Goal: Information Seeking & Learning: Learn about a topic

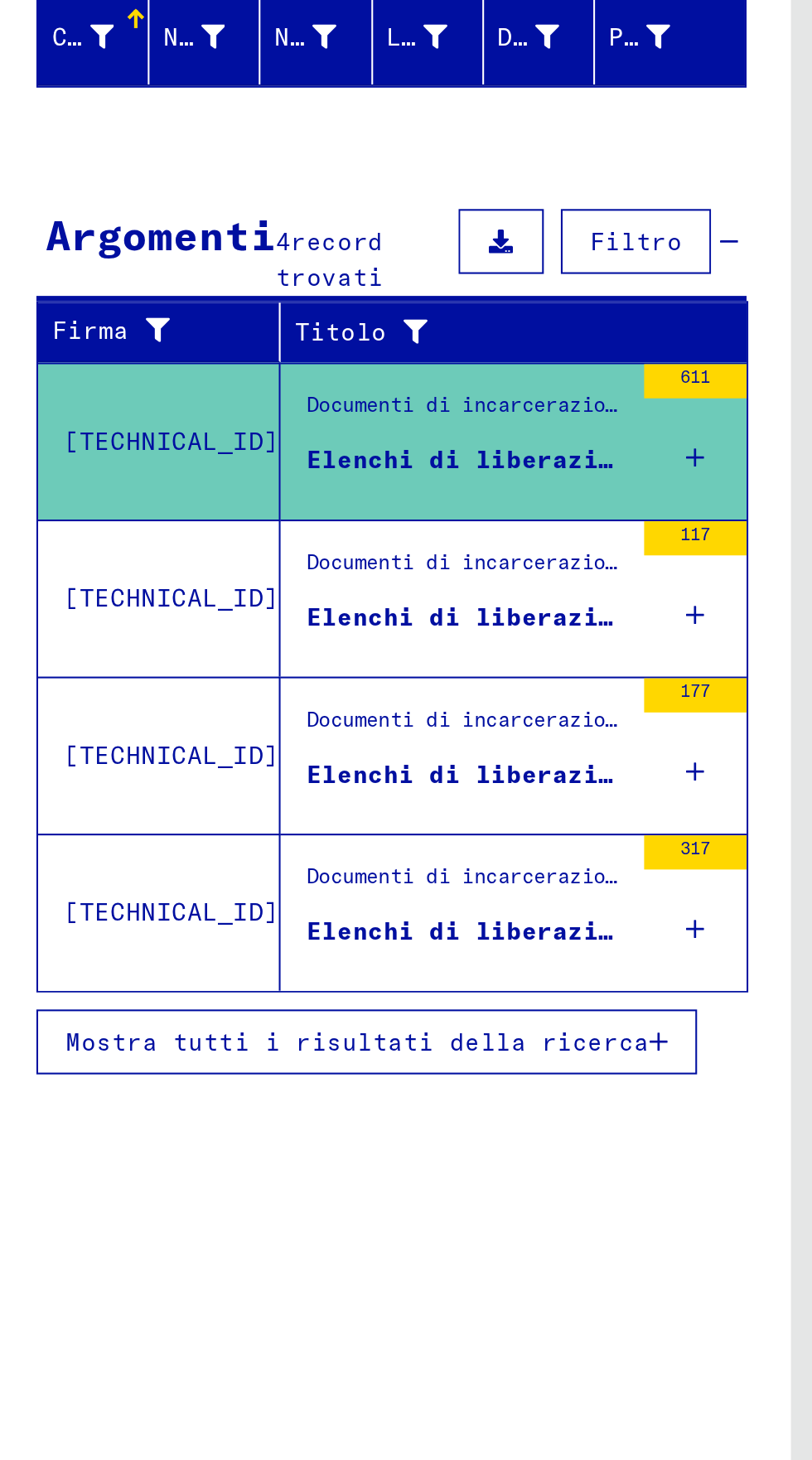
click at [193, 559] on div "Documenti di incarcerazione / Campi e ghetti / Campo di concentramento di [GEOG…" at bounding box center [242, 551] width 156 height 23
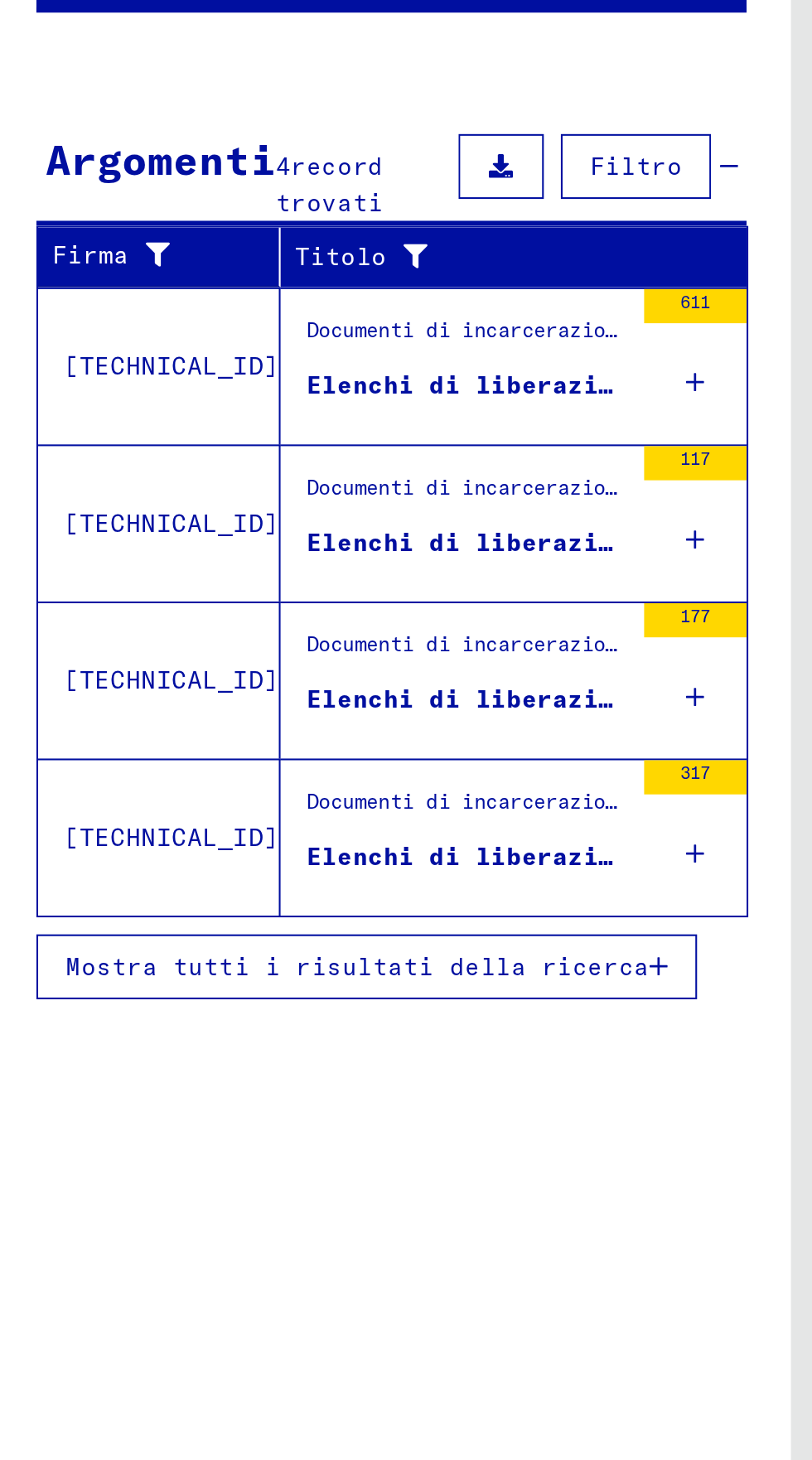
scroll to position [0, 31]
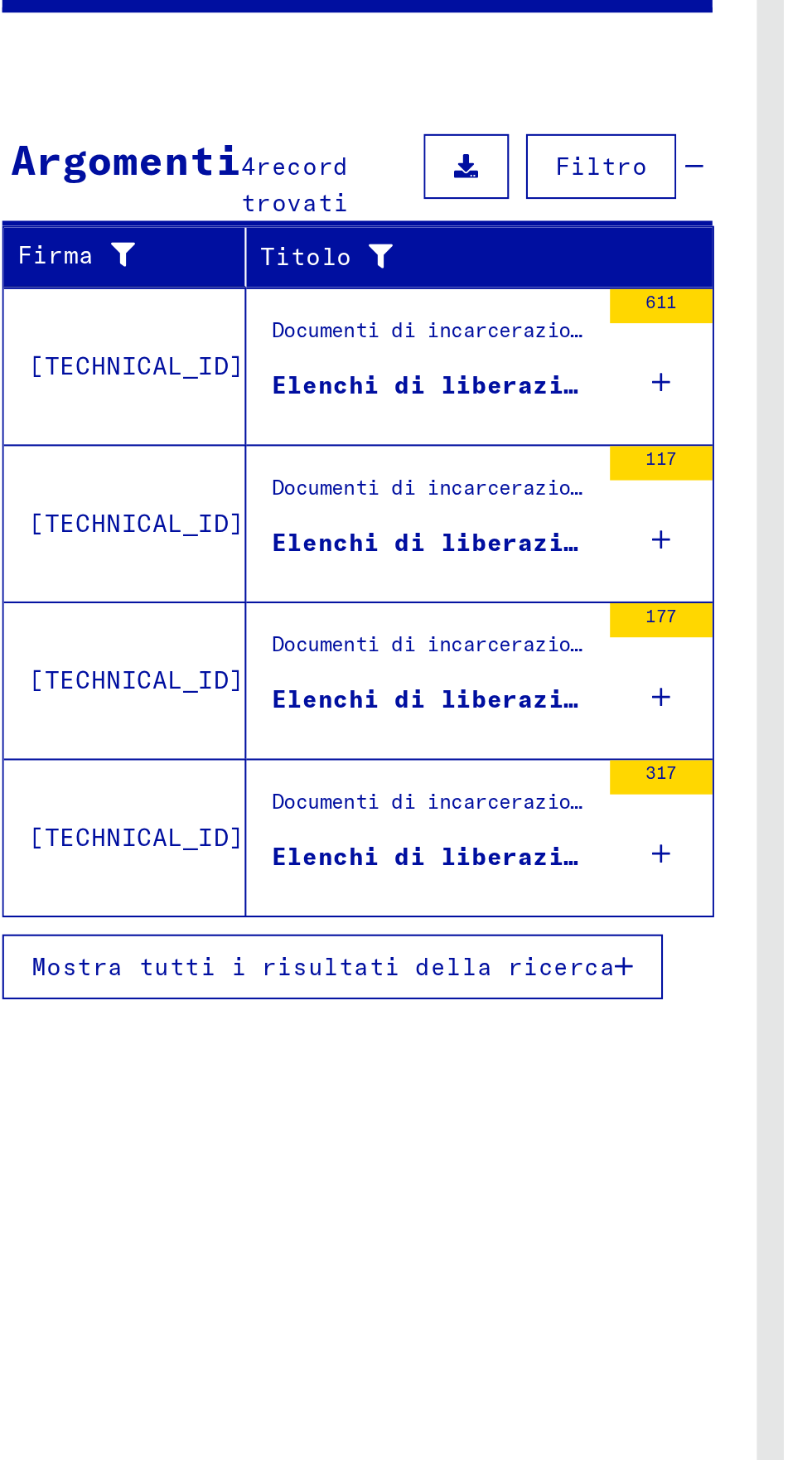
click at [163, 514] on figure "Documenti di incarcerazione / Campi e ghetti / Campo di concentramento di [GEOG…" at bounding box center [226, 504] width 156 height 25
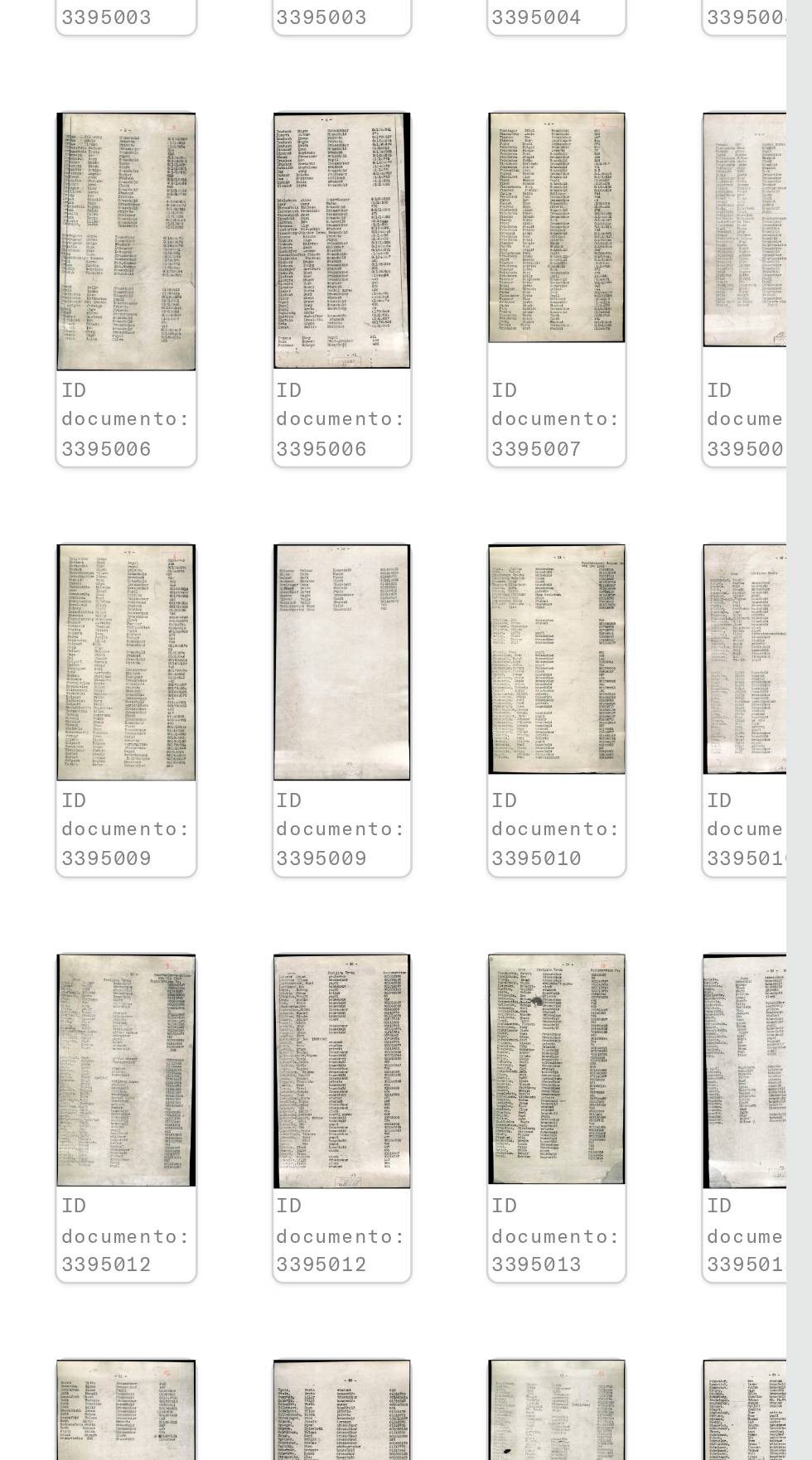
scroll to position [0, 0]
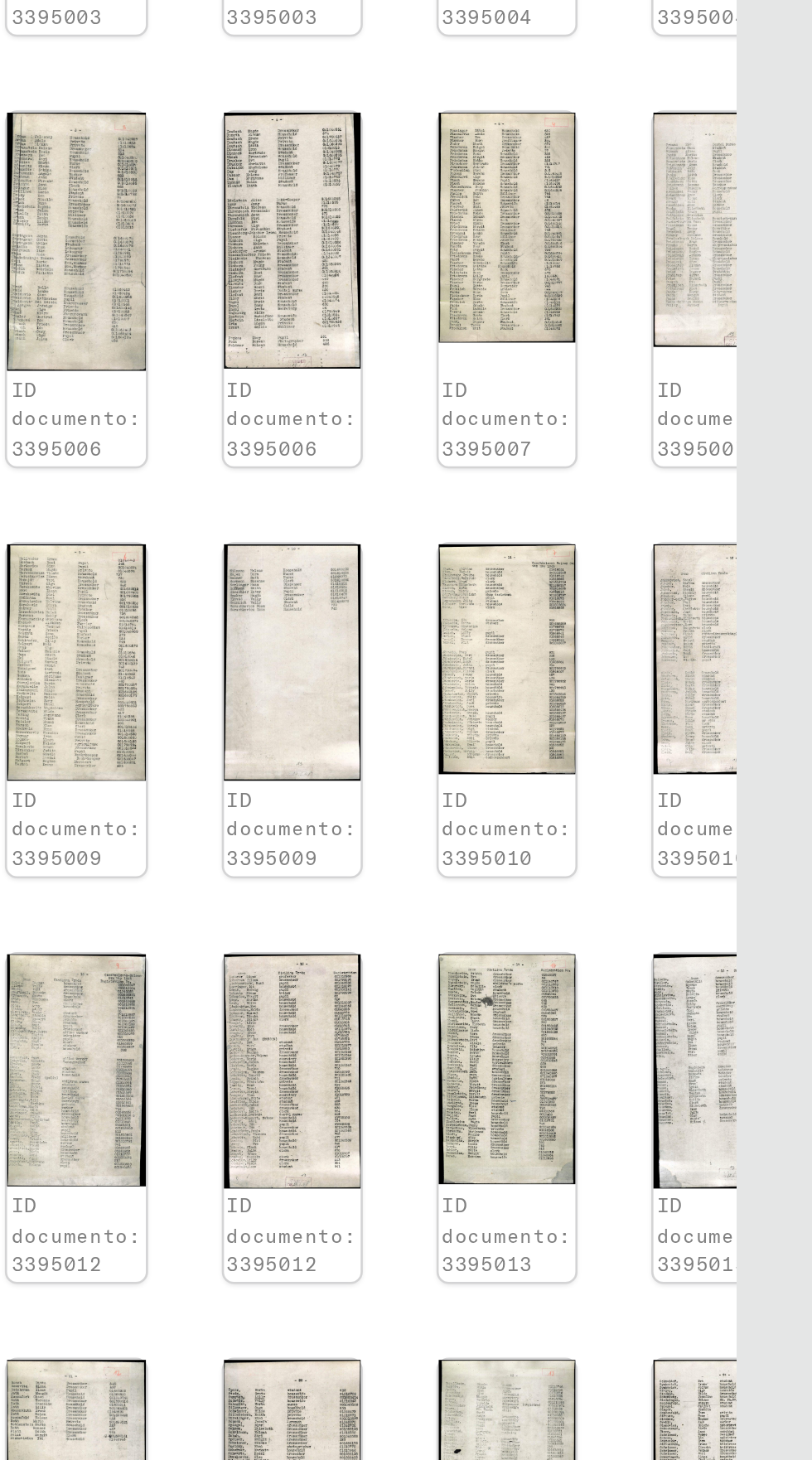
click at [752, 1198] on img at bounding box center [778, 1241] width 53 height 87
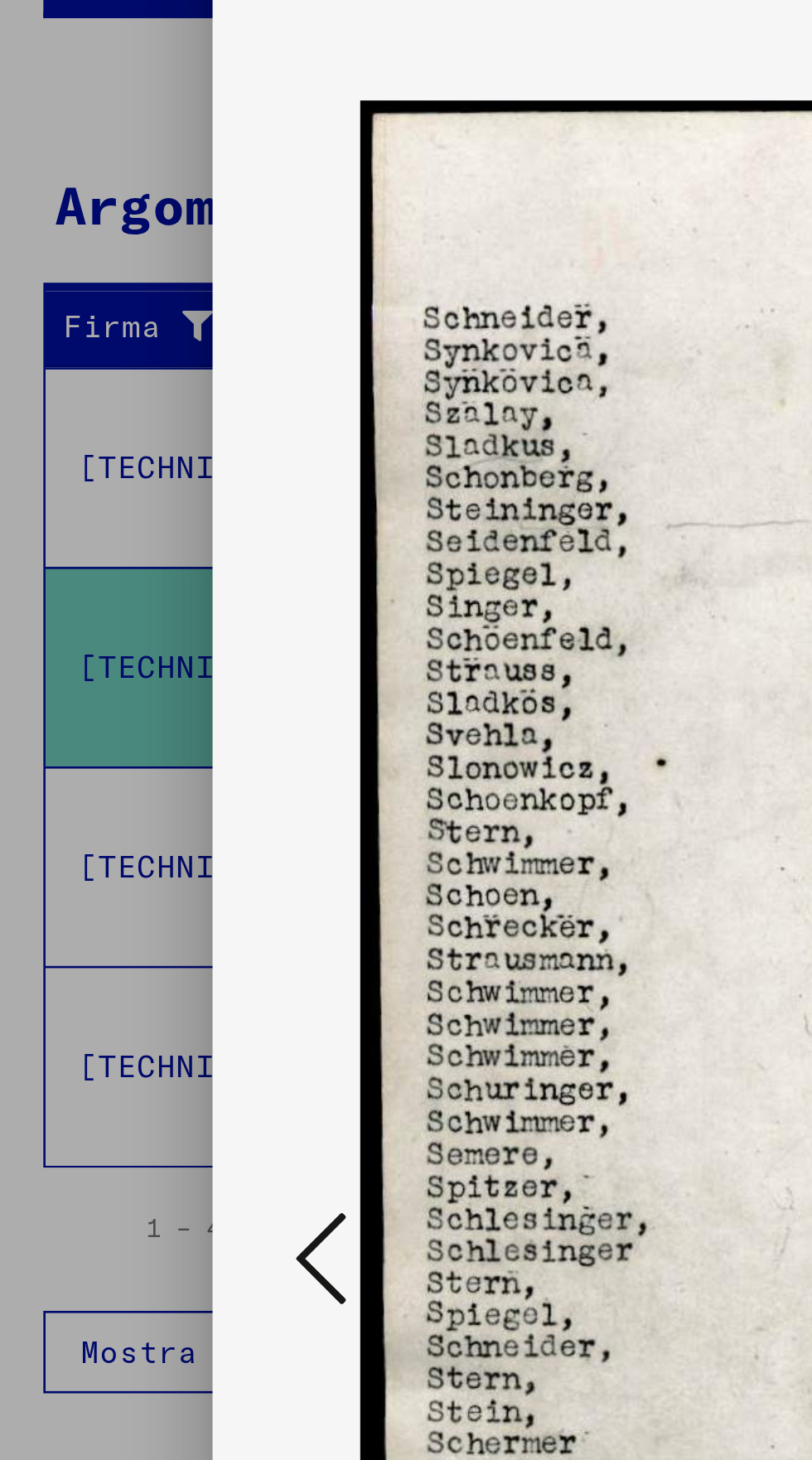
click at [135, 758] on button at bounding box center [123, 743] width 30 height 48
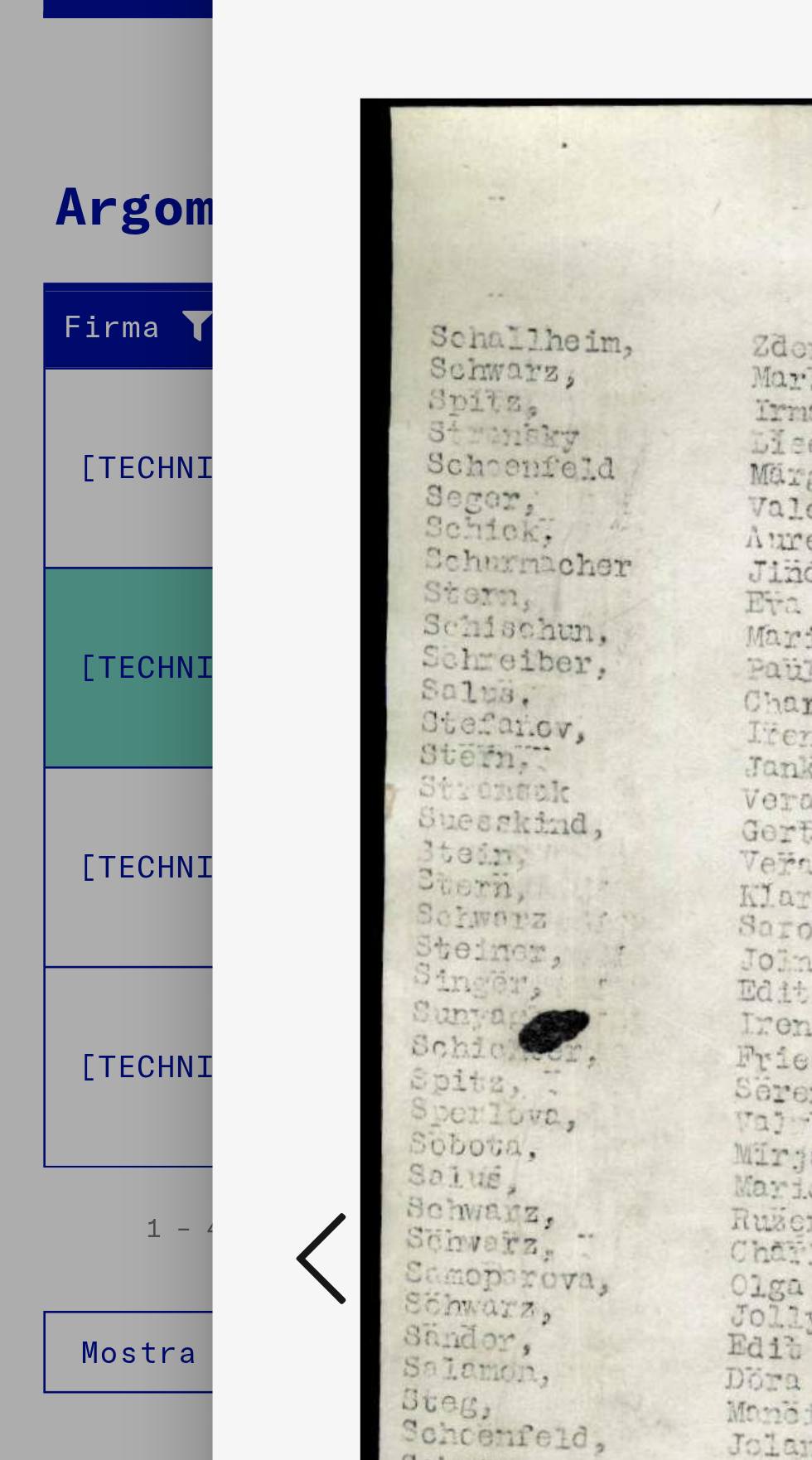
click at [129, 758] on icon at bounding box center [123, 742] width 19 height 40
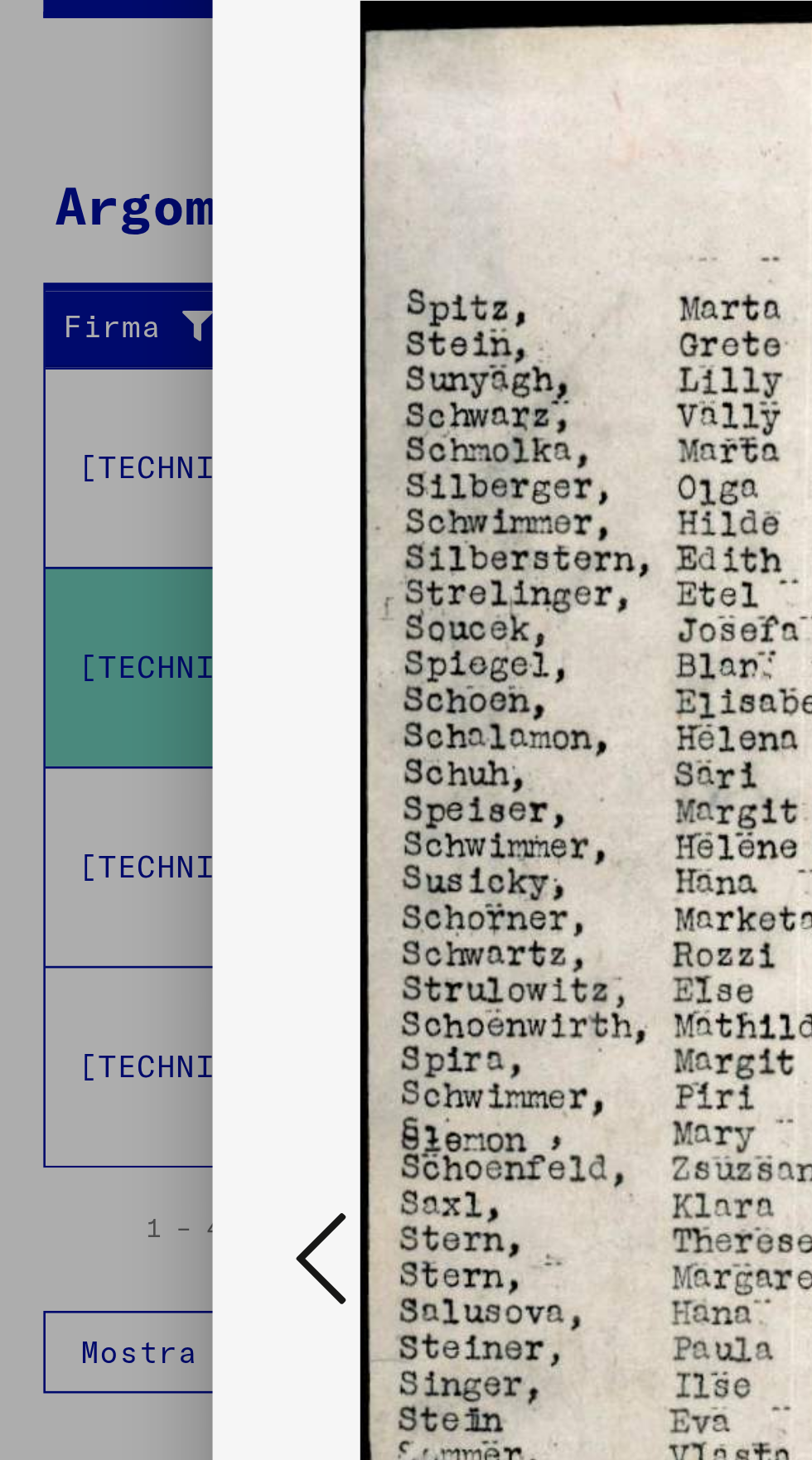
click at [125, 750] on icon at bounding box center [123, 742] width 19 height 40
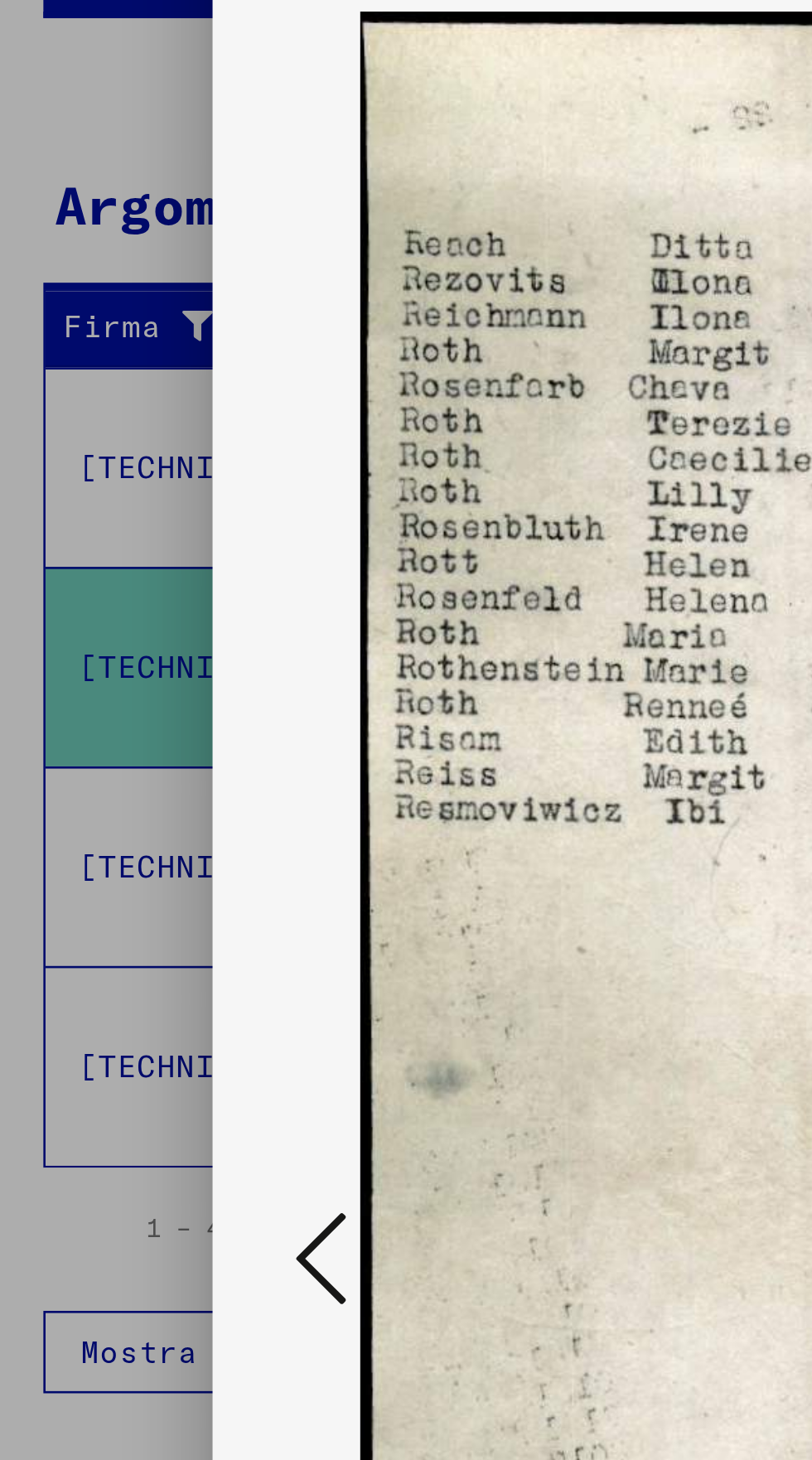
click at [120, 751] on icon at bounding box center [123, 742] width 19 height 40
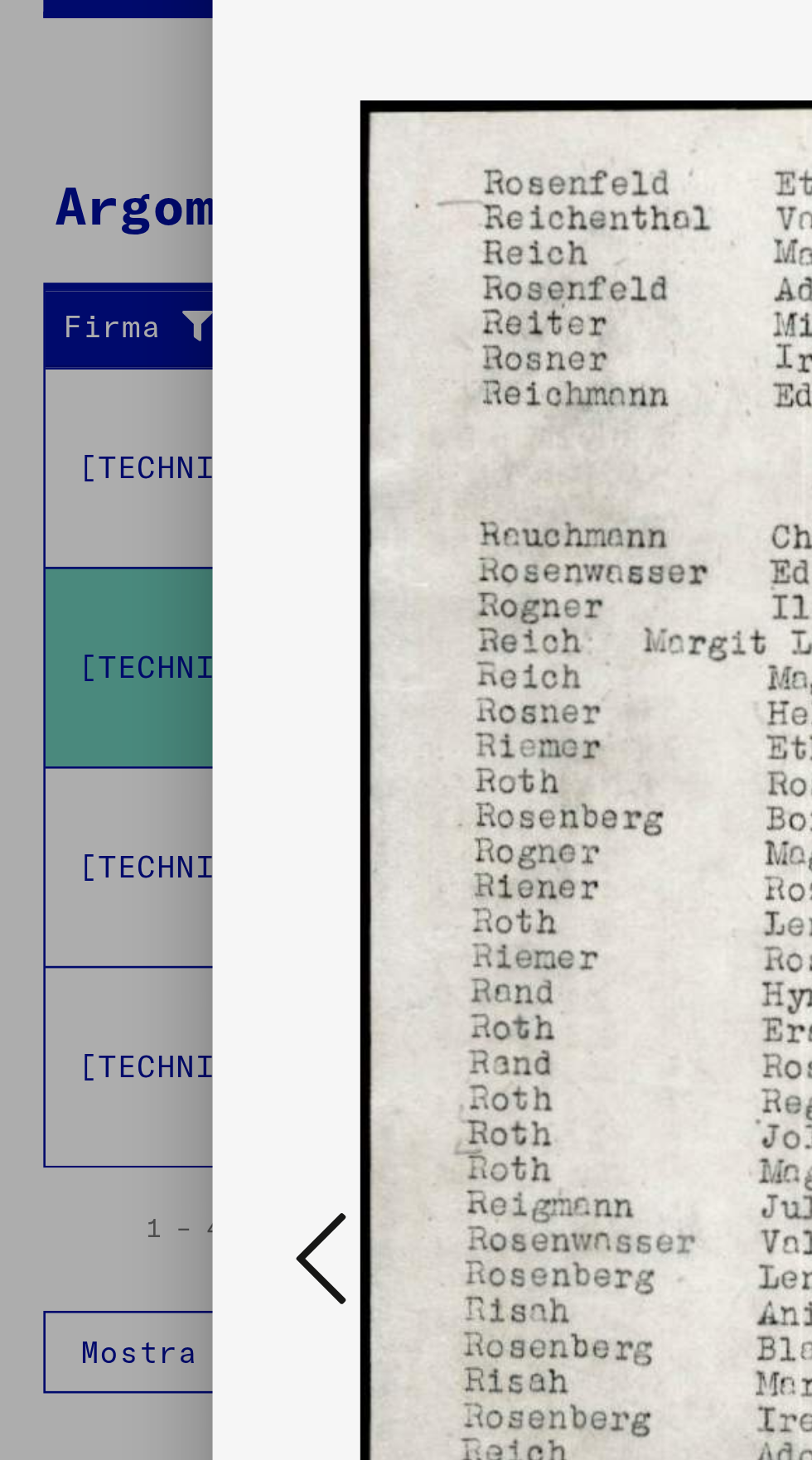
click at [129, 750] on icon at bounding box center [123, 742] width 19 height 40
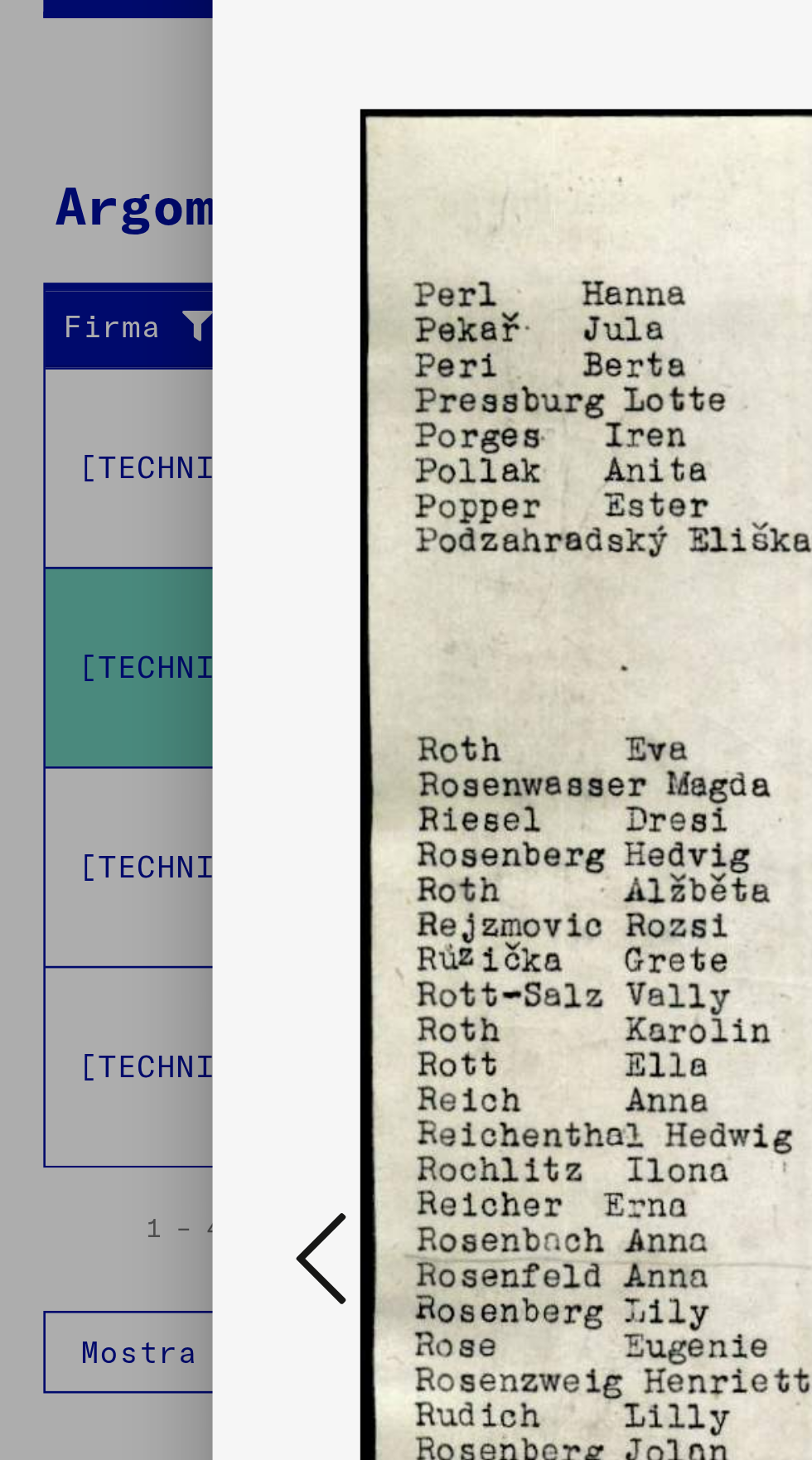
click at [121, 752] on icon at bounding box center [123, 742] width 19 height 40
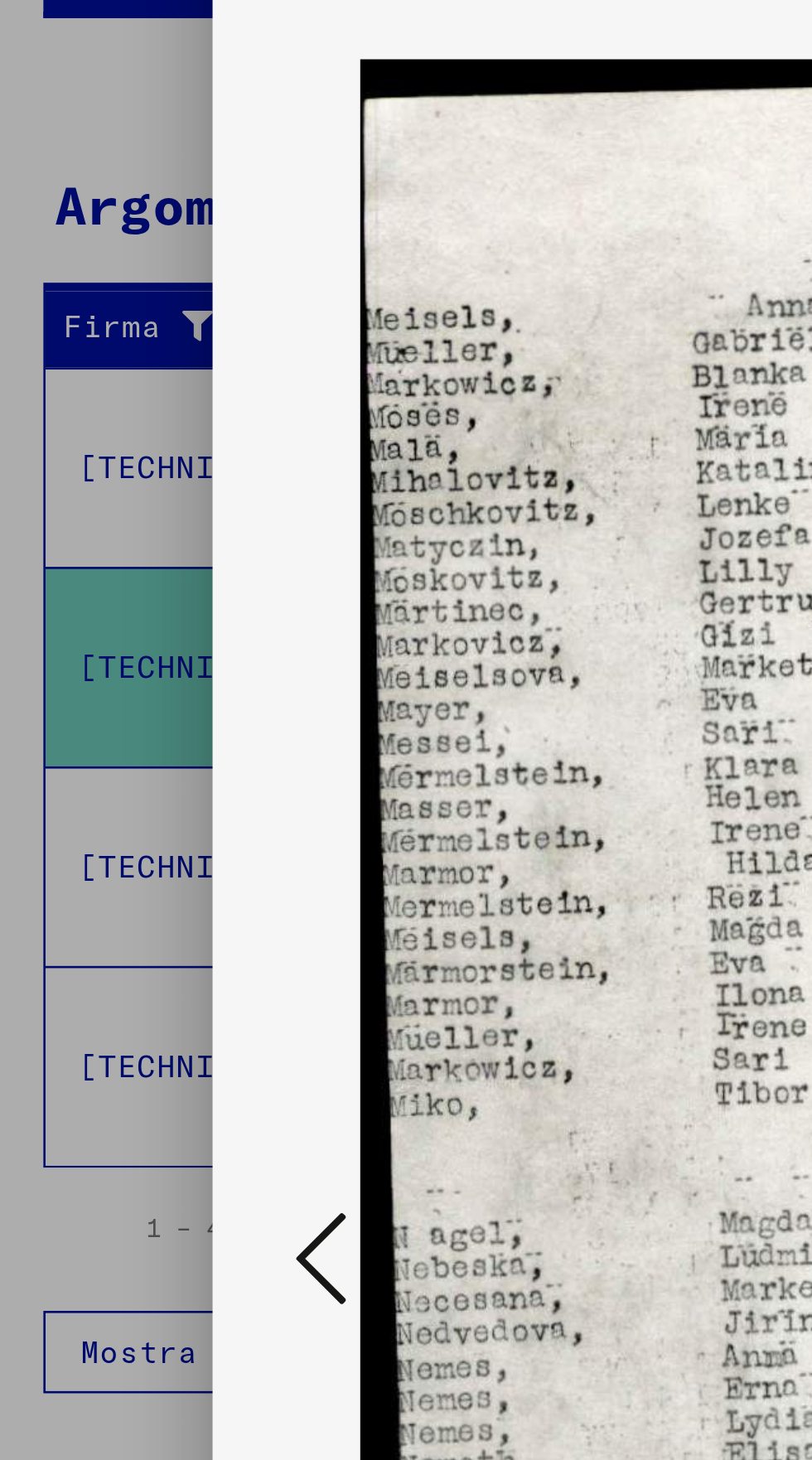
click at [124, 752] on icon at bounding box center [123, 742] width 19 height 40
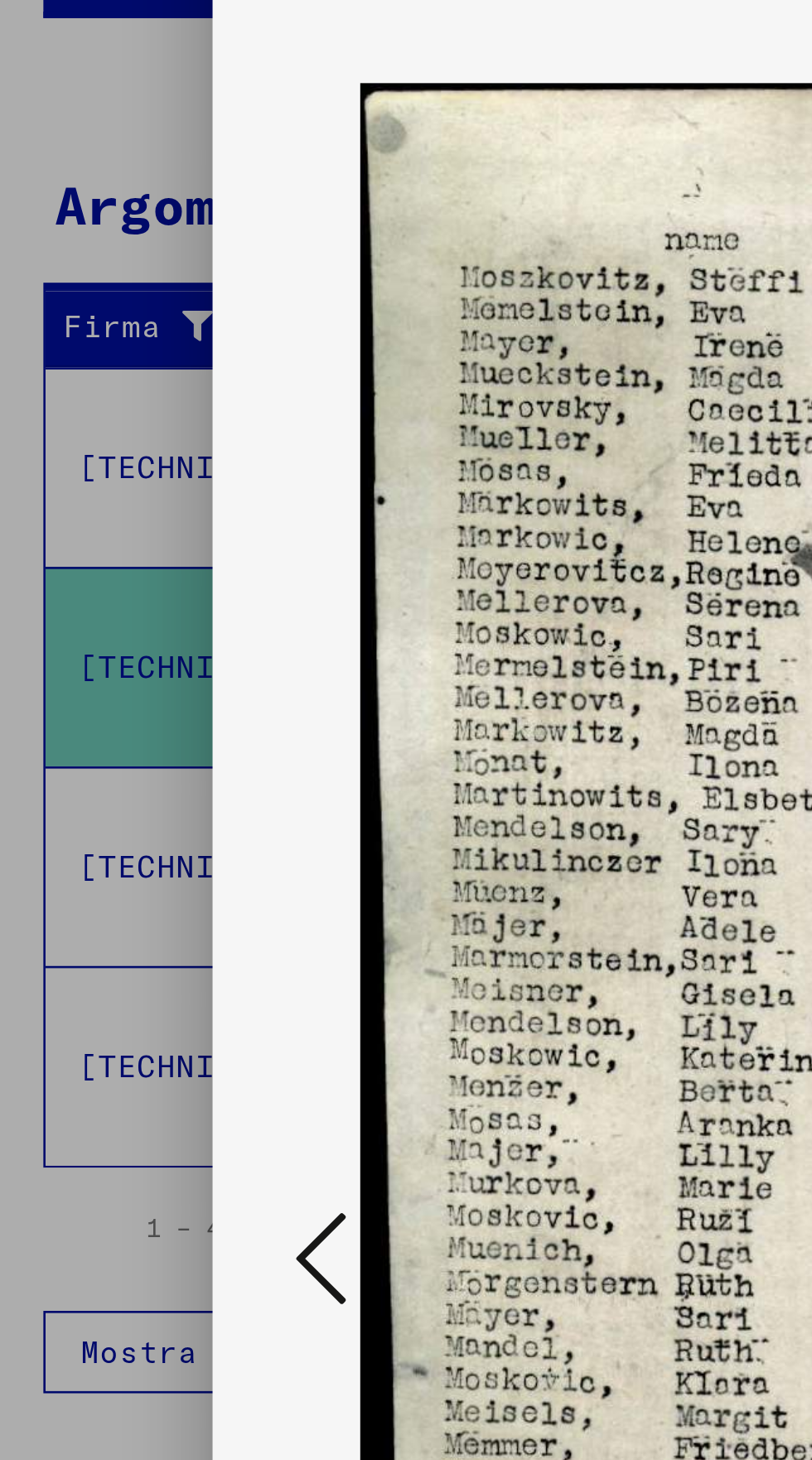
click at [128, 752] on icon at bounding box center [123, 742] width 19 height 40
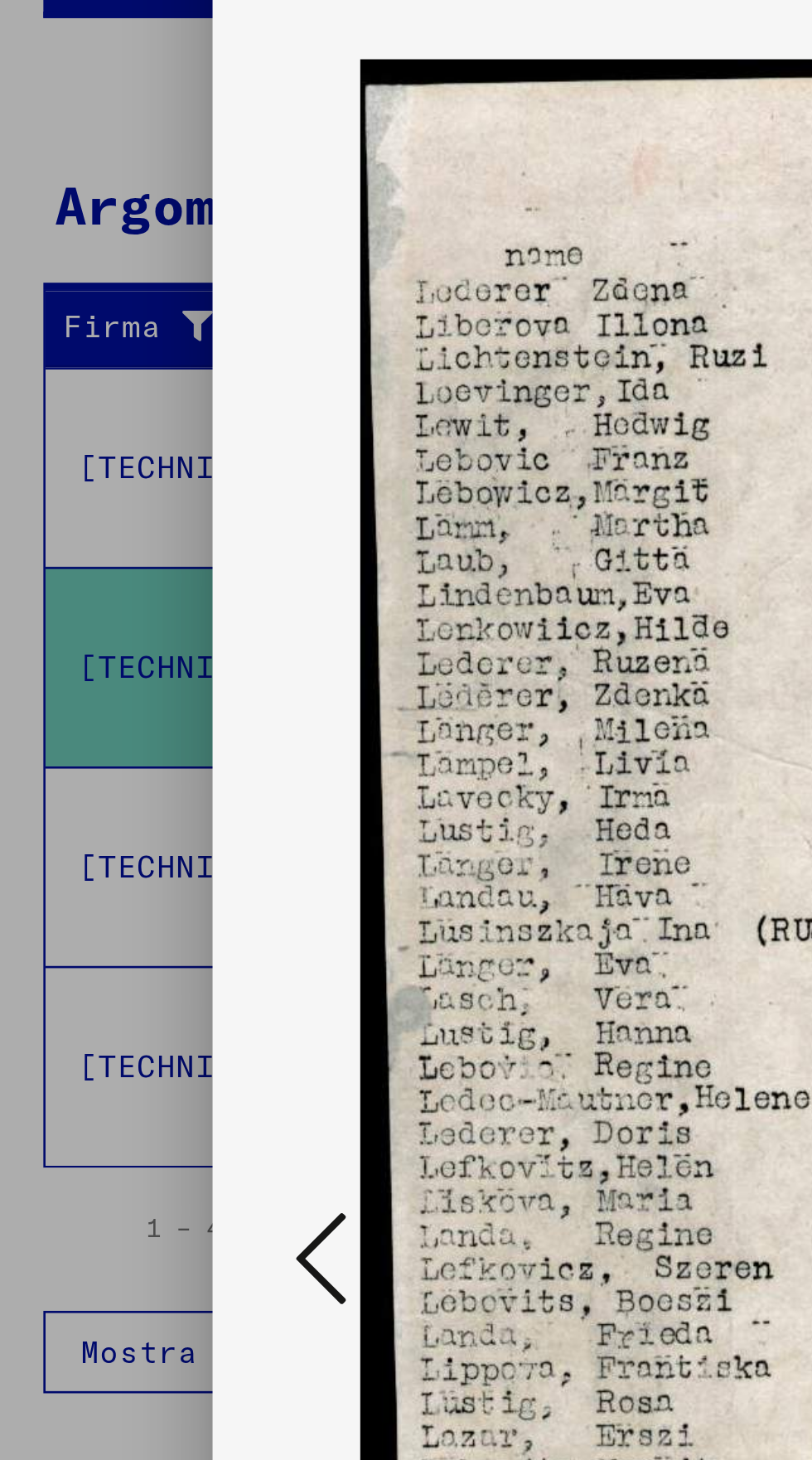
click at [125, 752] on icon at bounding box center [123, 742] width 19 height 40
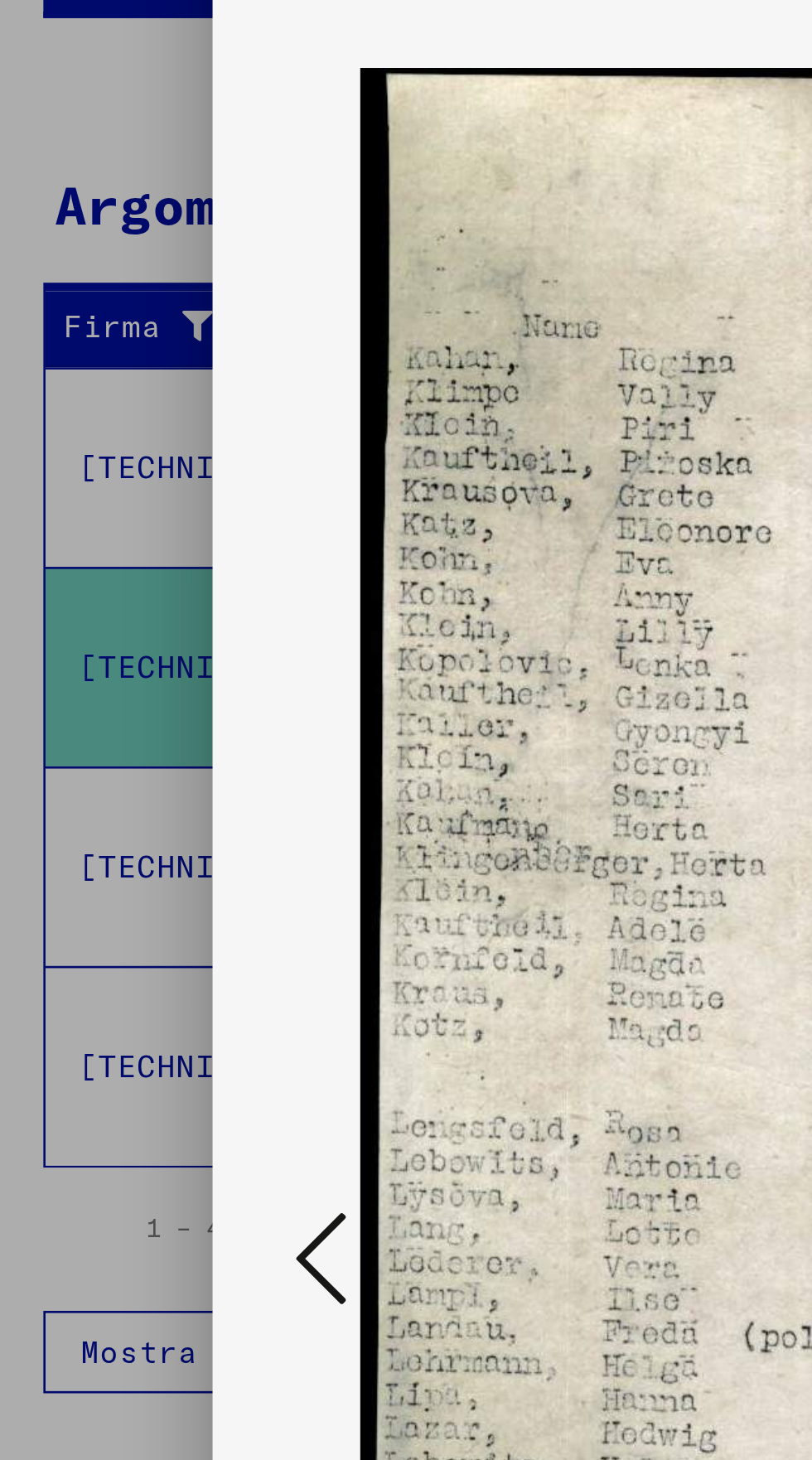
click at [131, 750] on icon at bounding box center [123, 742] width 19 height 40
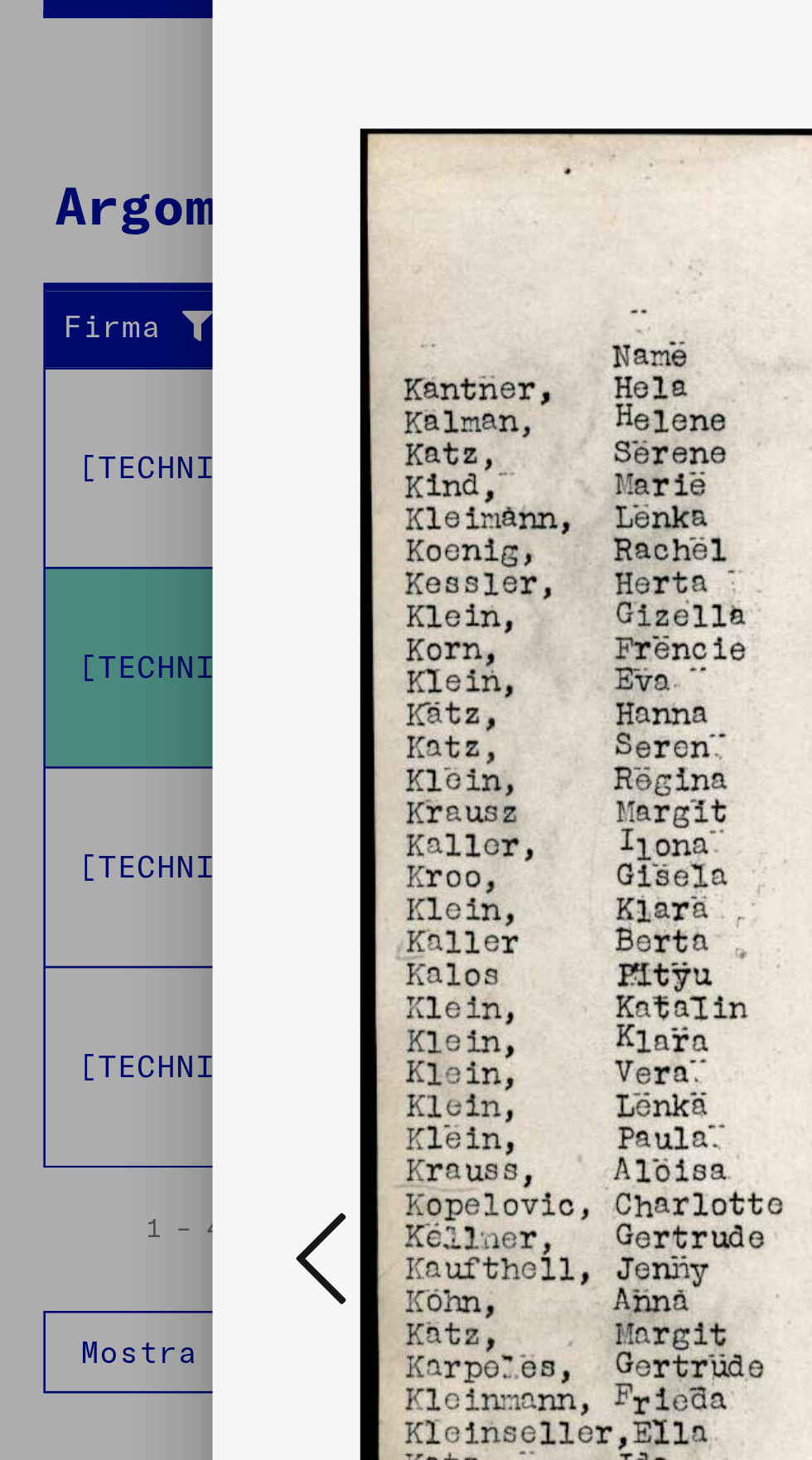
click at [123, 758] on icon at bounding box center [123, 742] width 19 height 40
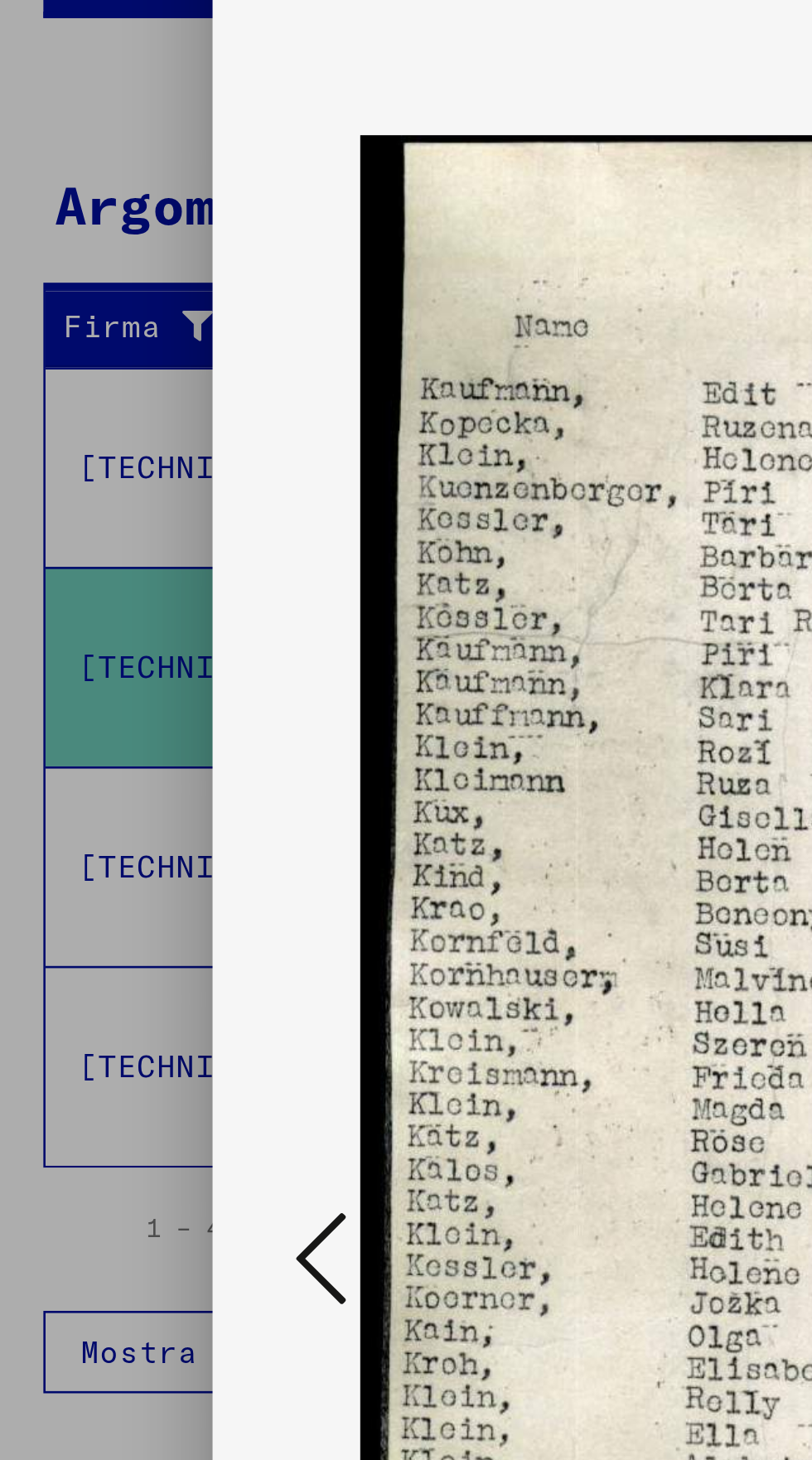
click at [125, 759] on icon at bounding box center [123, 742] width 19 height 40
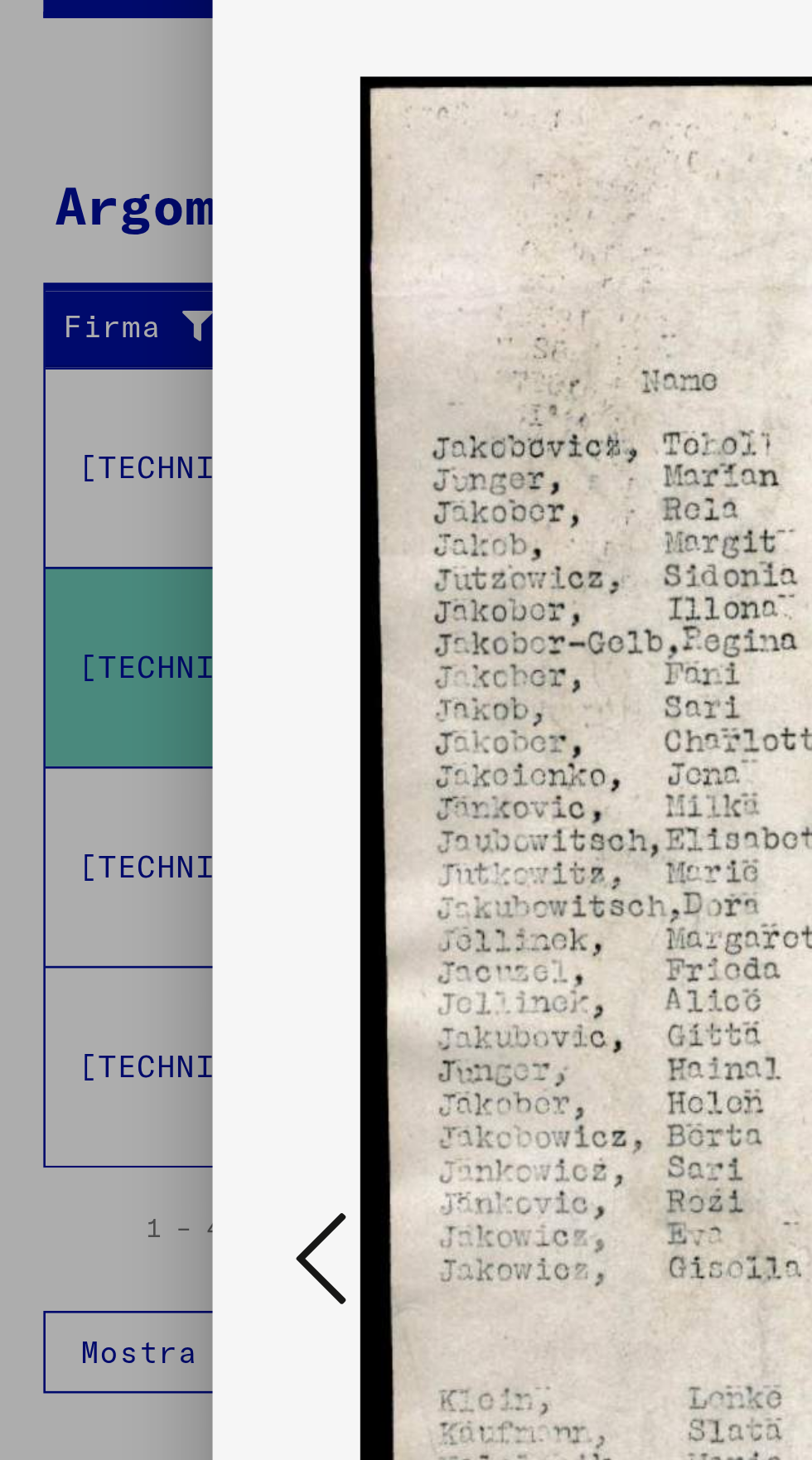
click at [127, 763] on icon at bounding box center [123, 742] width 19 height 40
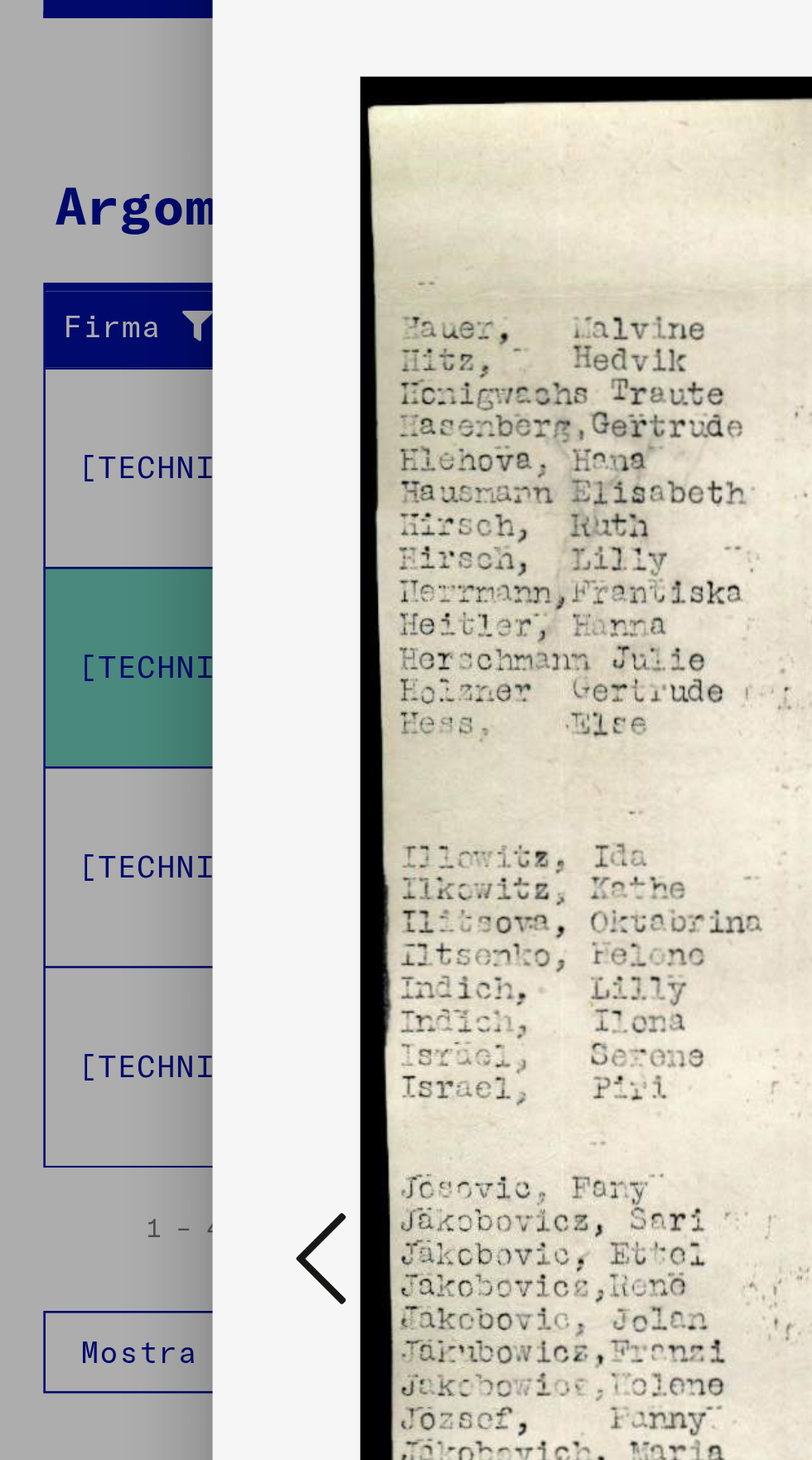
click at [126, 758] on icon at bounding box center [123, 742] width 19 height 40
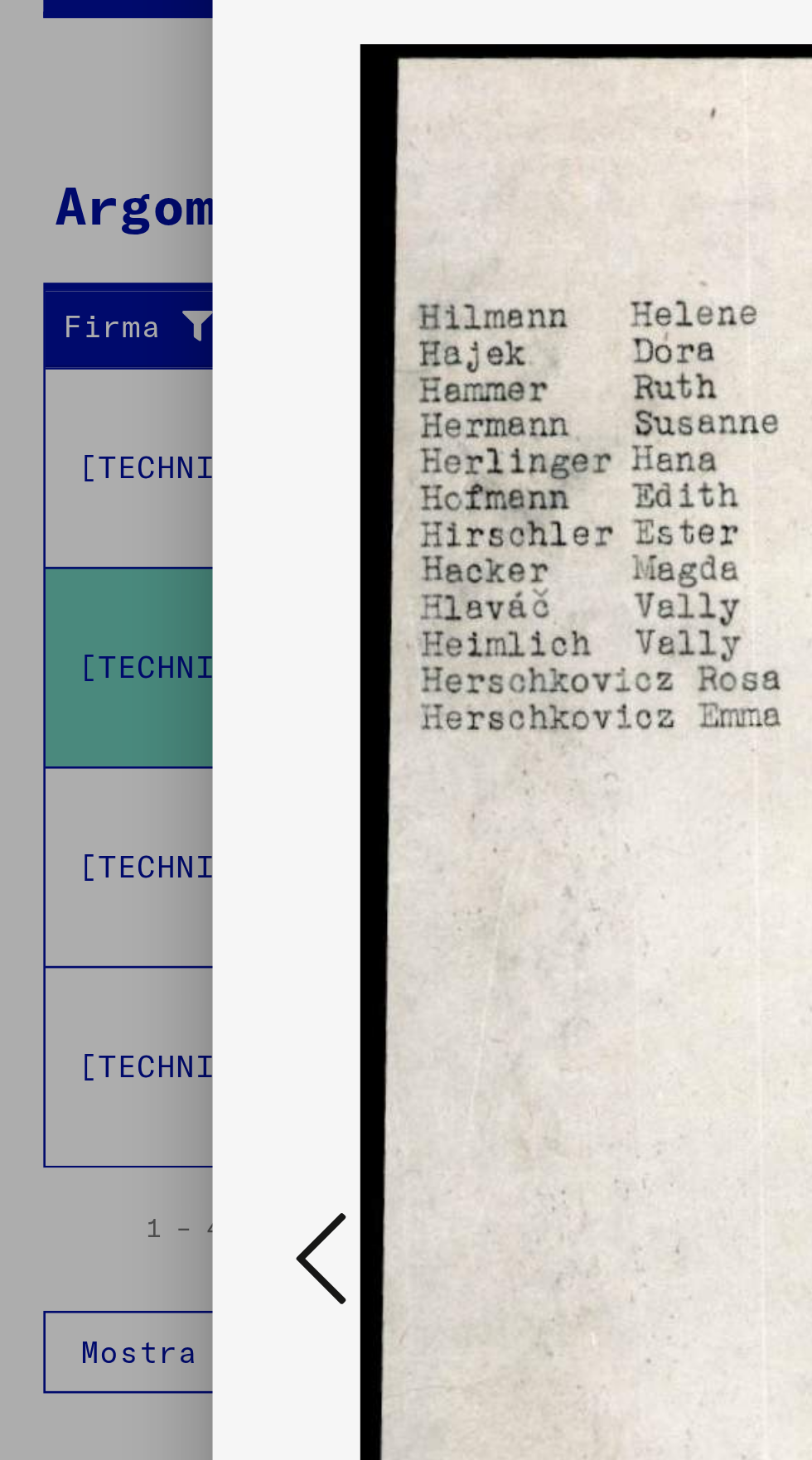
click at [123, 760] on icon at bounding box center [123, 742] width 19 height 40
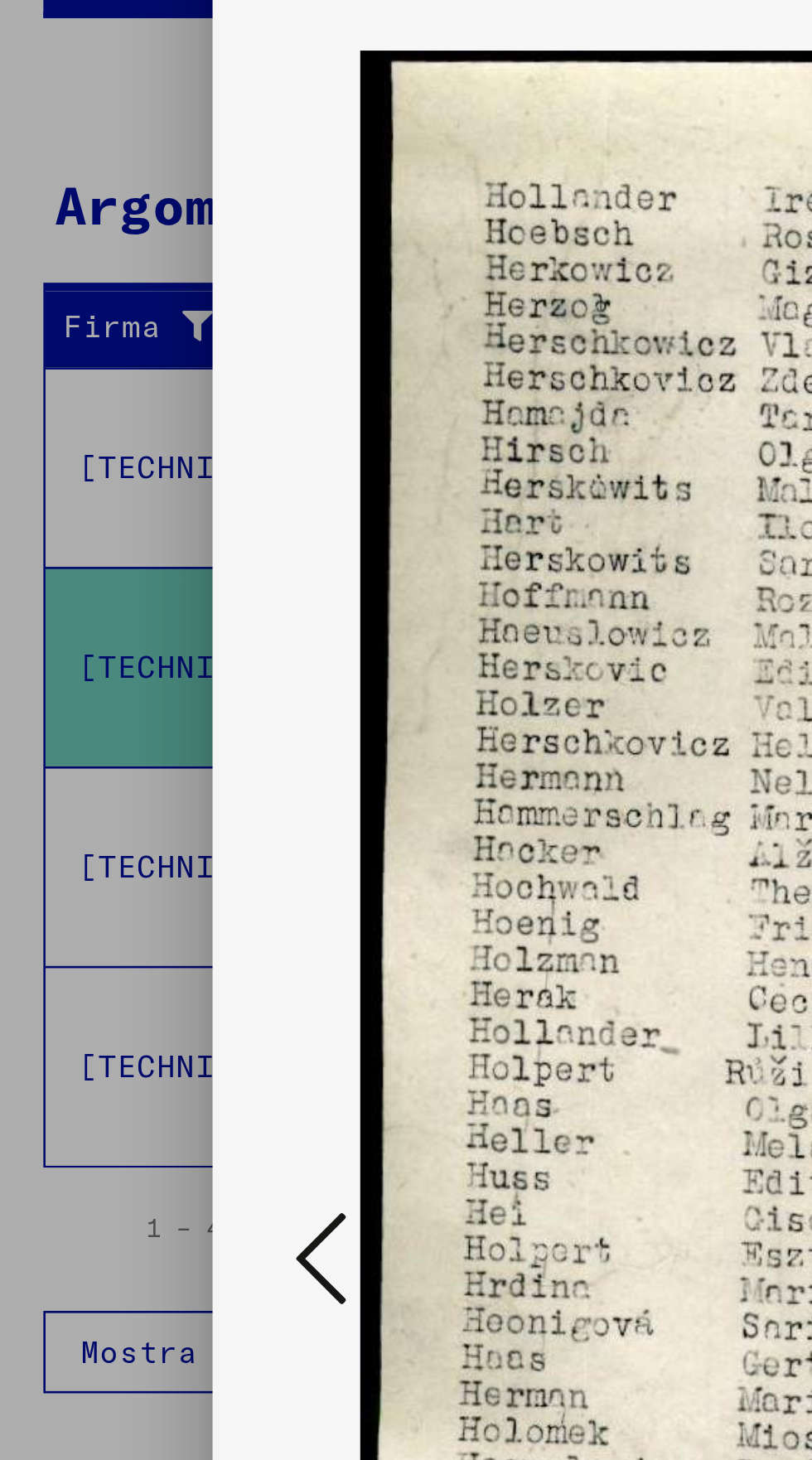
click at [115, 752] on icon at bounding box center [123, 742] width 19 height 40
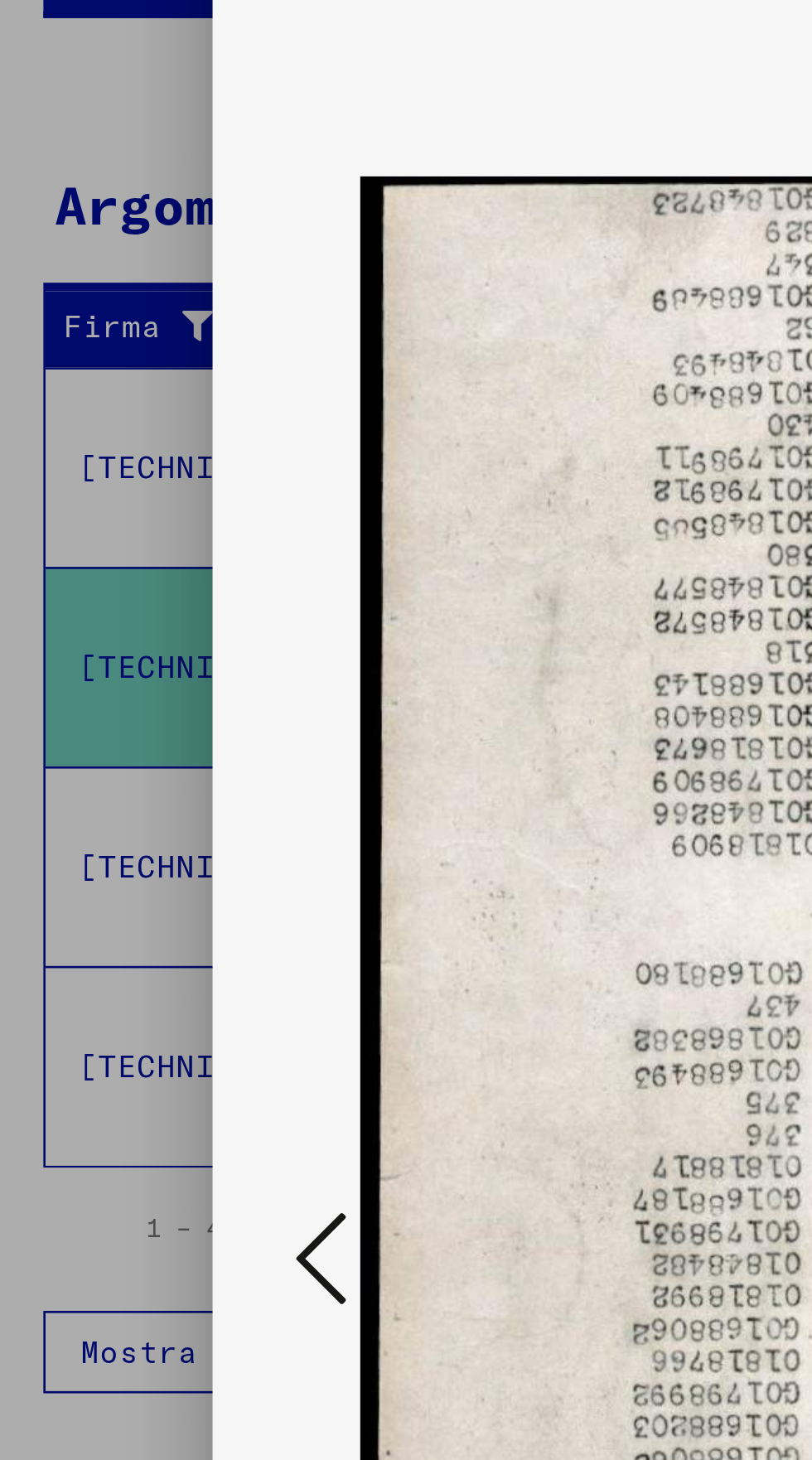
click at [115, 749] on icon at bounding box center [123, 742] width 19 height 40
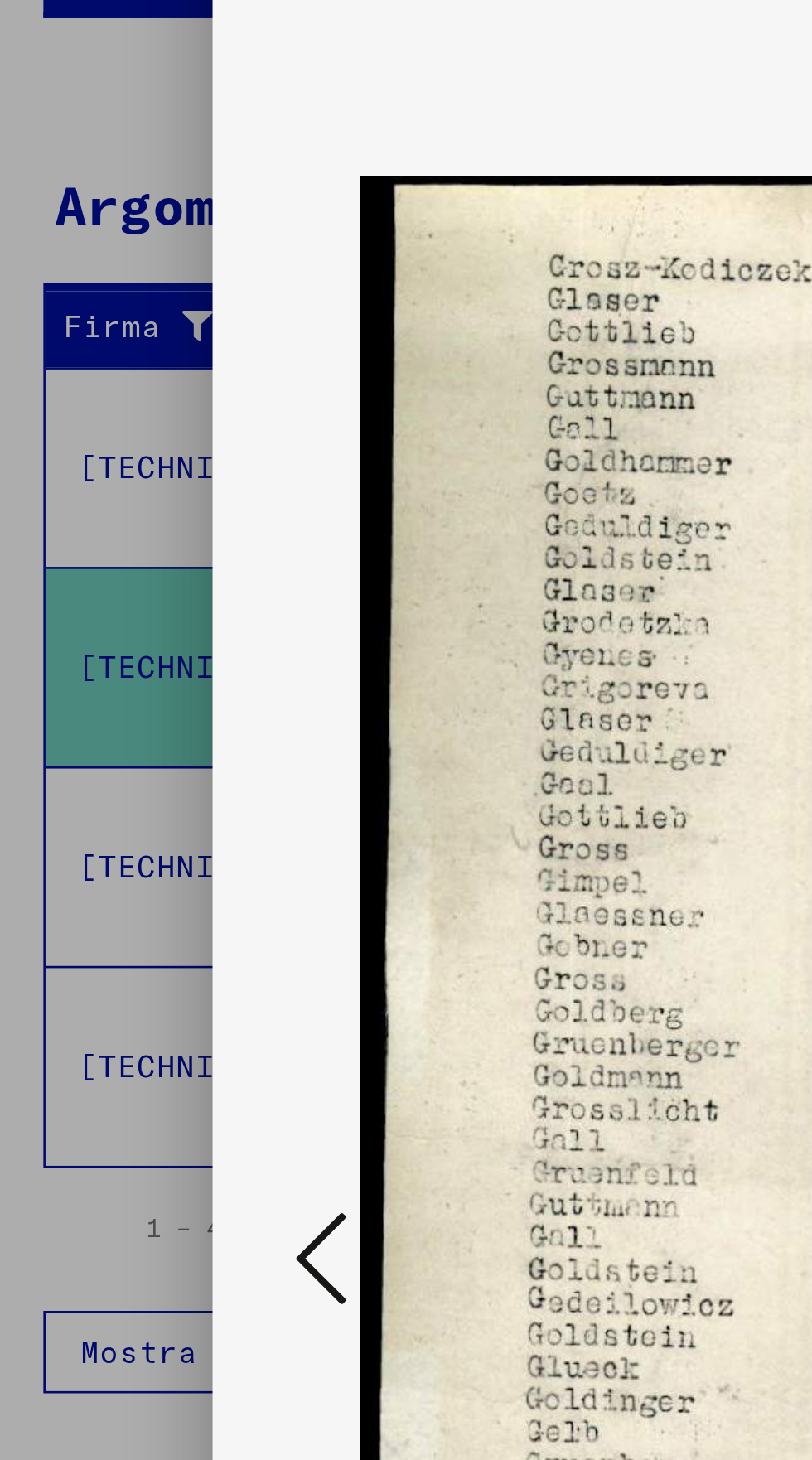
click at [119, 746] on icon at bounding box center [123, 742] width 19 height 40
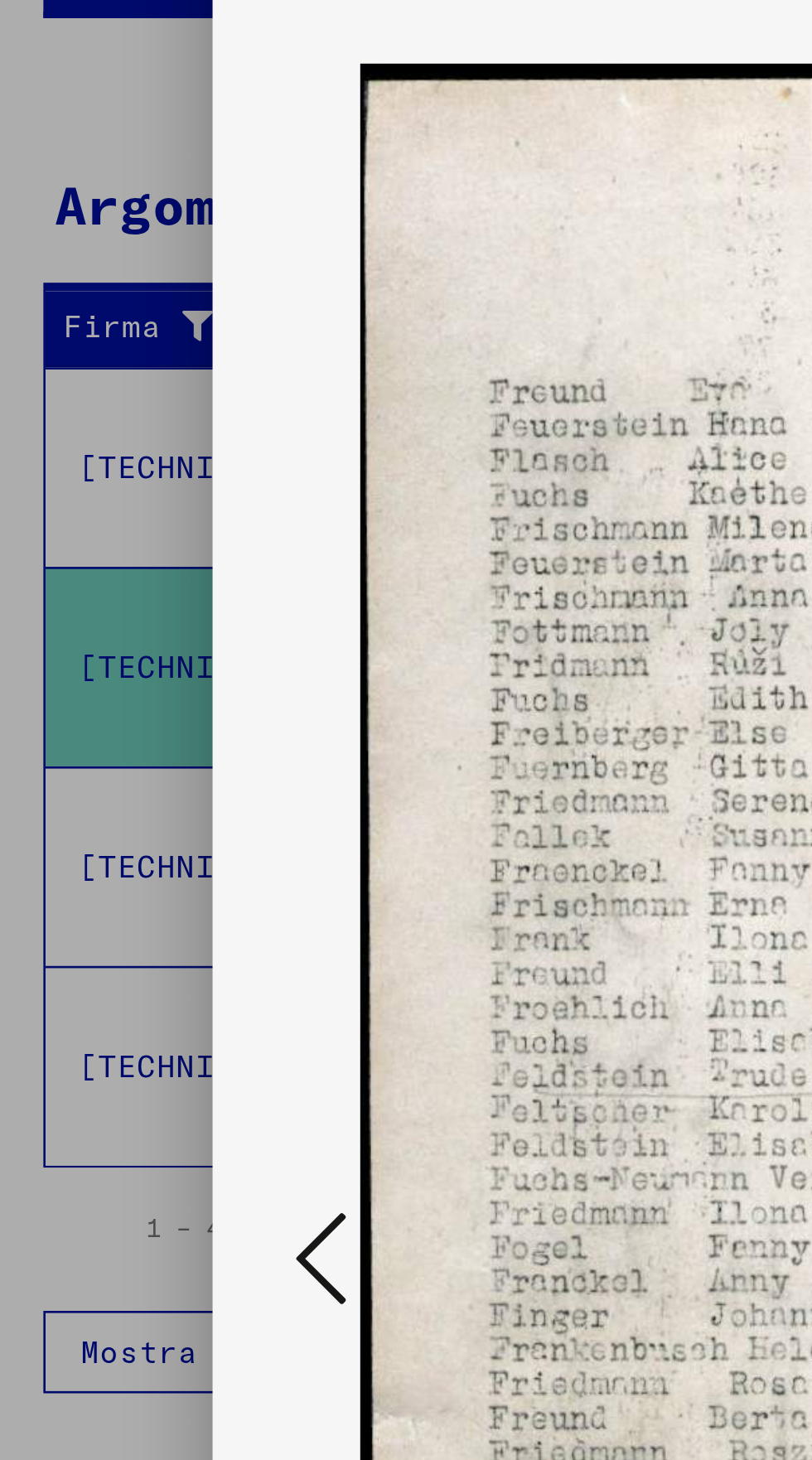
click at [121, 744] on icon at bounding box center [123, 742] width 19 height 40
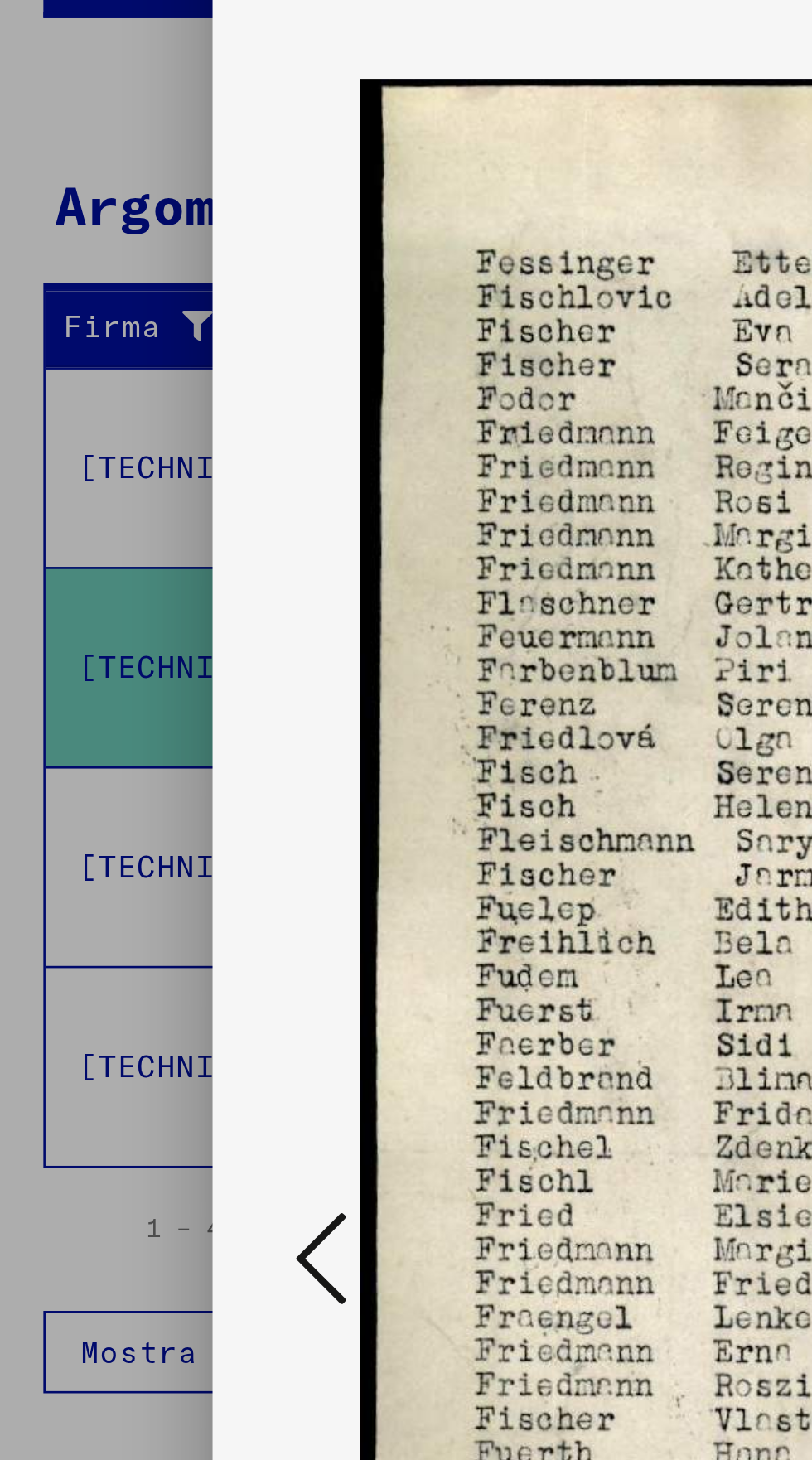
click at [120, 749] on icon at bounding box center [123, 742] width 19 height 40
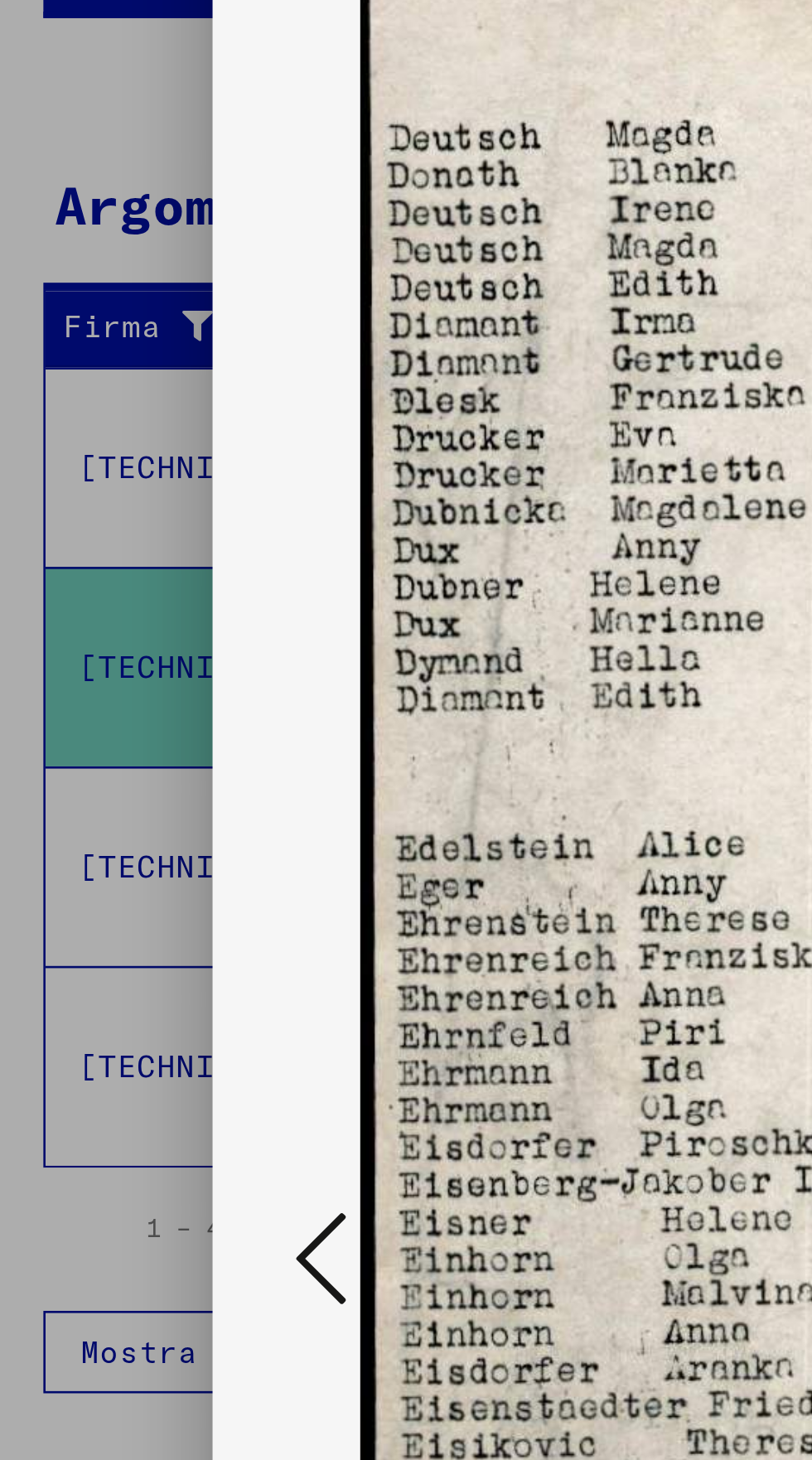
click at [121, 751] on icon at bounding box center [123, 742] width 19 height 40
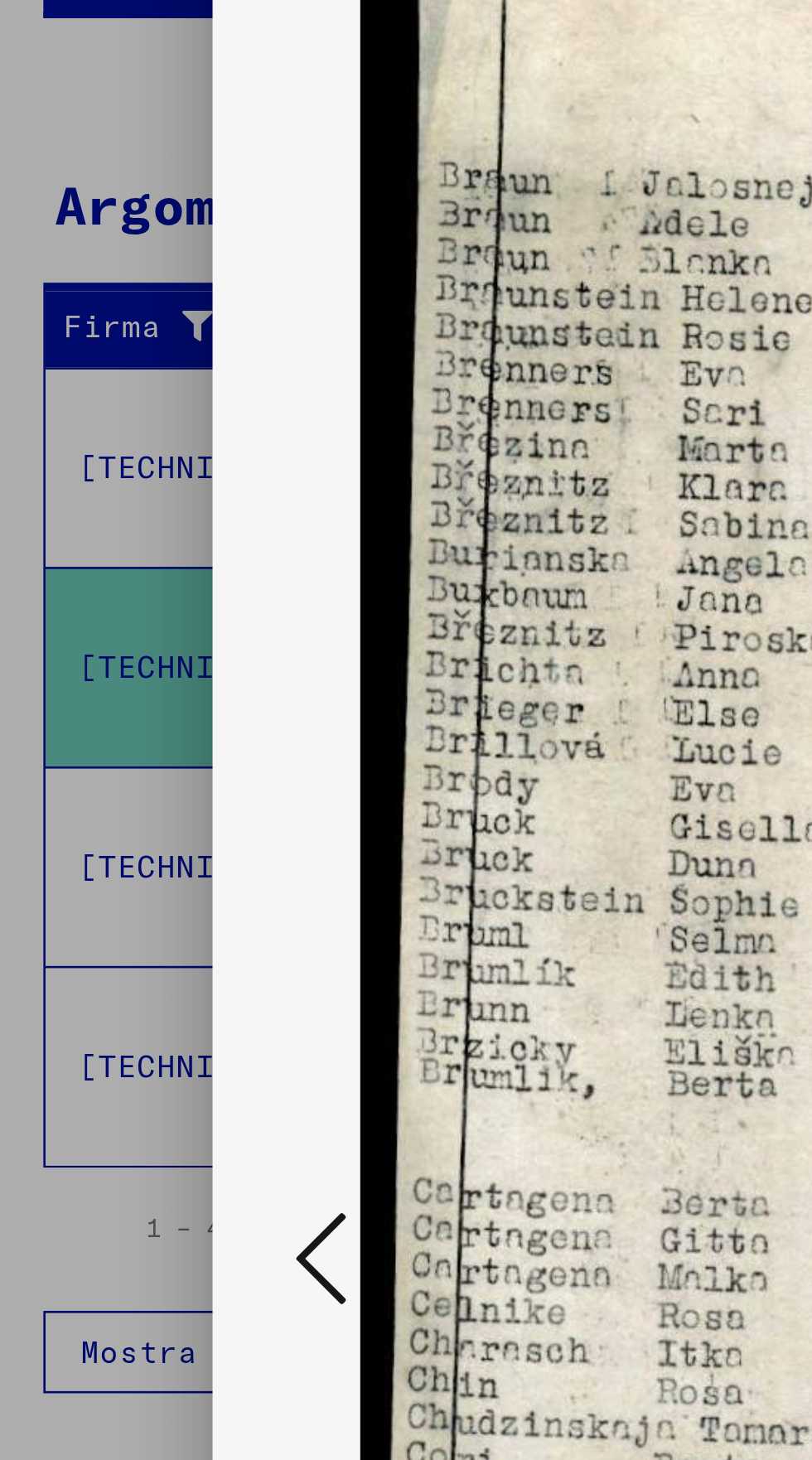
click at [116, 748] on icon at bounding box center [123, 742] width 19 height 40
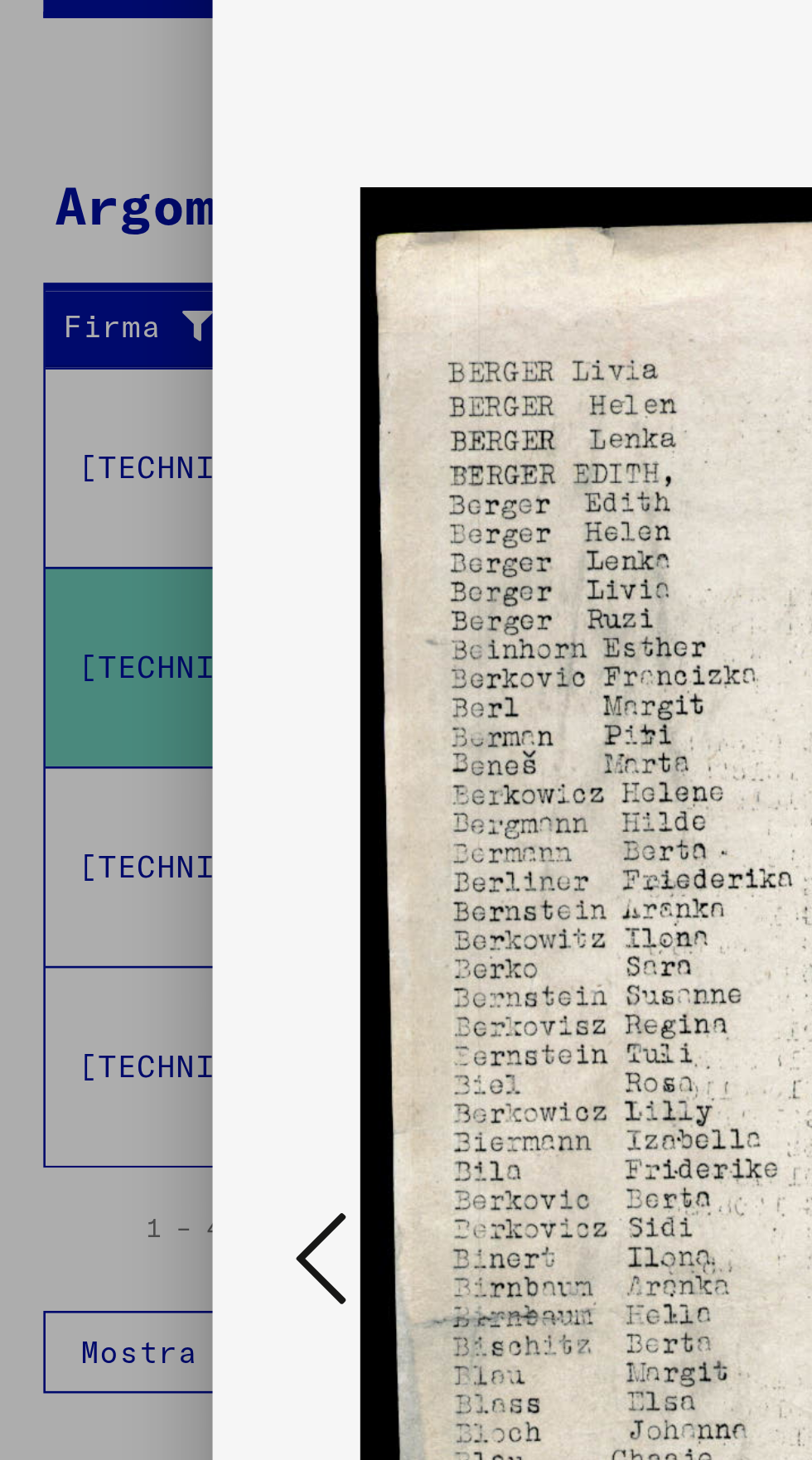
click at [113, 748] on icon at bounding box center [123, 742] width 19 height 40
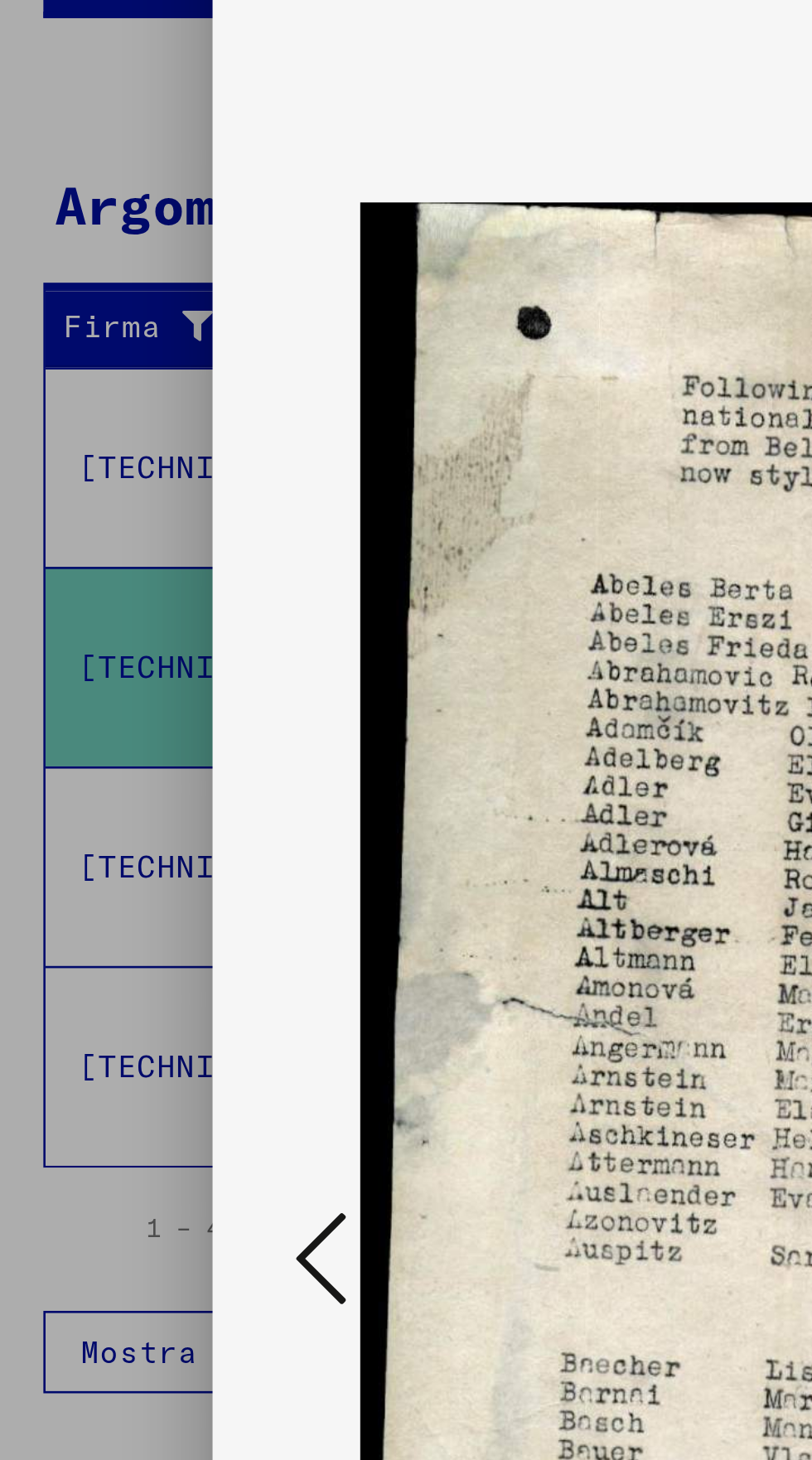
click at [116, 747] on icon at bounding box center [123, 742] width 19 height 40
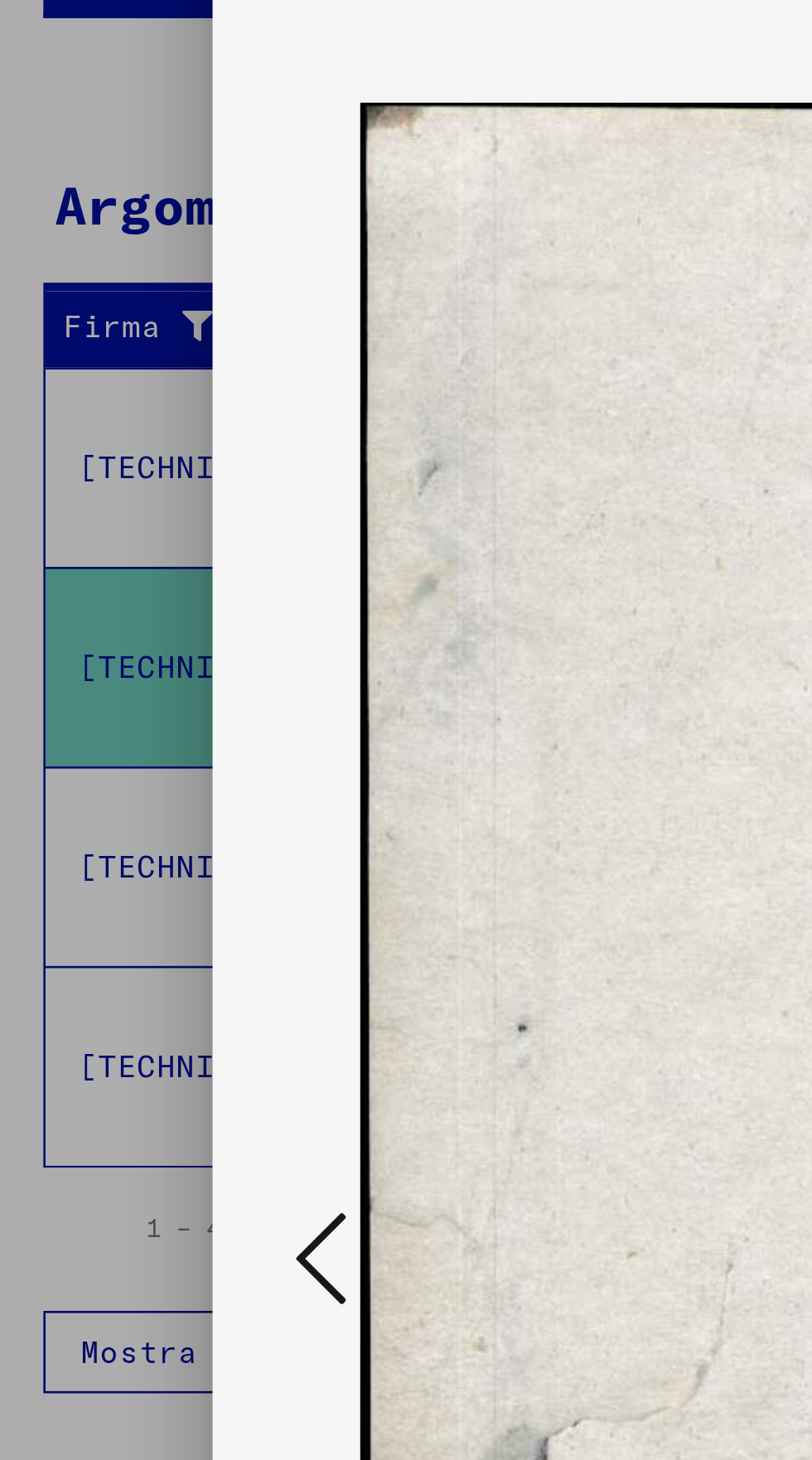
click at [109, 747] on button at bounding box center [123, 743] width 30 height 48
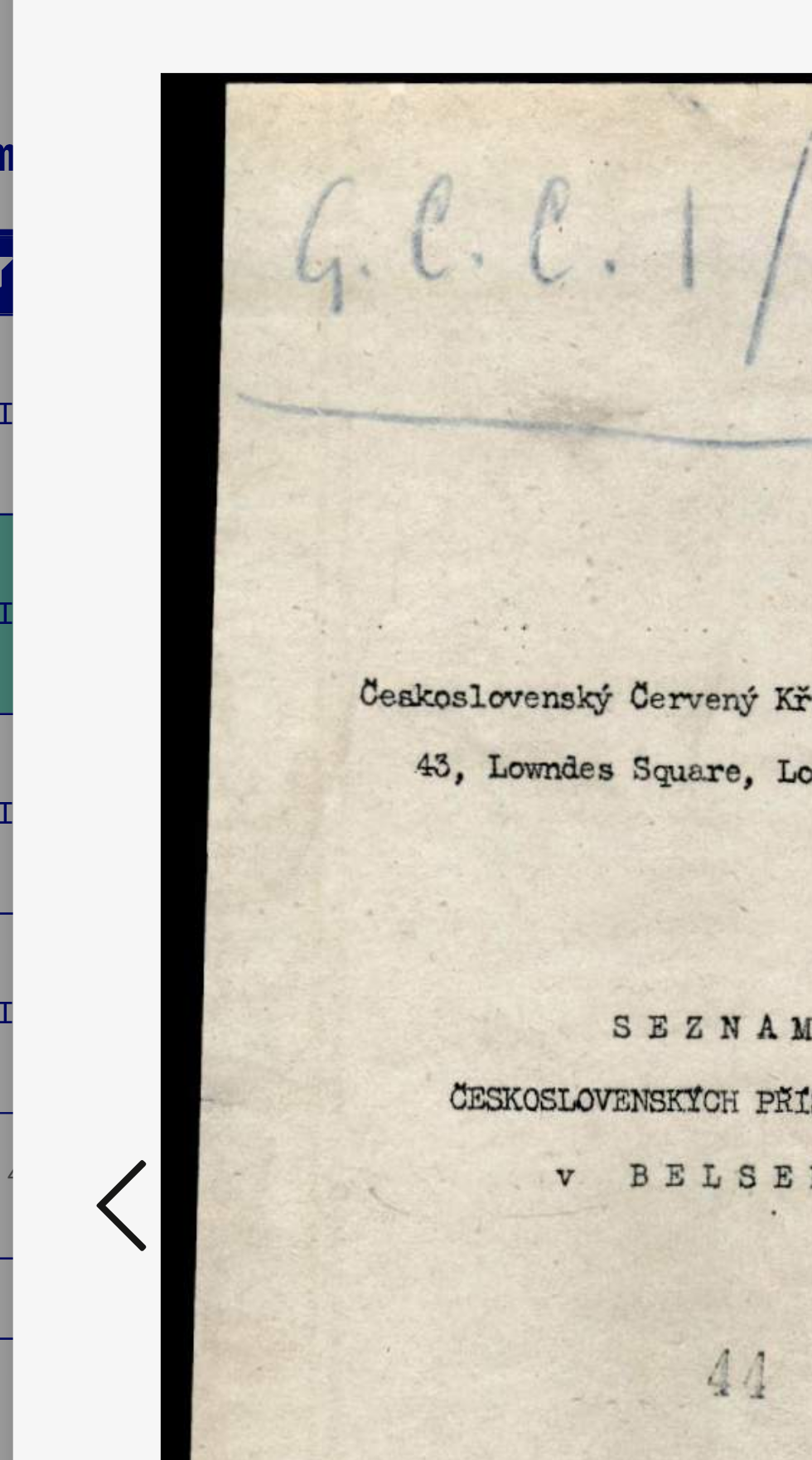
click at [113, 745] on icon at bounding box center [123, 742] width 19 height 40
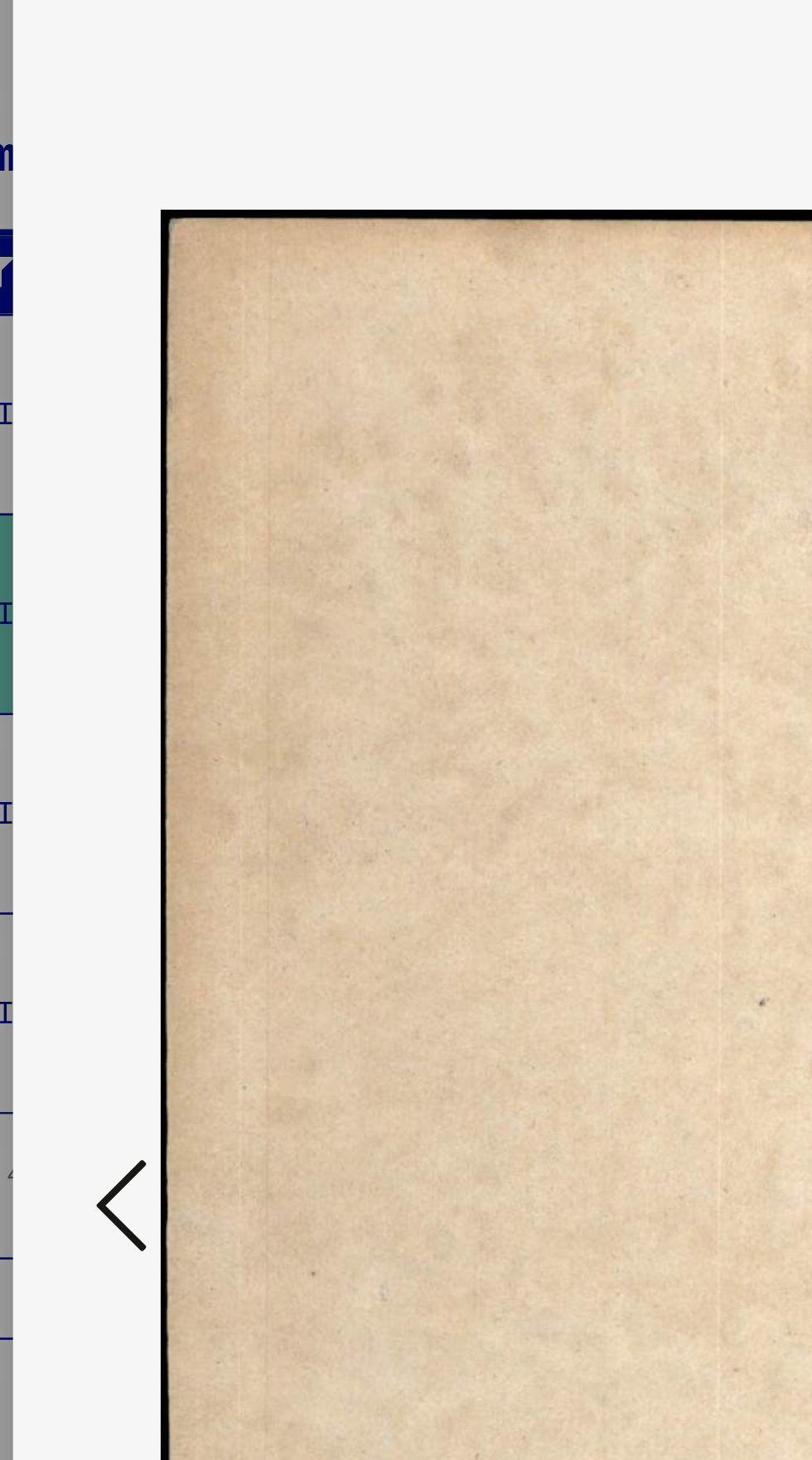
click at [109, 751] on button at bounding box center [123, 743] width 30 height 48
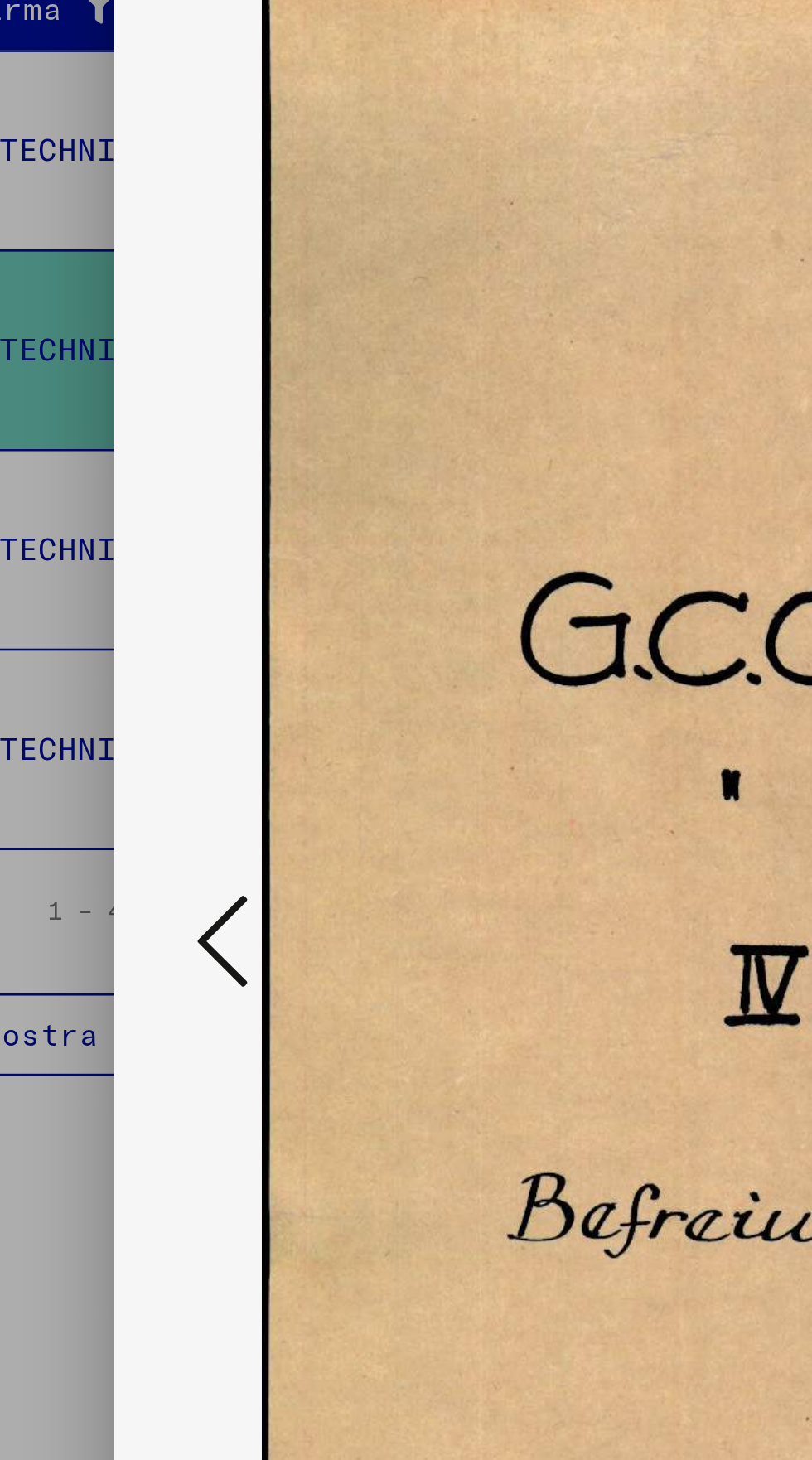
click at [112, 754] on button at bounding box center [123, 743] width 30 height 48
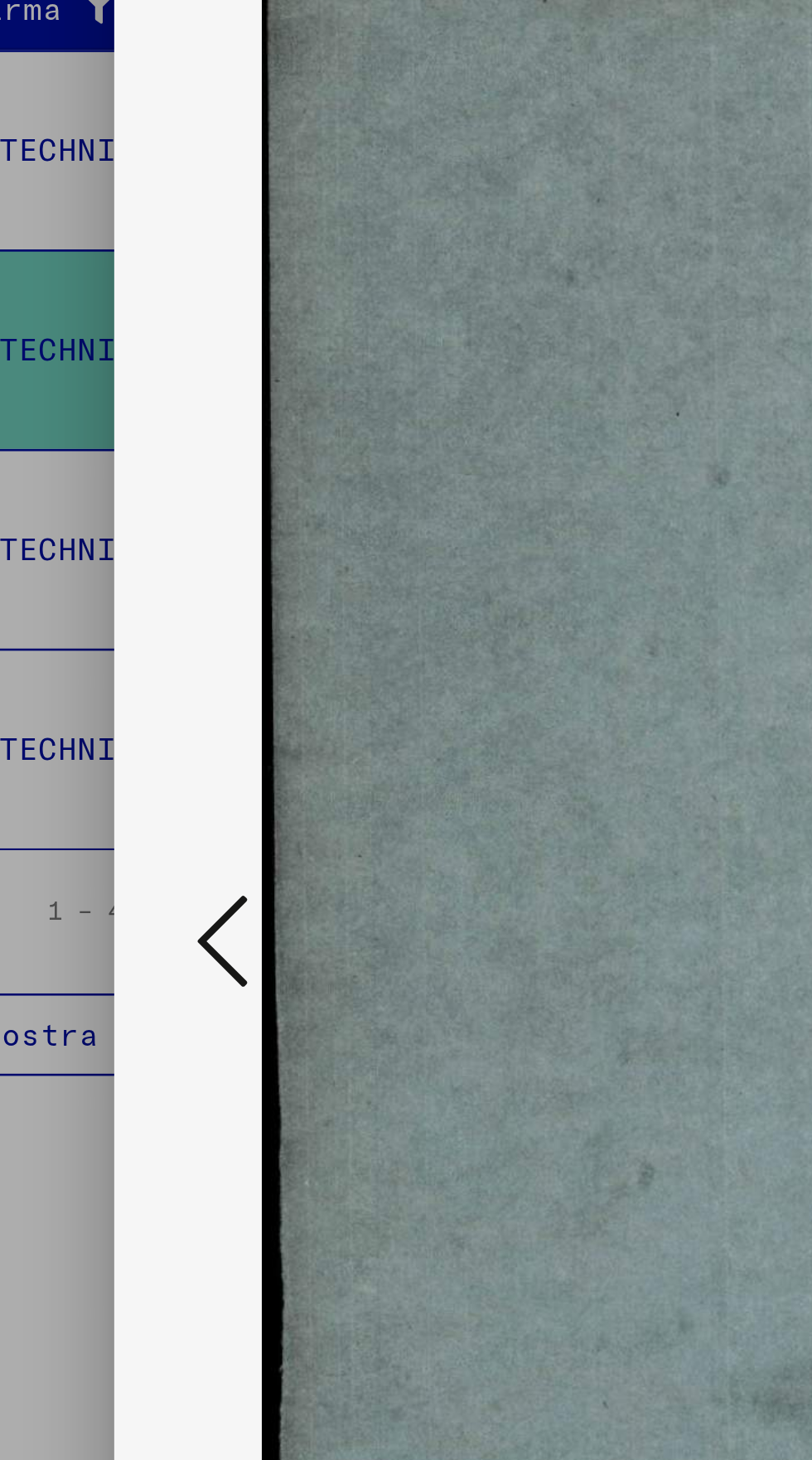
click at [111, 752] on button at bounding box center [123, 743] width 30 height 48
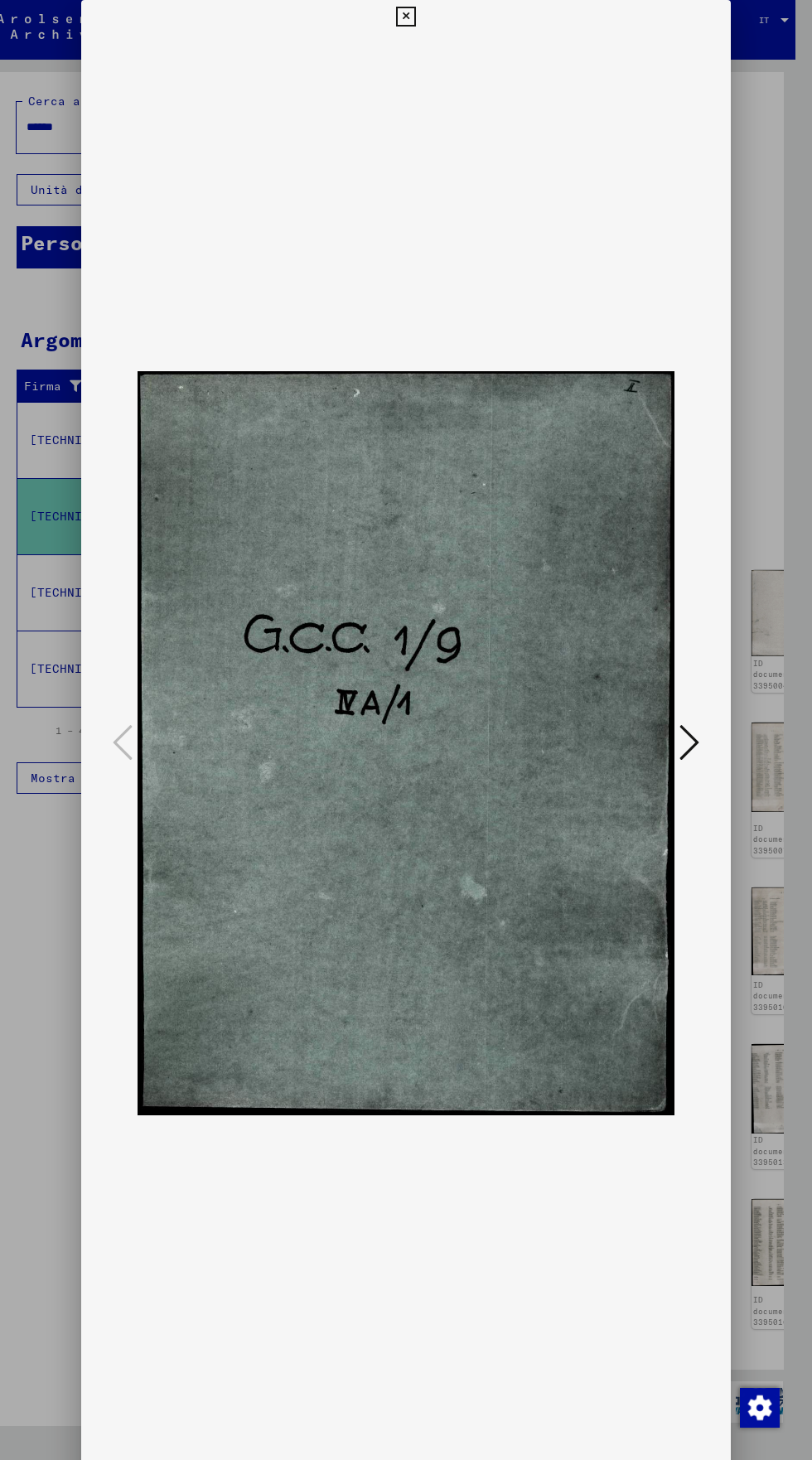
click at [406, 25] on icon at bounding box center [406, 17] width 19 height 19
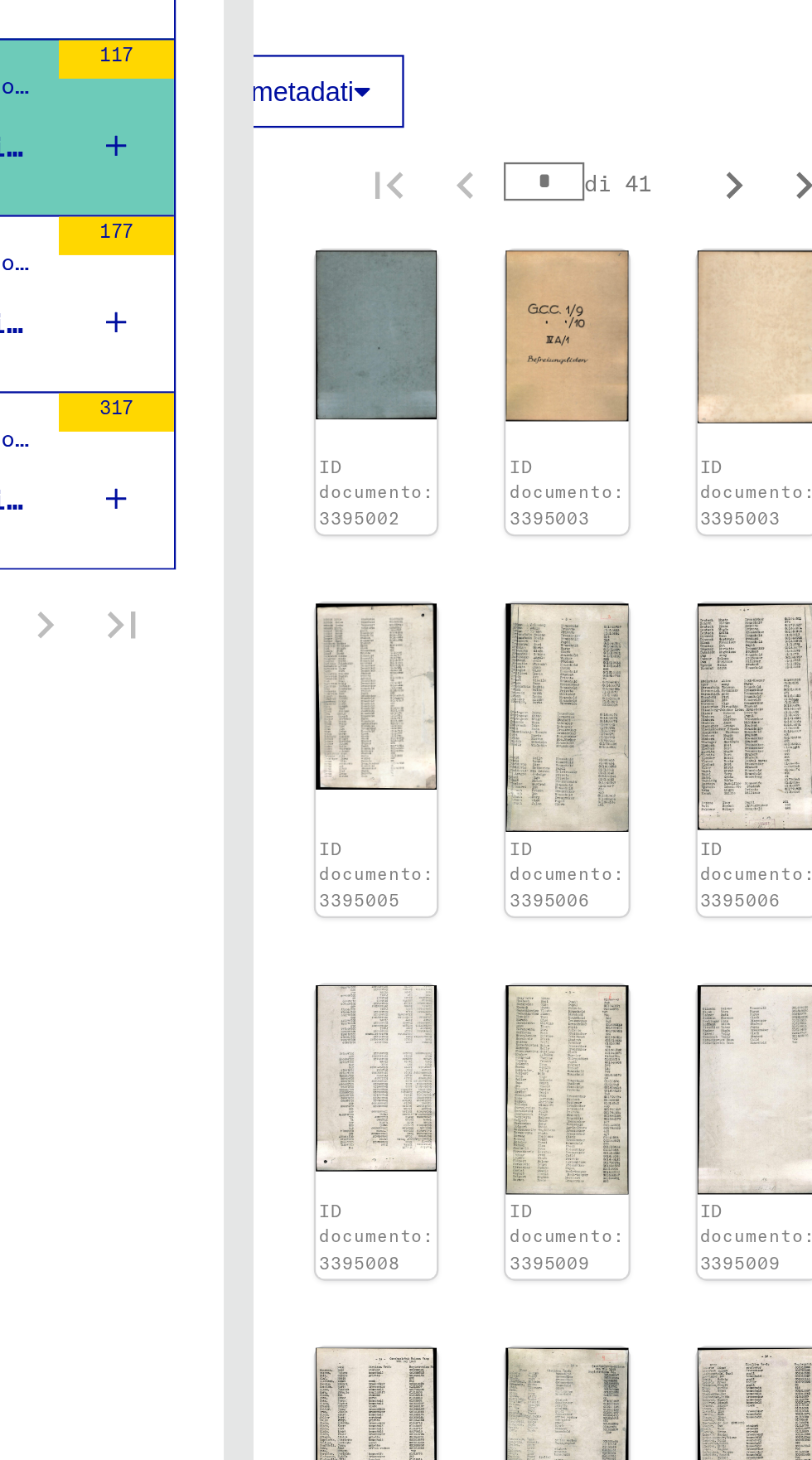
scroll to position [0, 31]
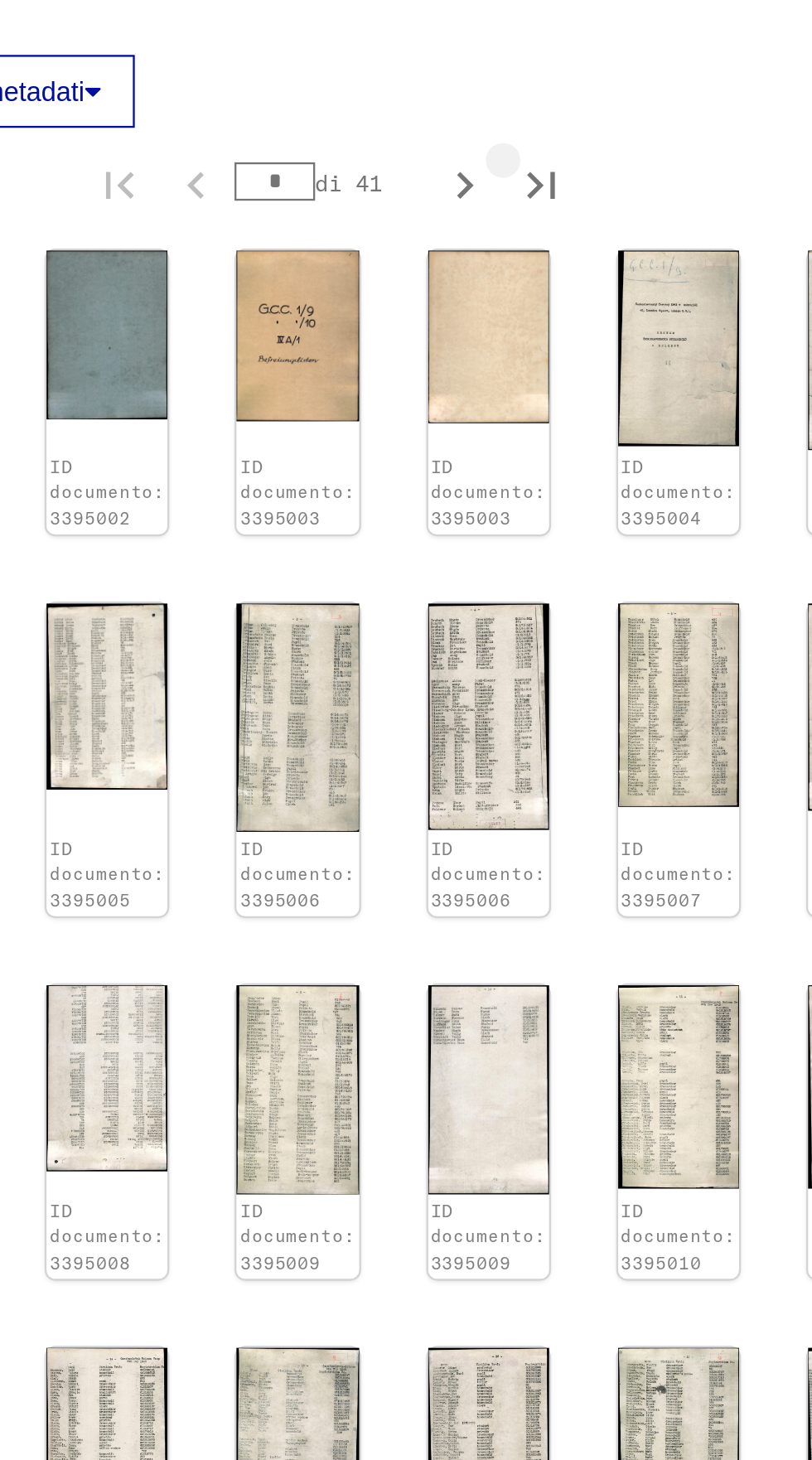
click at [630, 548] on icon "Ultima pagina" at bounding box center [636, 542] width 12 height 12
type input "*"
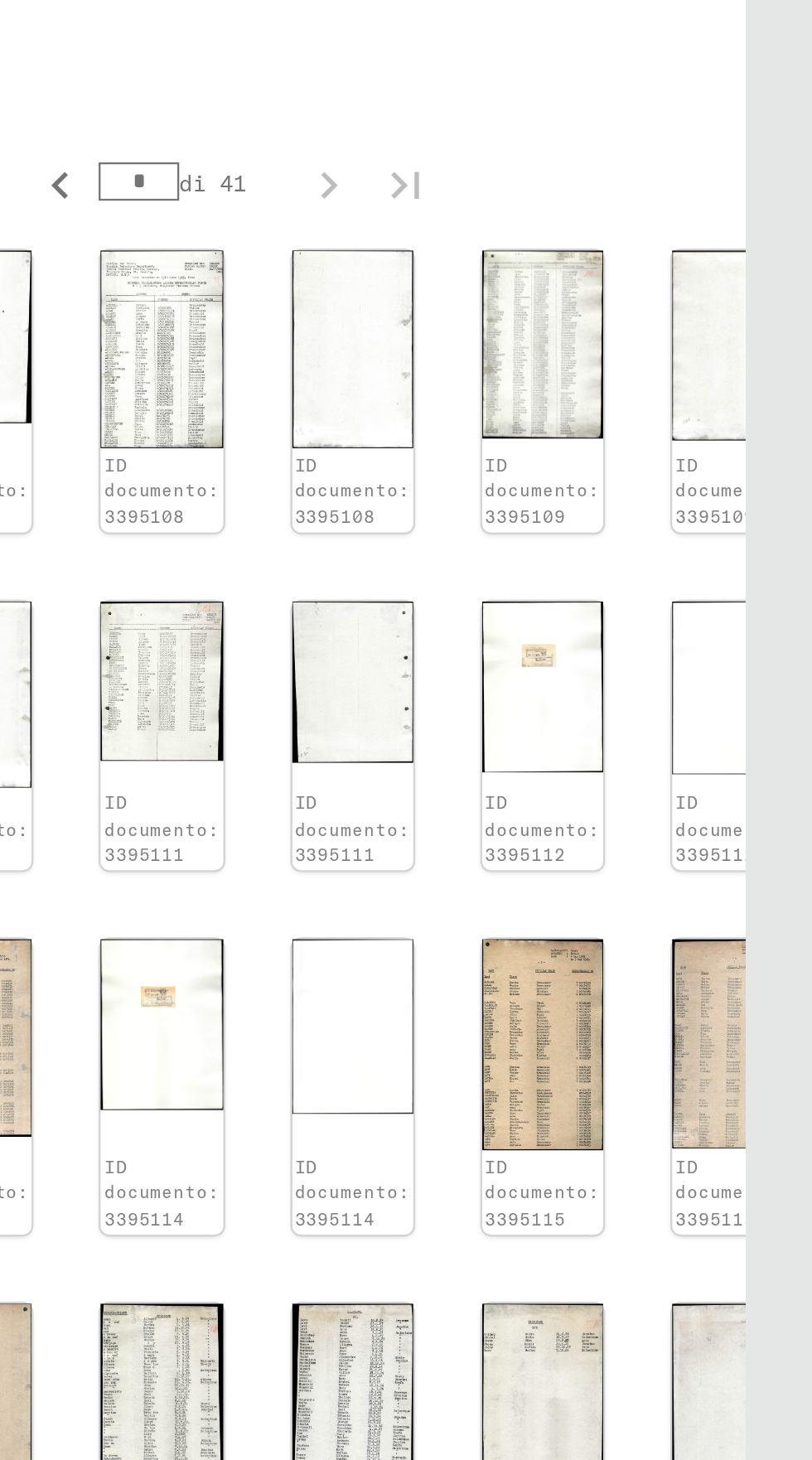
scroll to position [92, 31]
click at [587, 1025] on img at bounding box center [614, 1073] width 53 height 95
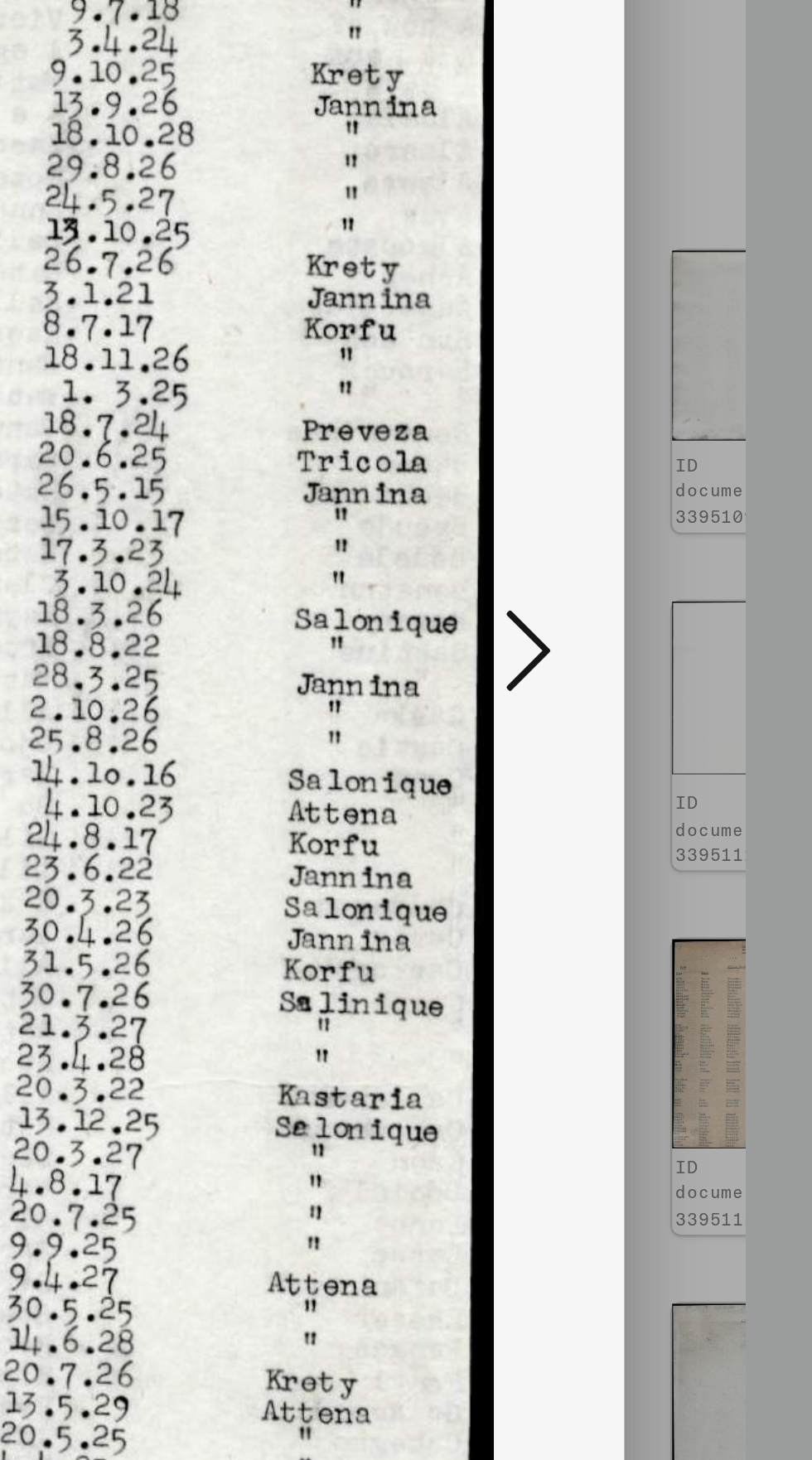
scroll to position [0, 0]
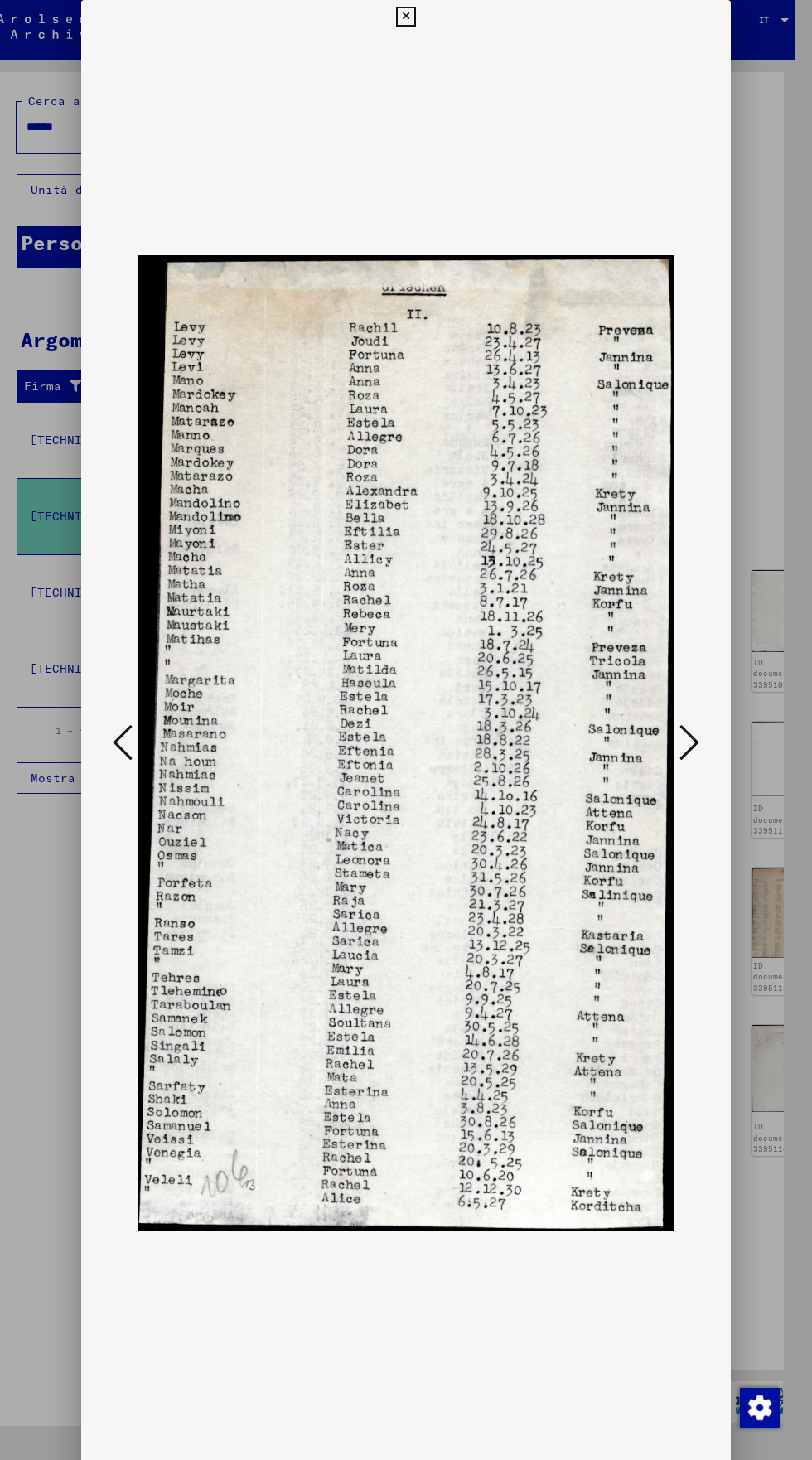
click at [94, 757] on div at bounding box center [406, 743] width 650 height 1420
click at [89, 765] on div at bounding box center [406, 743] width 650 height 1420
click at [96, 747] on div at bounding box center [406, 743] width 650 height 1420
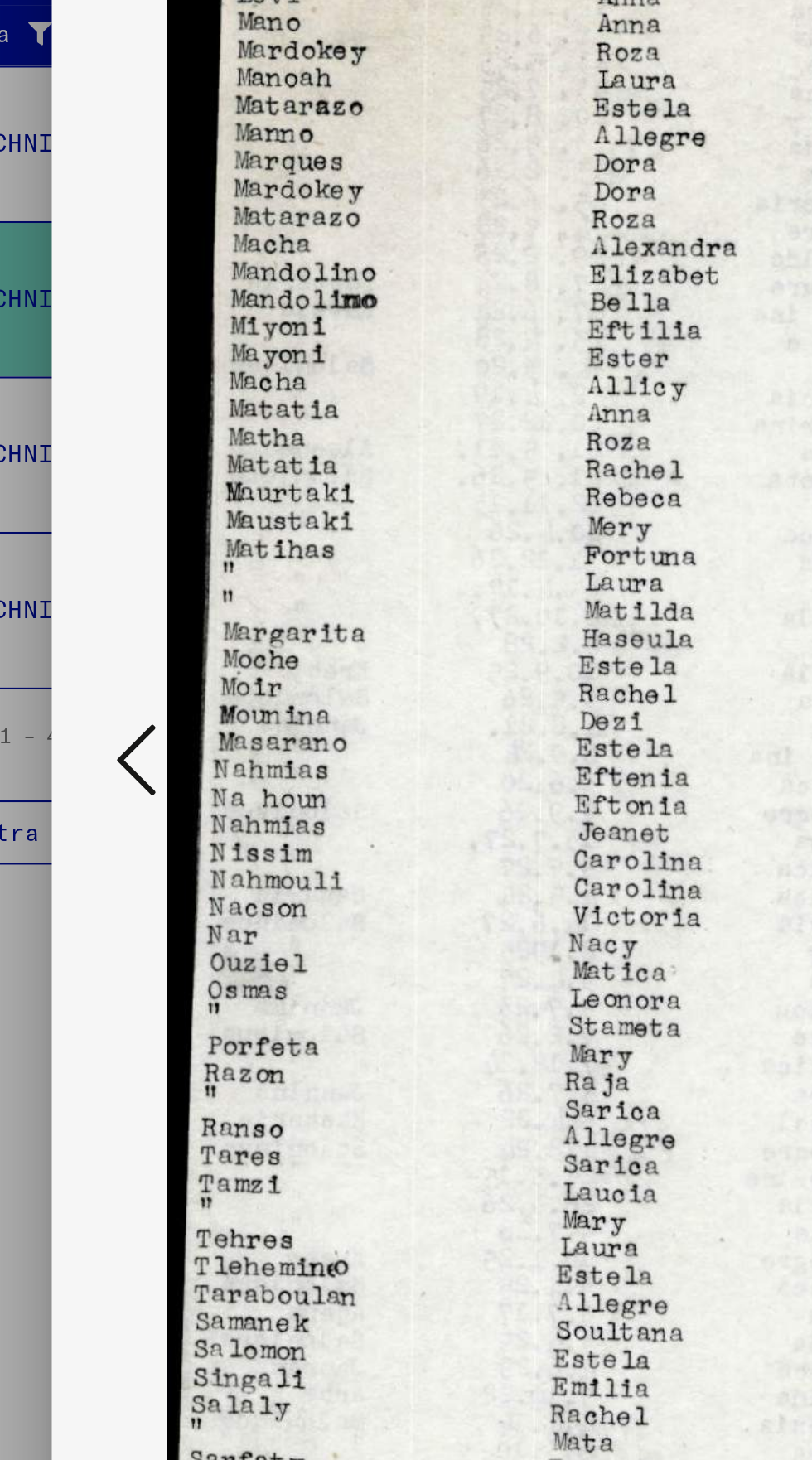
click at [119, 742] on icon at bounding box center [123, 742] width 19 height 40
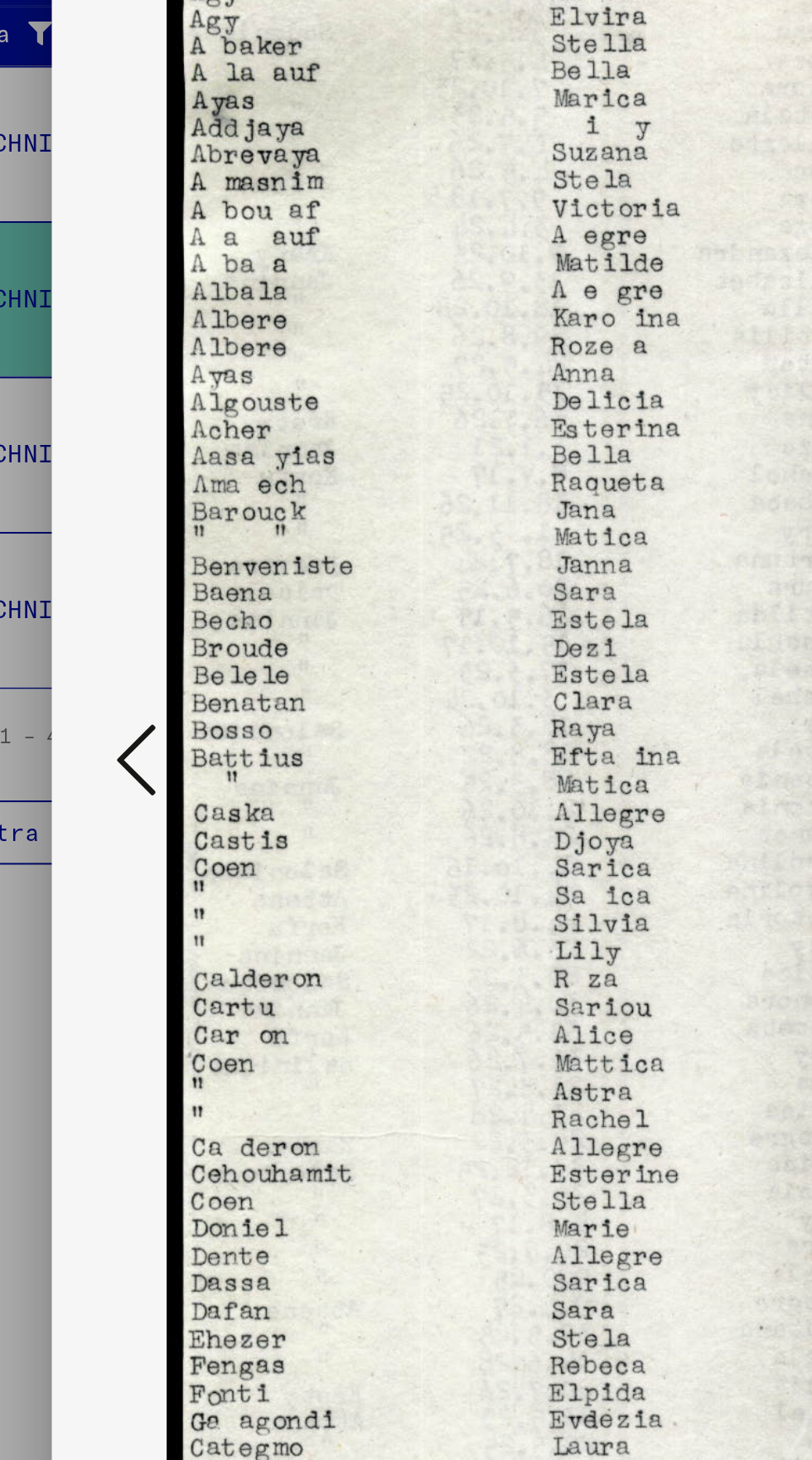
click at [124, 744] on icon at bounding box center [123, 742] width 19 height 40
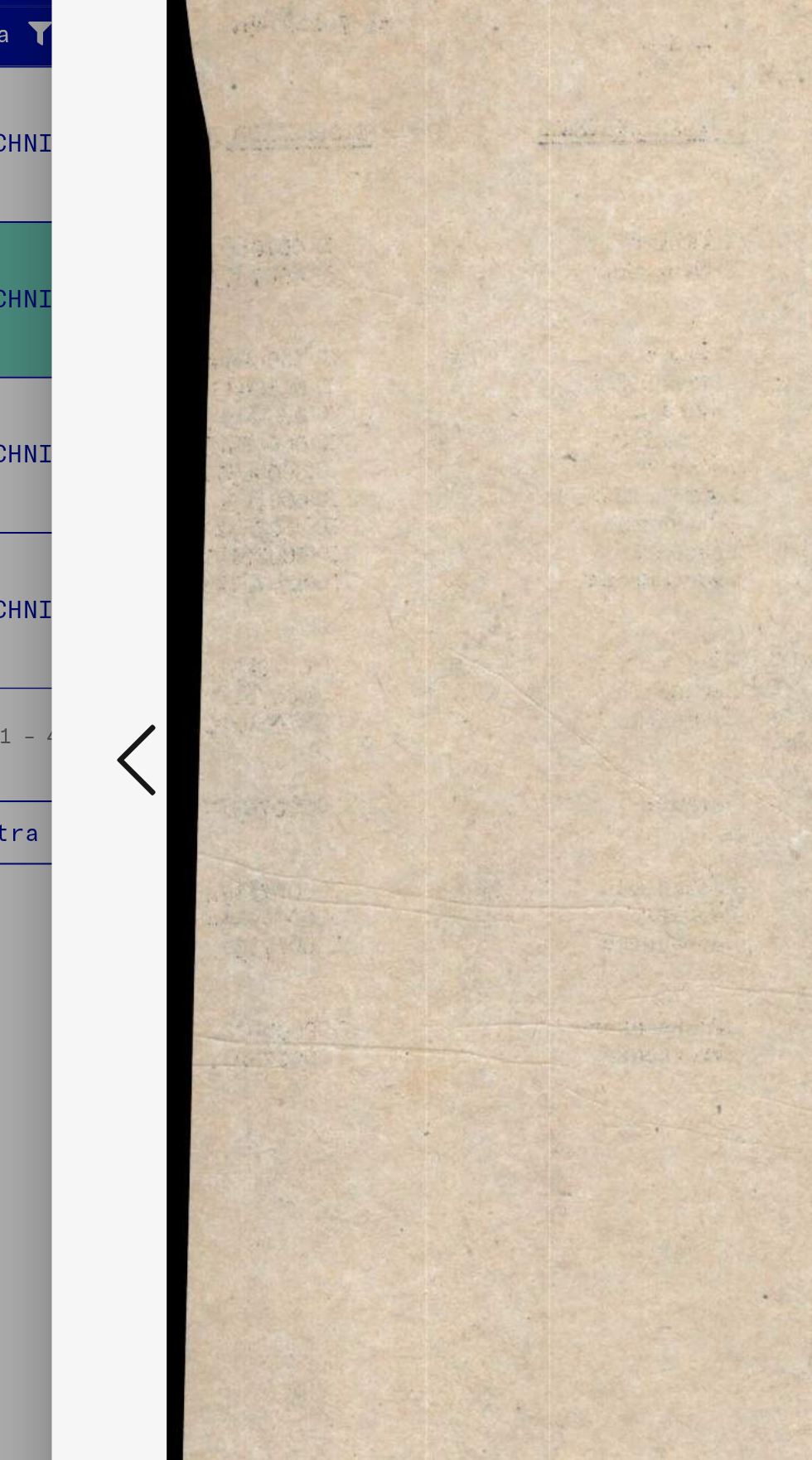
click at [125, 745] on icon at bounding box center [123, 742] width 19 height 40
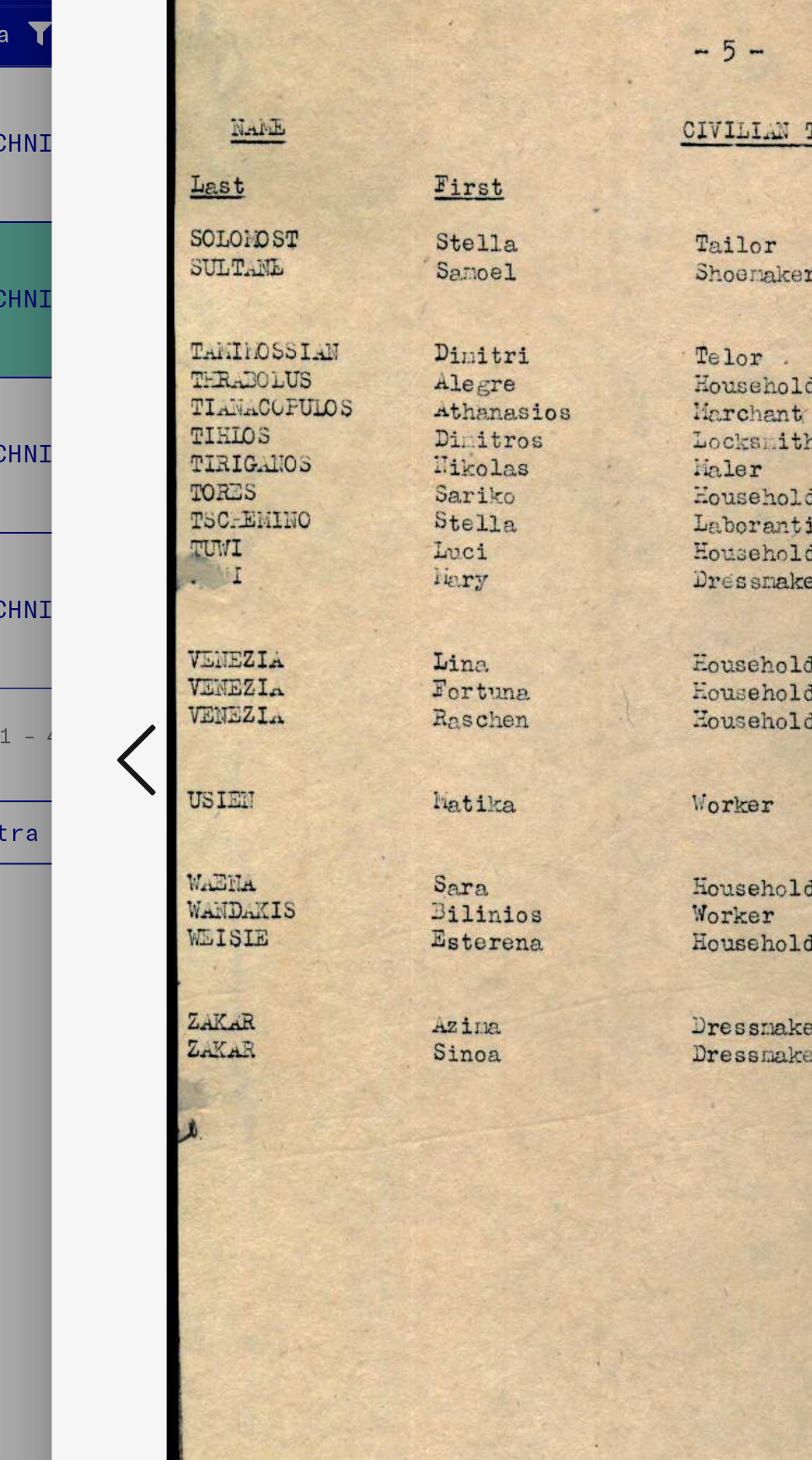
click at [114, 739] on icon at bounding box center [123, 742] width 19 height 40
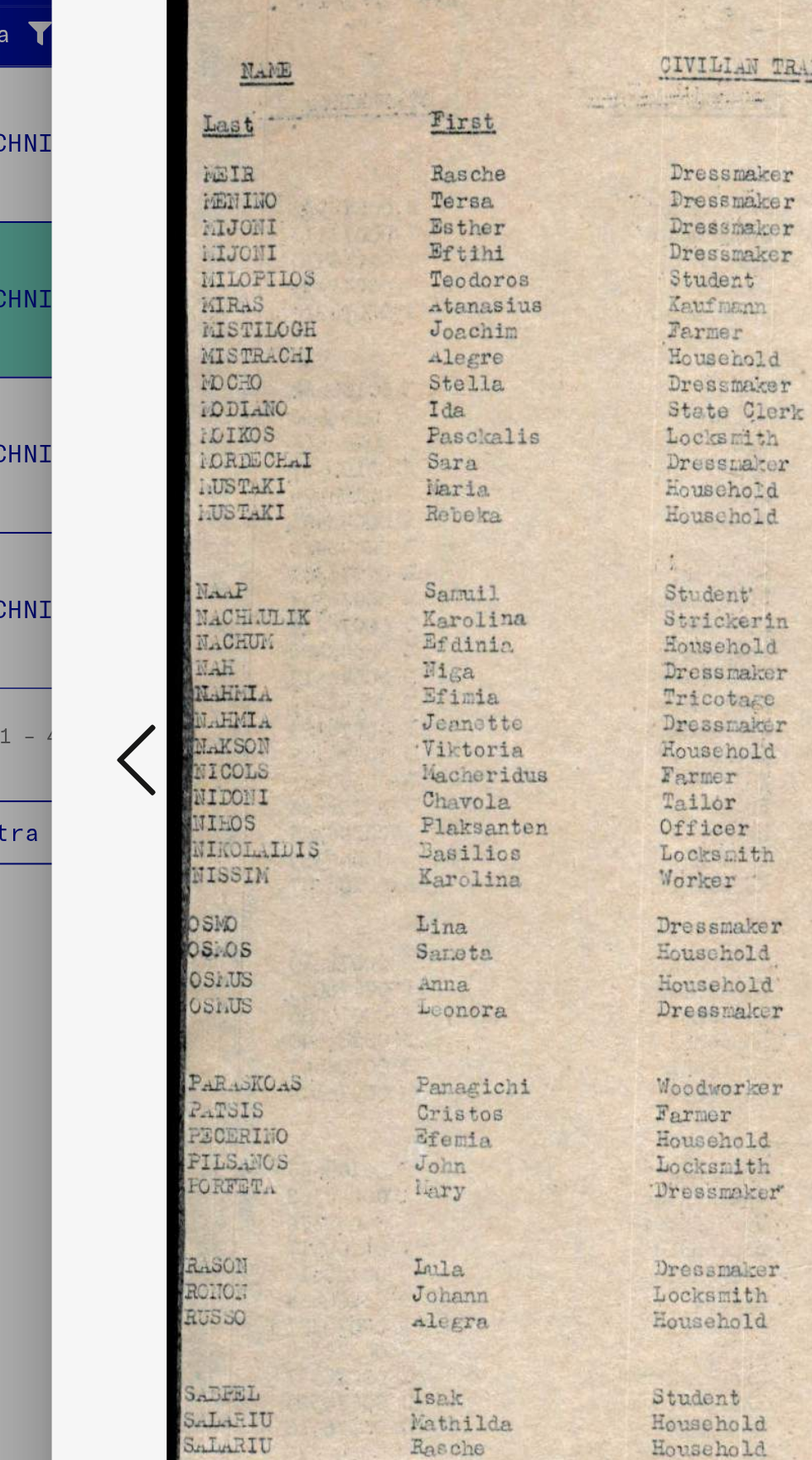
click at [112, 746] on button at bounding box center [123, 743] width 30 height 48
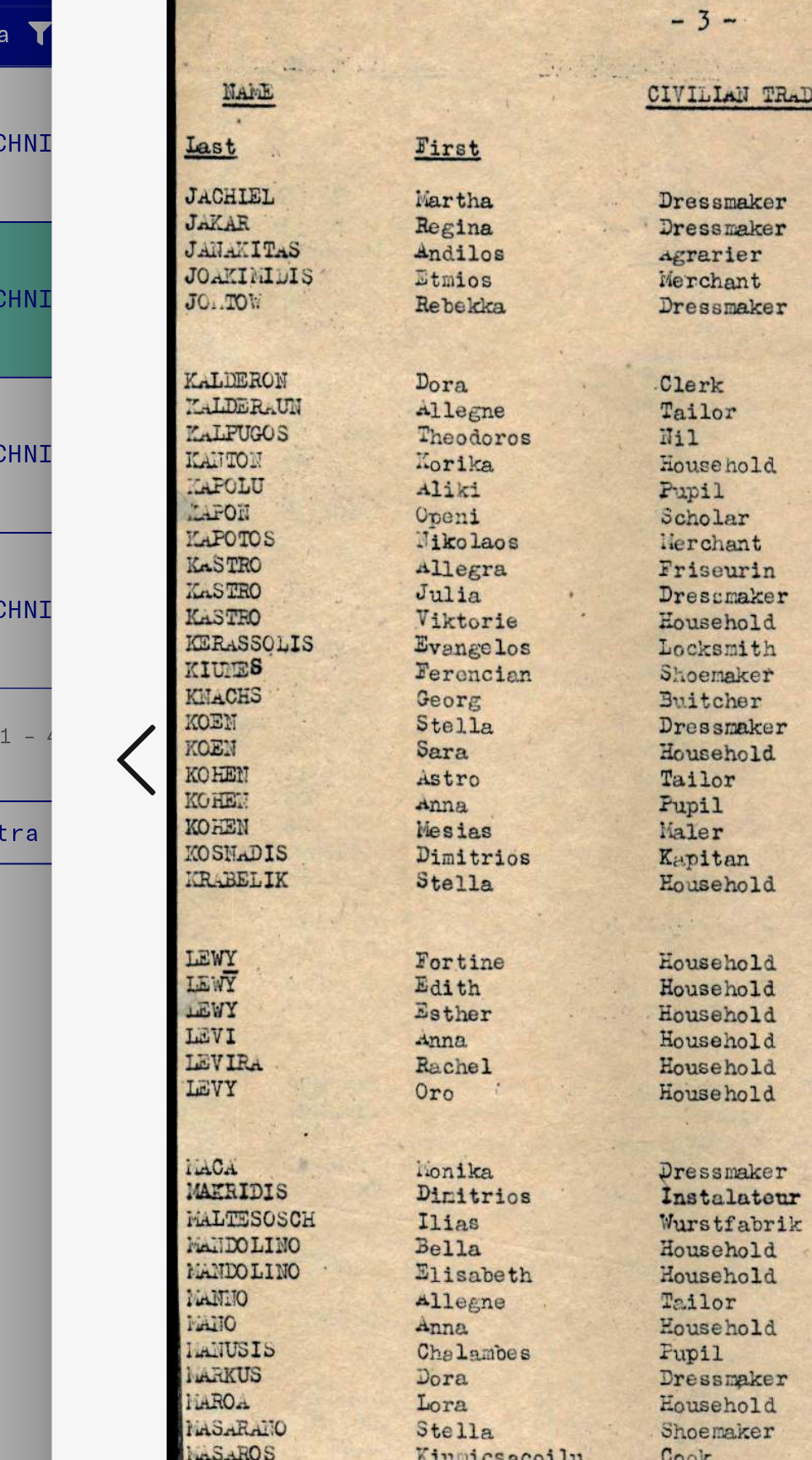
click at [116, 750] on icon at bounding box center [123, 742] width 19 height 40
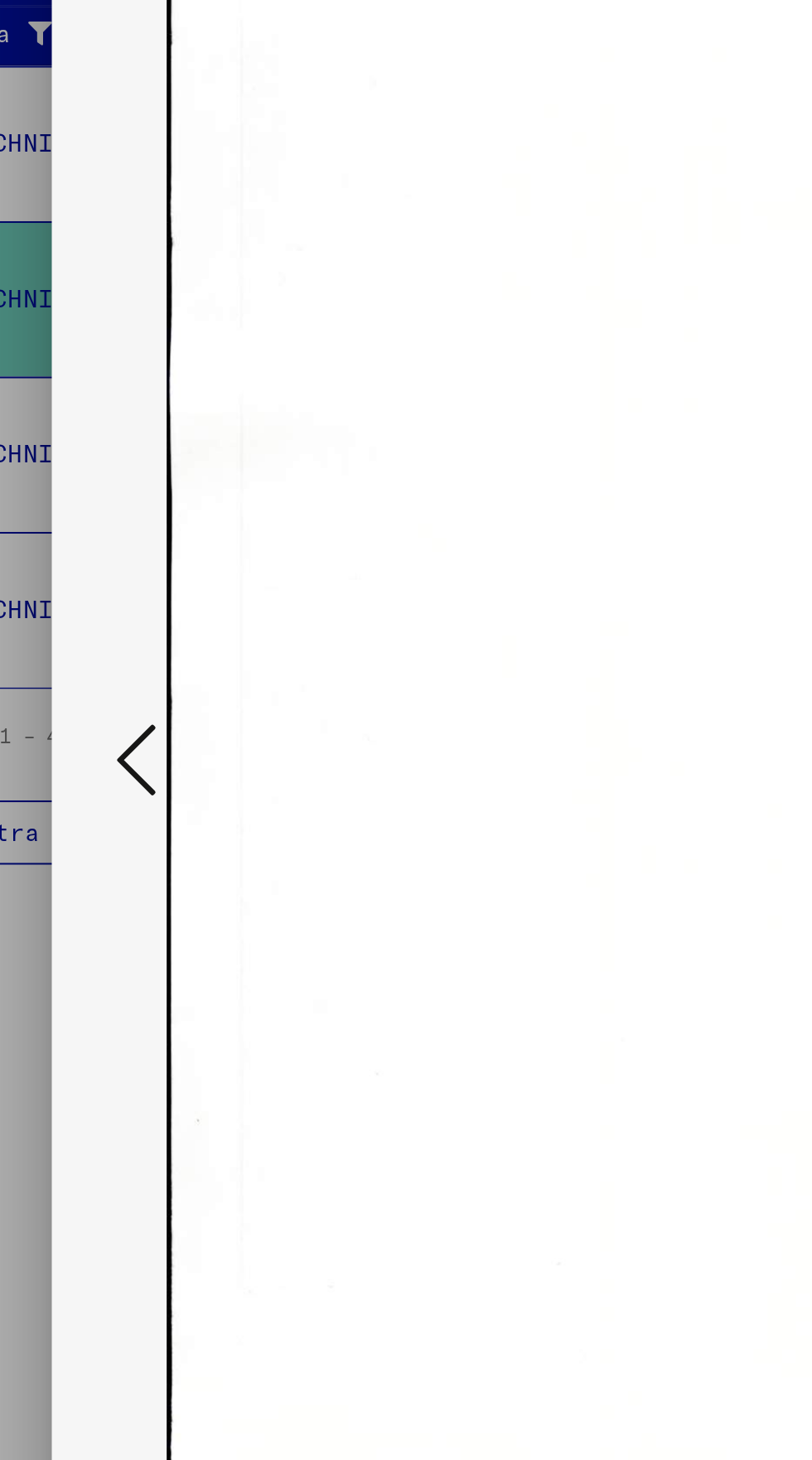
click at [120, 754] on icon at bounding box center [123, 742] width 19 height 40
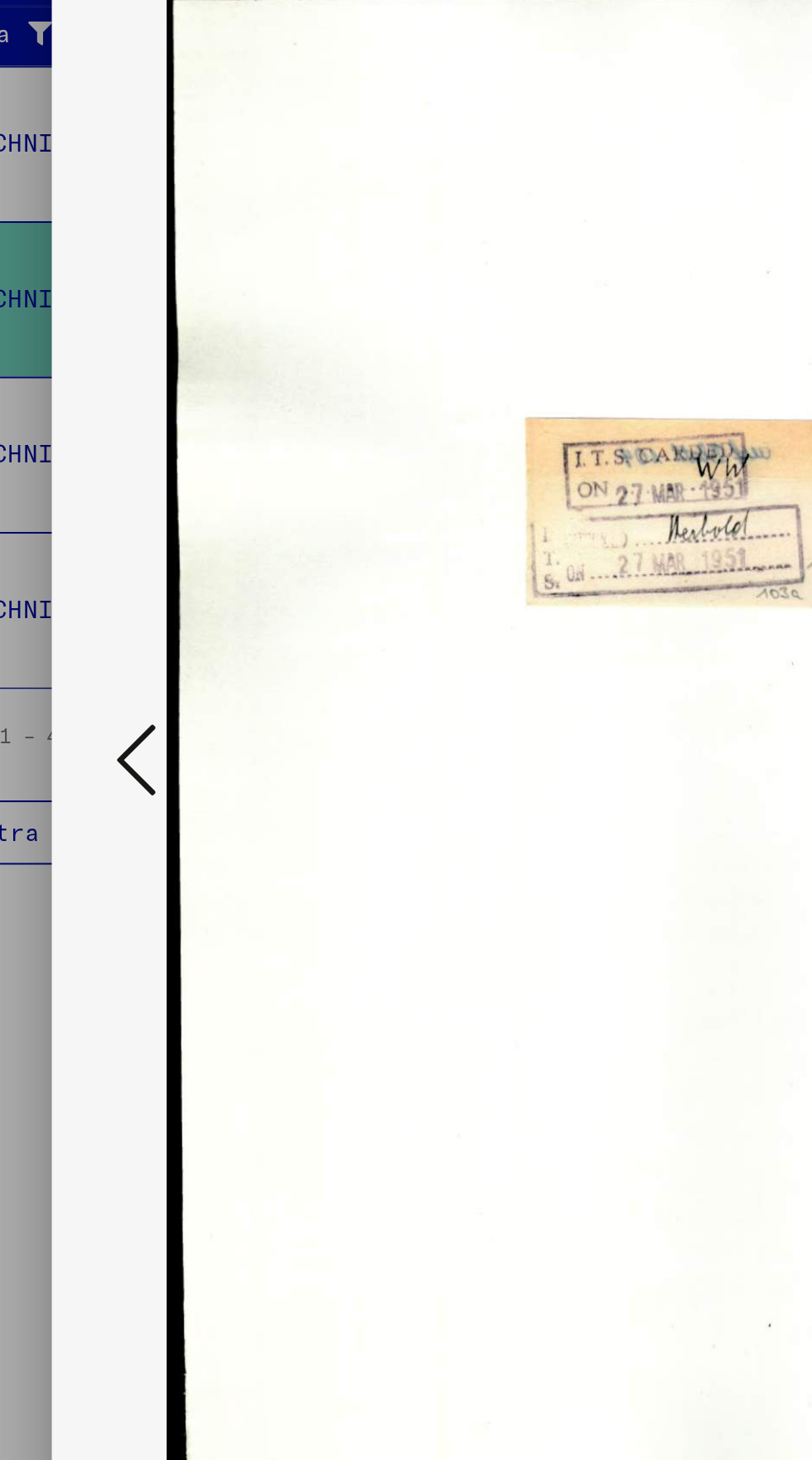
click at [115, 746] on icon at bounding box center [123, 742] width 19 height 40
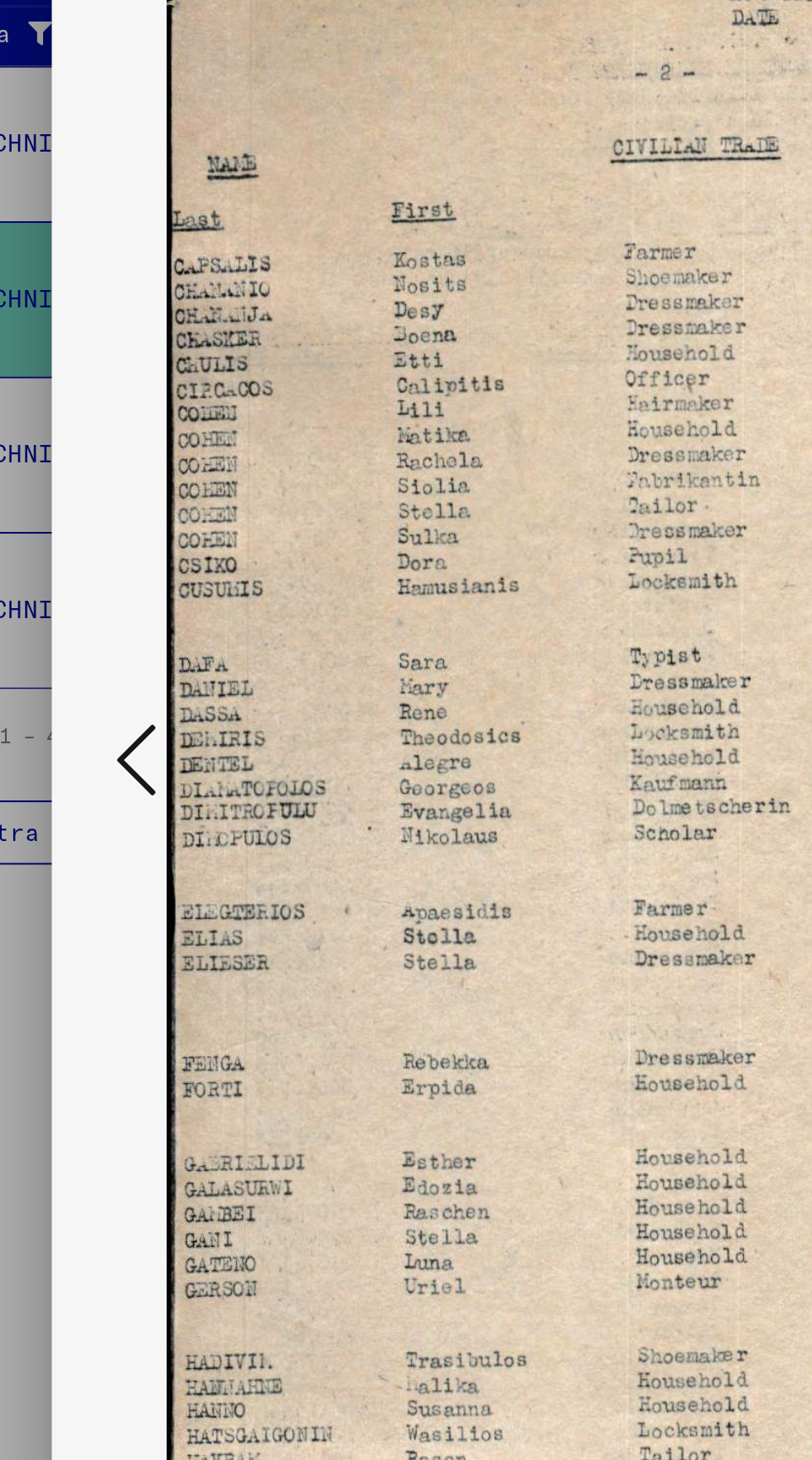
click at [114, 750] on icon at bounding box center [123, 742] width 19 height 40
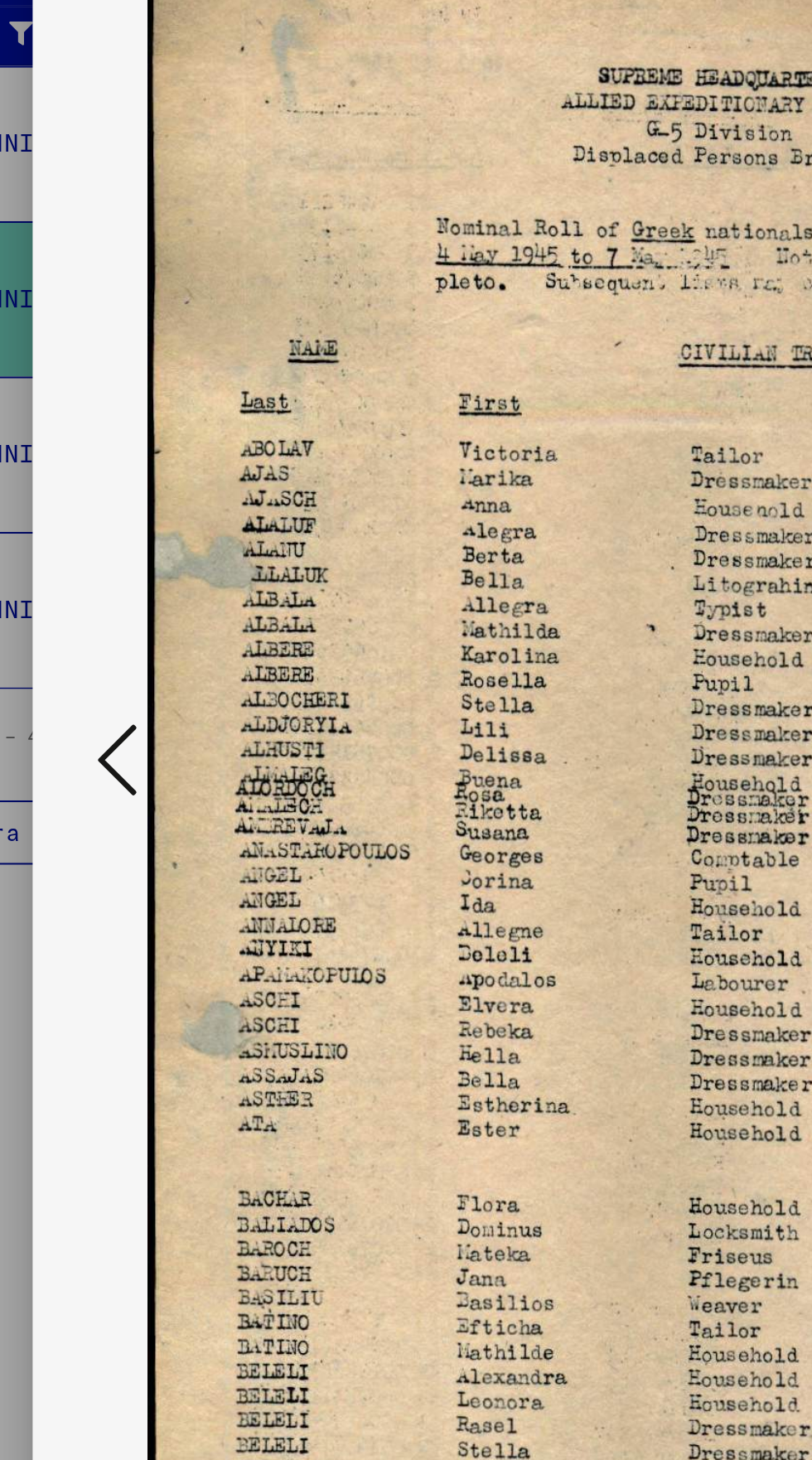
click at [113, 740] on icon at bounding box center [123, 742] width 19 height 40
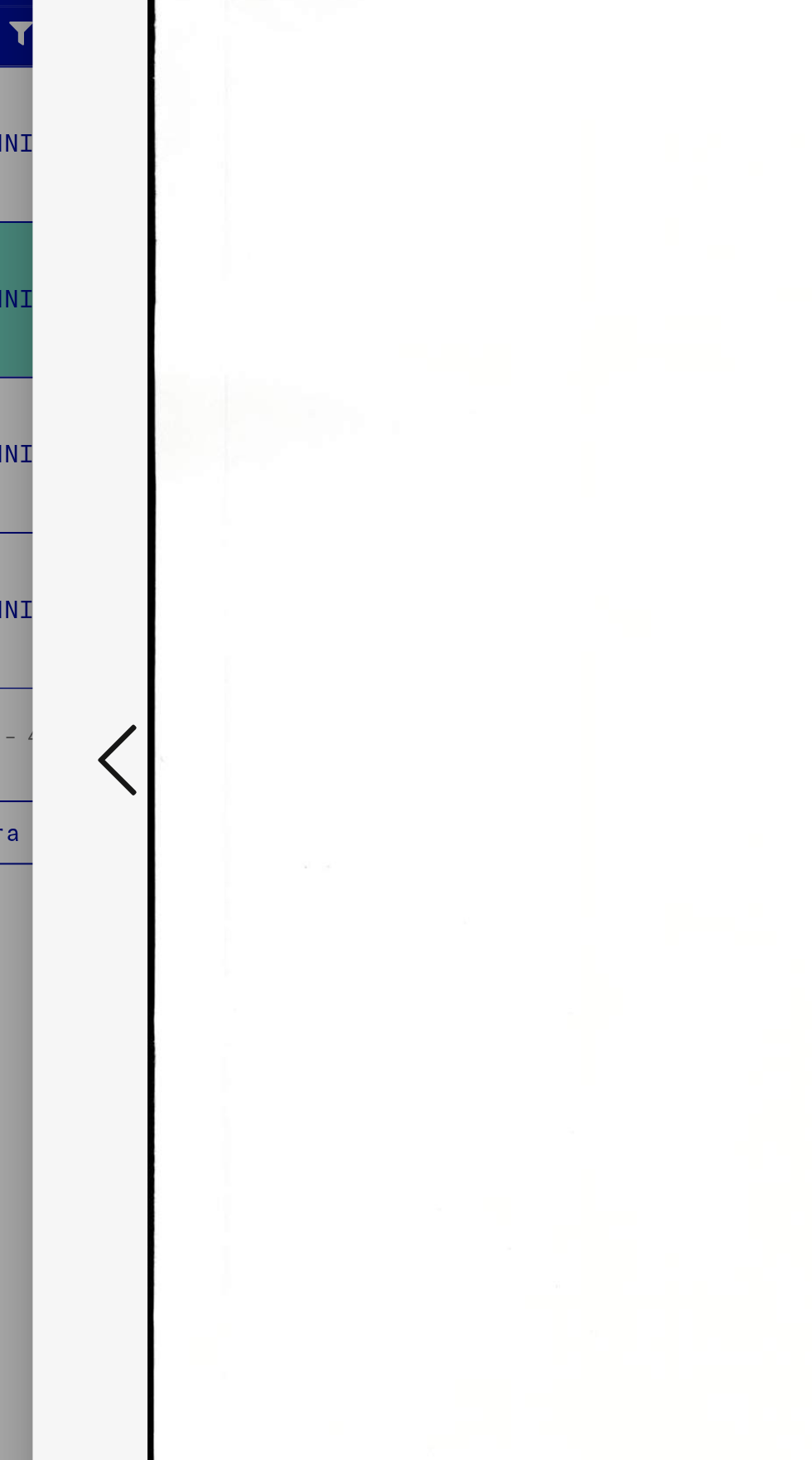
click at [114, 742] on icon at bounding box center [123, 742] width 19 height 40
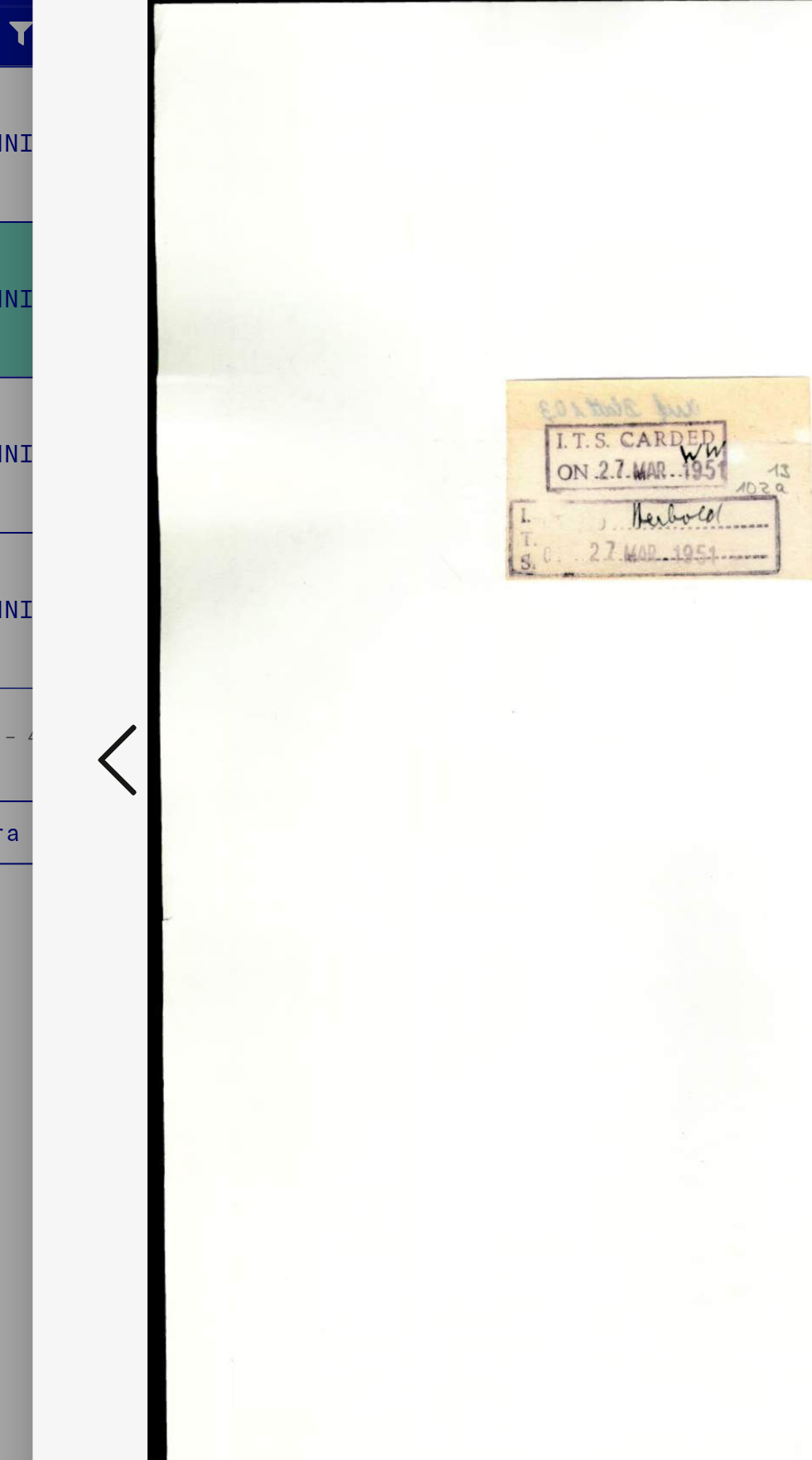
click at [113, 733] on icon at bounding box center [123, 742] width 19 height 40
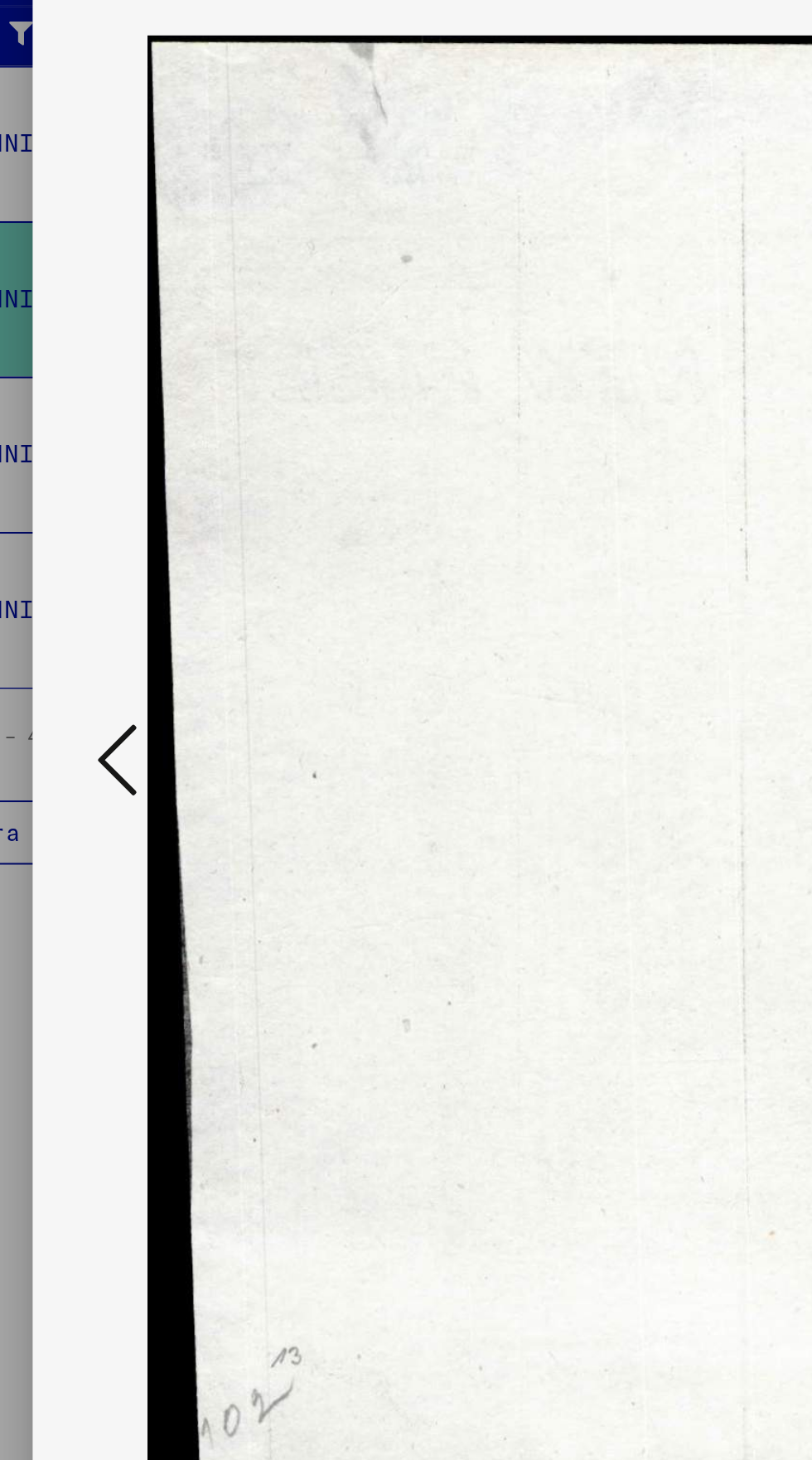
click at [112, 729] on button at bounding box center [123, 743] width 30 height 48
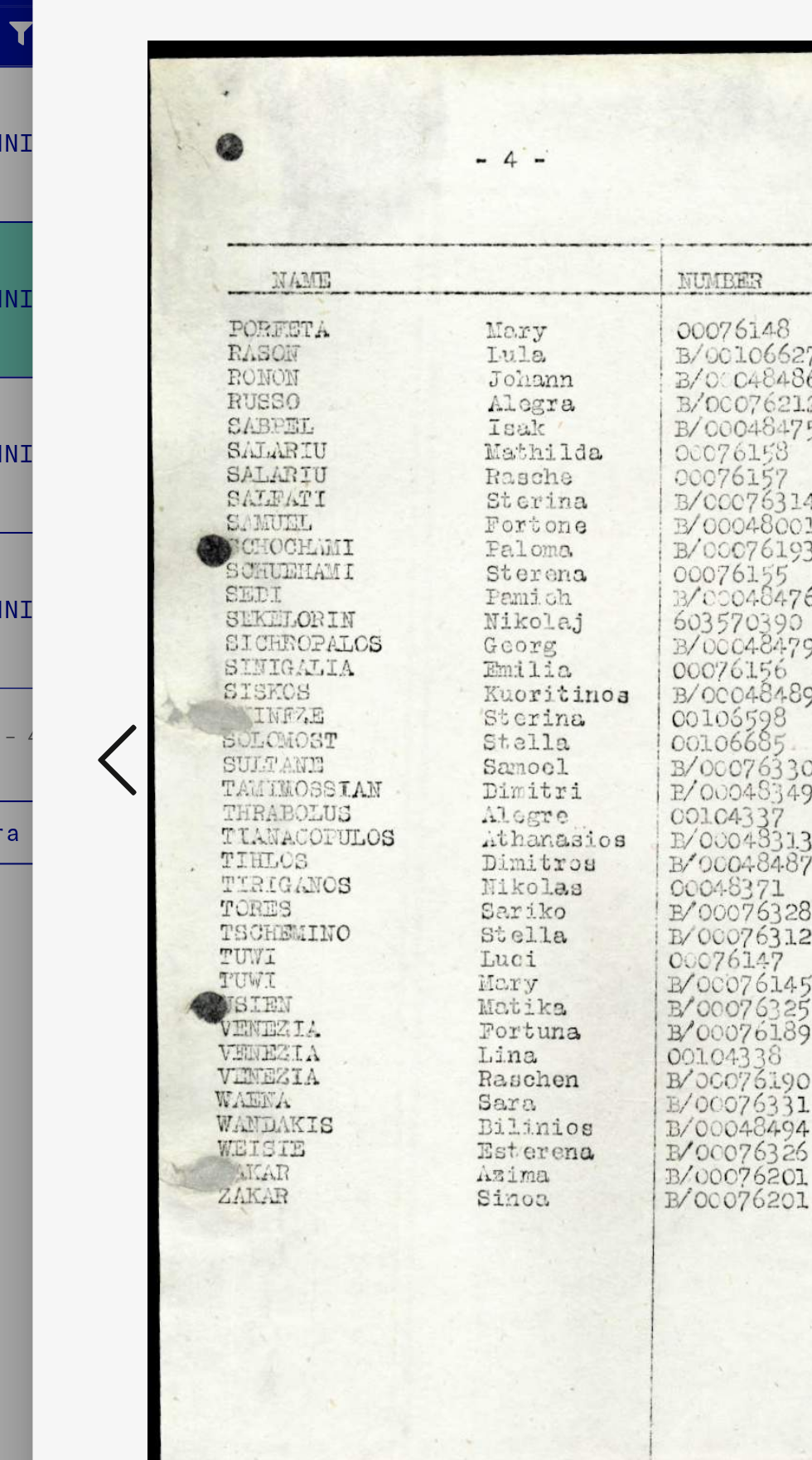
click at [115, 734] on icon at bounding box center [123, 742] width 19 height 40
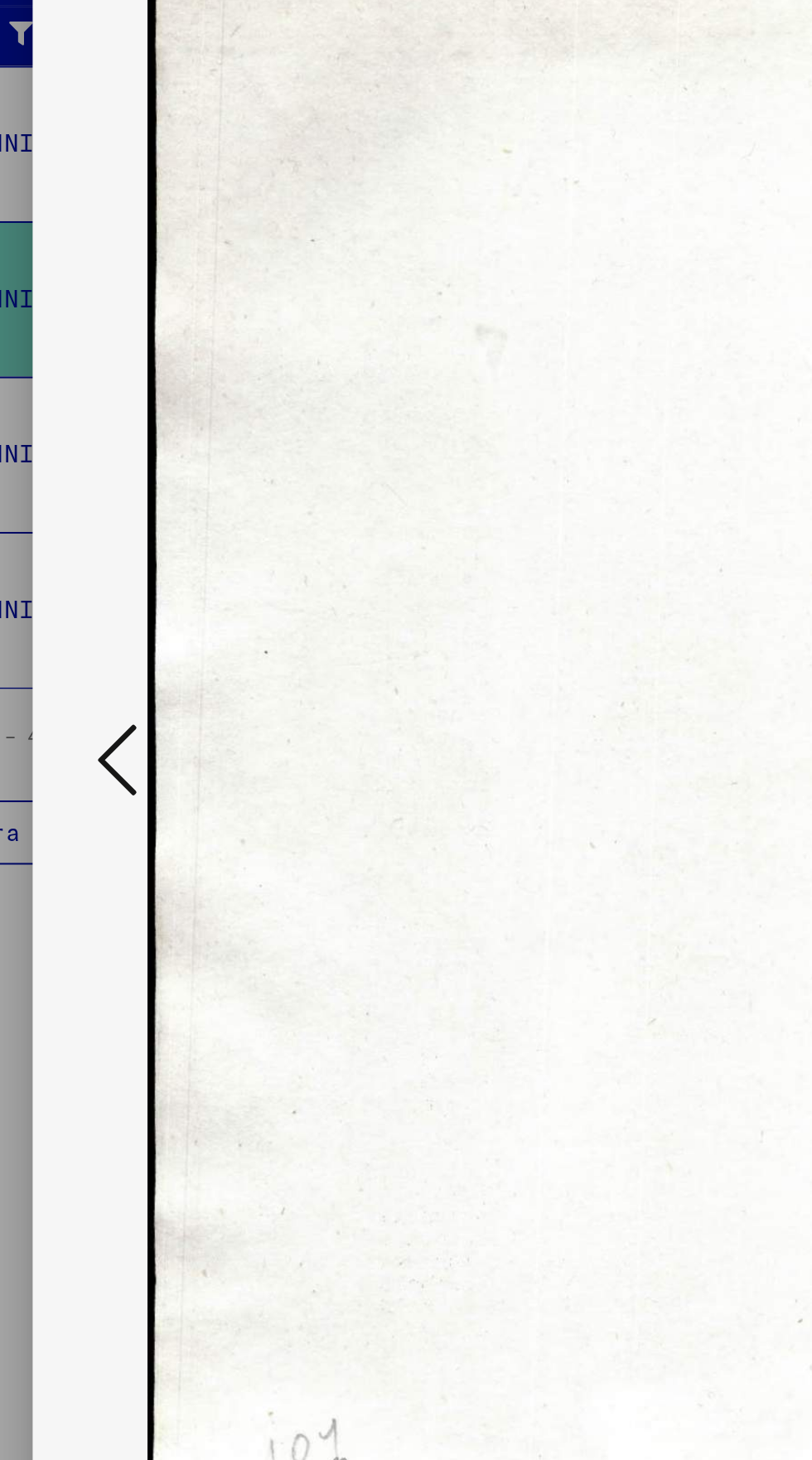
click at [112, 730] on button at bounding box center [123, 743] width 30 height 48
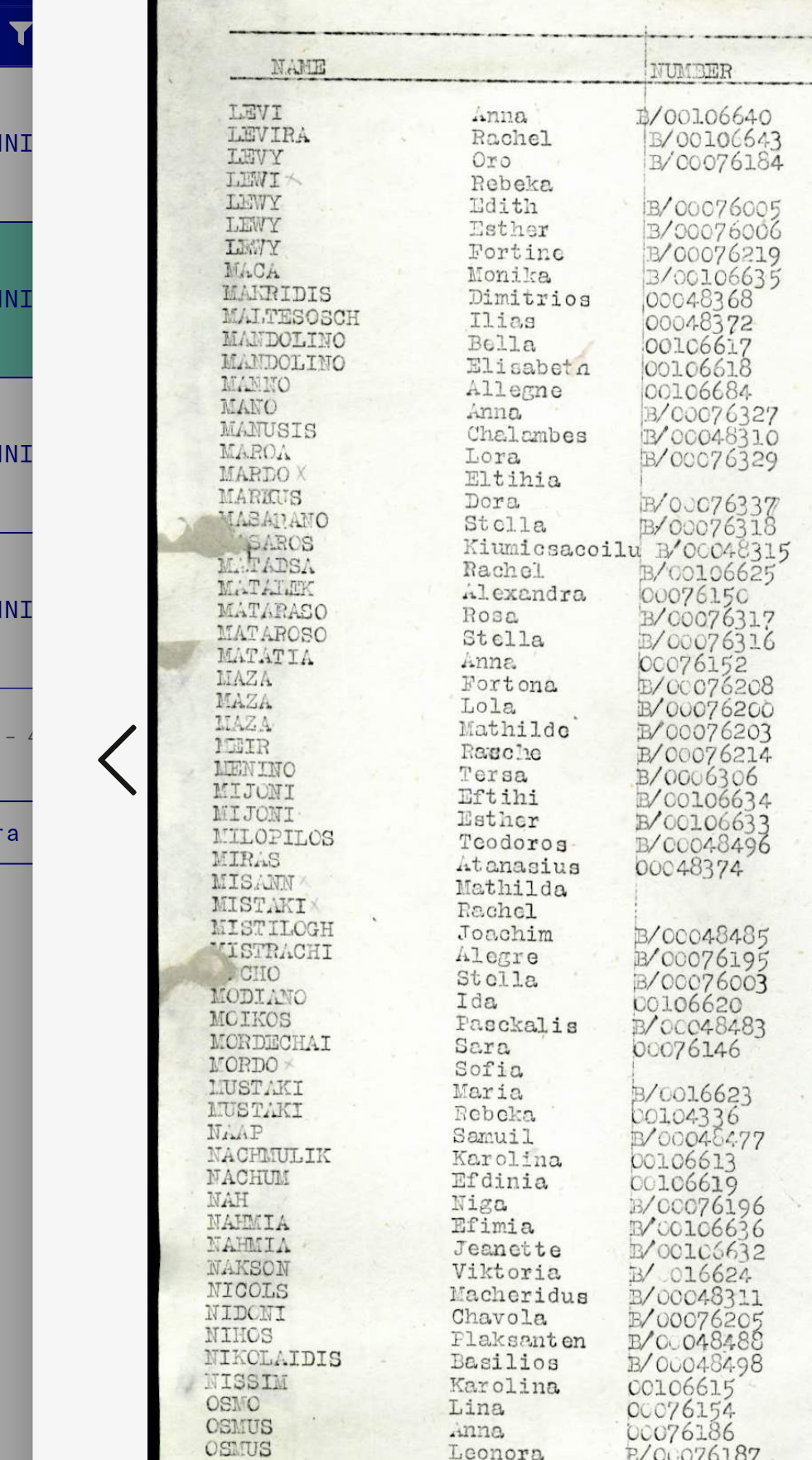
click at [109, 733] on button at bounding box center [123, 743] width 30 height 48
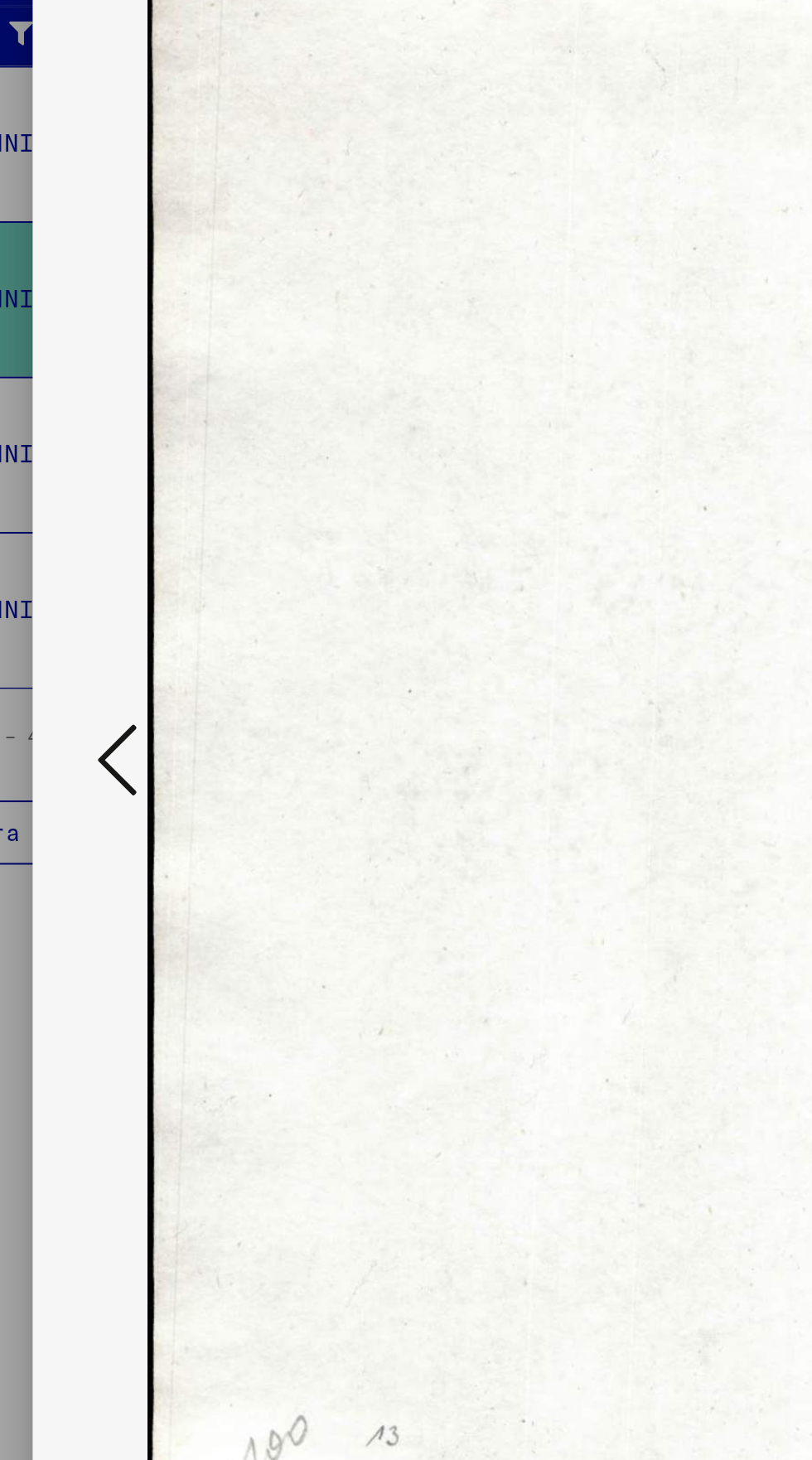
click at [109, 731] on button at bounding box center [123, 743] width 30 height 48
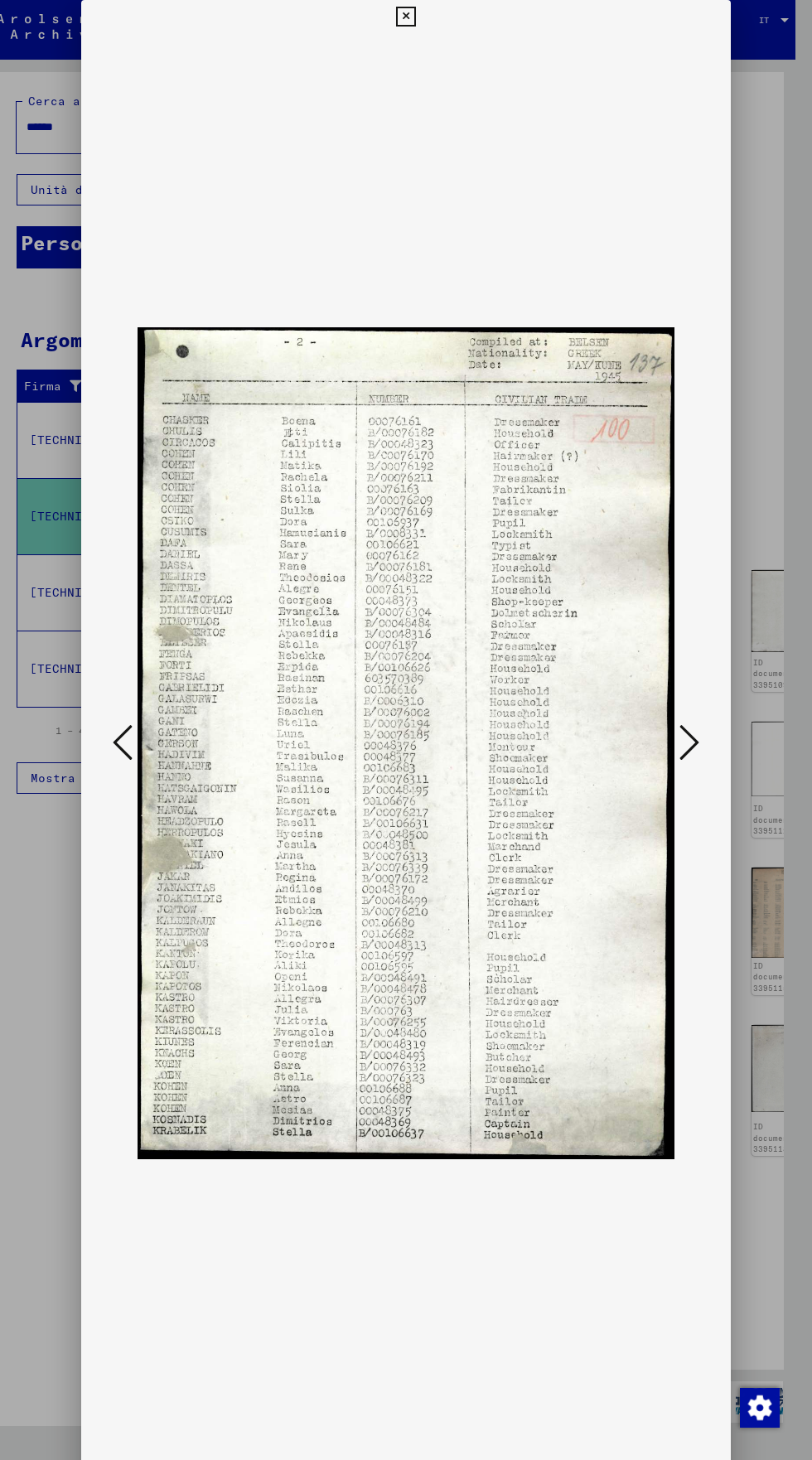
click at [90, 766] on div at bounding box center [406, 743] width 650 height 1420
click at [123, 758] on icon at bounding box center [123, 742] width 19 height 40
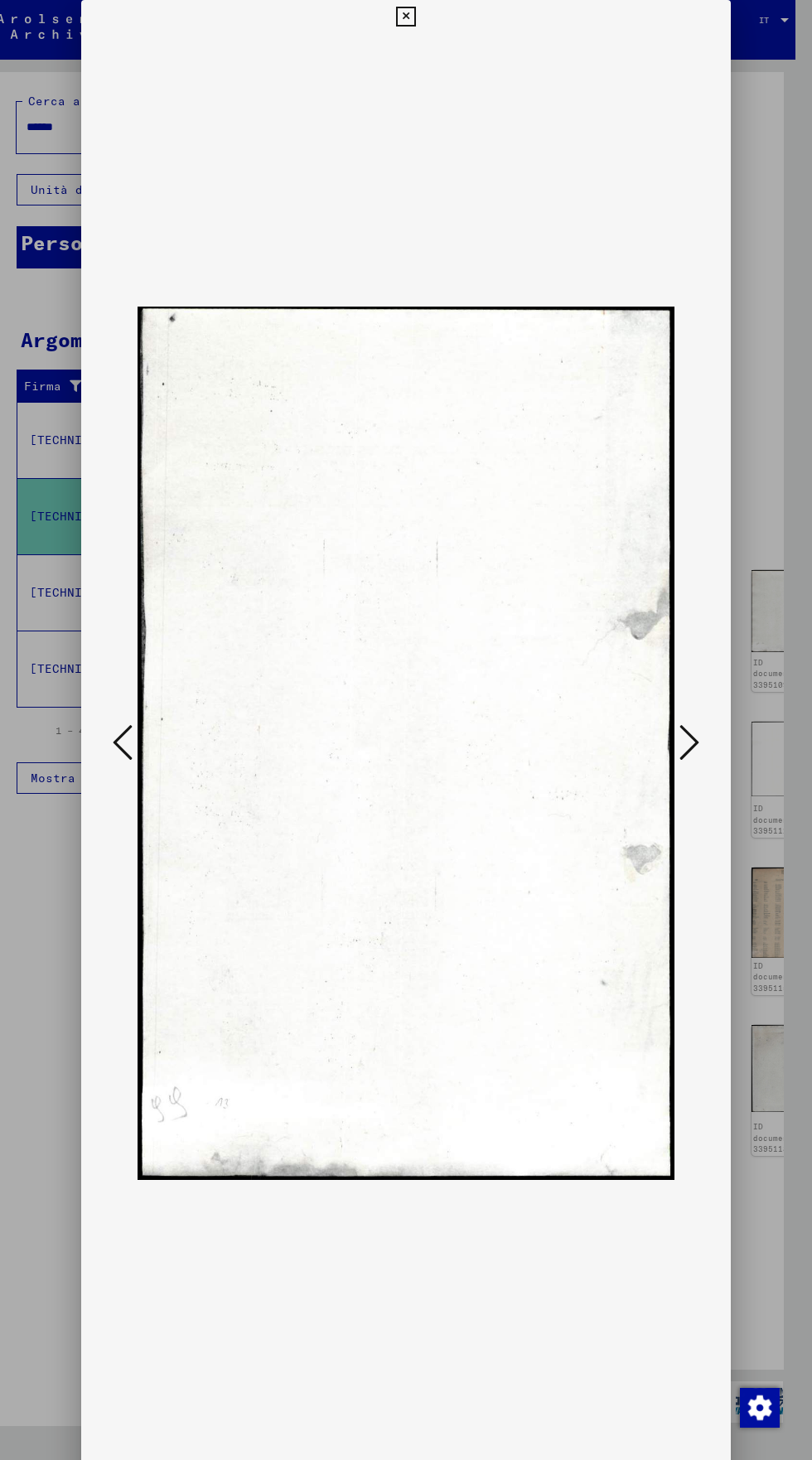
click at [121, 763] on icon at bounding box center [123, 742] width 19 height 40
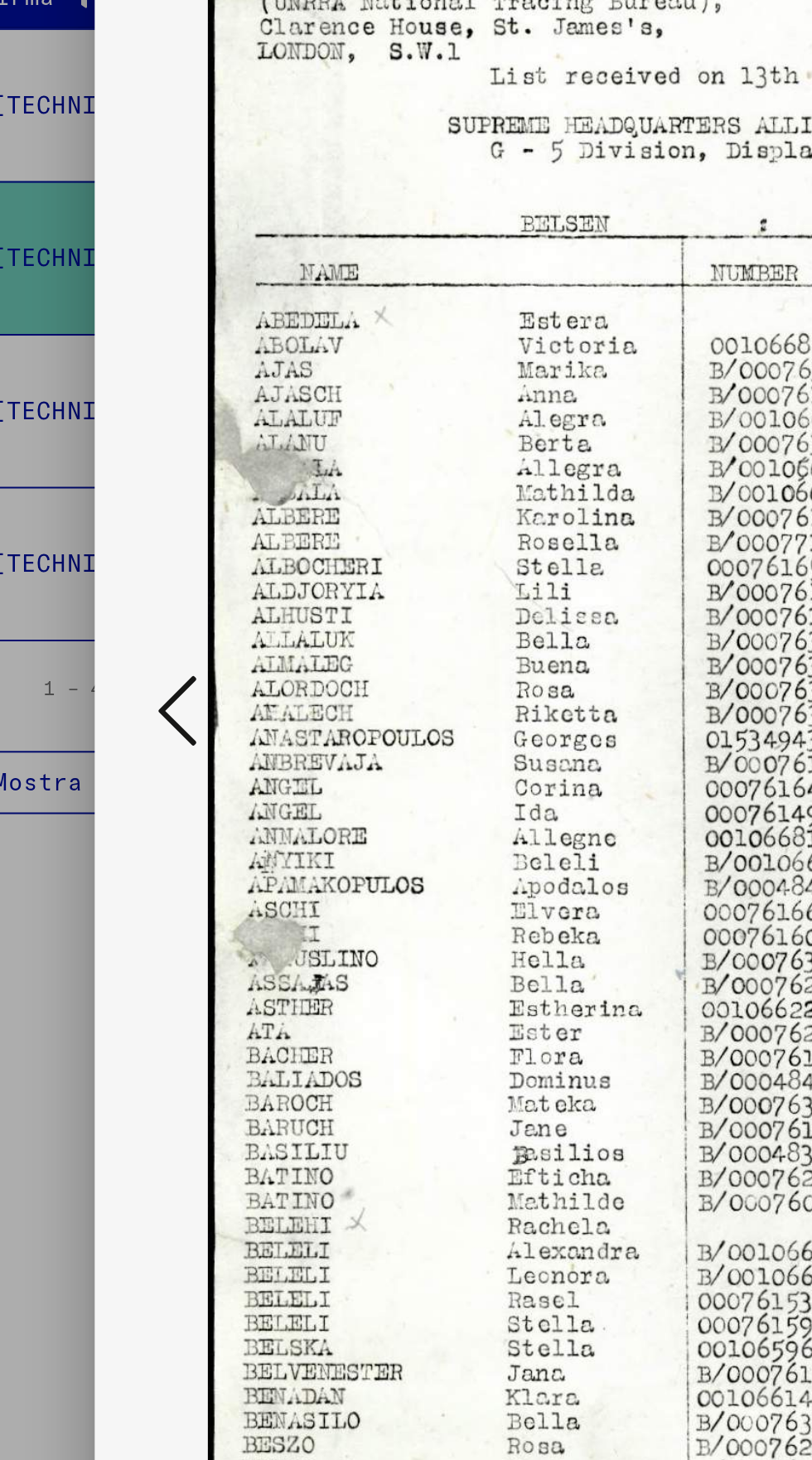
click at [109, 740] on button at bounding box center [123, 743] width 30 height 48
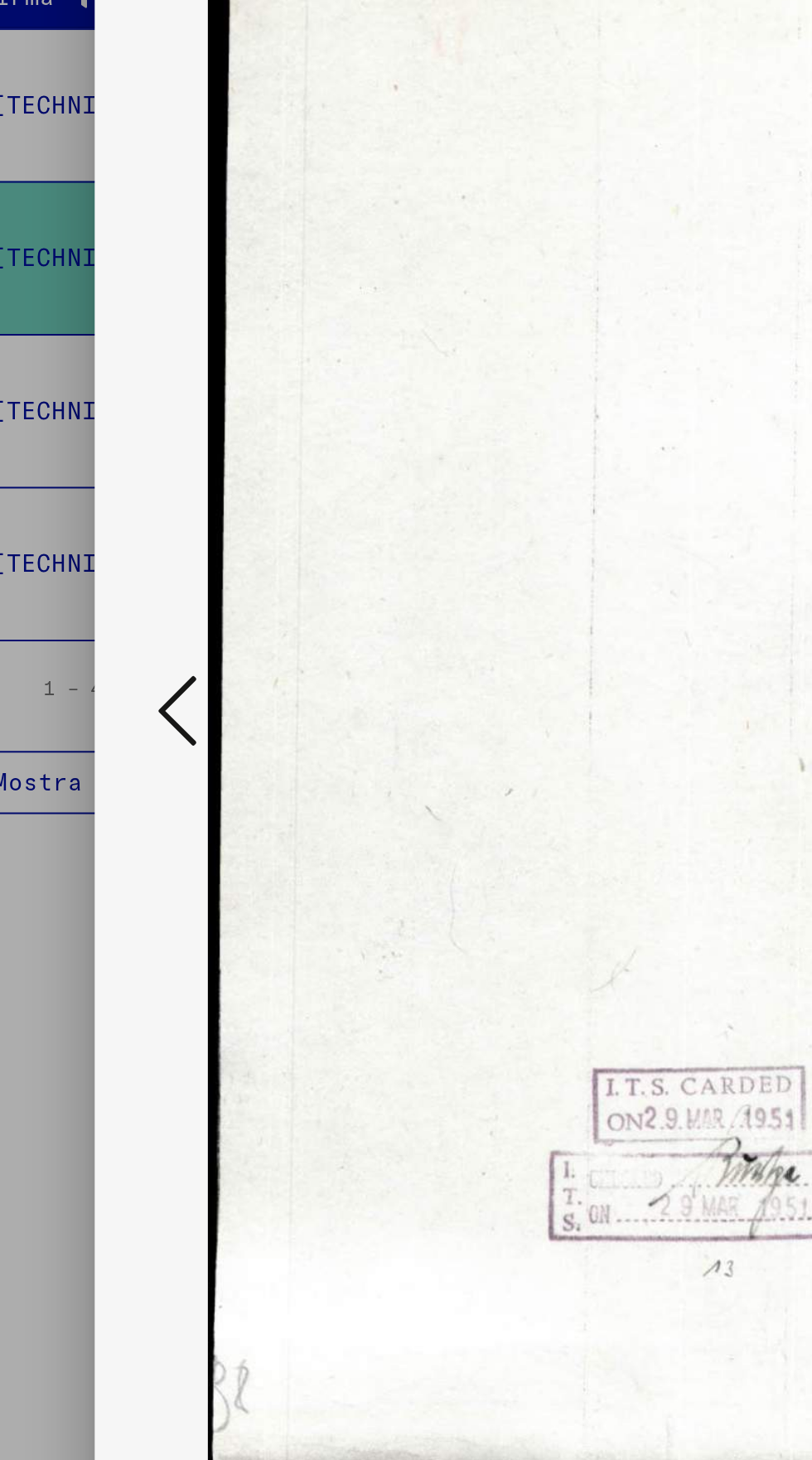
click at [110, 736] on button at bounding box center [123, 743] width 30 height 48
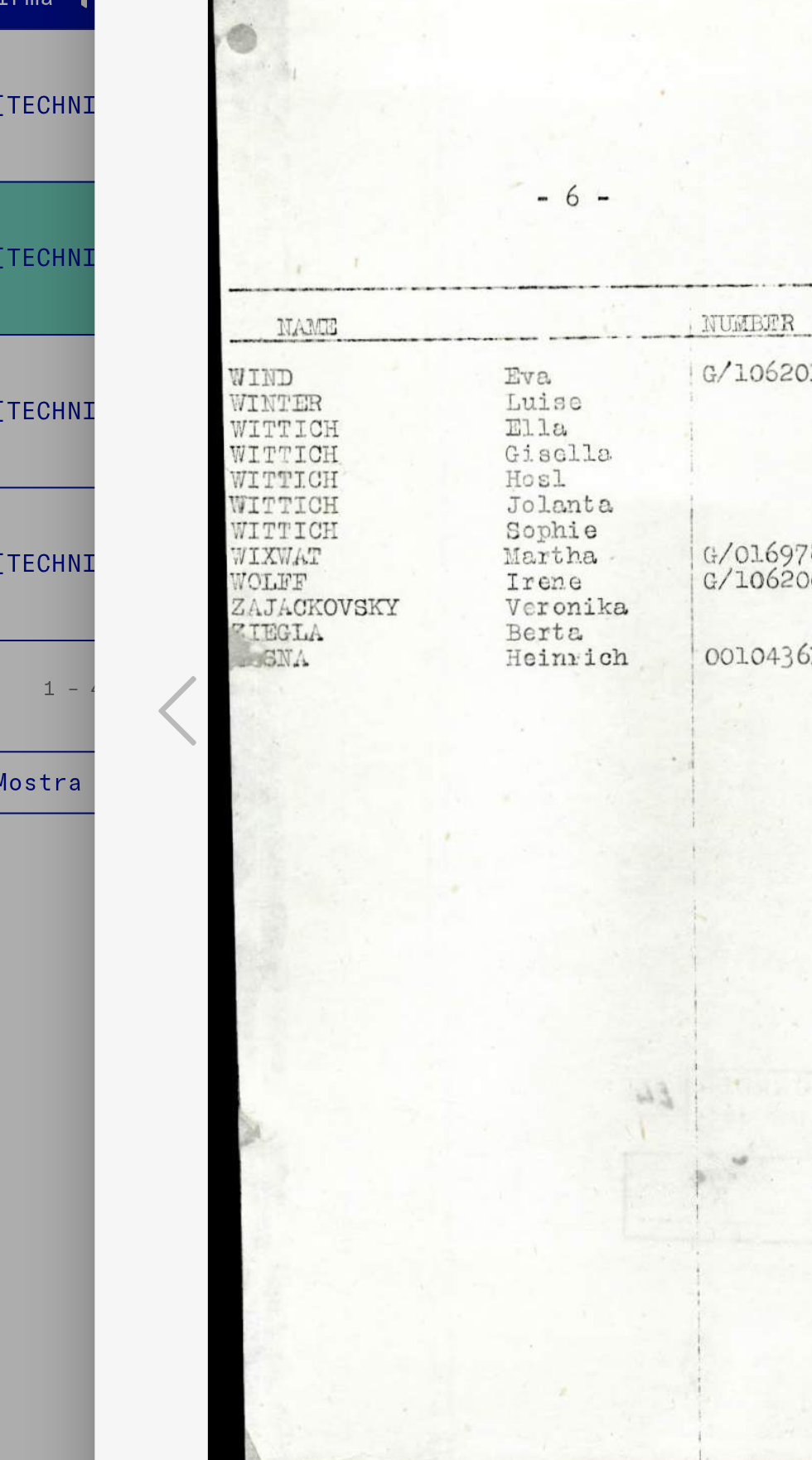
click at [95, 737] on div at bounding box center [406, 743] width 650 height 1420
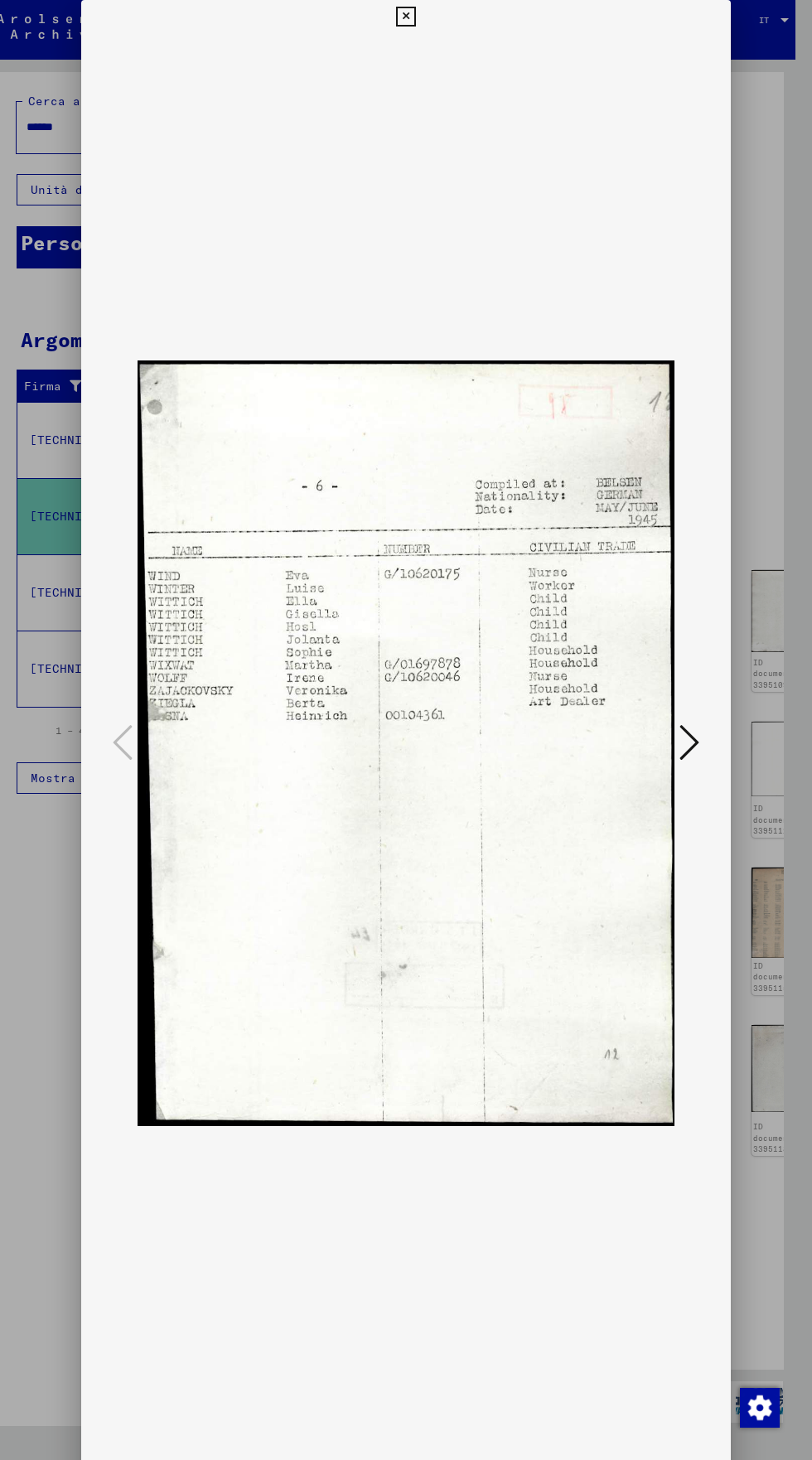
click at [400, 26] on icon at bounding box center [406, 17] width 19 height 19
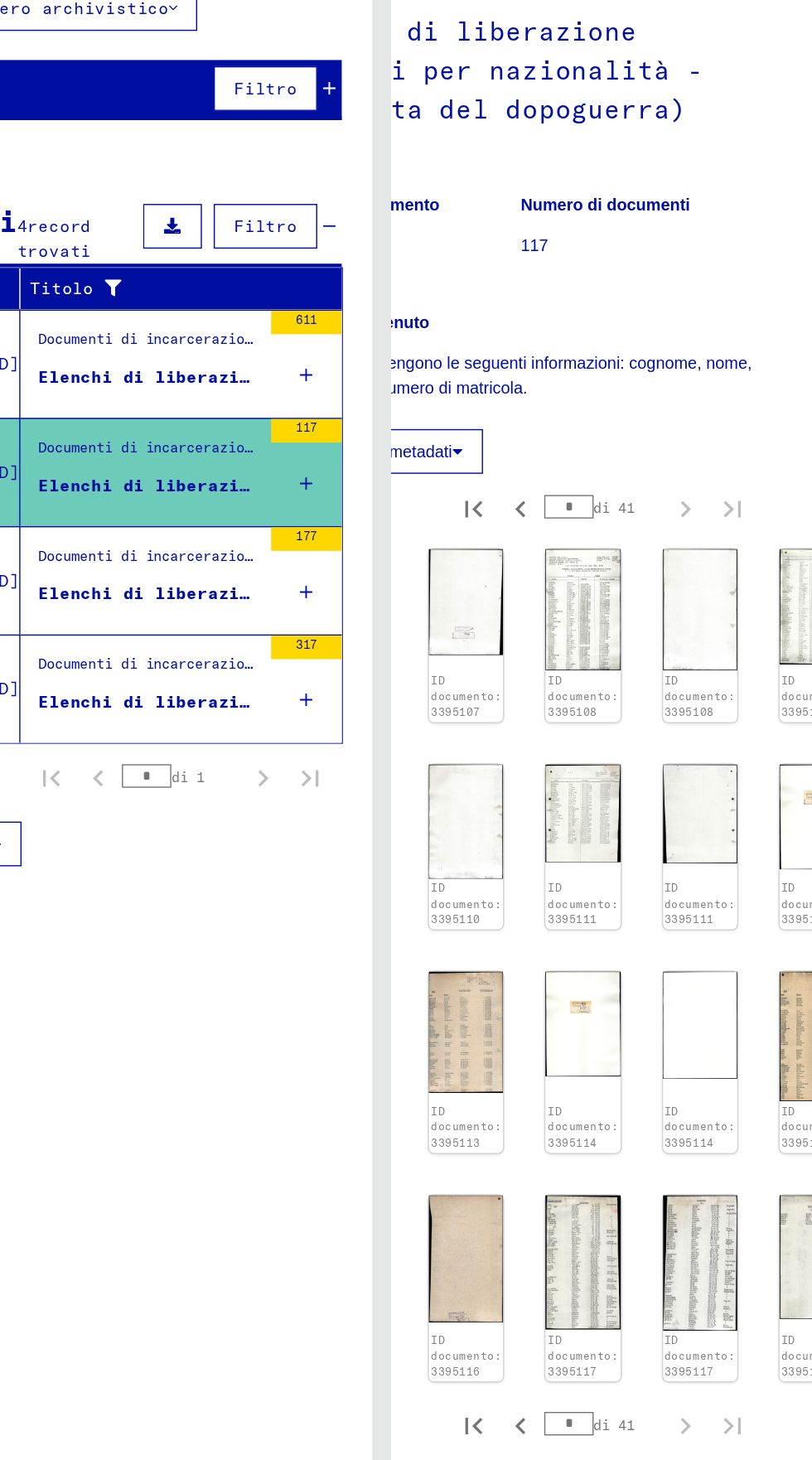
scroll to position [82, 31]
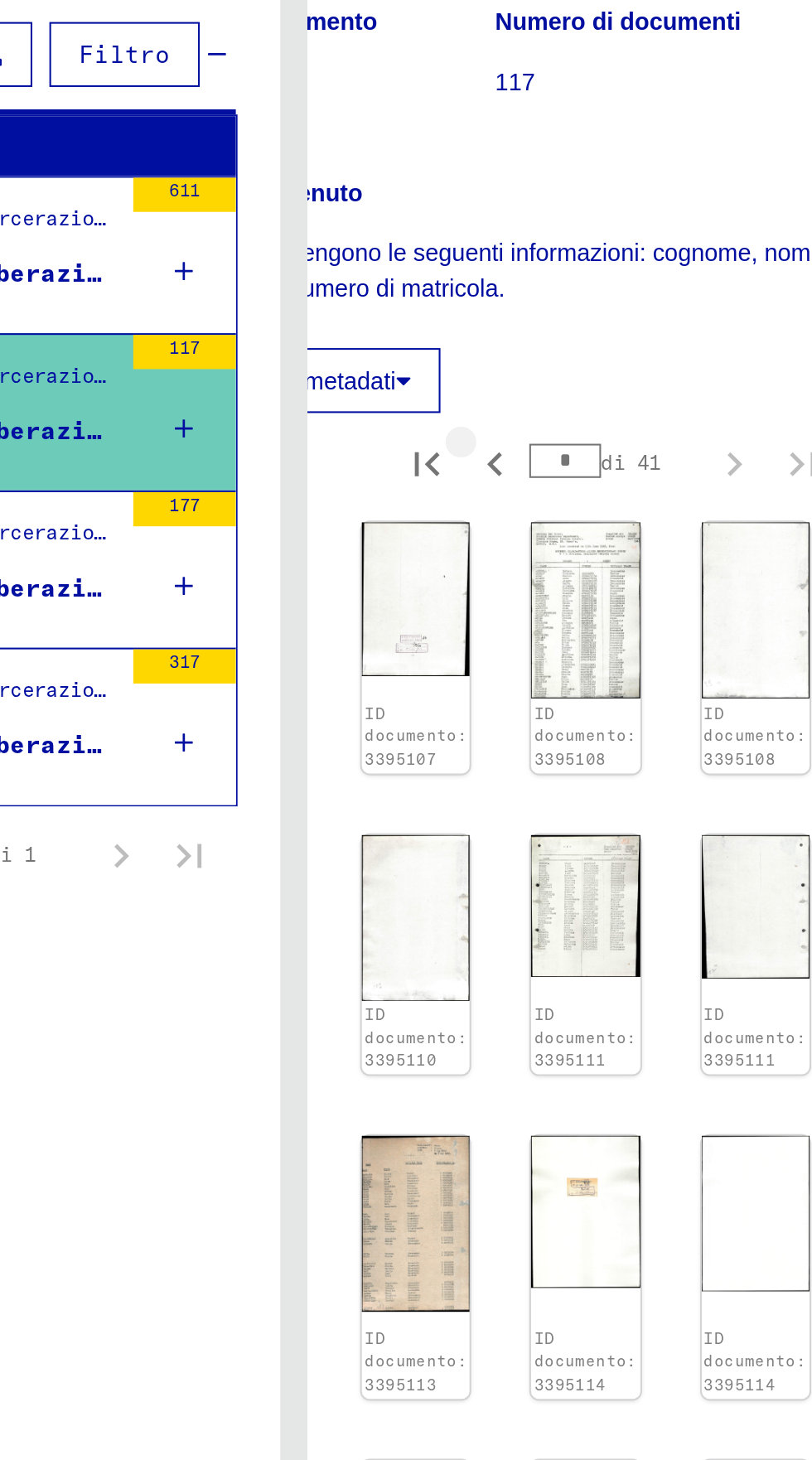
click at [476, 530] on icon "Pagina precedente" at bounding box center [487, 542] width 23 height 23
type input "*"
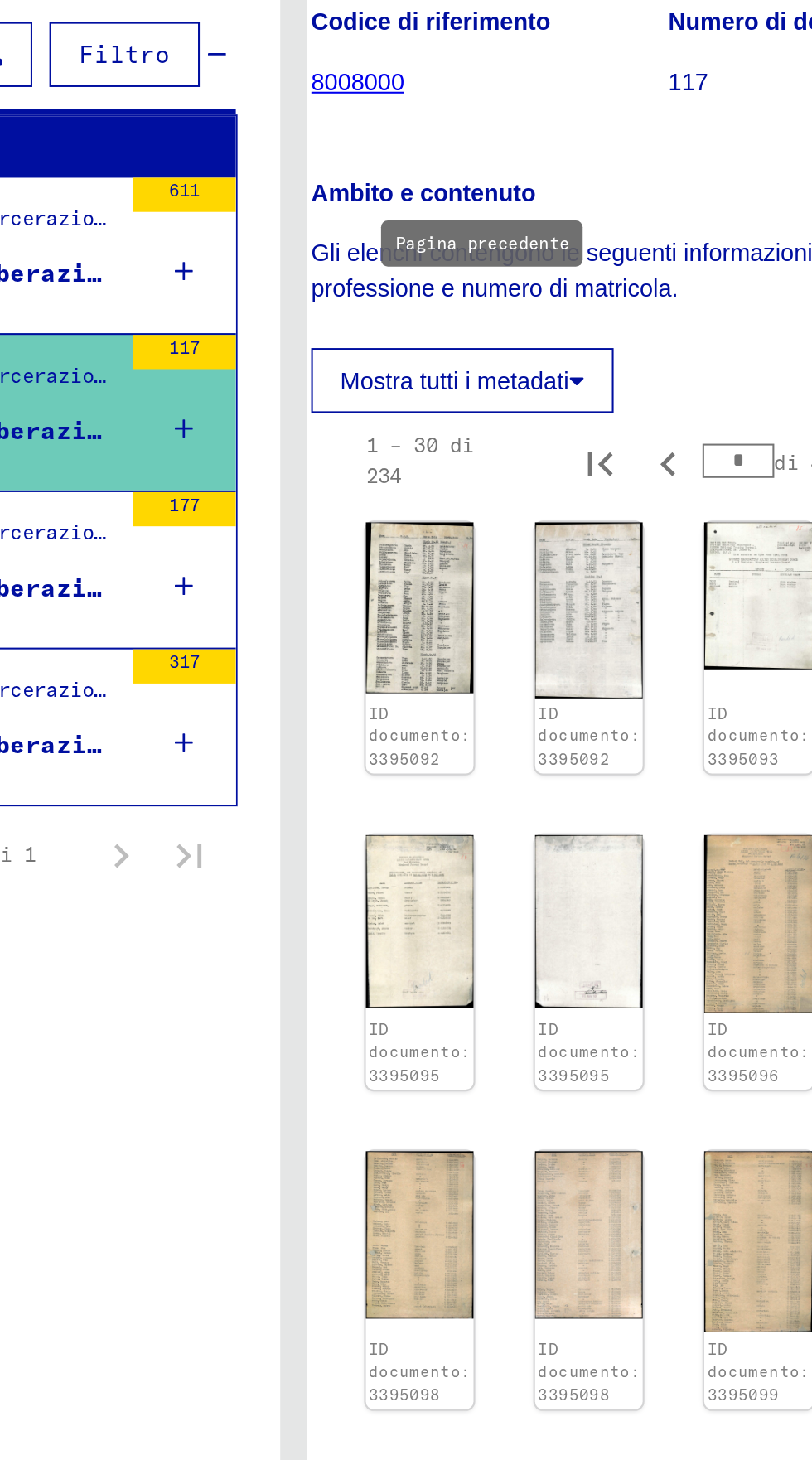
scroll to position [0, 103]
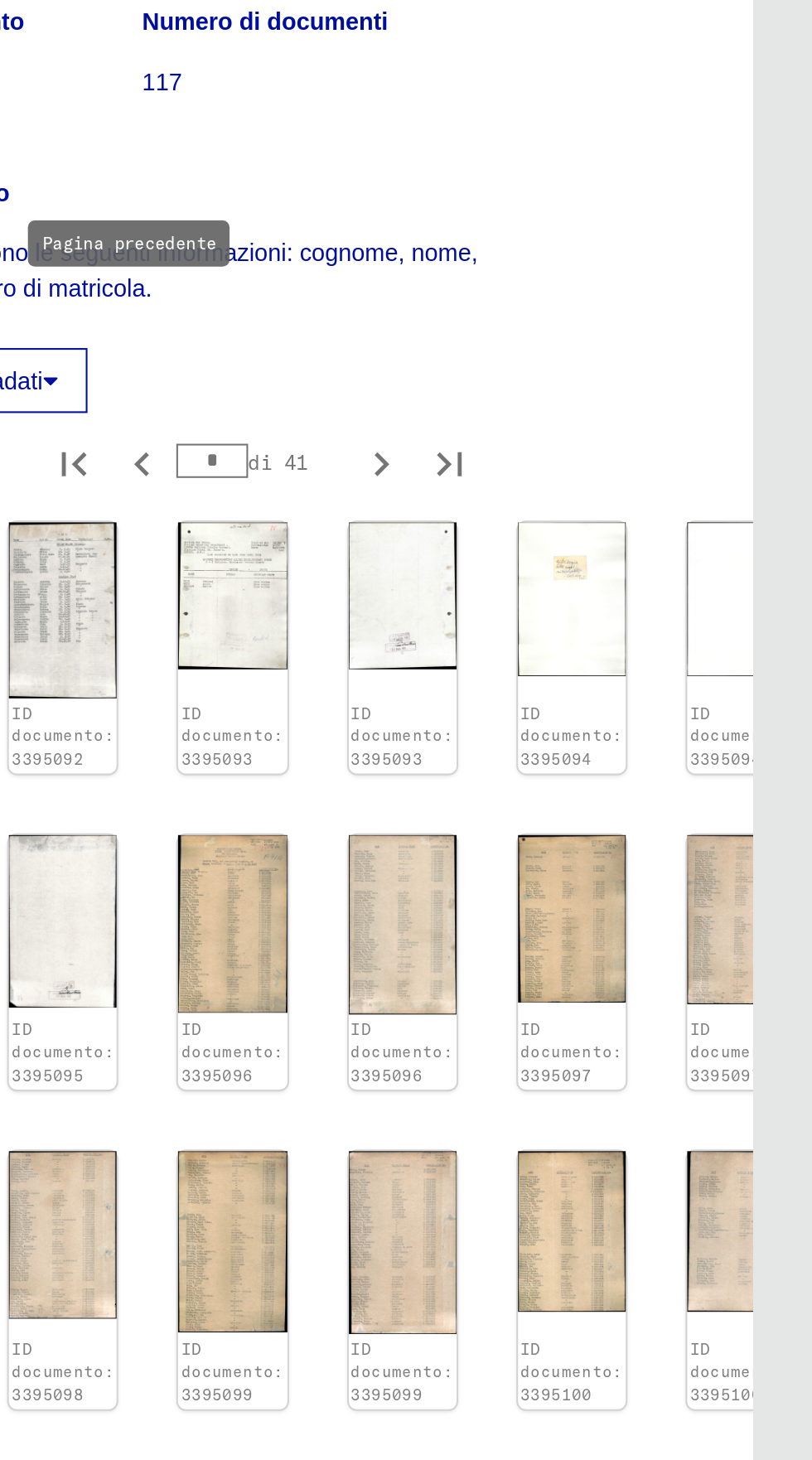
click at [669, 1030] on img at bounding box center [695, 1075] width 53 height 89
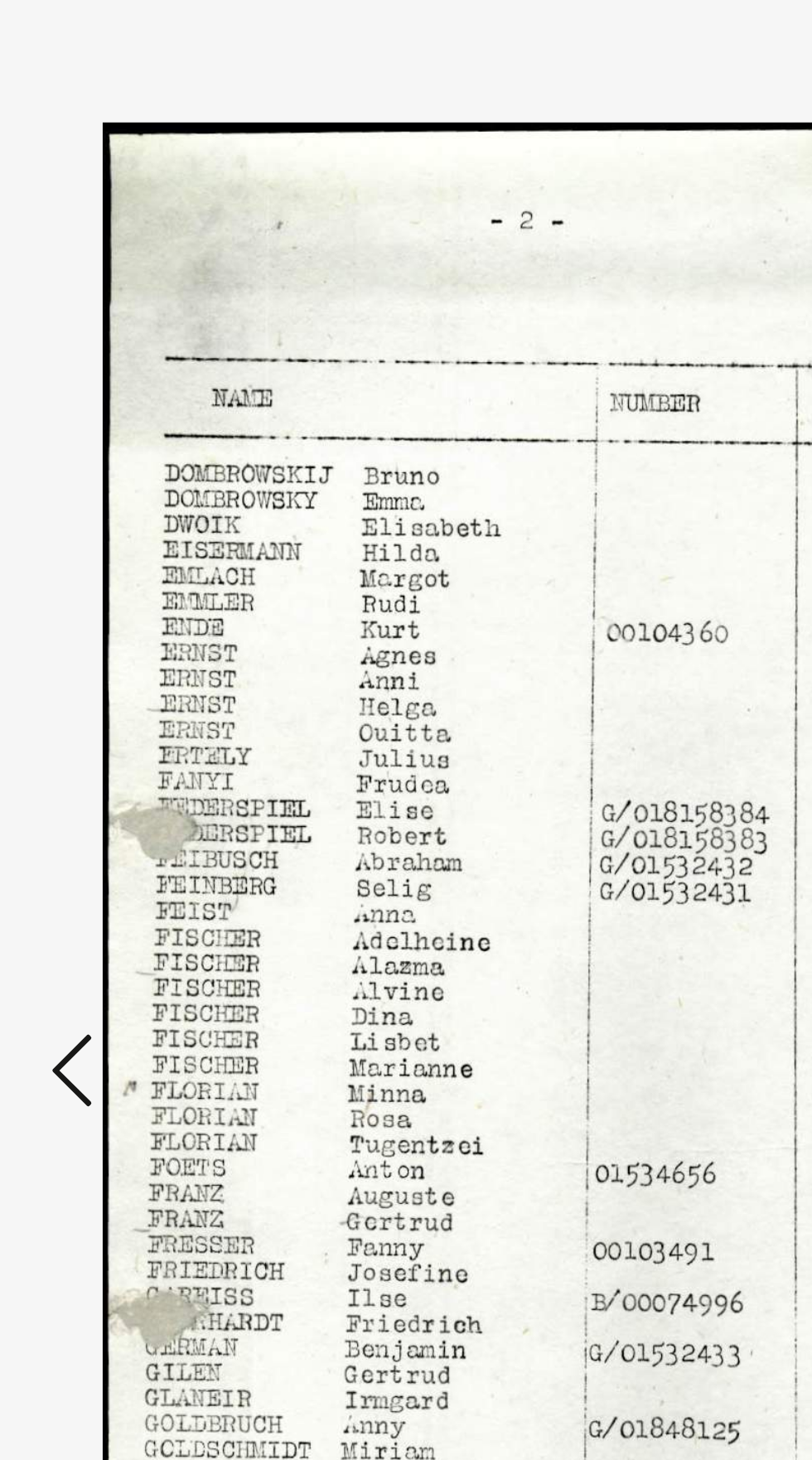
click at [114, 740] on icon at bounding box center [123, 742] width 19 height 40
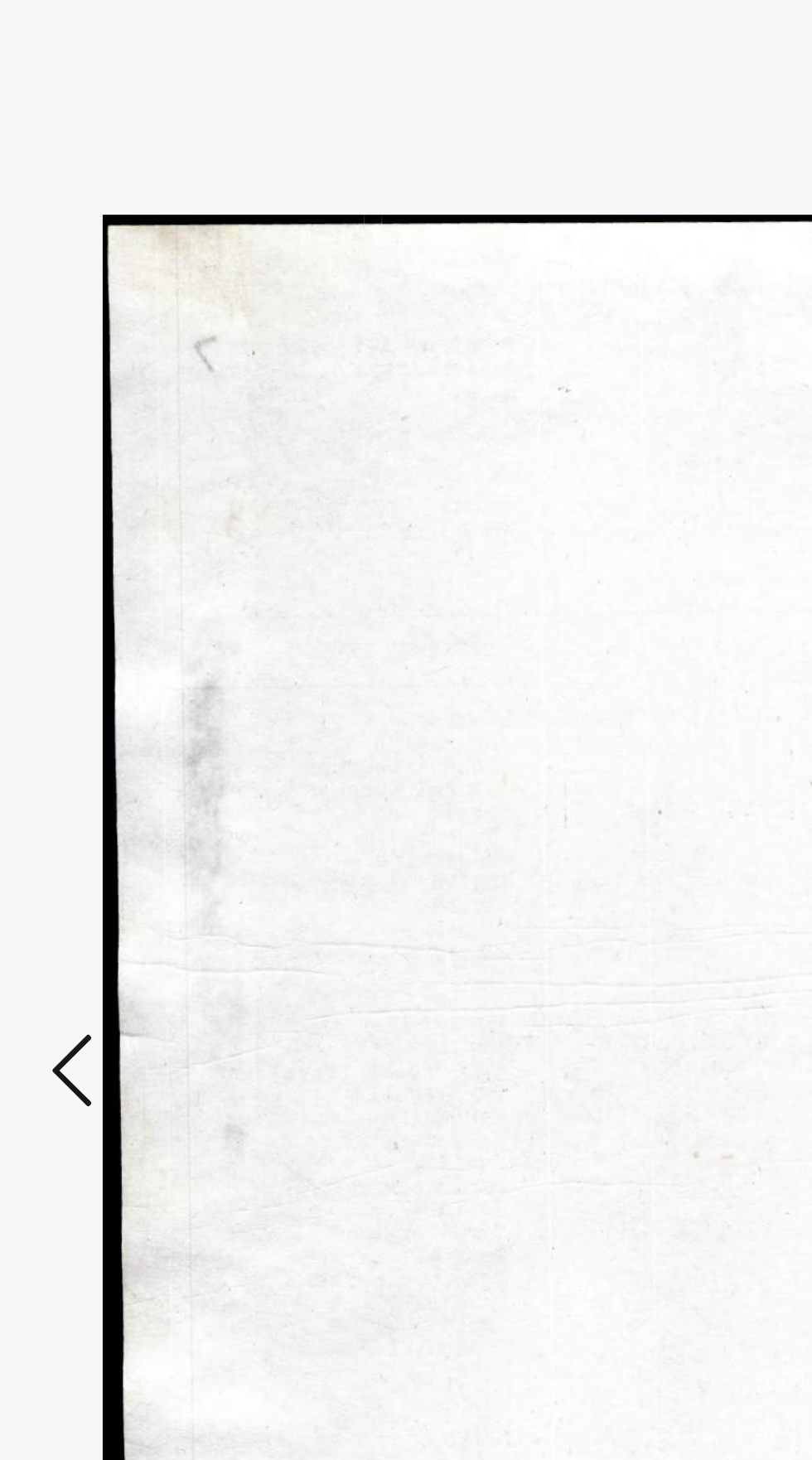
click at [110, 745] on button at bounding box center [123, 743] width 30 height 48
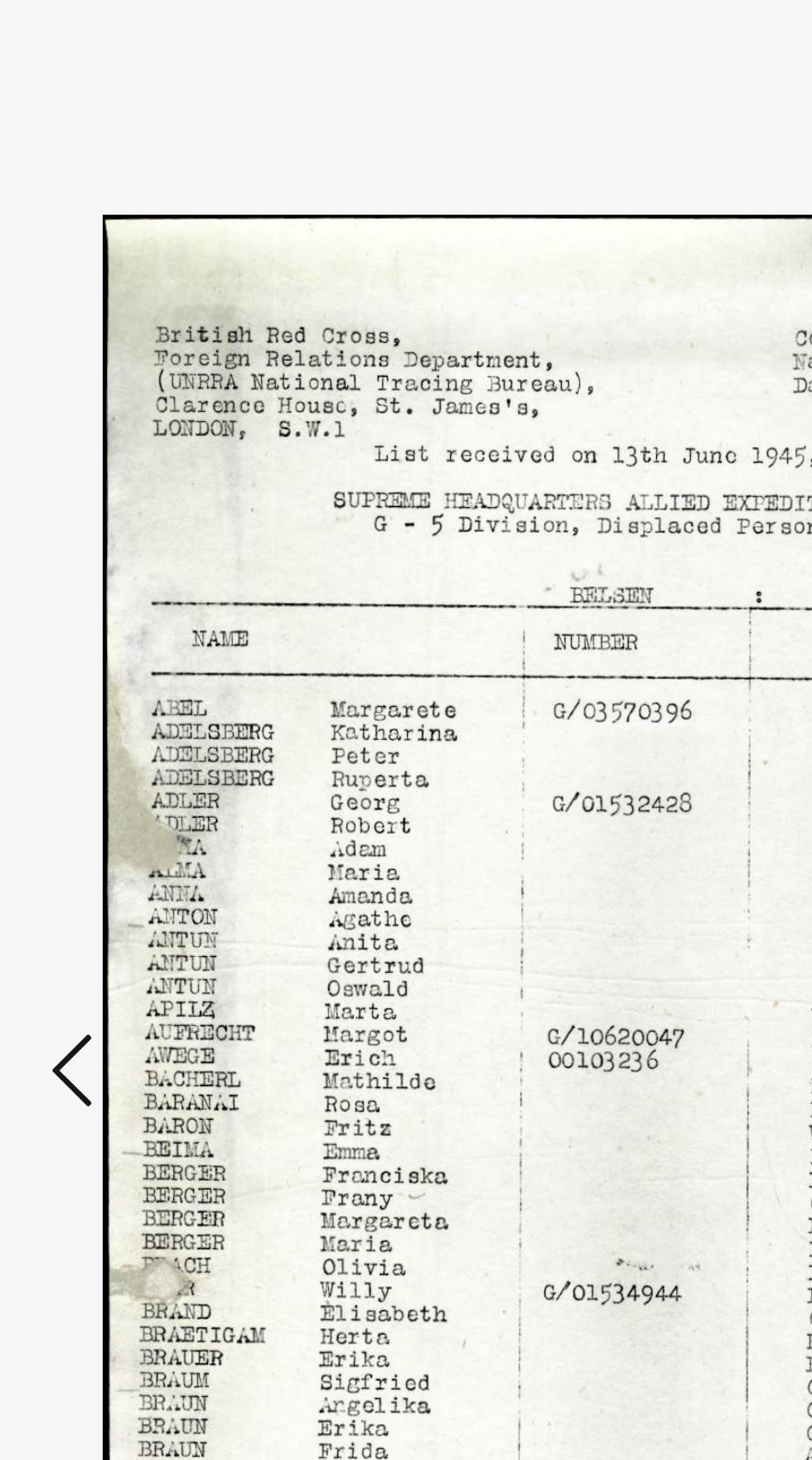
click at [110, 745] on button at bounding box center [123, 743] width 30 height 48
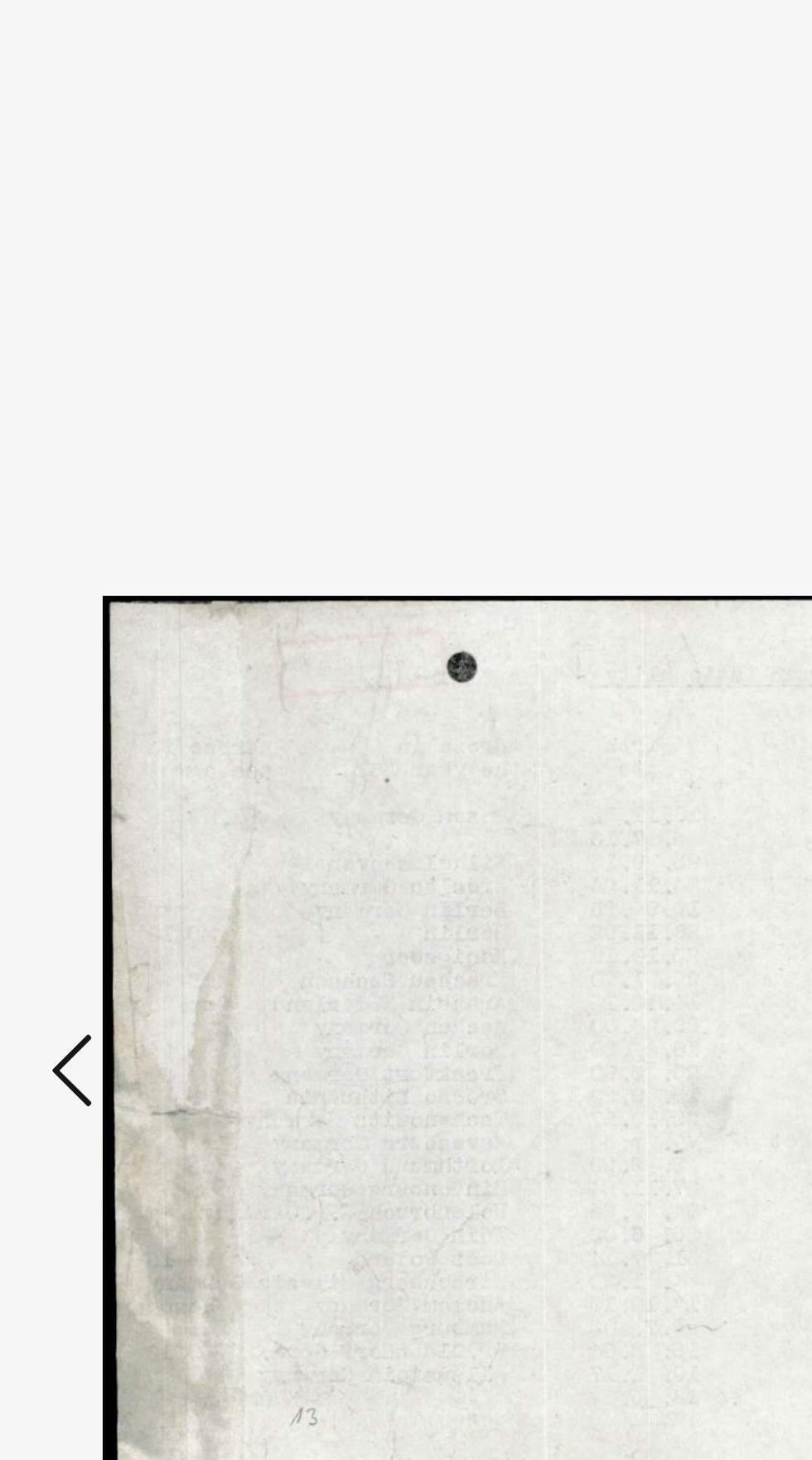
click at [110, 742] on button at bounding box center [123, 743] width 30 height 48
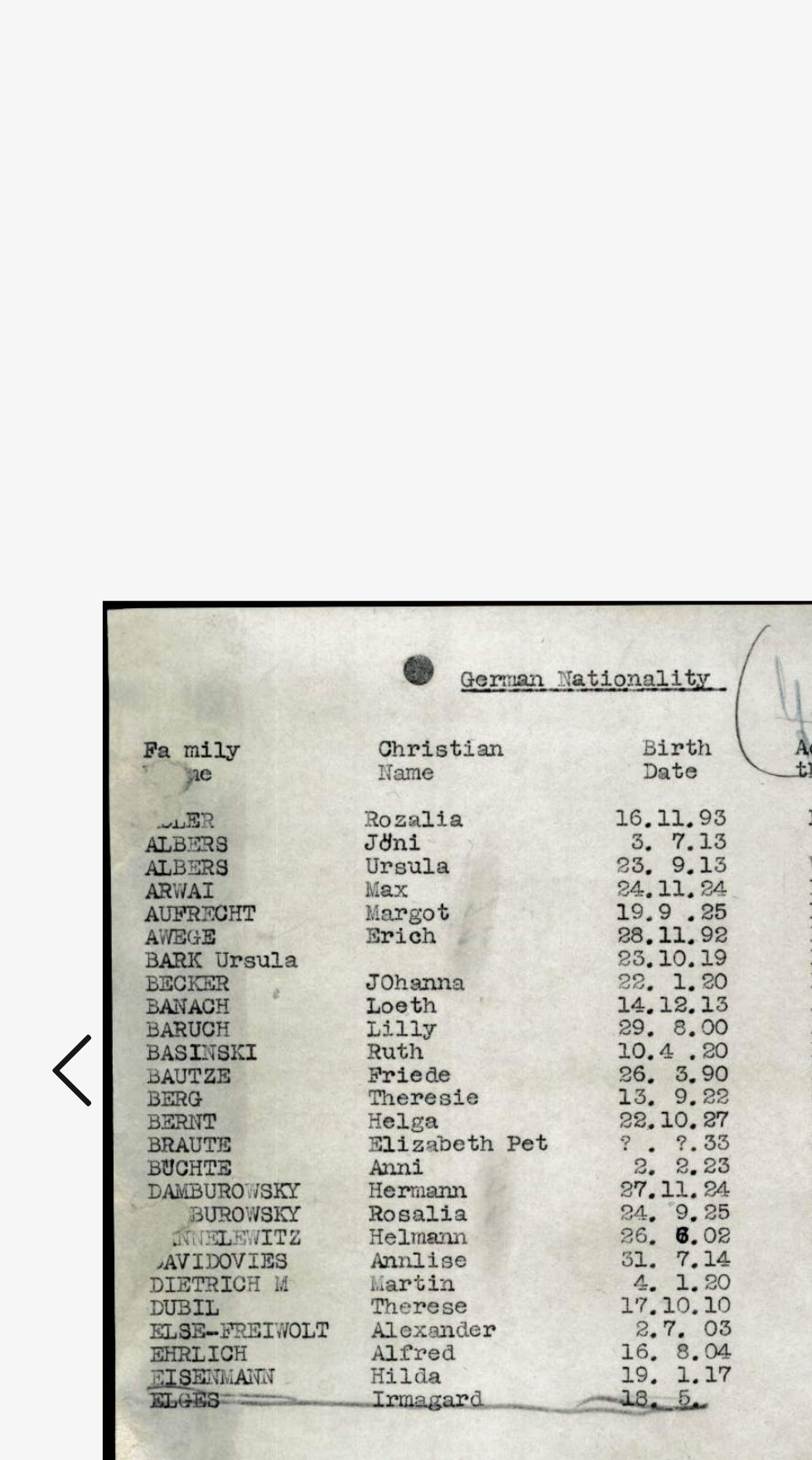
click at [112, 751] on button at bounding box center [123, 743] width 30 height 48
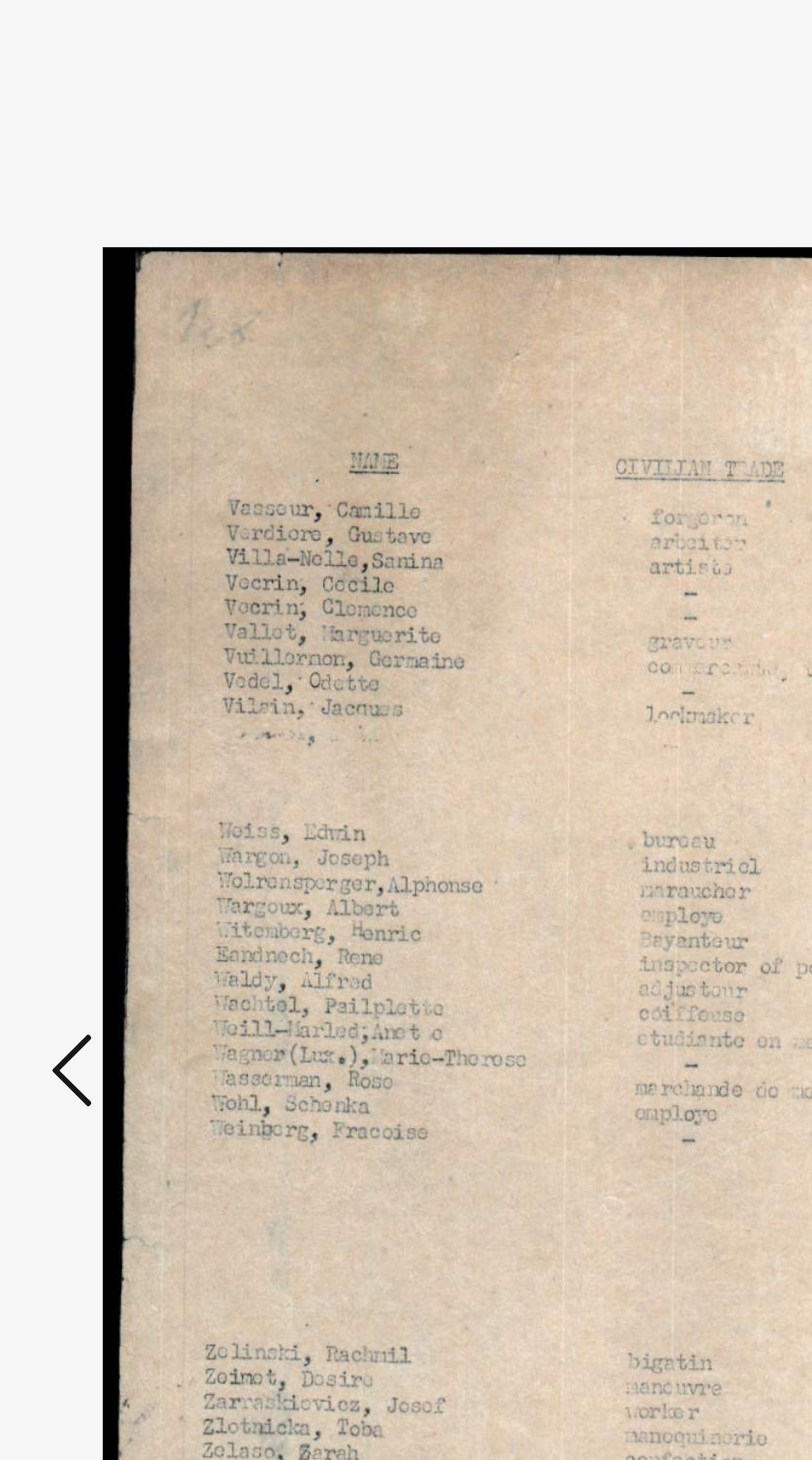
click at [113, 751] on icon at bounding box center [123, 742] width 19 height 40
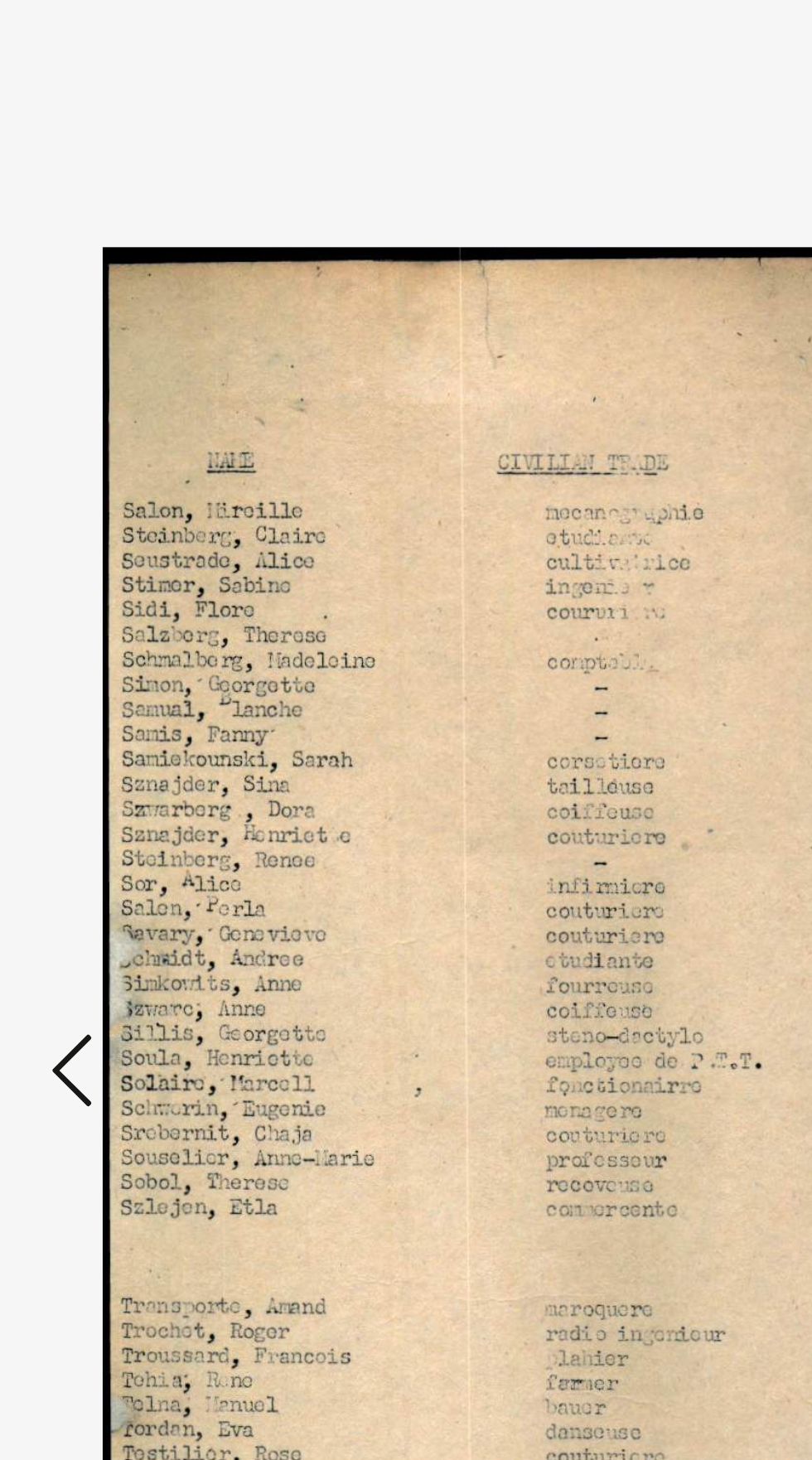
click at [115, 747] on icon at bounding box center [123, 742] width 19 height 40
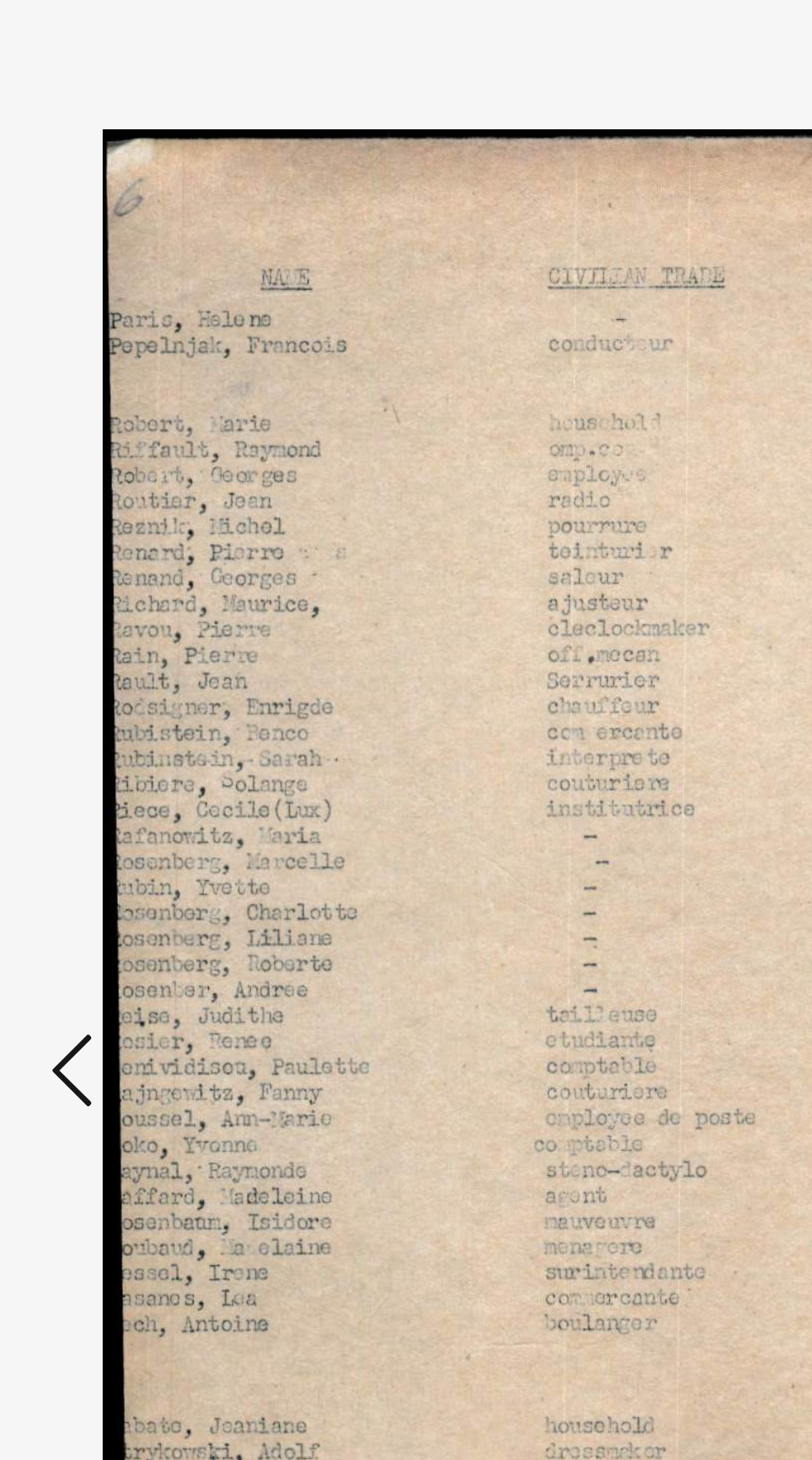
click at [115, 748] on icon at bounding box center [123, 742] width 19 height 40
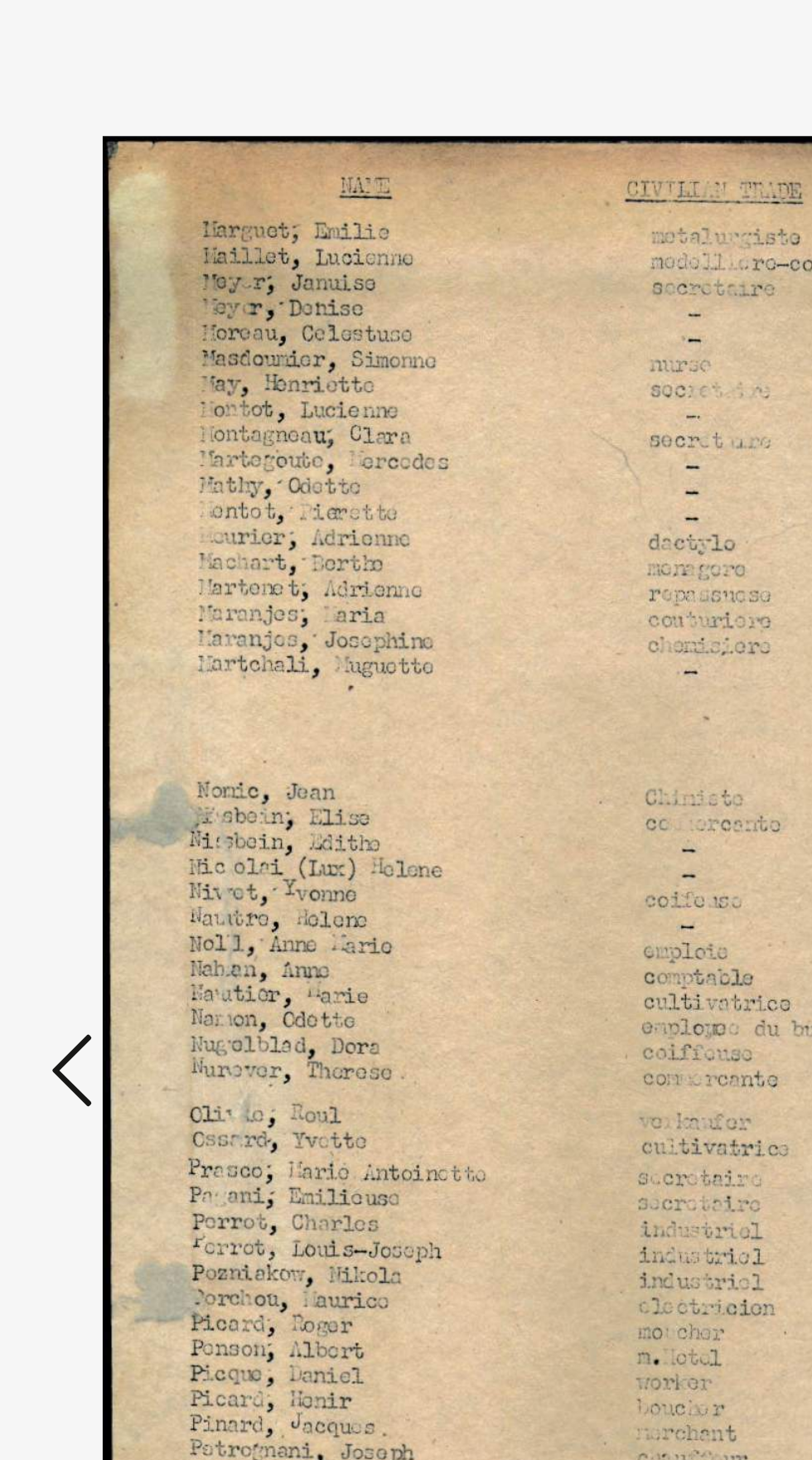
click at [113, 748] on icon at bounding box center [123, 742] width 19 height 40
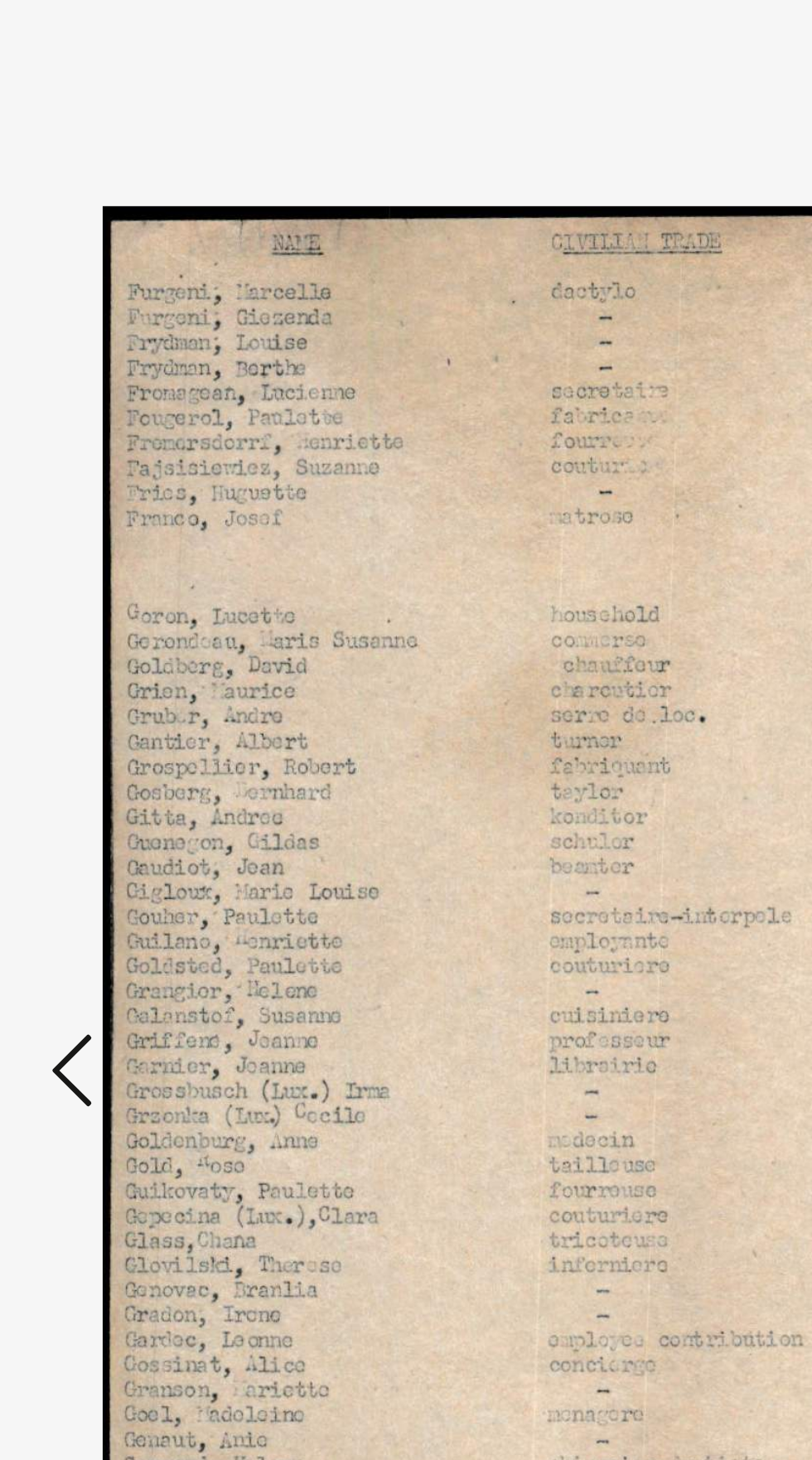
click at [113, 743] on icon at bounding box center [123, 742] width 19 height 40
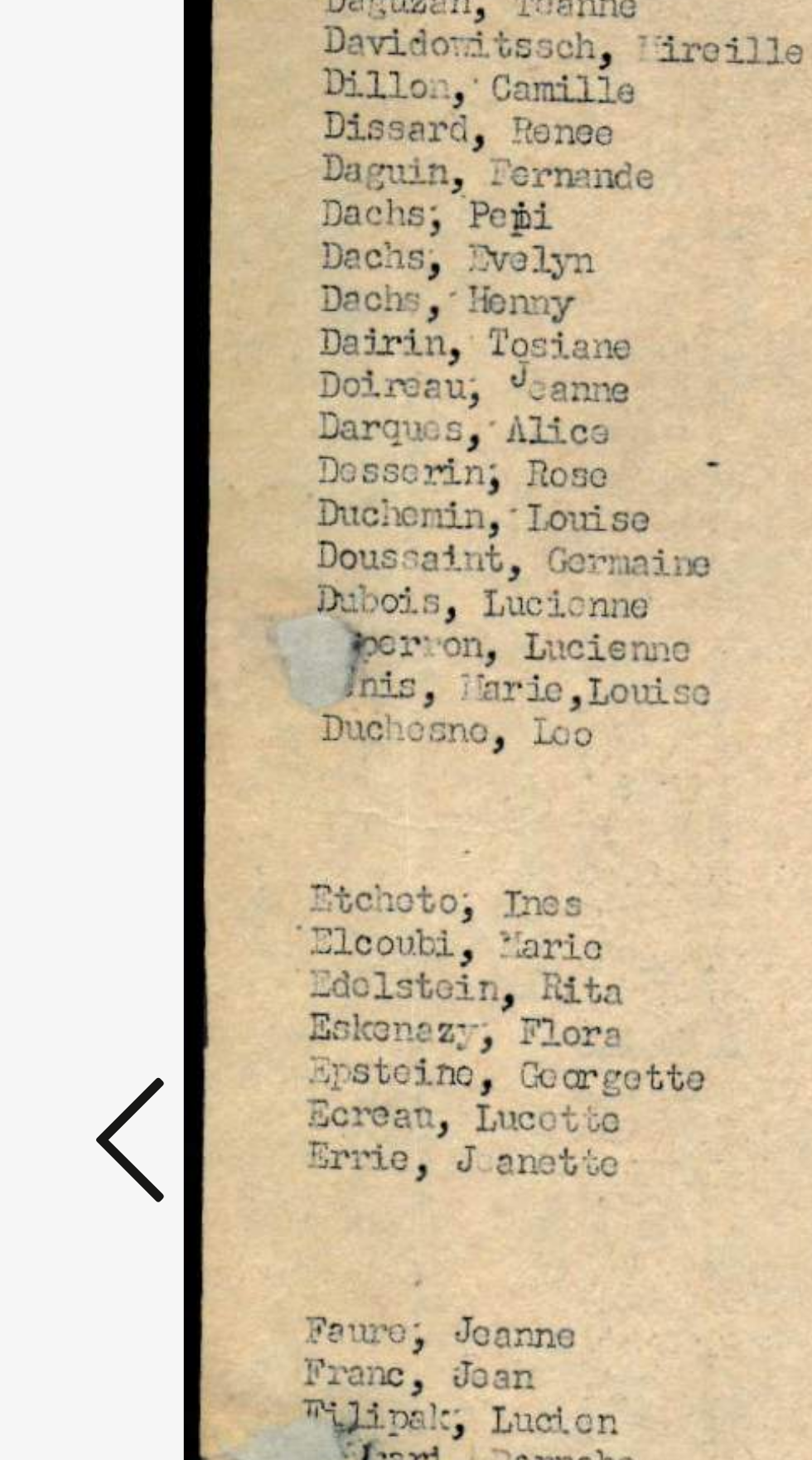
click at [121, 740] on icon at bounding box center [123, 742] width 19 height 40
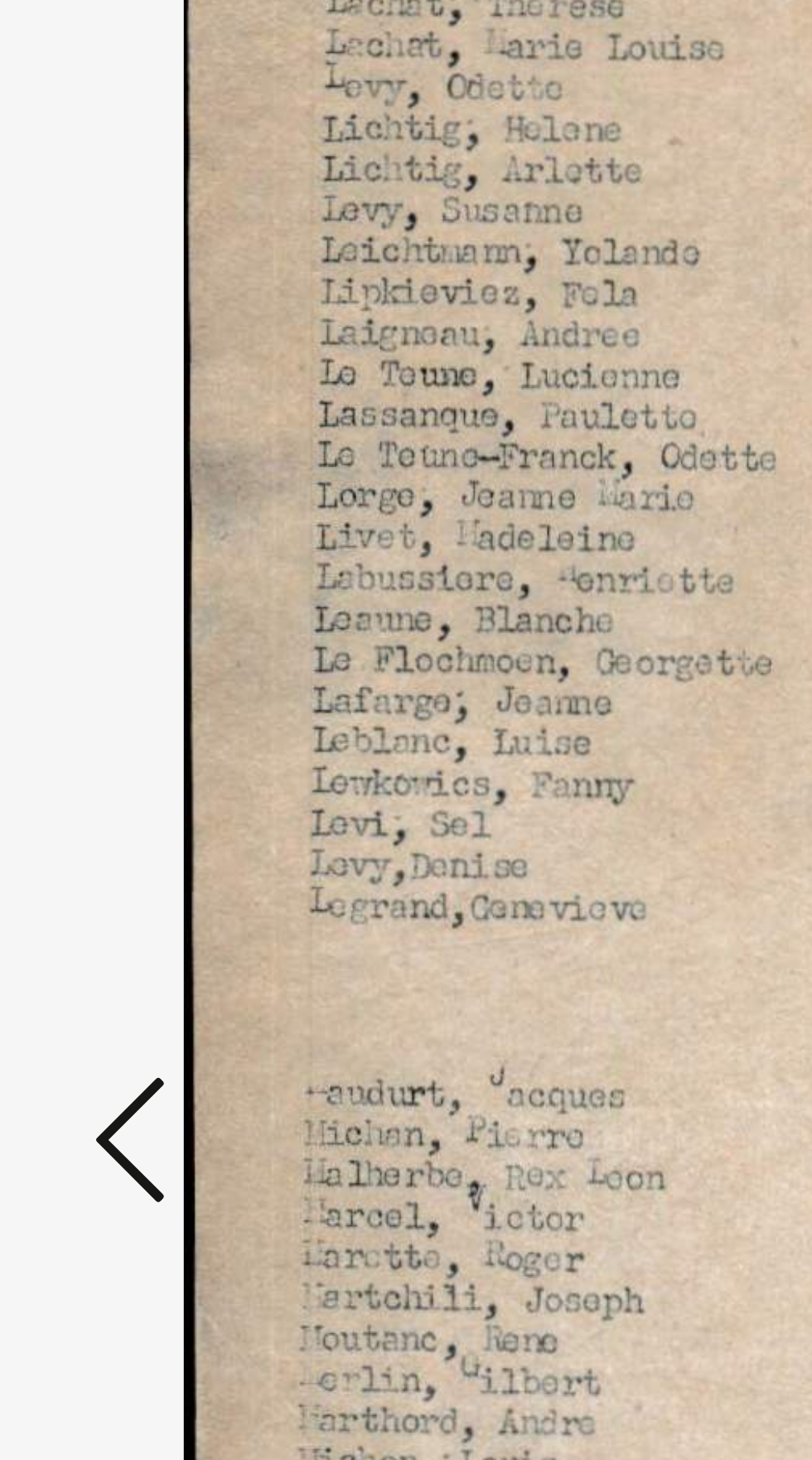
click at [116, 741] on icon at bounding box center [123, 742] width 19 height 40
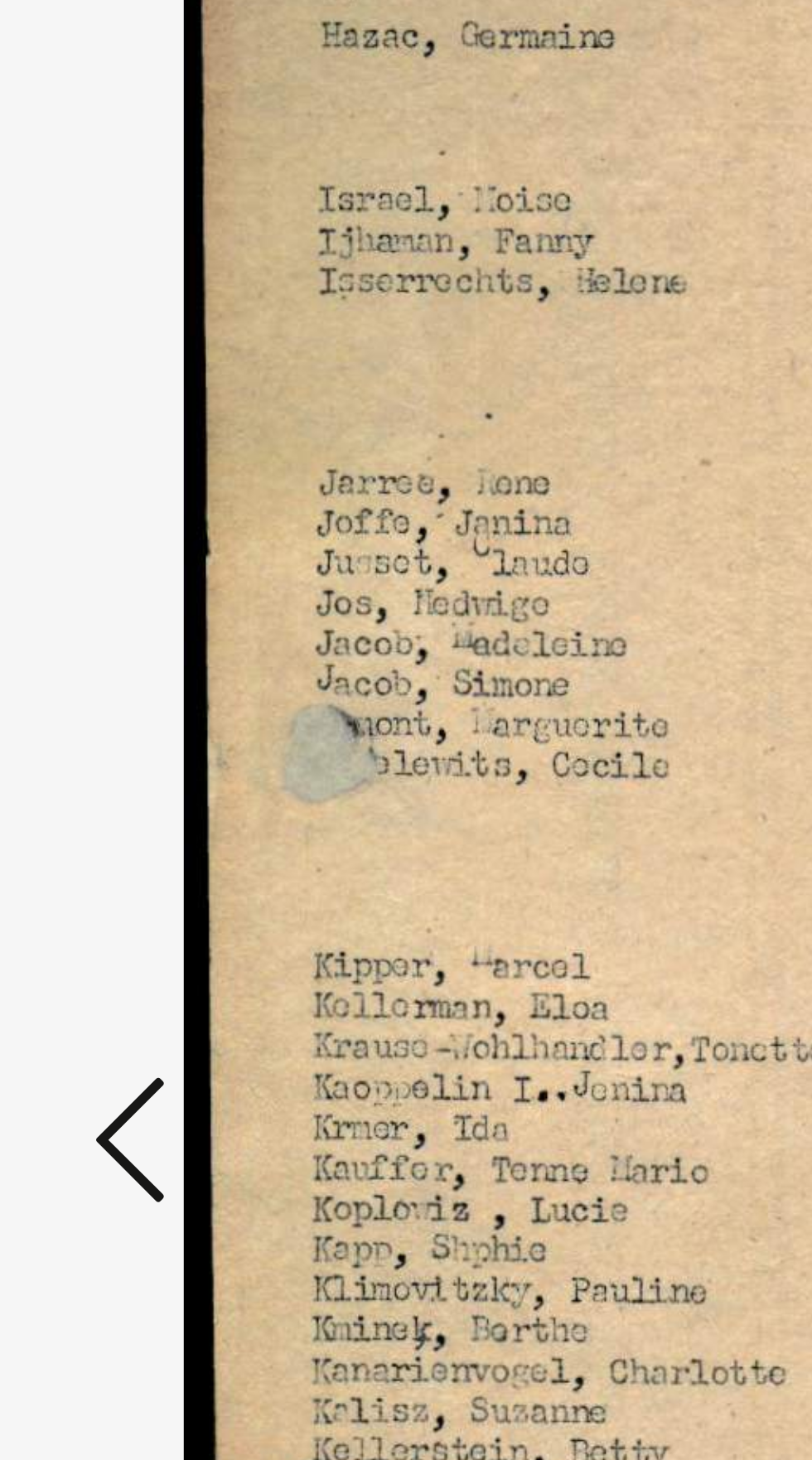
click at [119, 744] on icon at bounding box center [123, 742] width 19 height 40
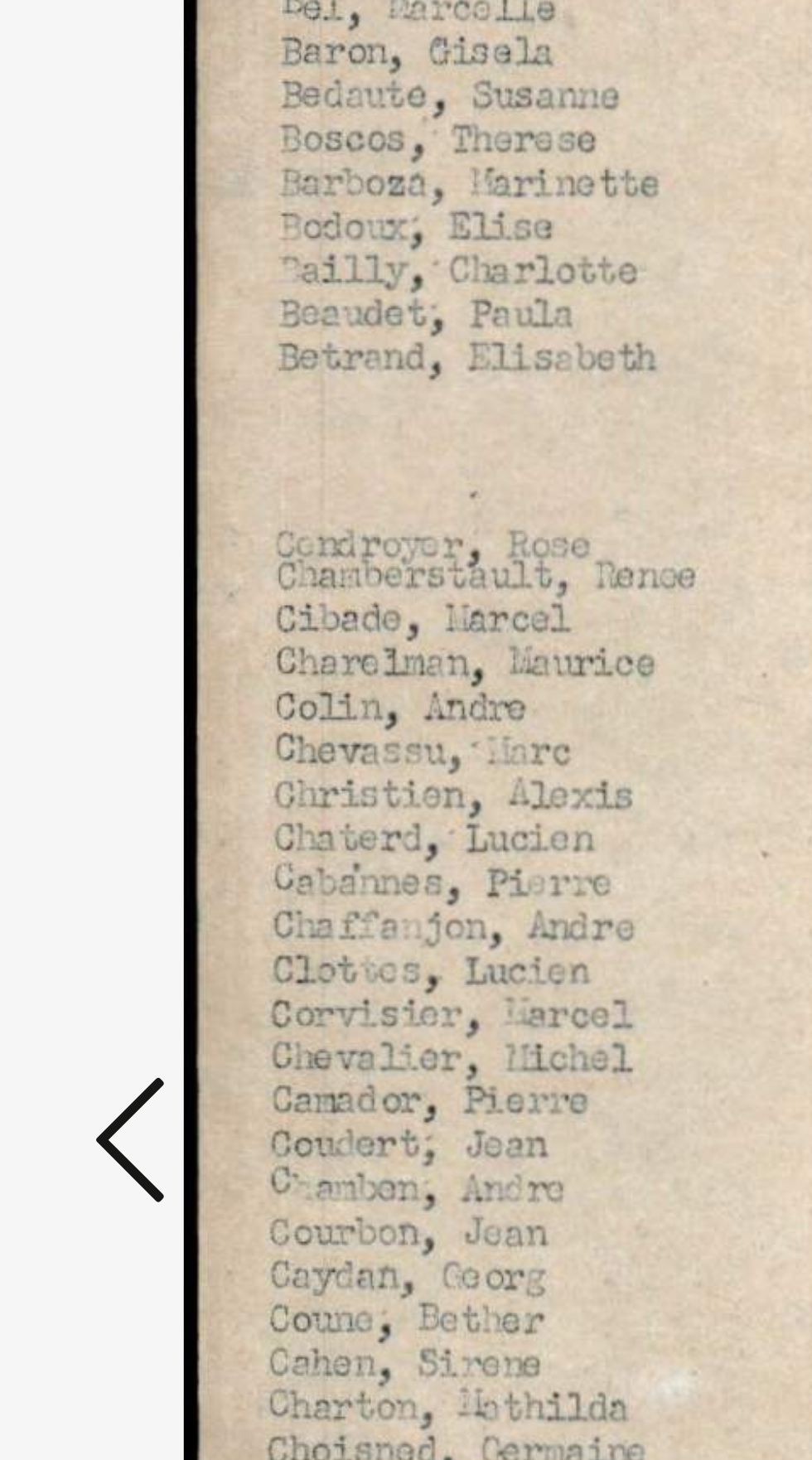
click at [116, 745] on icon at bounding box center [123, 742] width 19 height 40
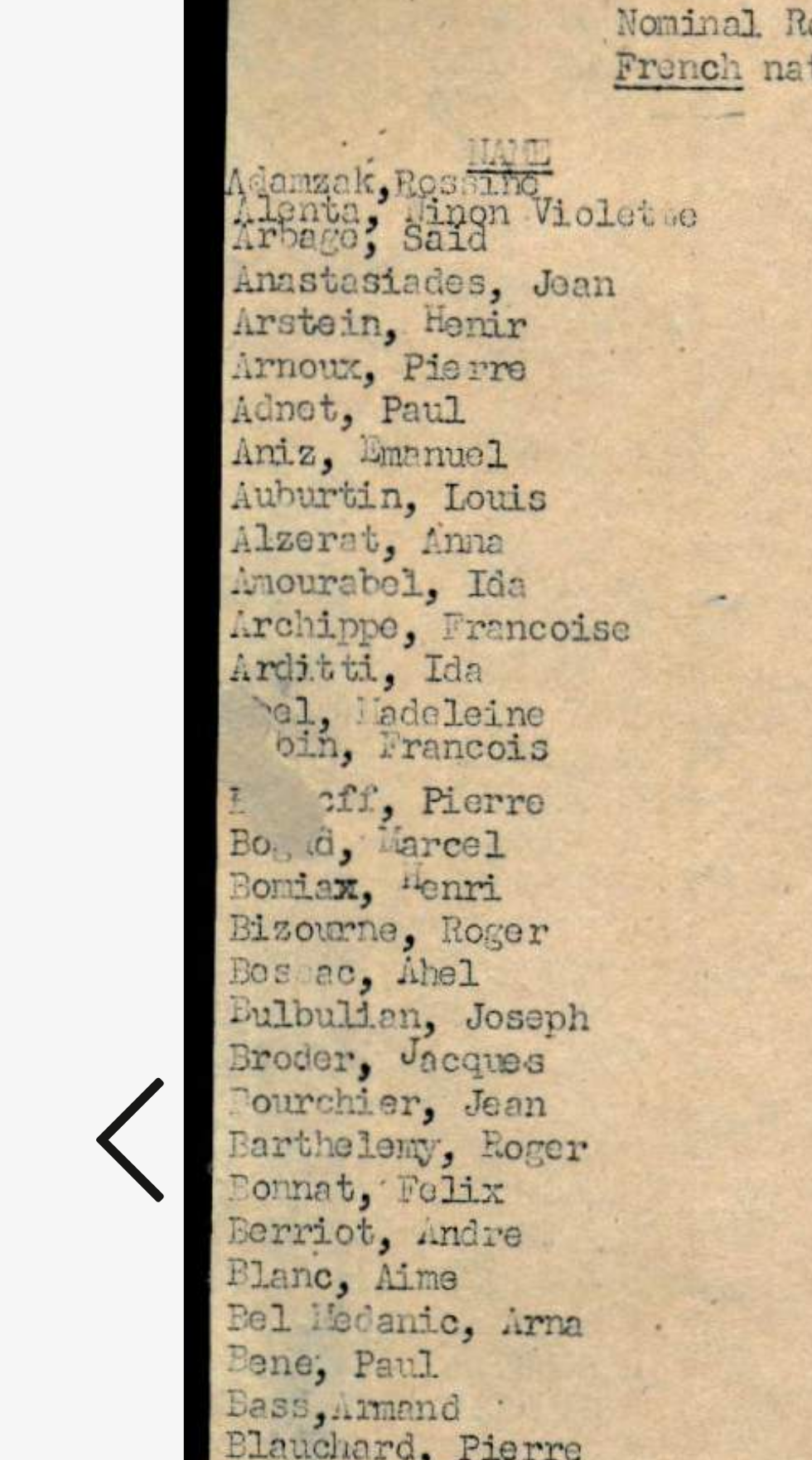
click at [116, 746] on icon at bounding box center [123, 742] width 19 height 40
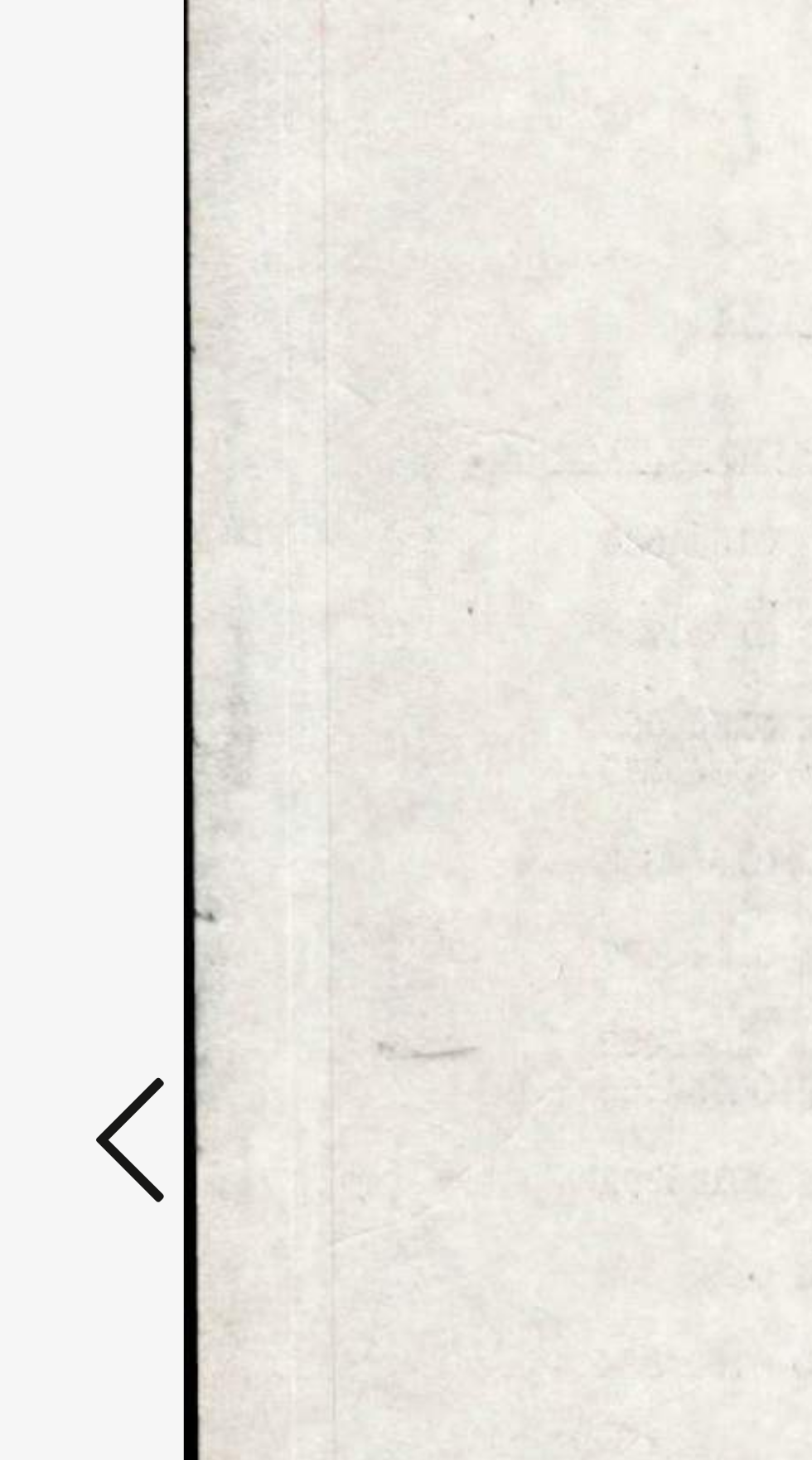
click at [117, 742] on icon at bounding box center [123, 742] width 19 height 40
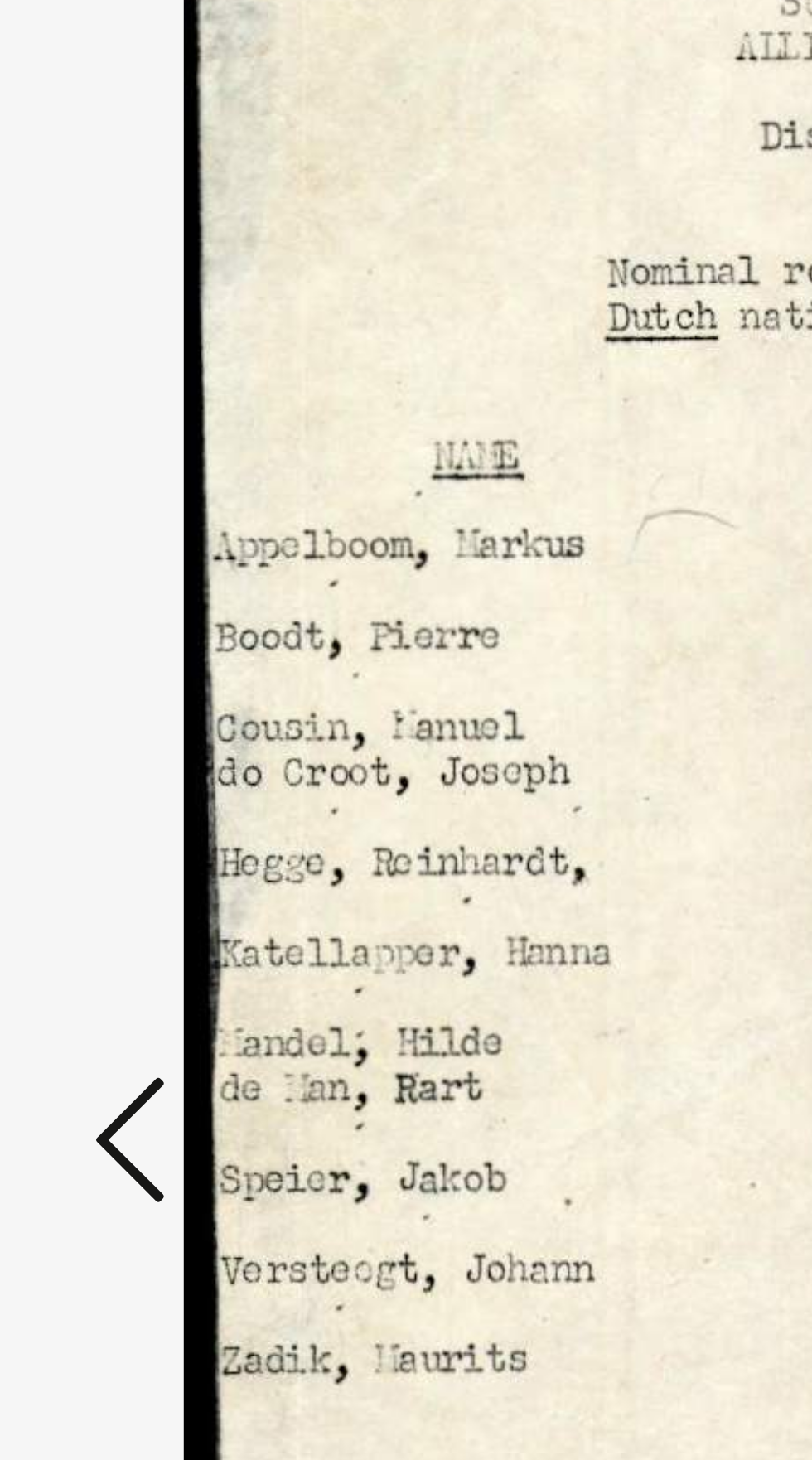
click at [119, 746] on icon at bounding box center [123, 742] width 19 height 40
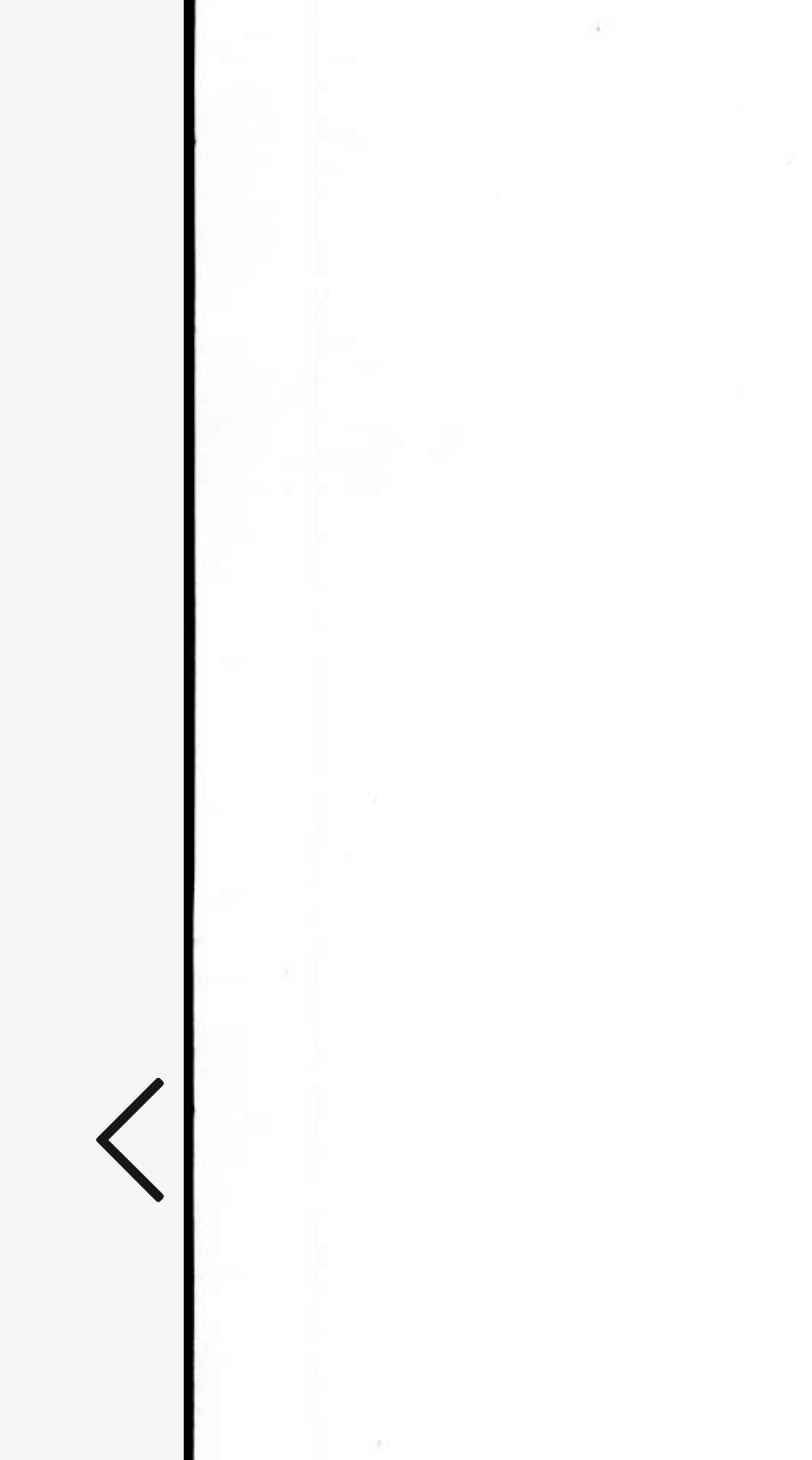
click at [115, 744] on icon at bounding box center [123, 742] width 19 height 40
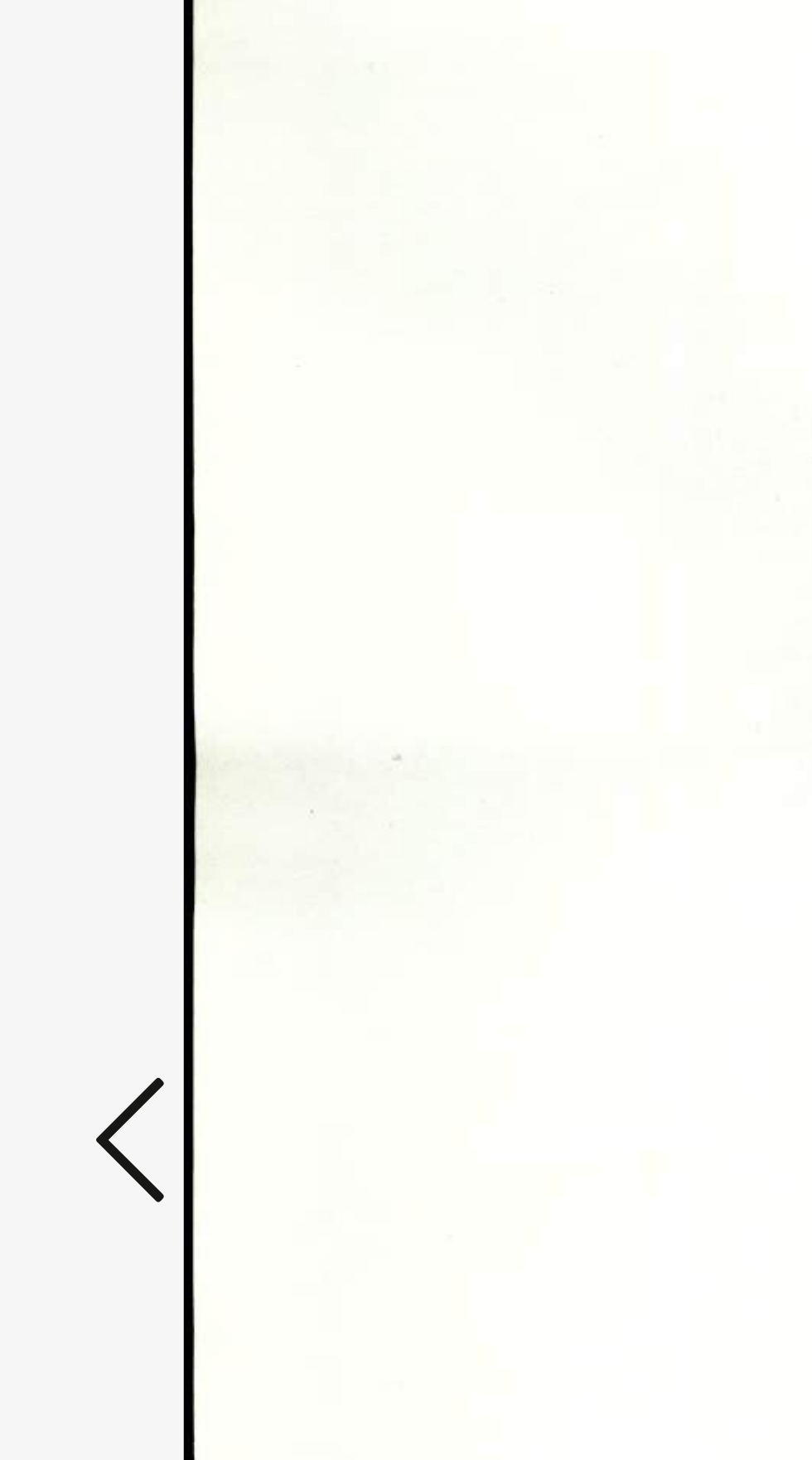
click at [115, 743] on icon at bounding box center [123, 742] width 19 height 40
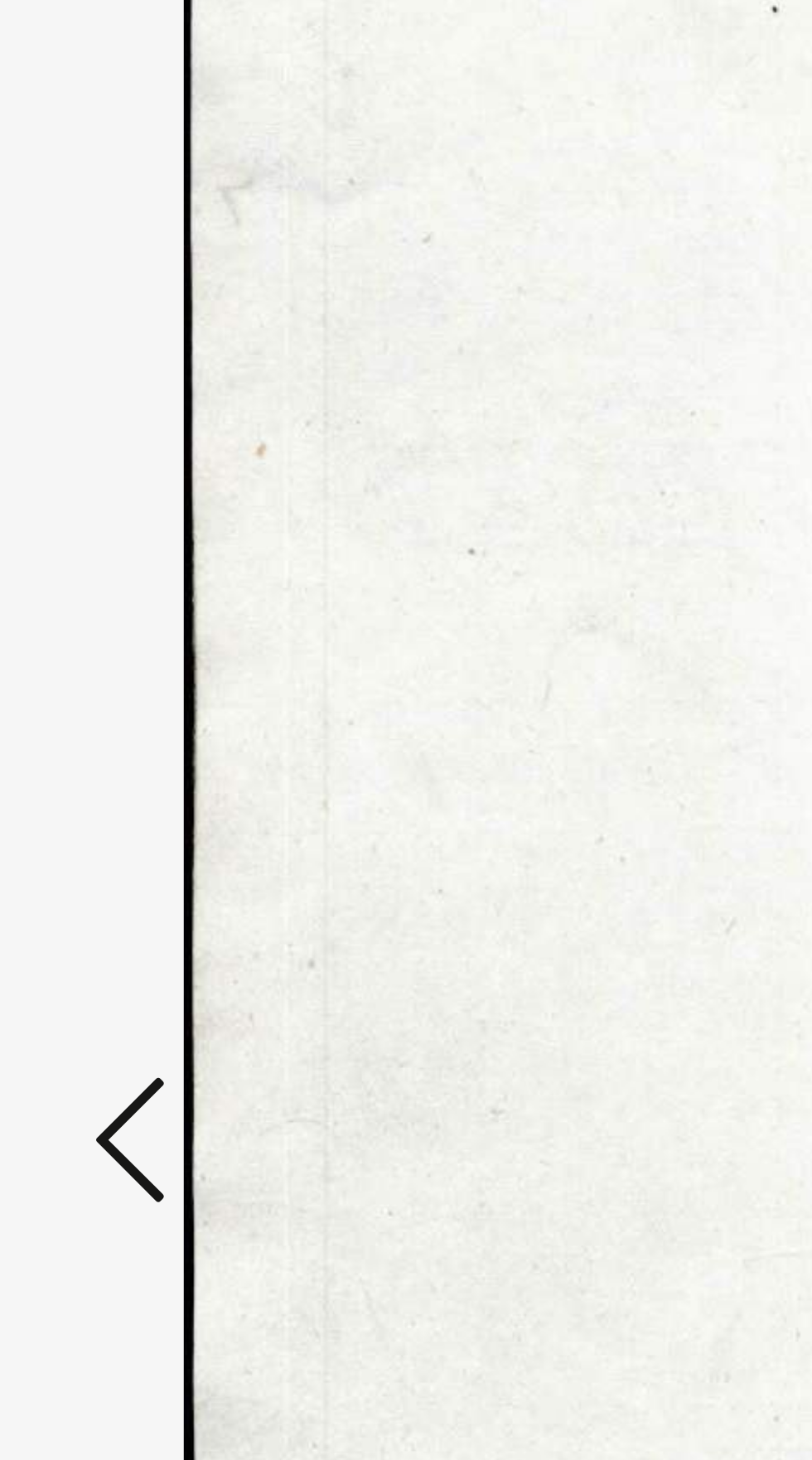
click at [114, 752] on icon at bounding box center [123, 742] width 19 height 40
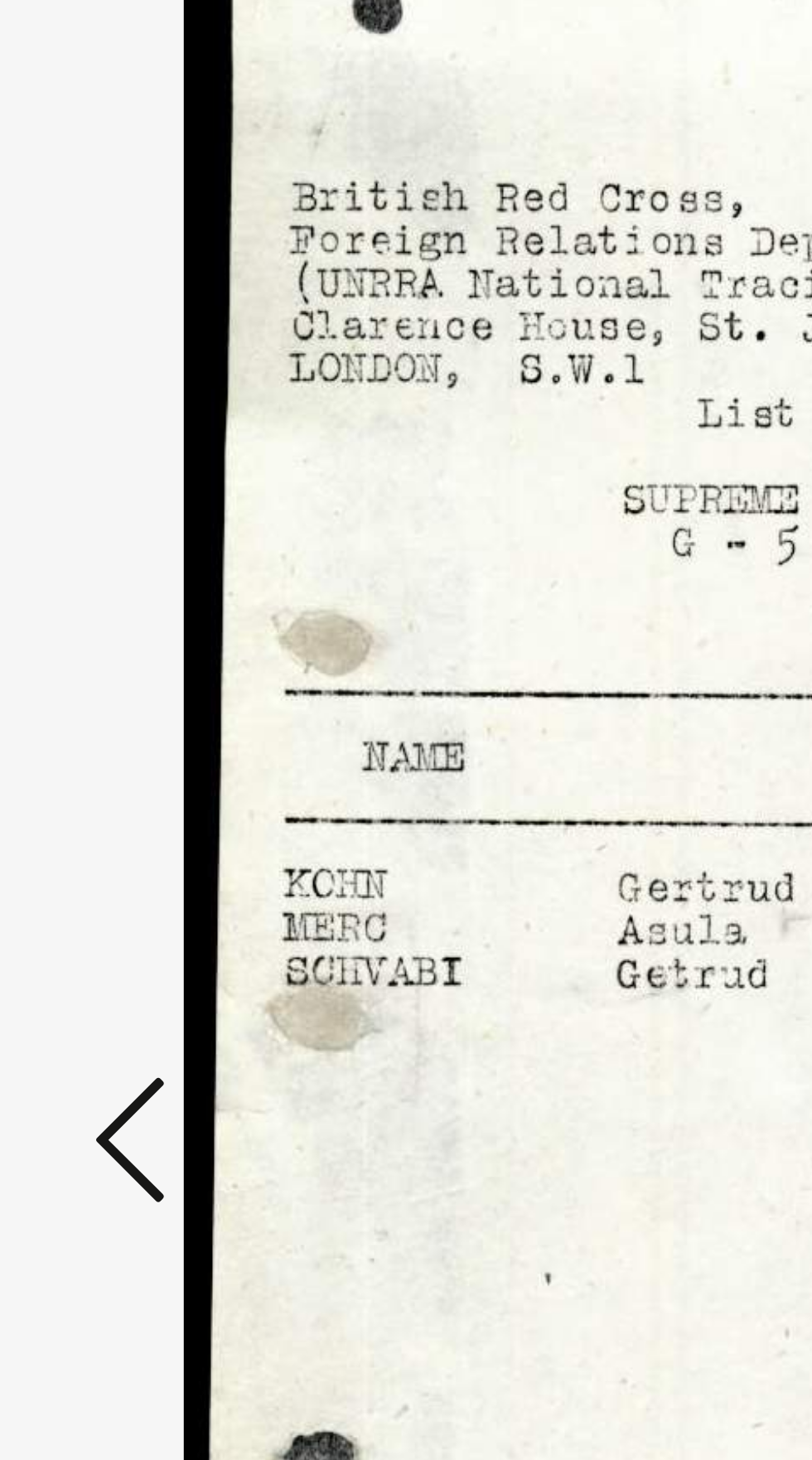
click at [115, 754] on icon at bounding box center [123, 742] width 19 height 40
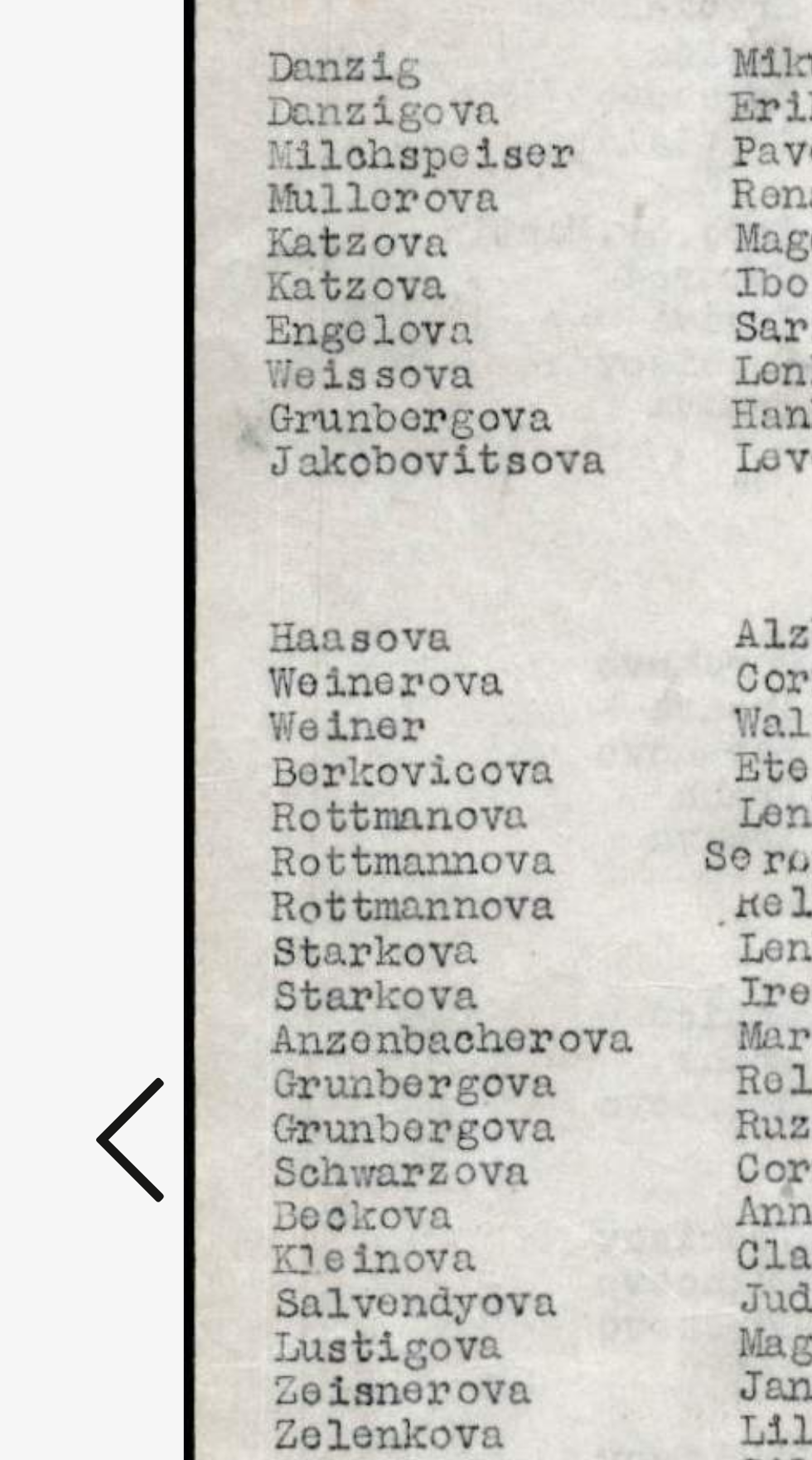
click at [116, 750] on icon at bounding box center [123, 742] width 19 height 40
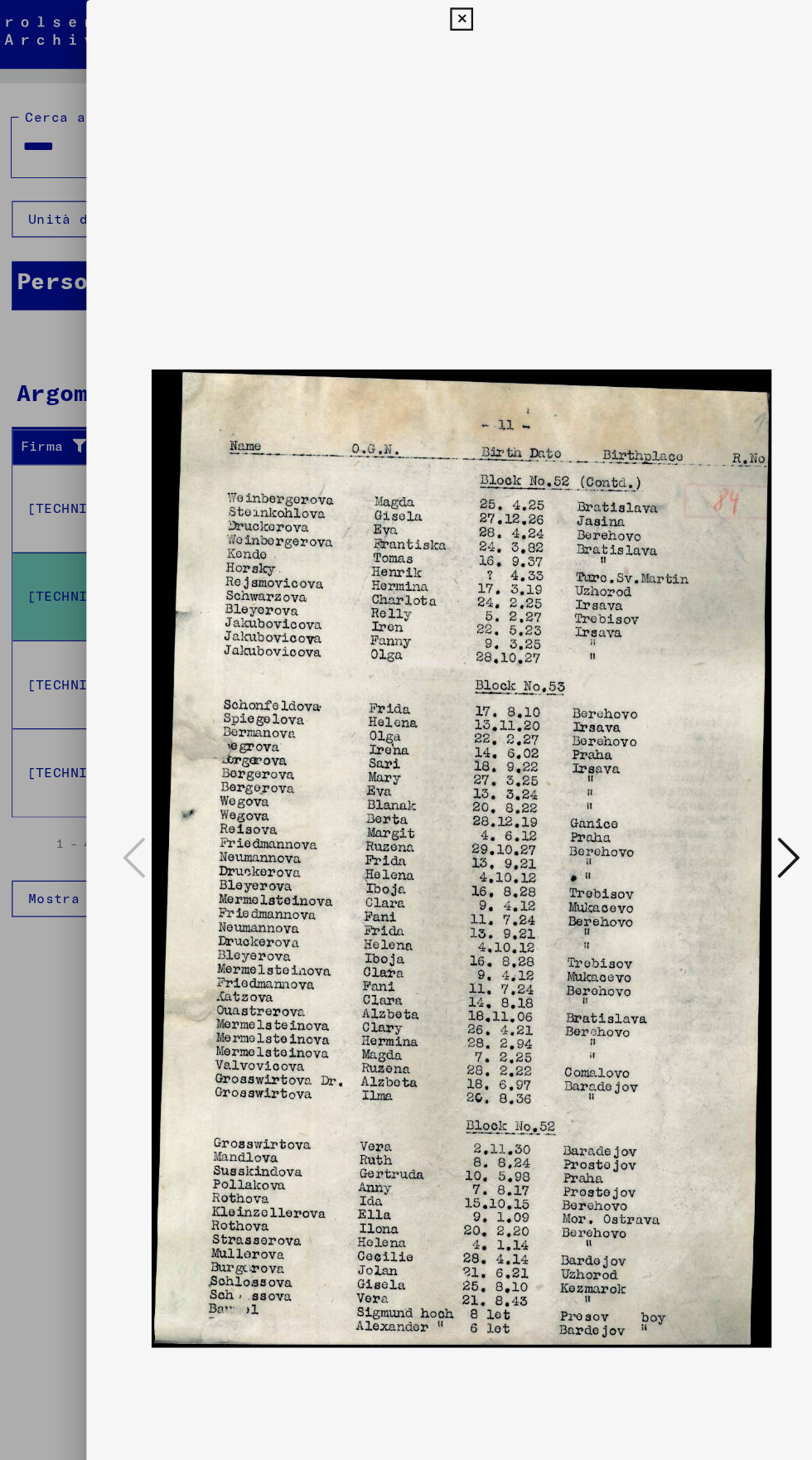
click at [406, 24] on icon at bounding box center [406, 17] width 19 height 19
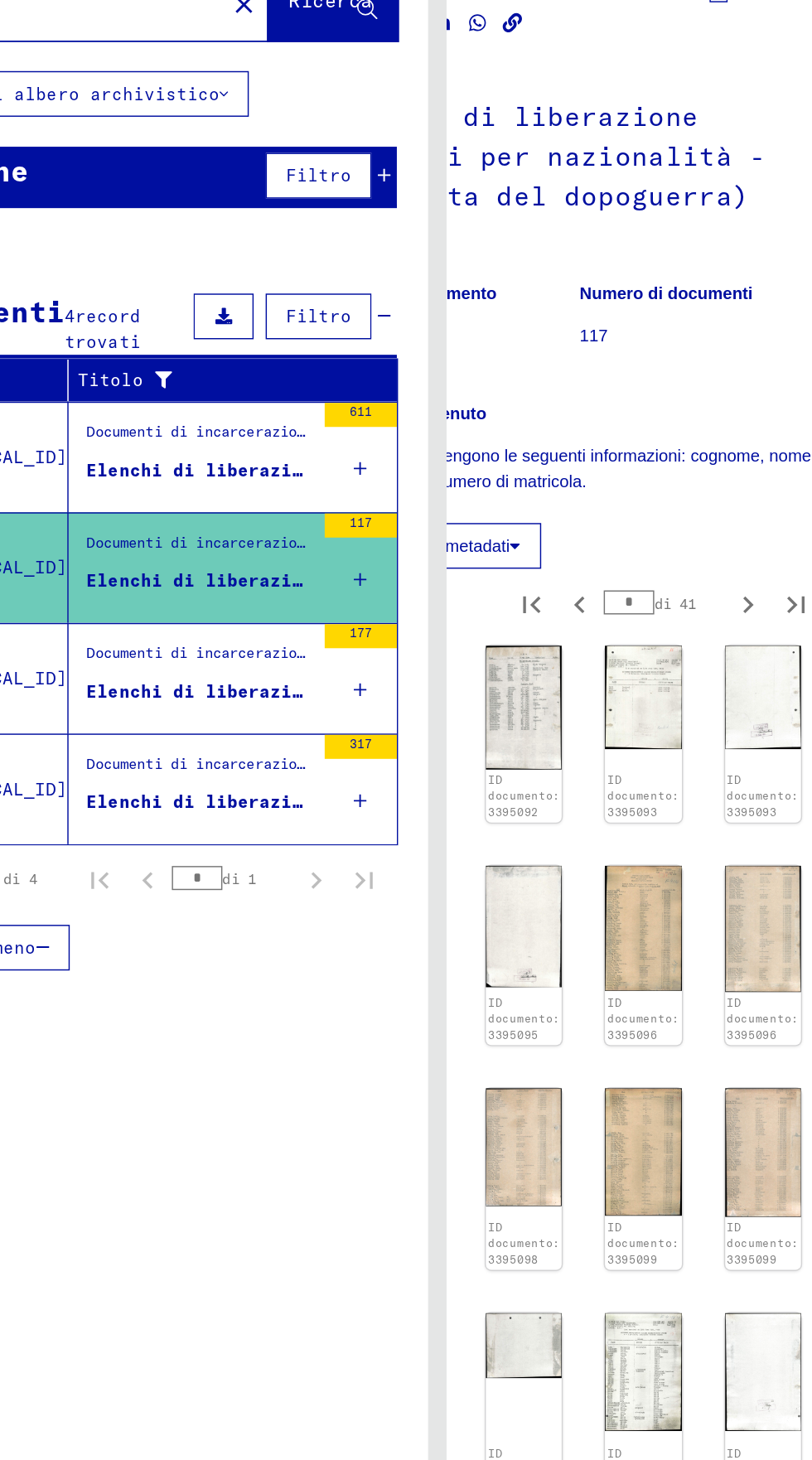
scroll to position [74, 31]
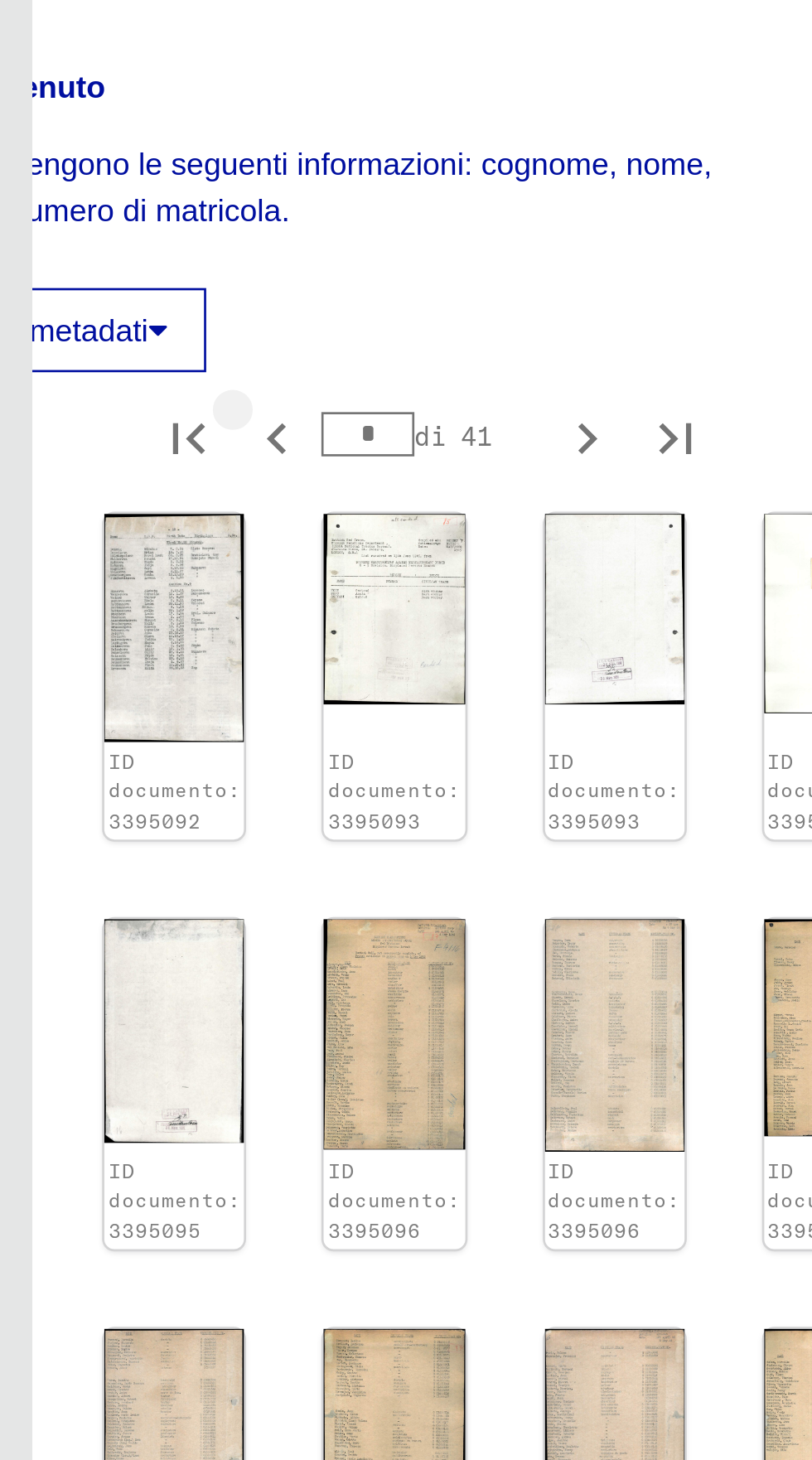
click at [476, 530] on icon "Pagina precedente" at bounding box center [487, 542] width 23 height 23
type input "*"
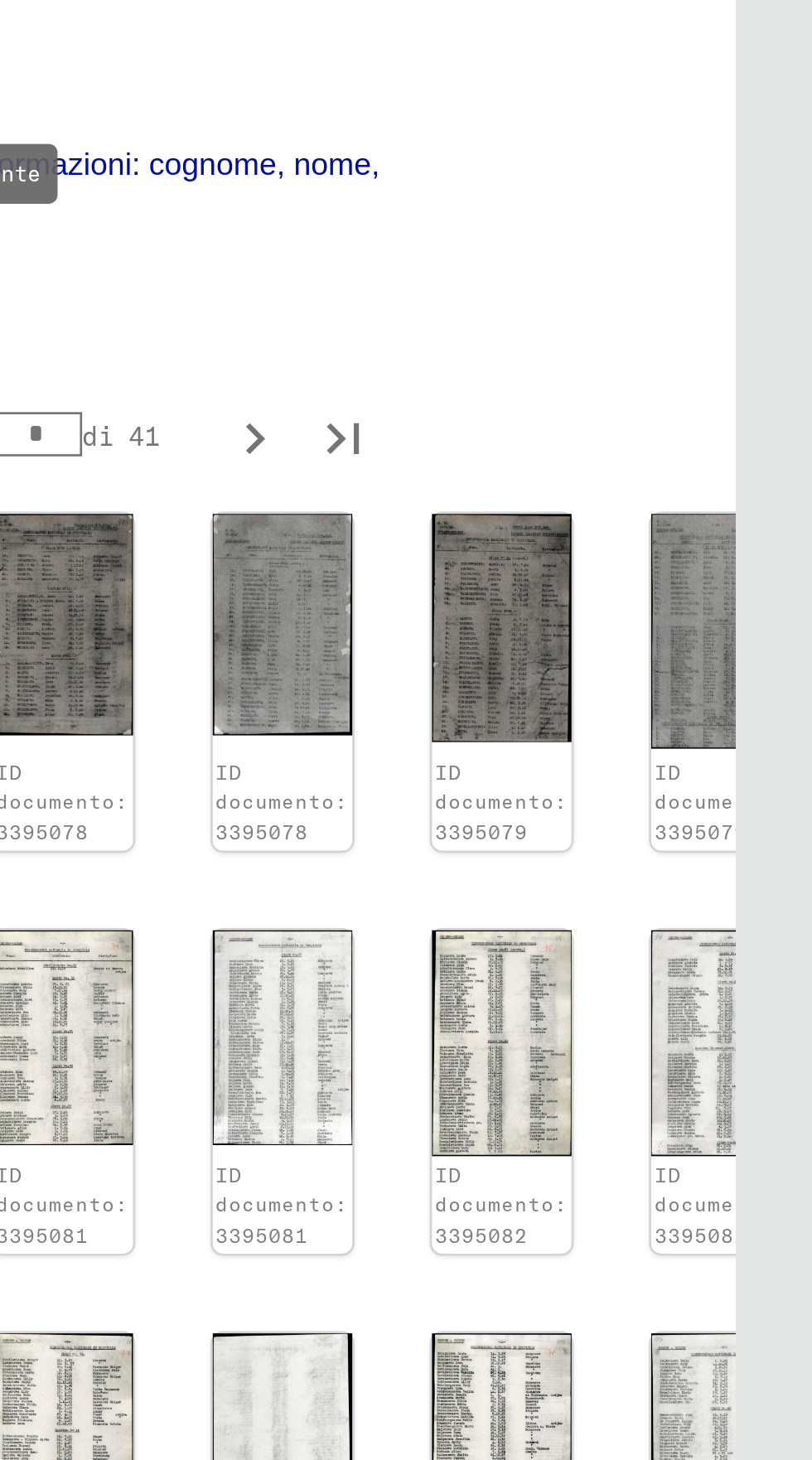
scroll to position [92, 31]
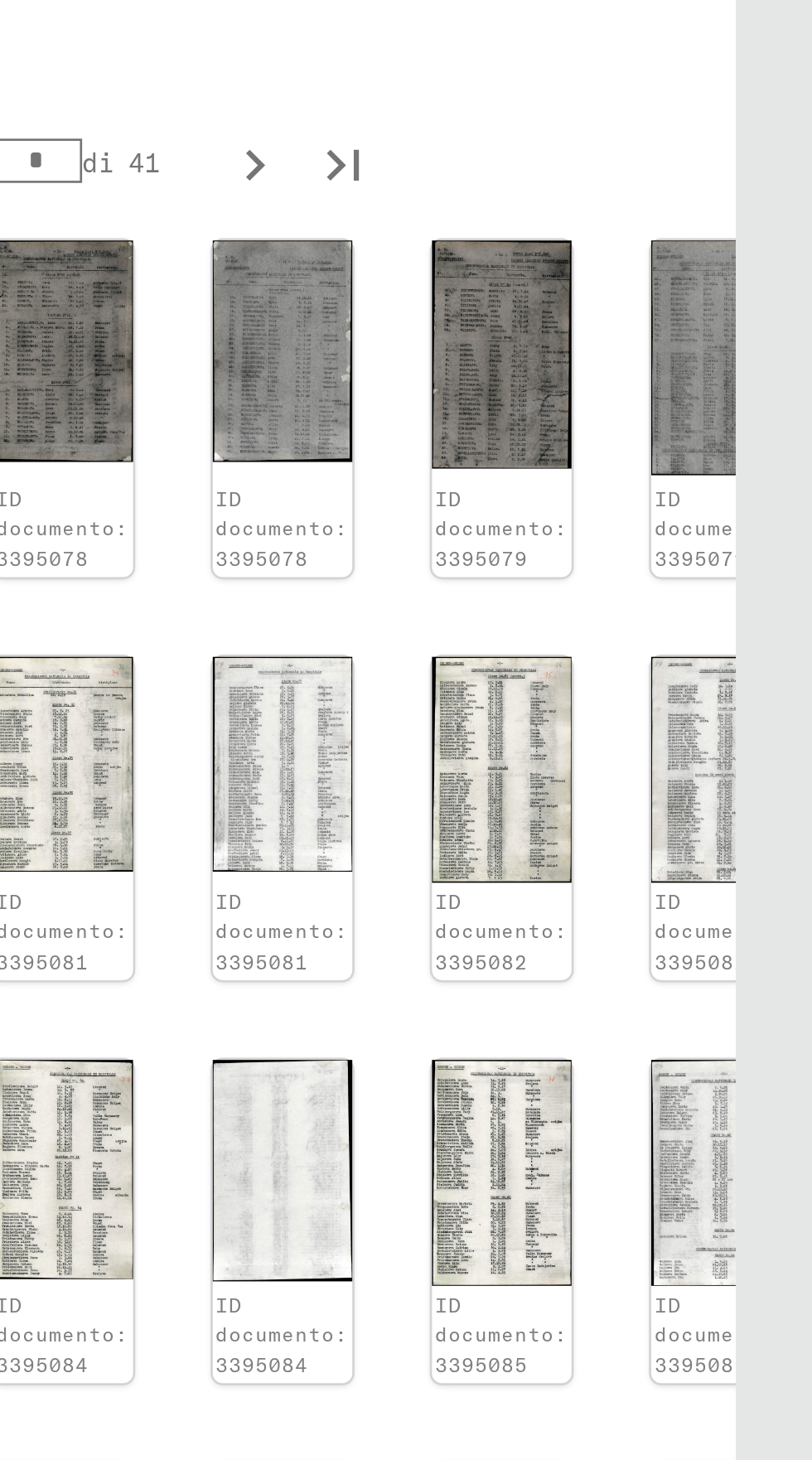
click at [752, 1027] on img at bounding box center [778, 1070] width 53 height 87
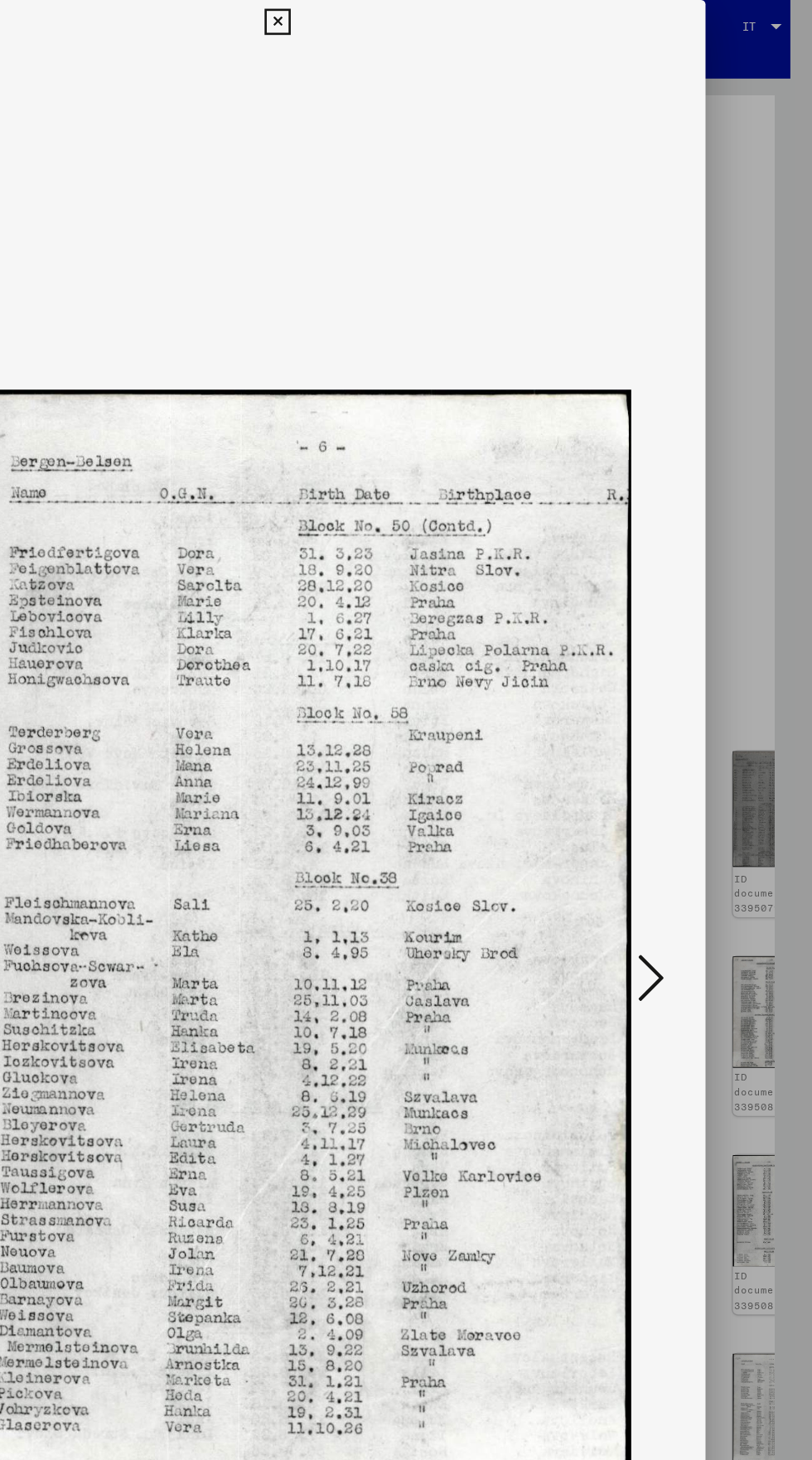
scroll to position [0, 0]
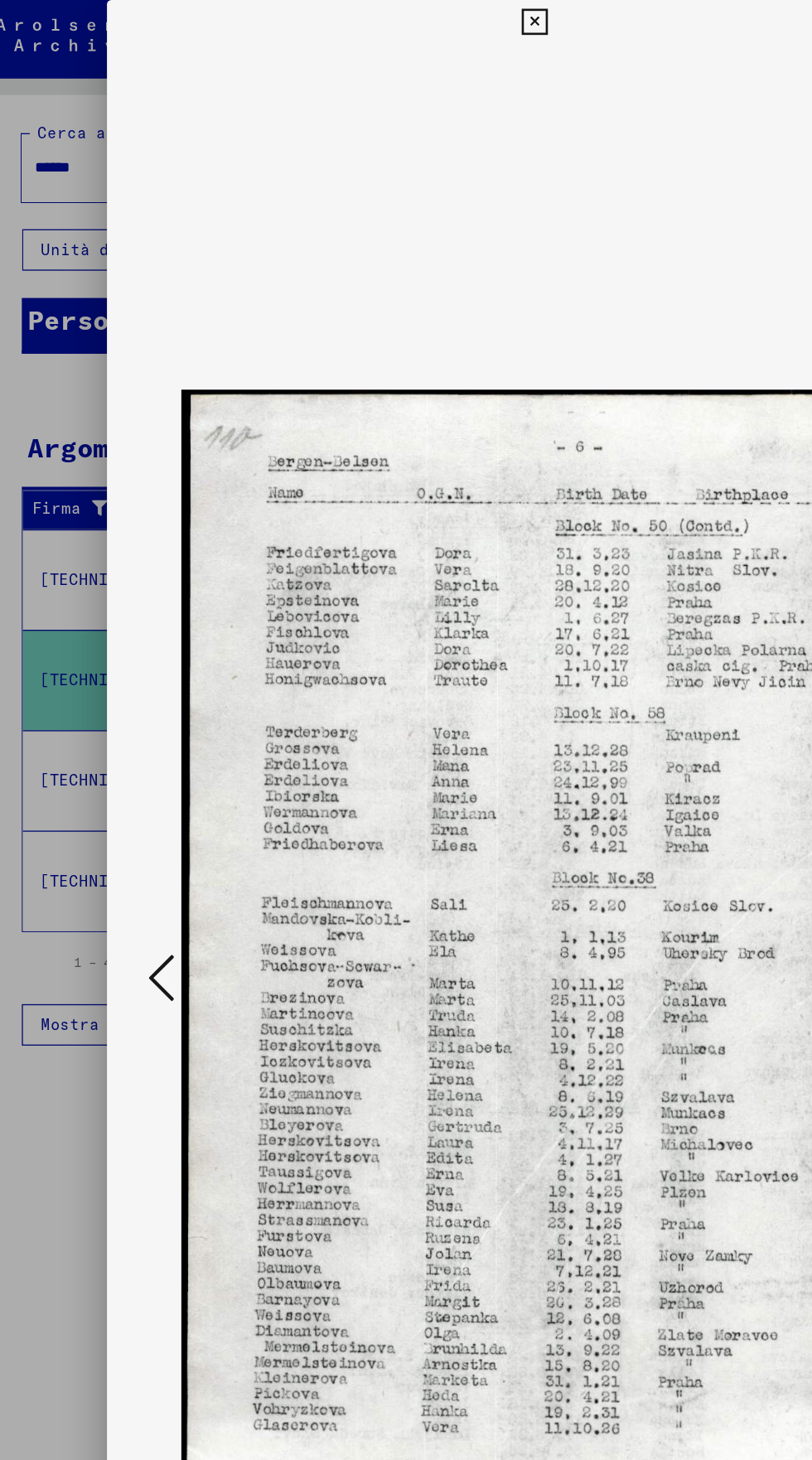
click at [112, 759] on button at bounding box center [123, 743] width 30 height 48
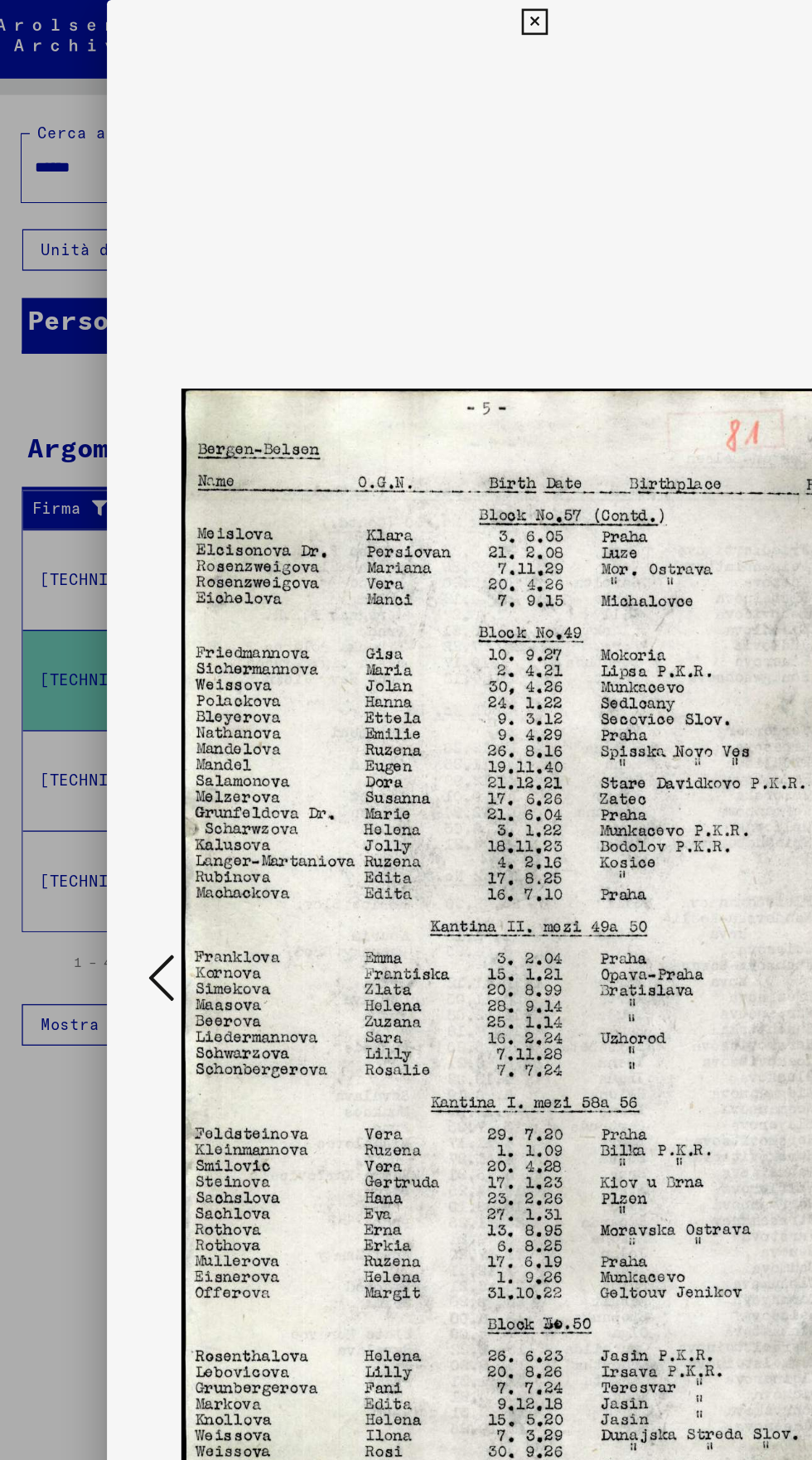
click at [108, 745] on button at bounding box center [123, 743] width 30 height 48
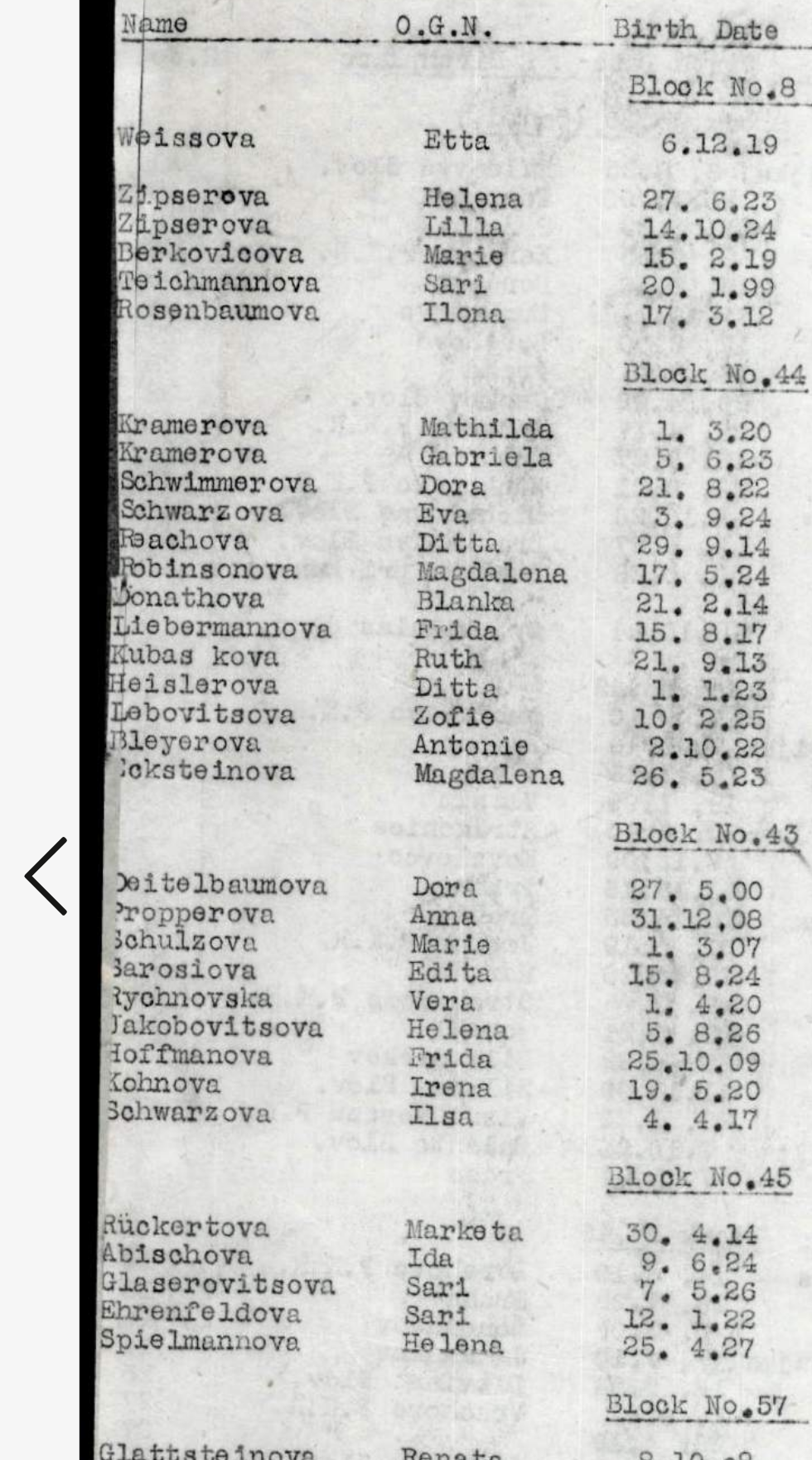
click at [120, 748] on icon at bounding box center [123, 742] width 19 height 40
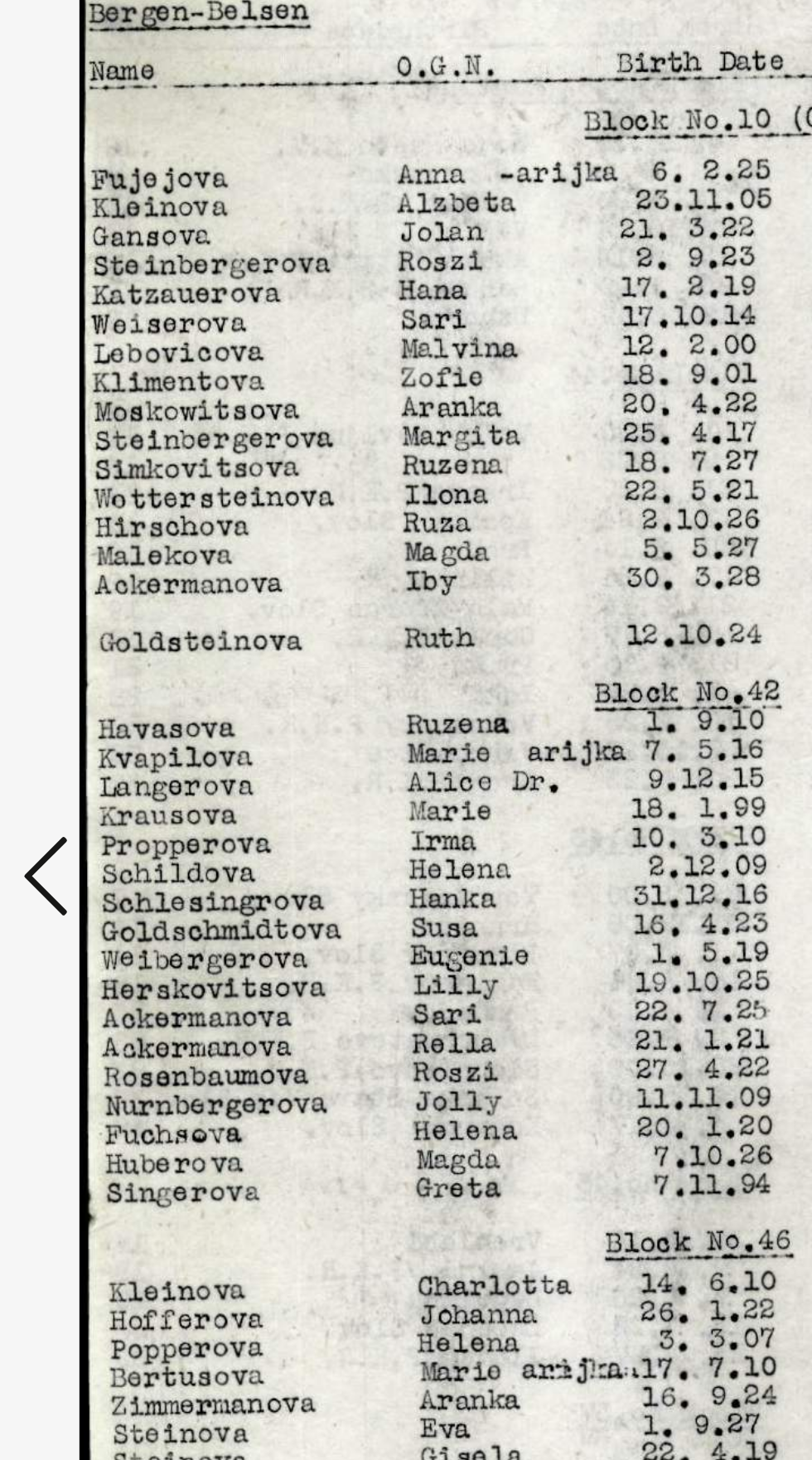
click at [118, 751] on icon at bounding box center [123, 742] width 19 height 40
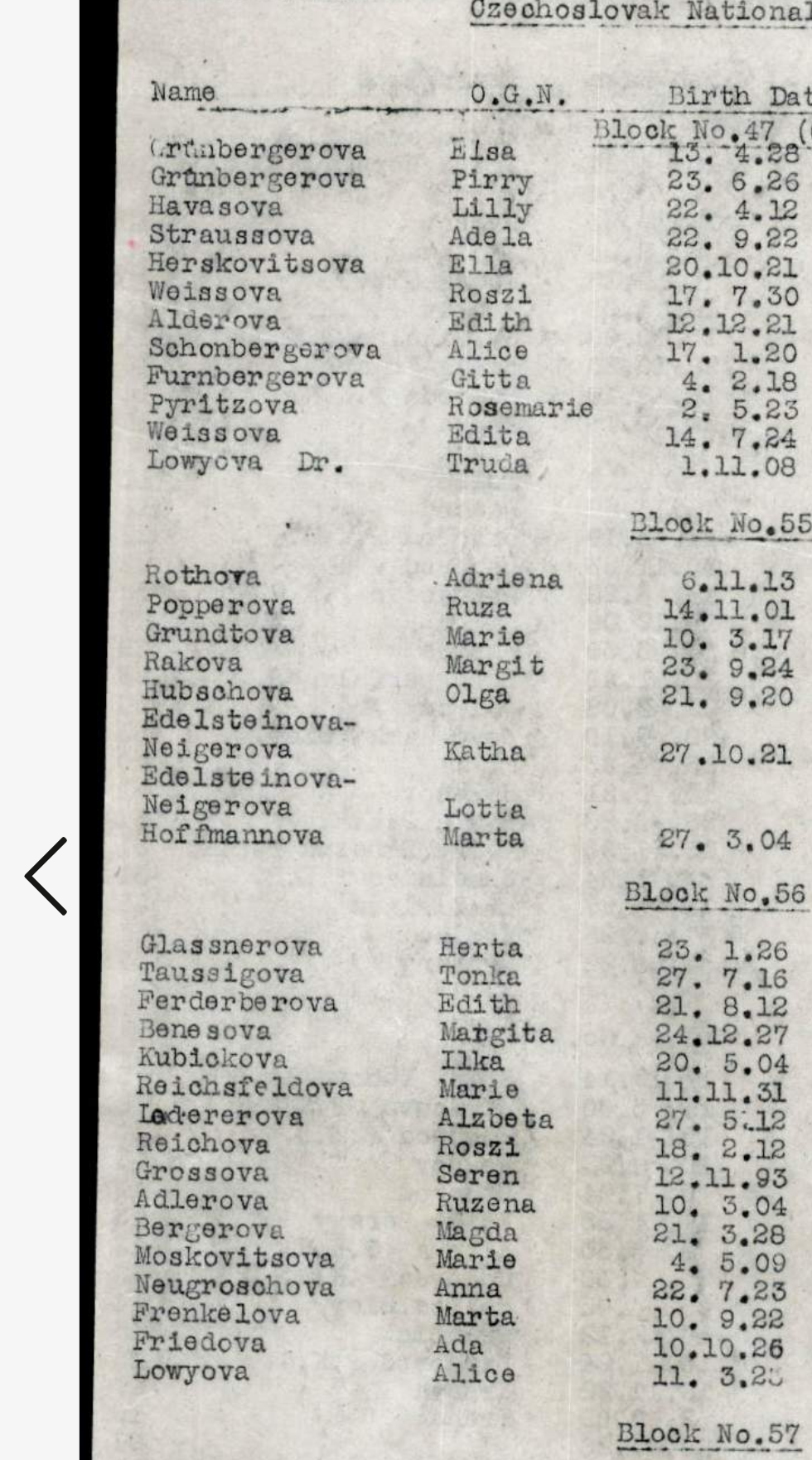
click at [115, 746] on icon at bounding box center [123, 742] width 19 height 40
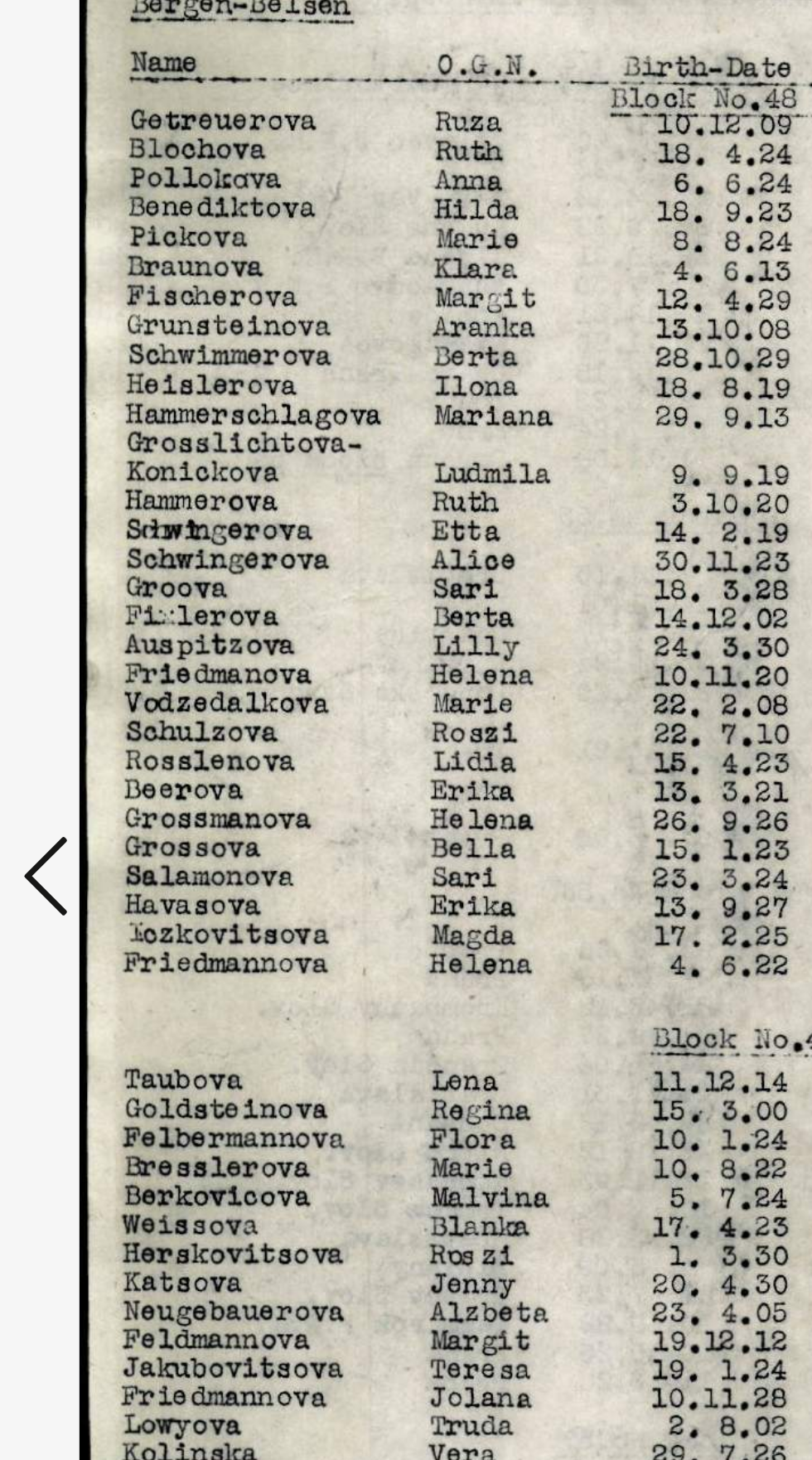
click at [115, 740] on icon at bounding box center [123, 742] width 19 height 40
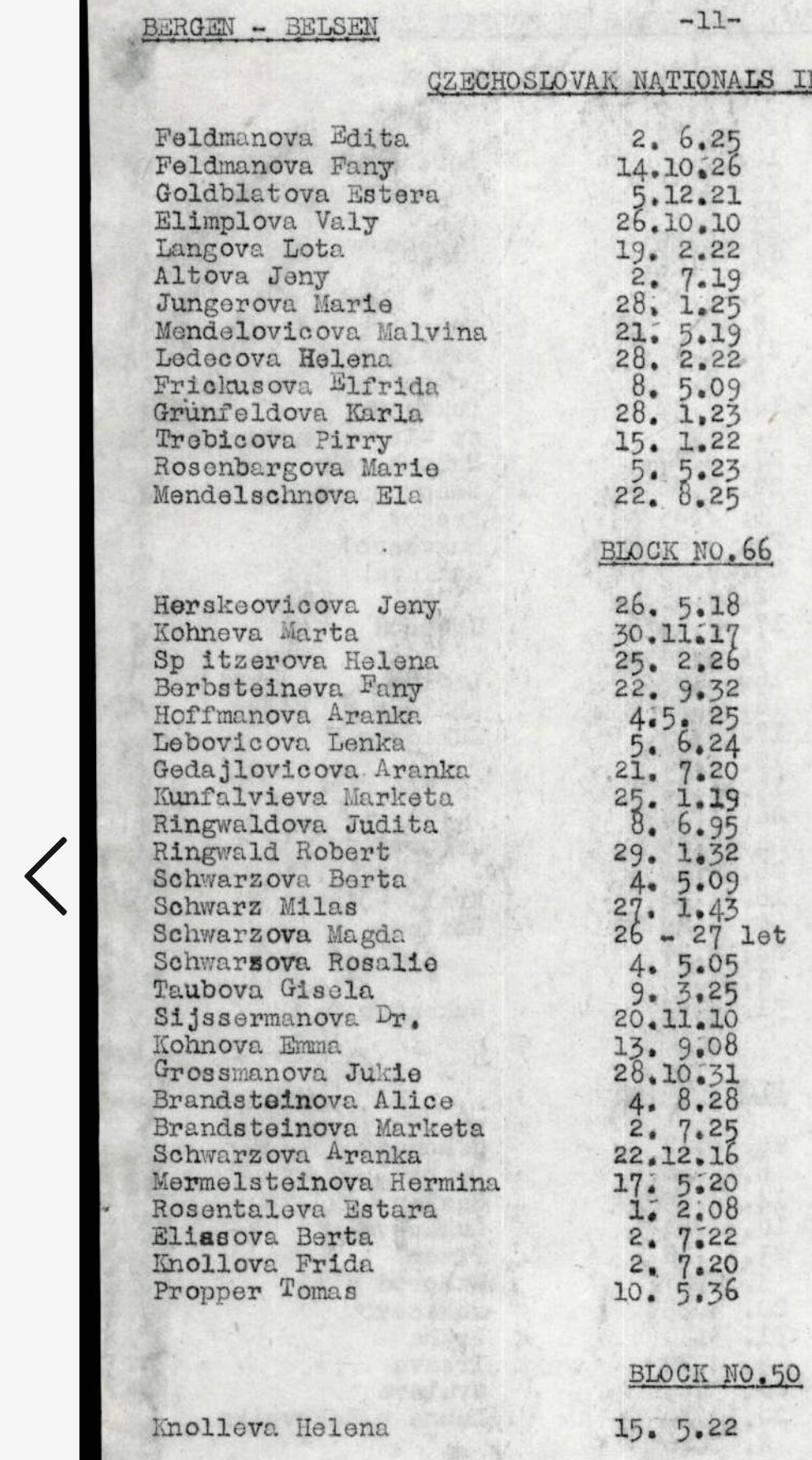
click at [115, 745] on icon at bounding box center [123, 742] width 19 height 40
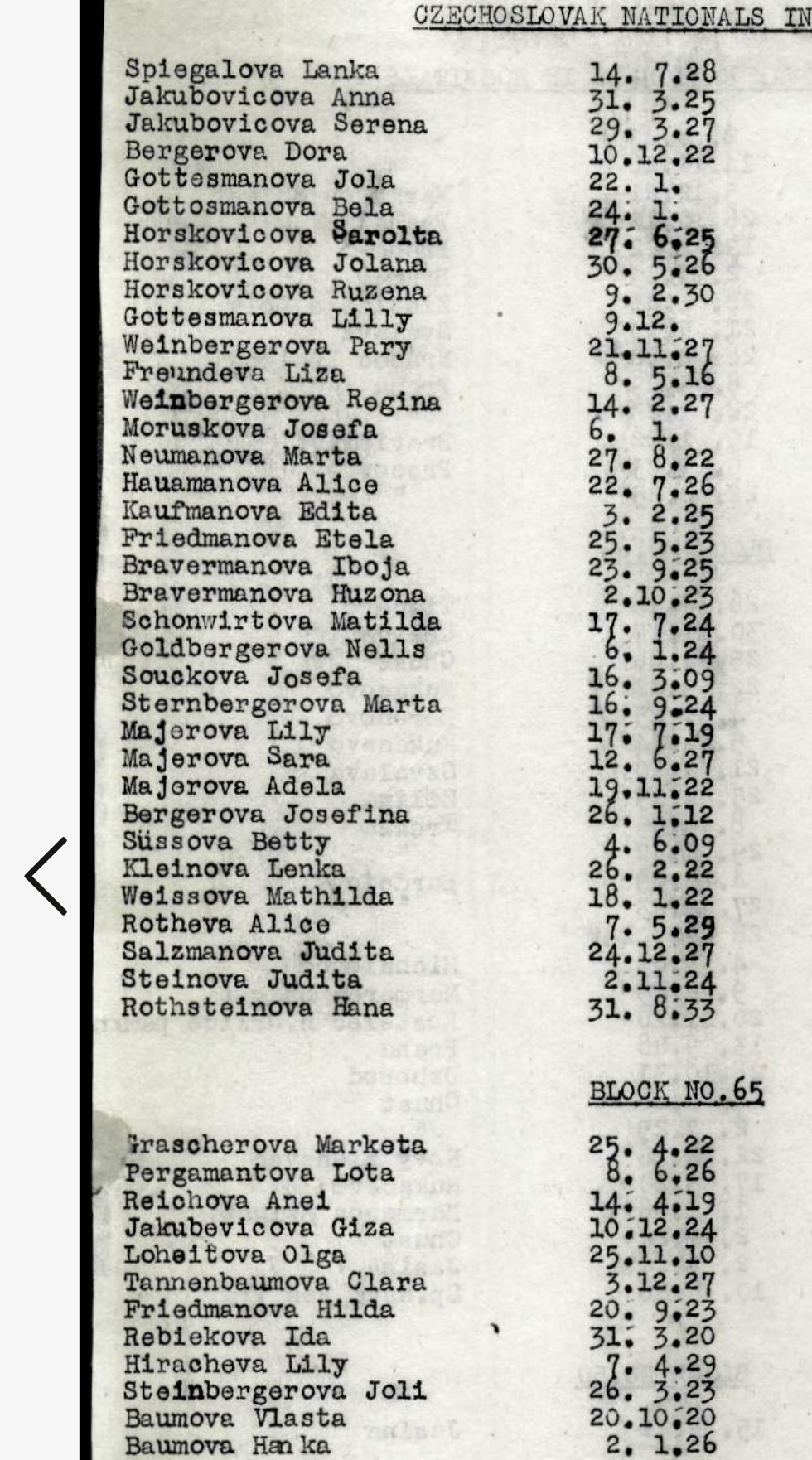
click at [117, 747] on icon at bounding box center [123, 742] width 19 height 40
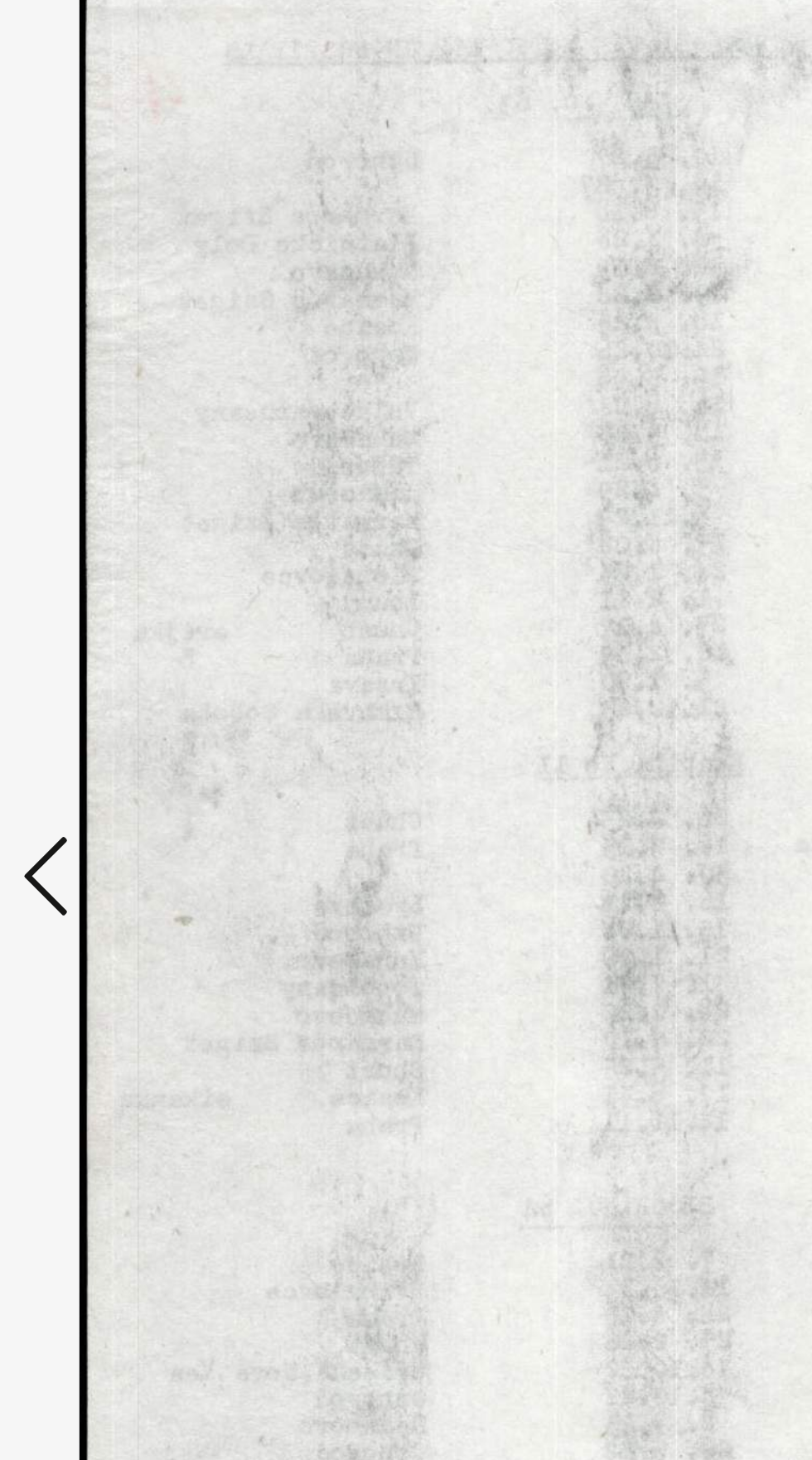
click at [115, 748] on icon at bounding box center [123, 742] width 19 height 40
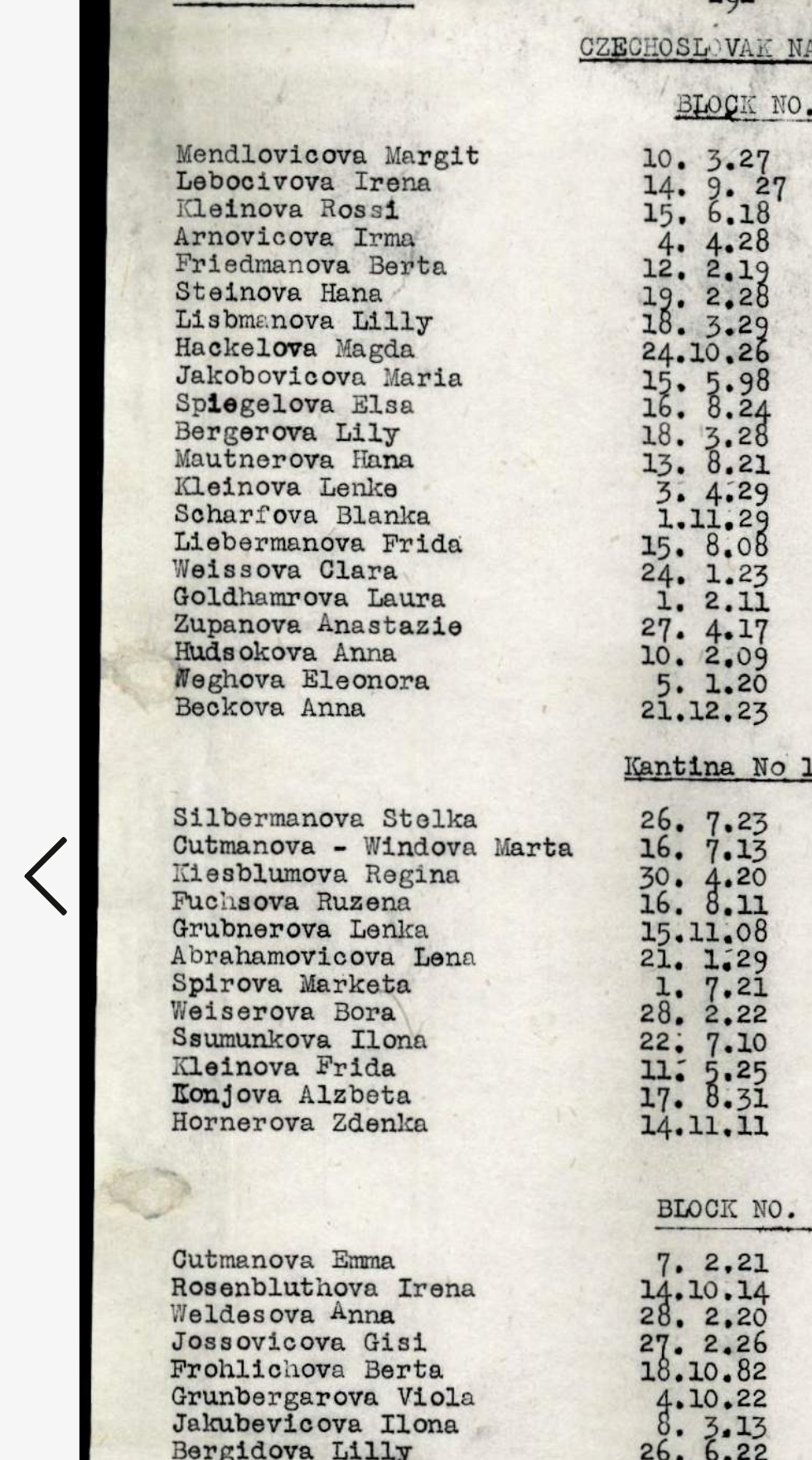
click at [115, 746] on icon at bounding box center [123, 742] width 19 height 40
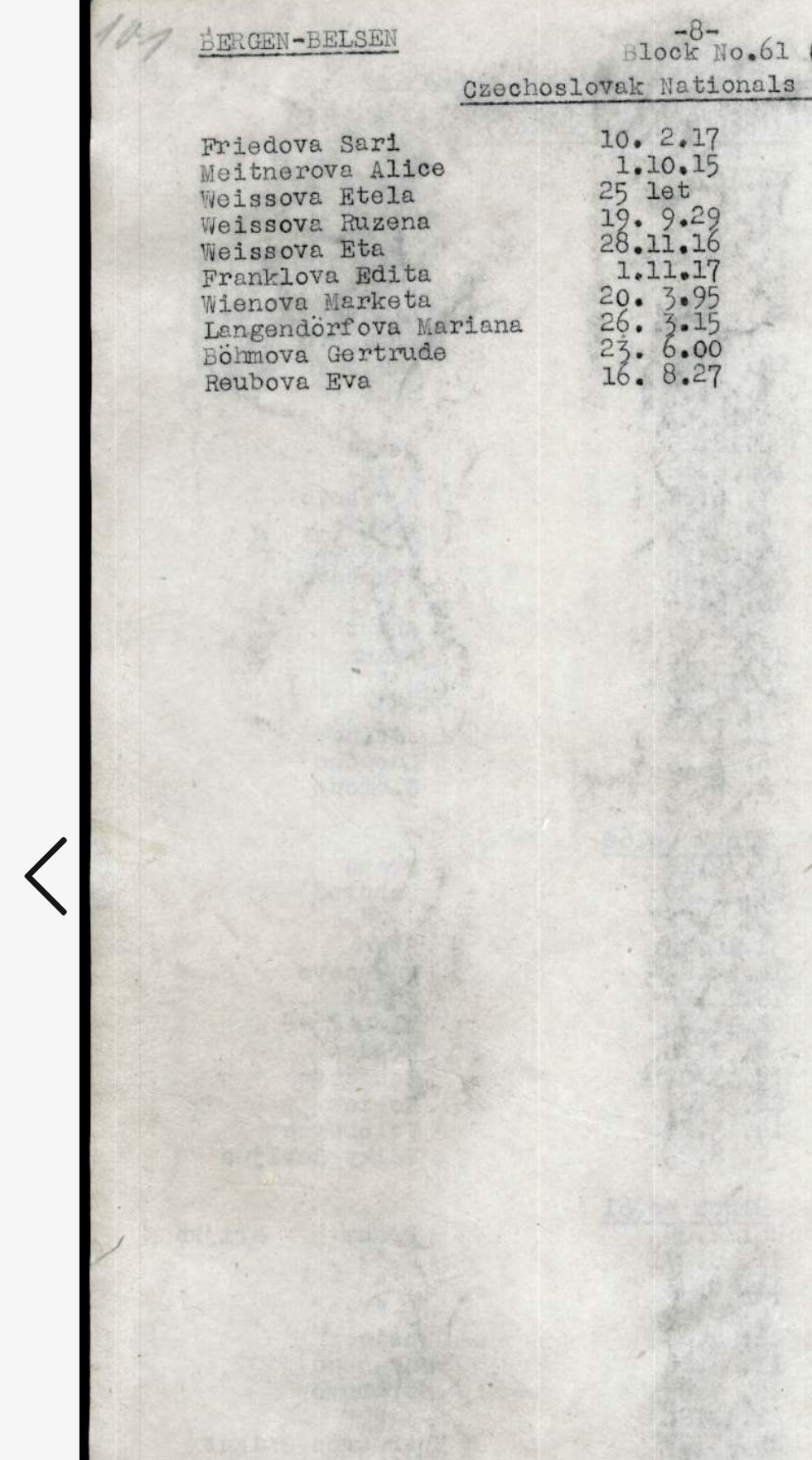
click at [116, 747] on icon at bounding box center [123, 742] width 19 height 40
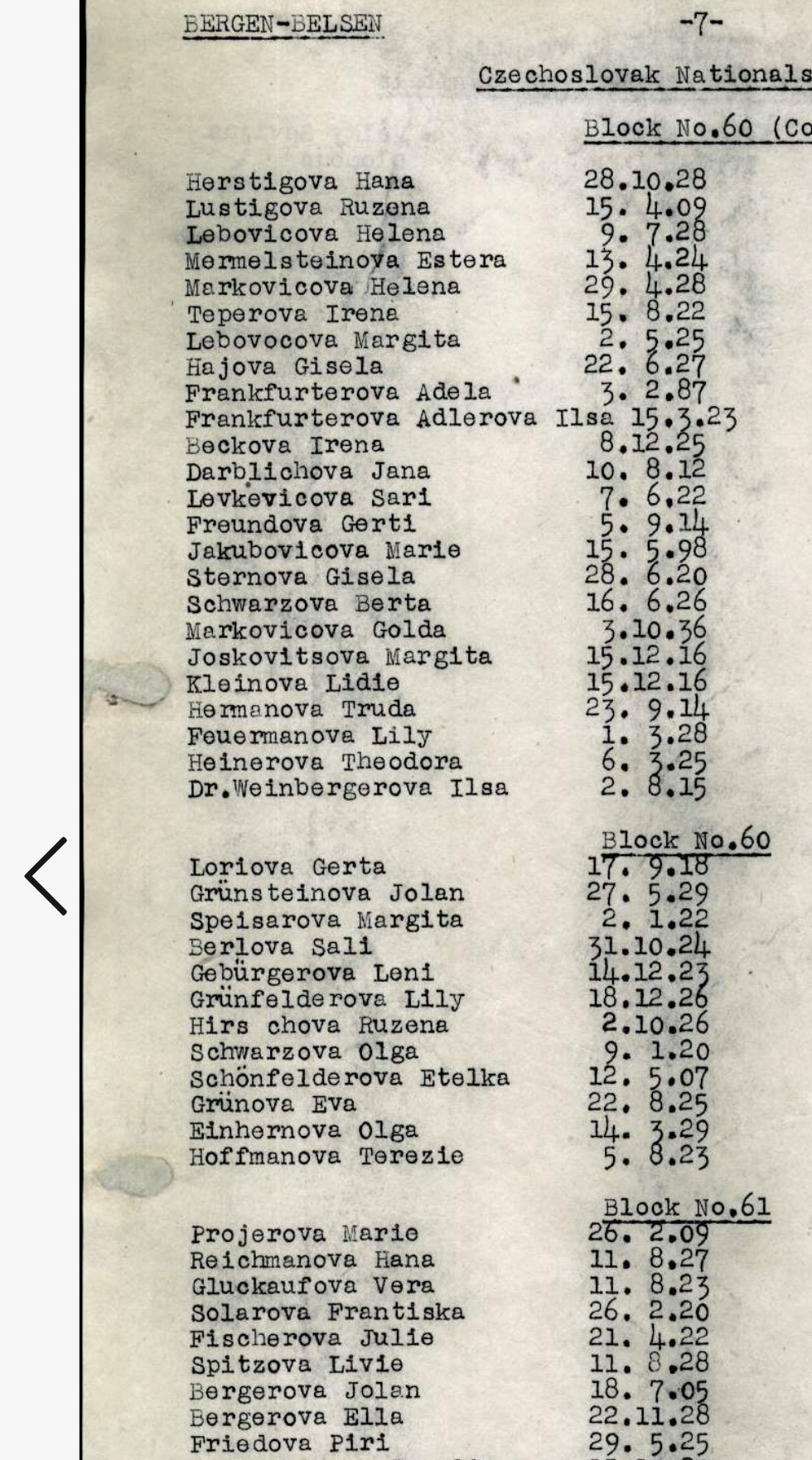
click at [113, 746] on icon at bounding box center [123, 742] width 19 height 40
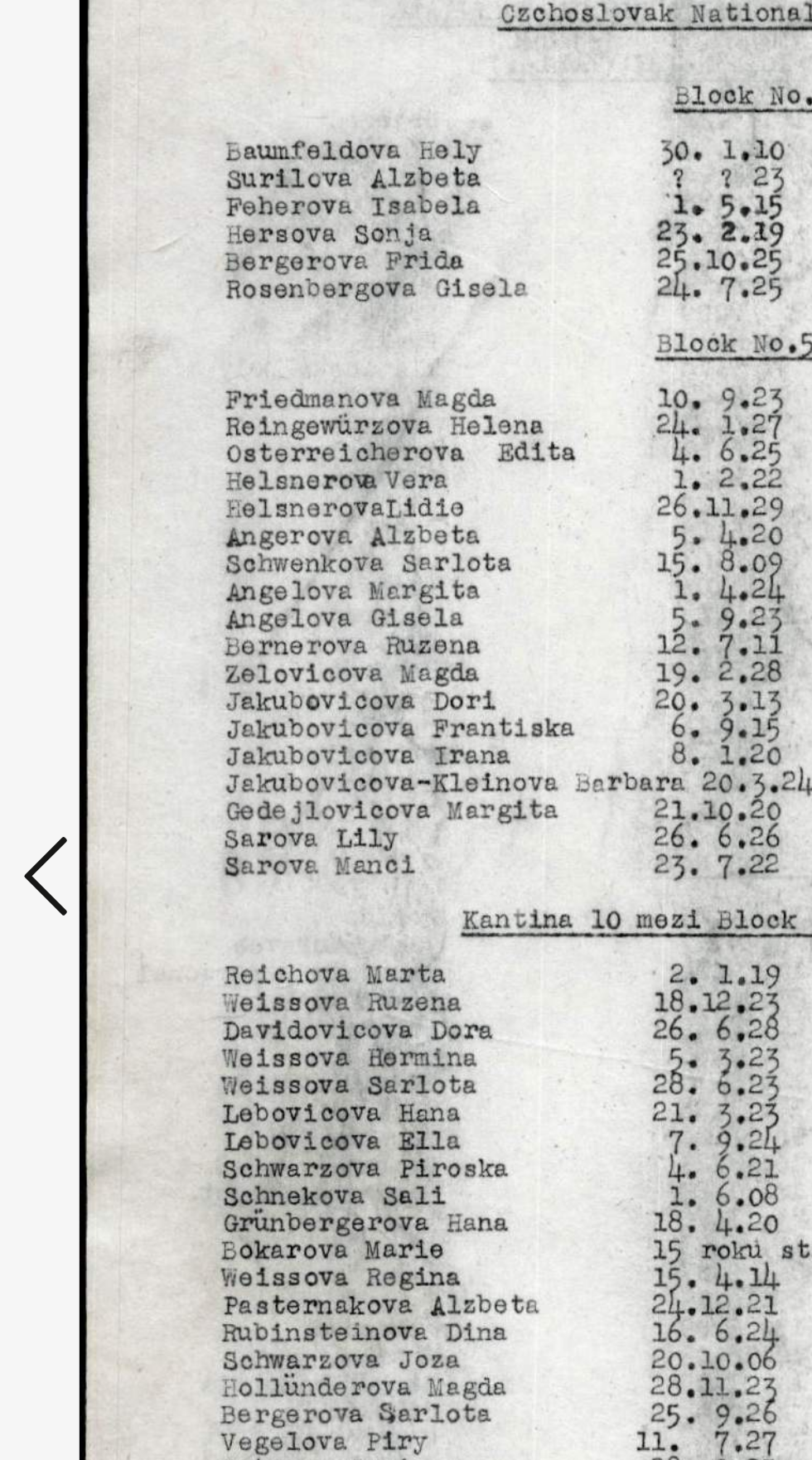
click at [115, 752] on icon at bounding box center [123, 742] width 19 height 40
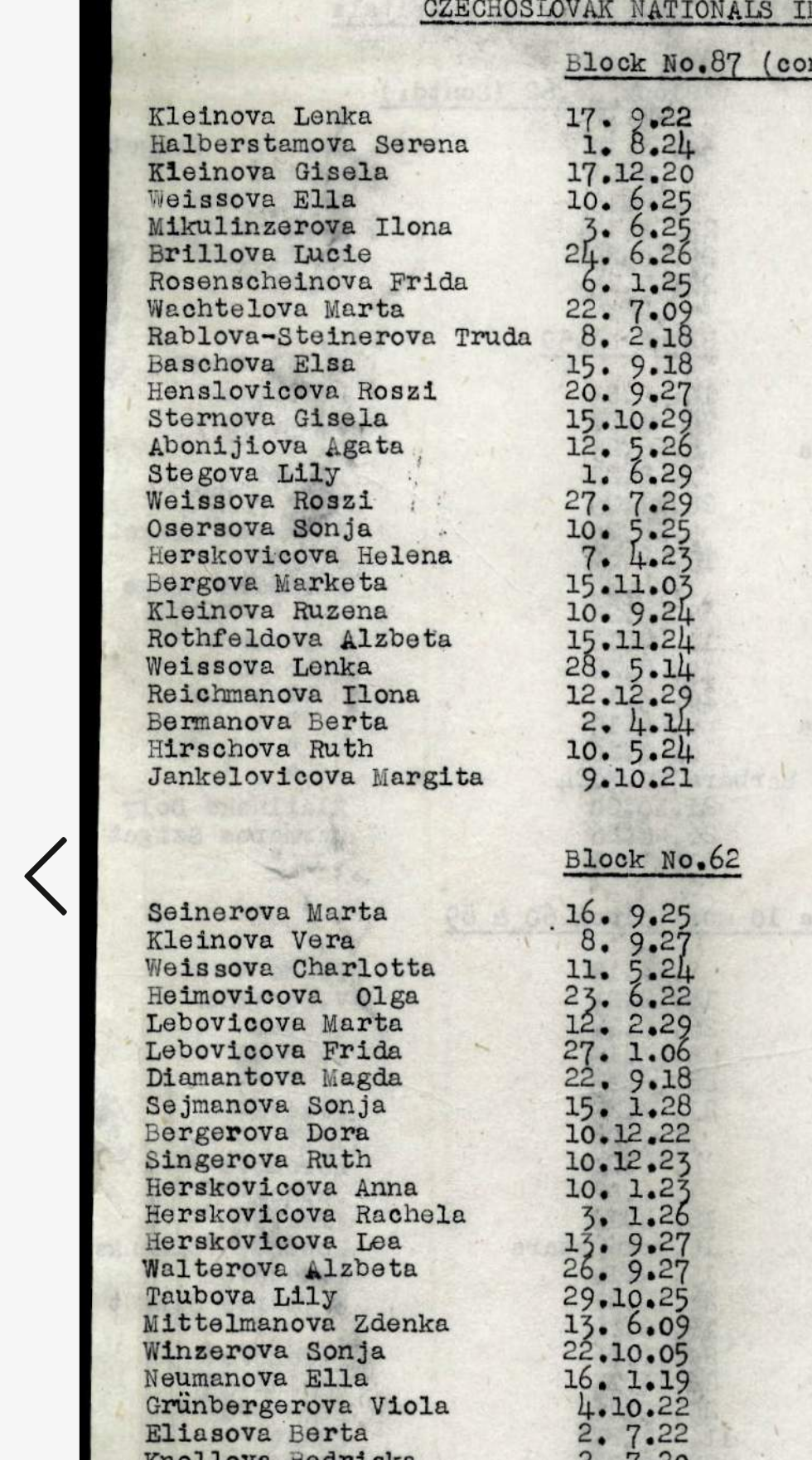
click at [118, 752] on icon at bounding box center [123, 742] width 19 height 40
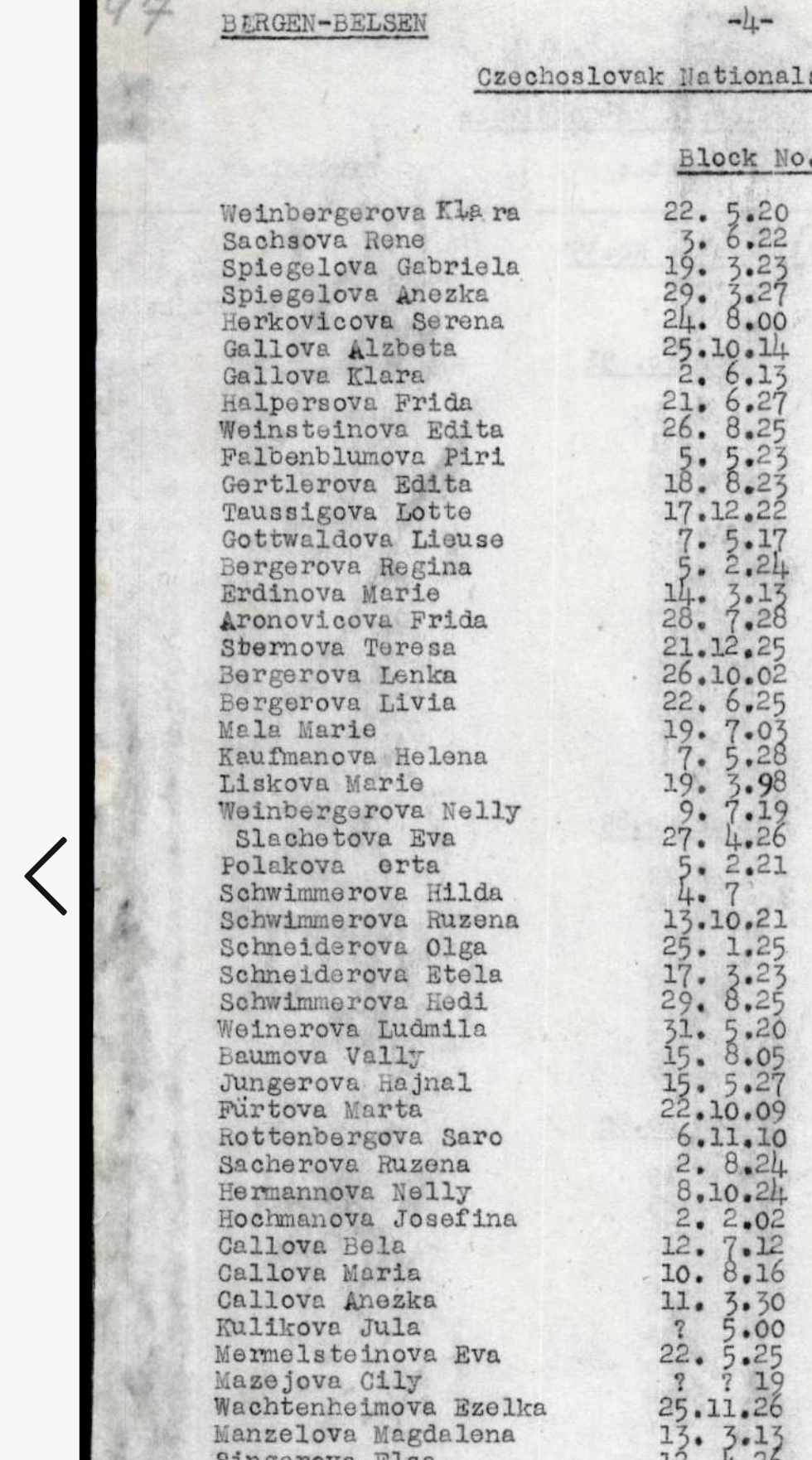
click at [117, 746] on icon at bounding box center [123, 742] width 19 height 40
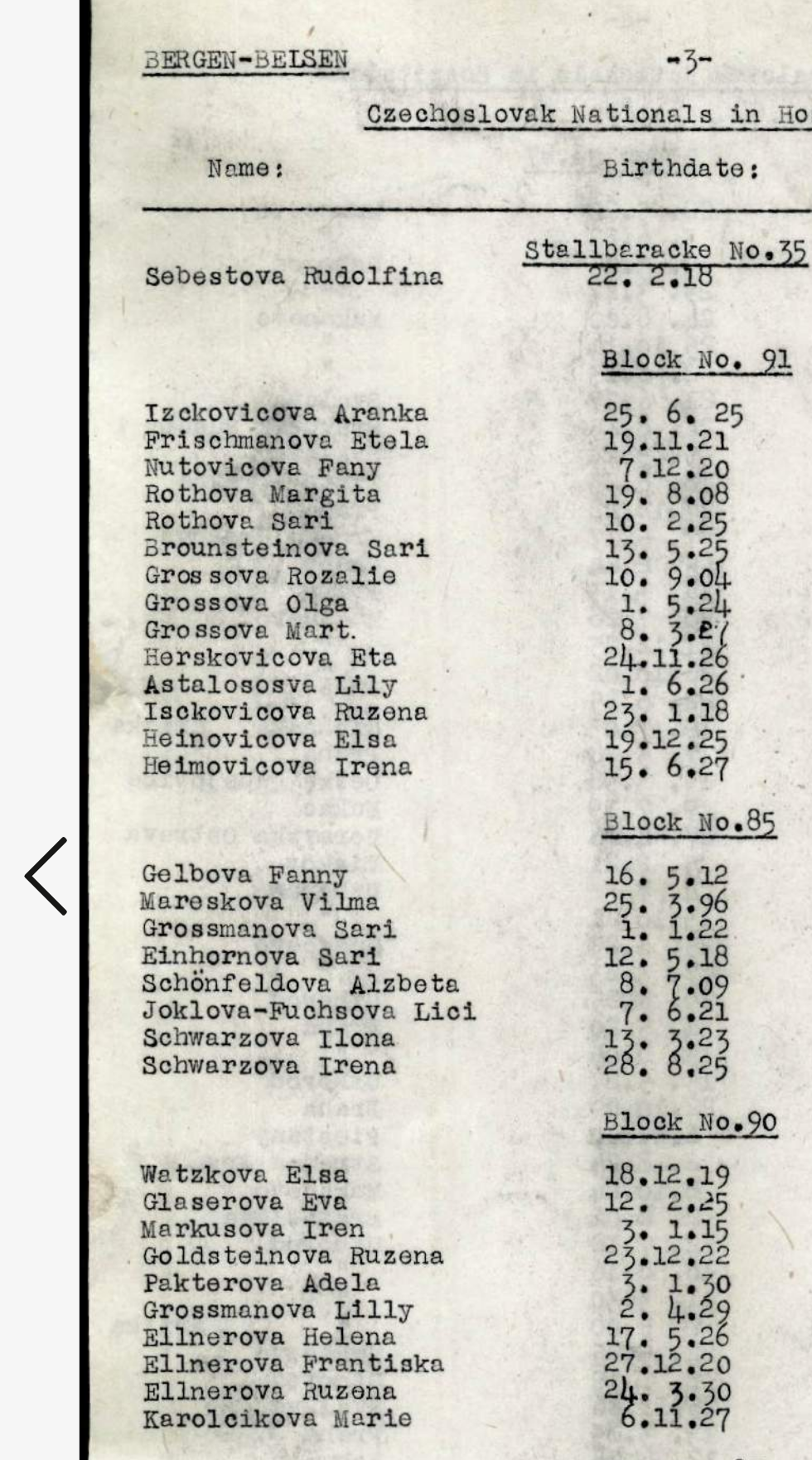
click at [116, 748] on icon at bounding box center [123, 742] width 19 height 40
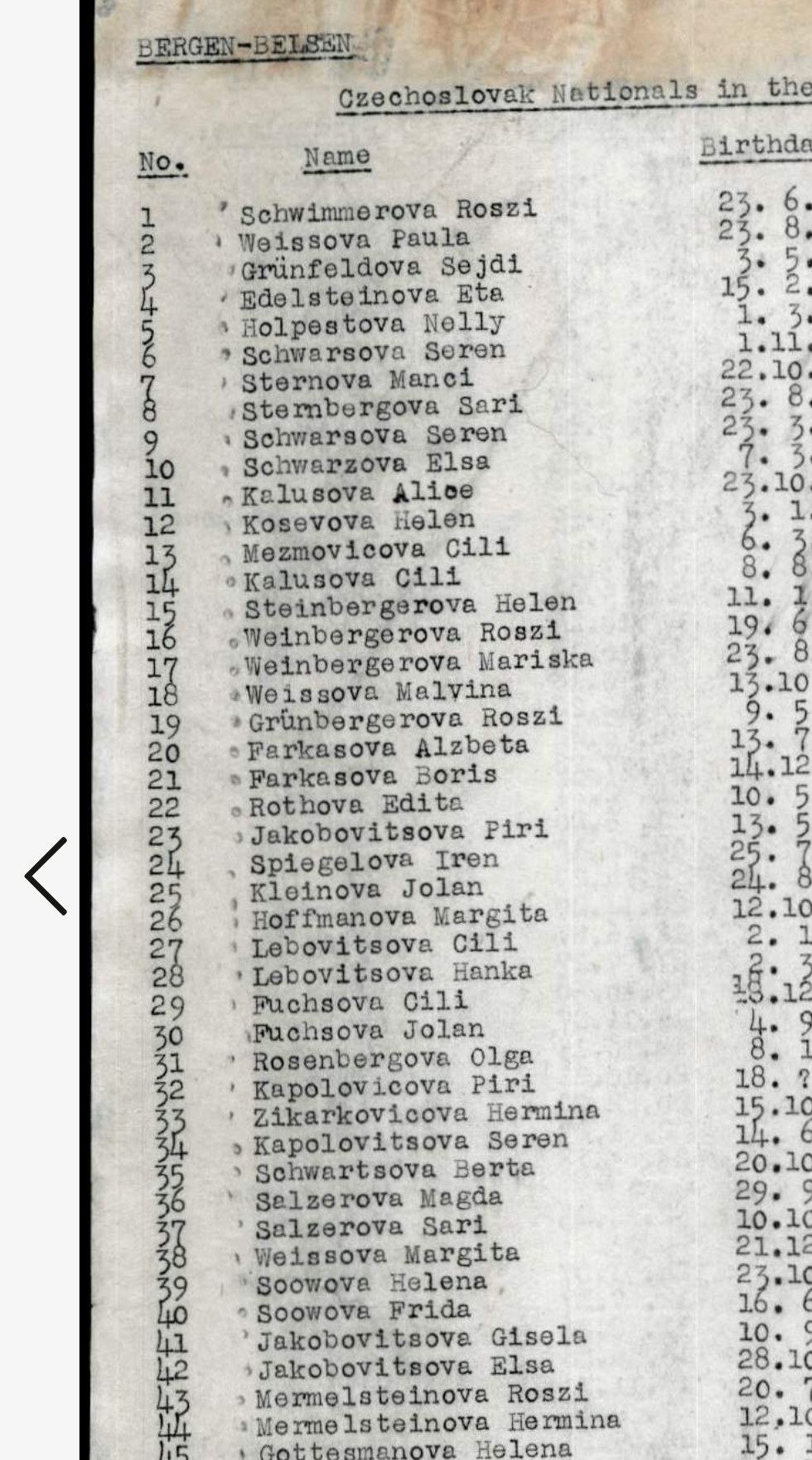
click at [116, 748] on icon at bounding box center [123, 742] width 19 height 40
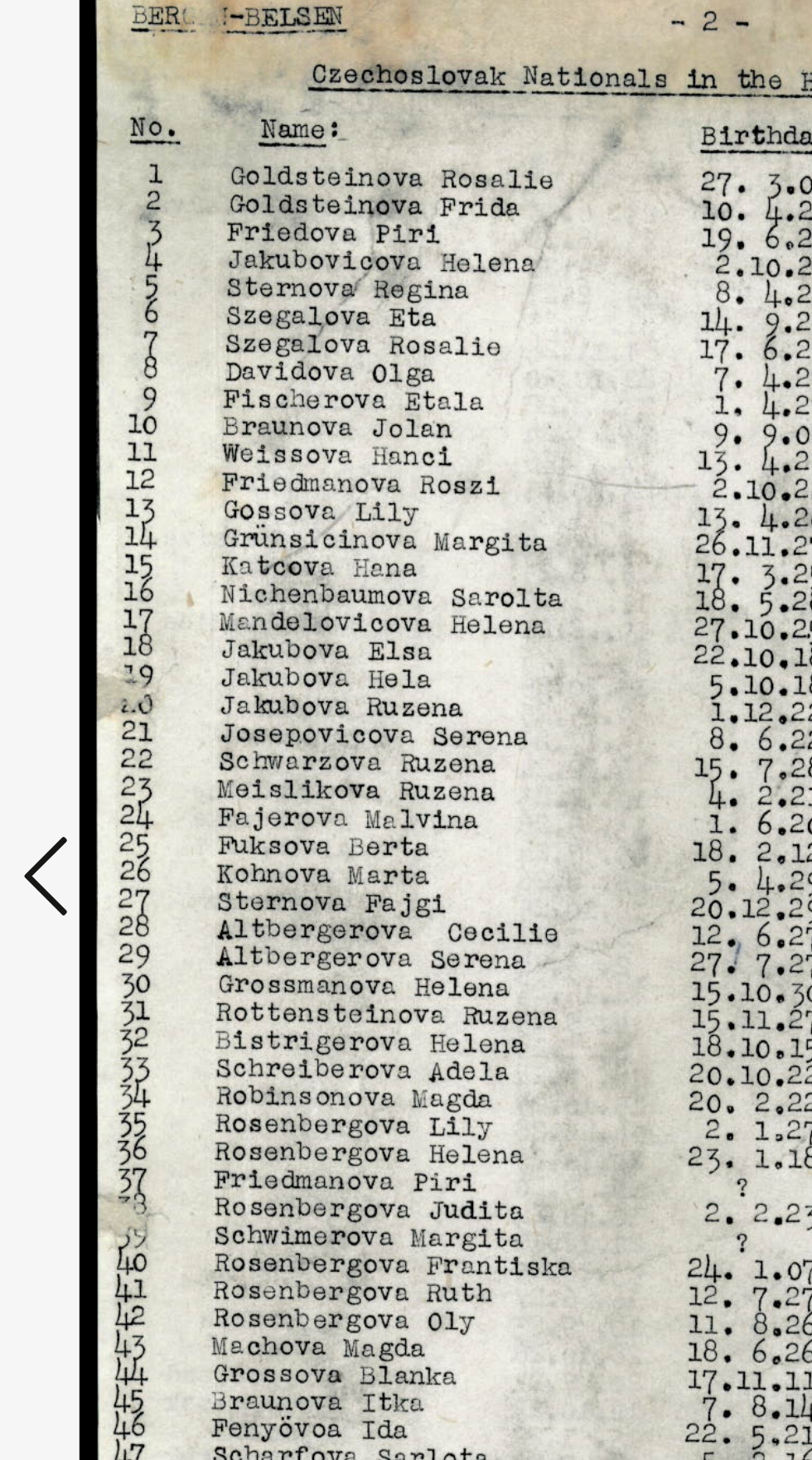
click at [114, 750] on icon at bounding box center [123, 742] width 19 height 40
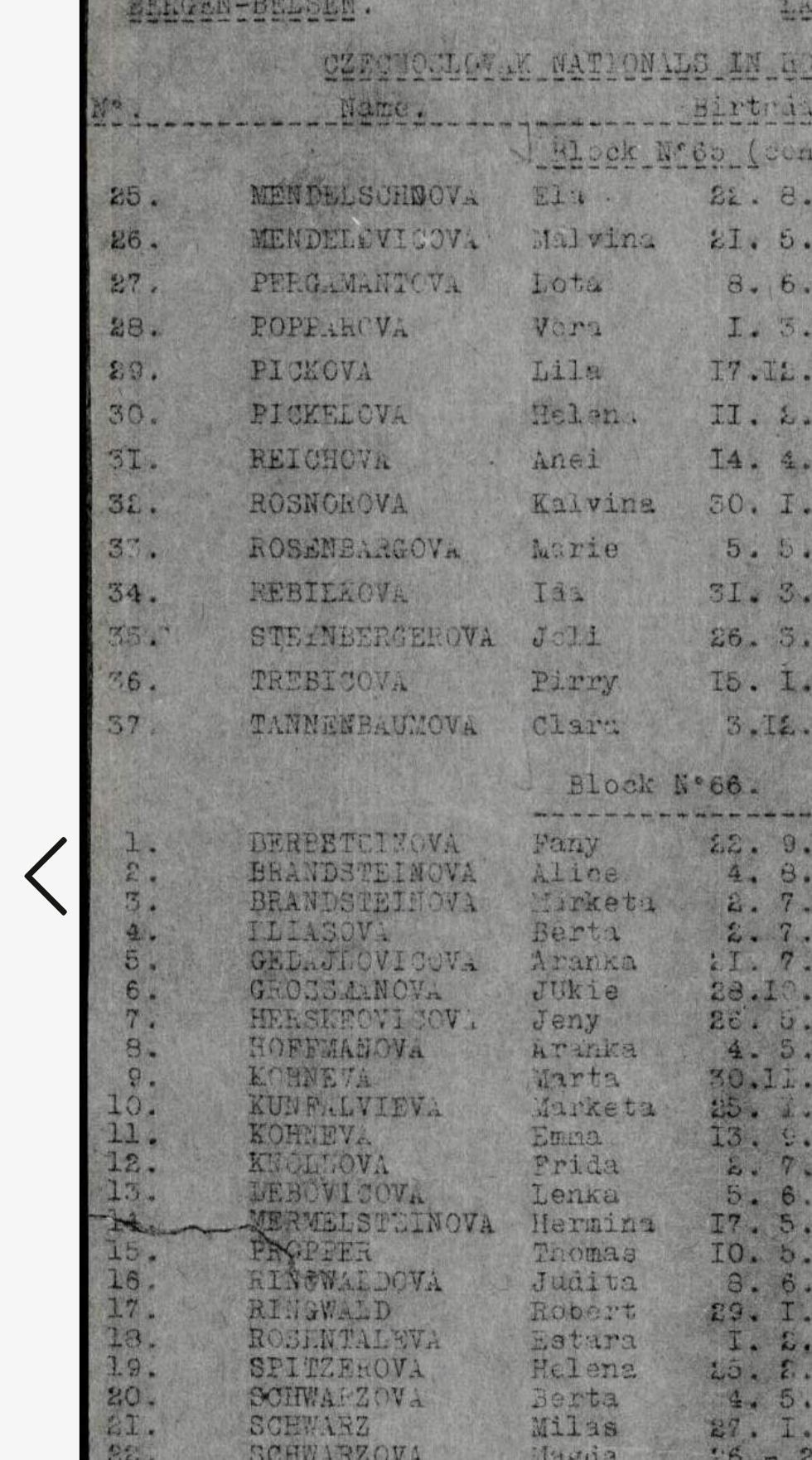
click at [112, 753] on button at bounding box center [123, 743] width 30 height 48
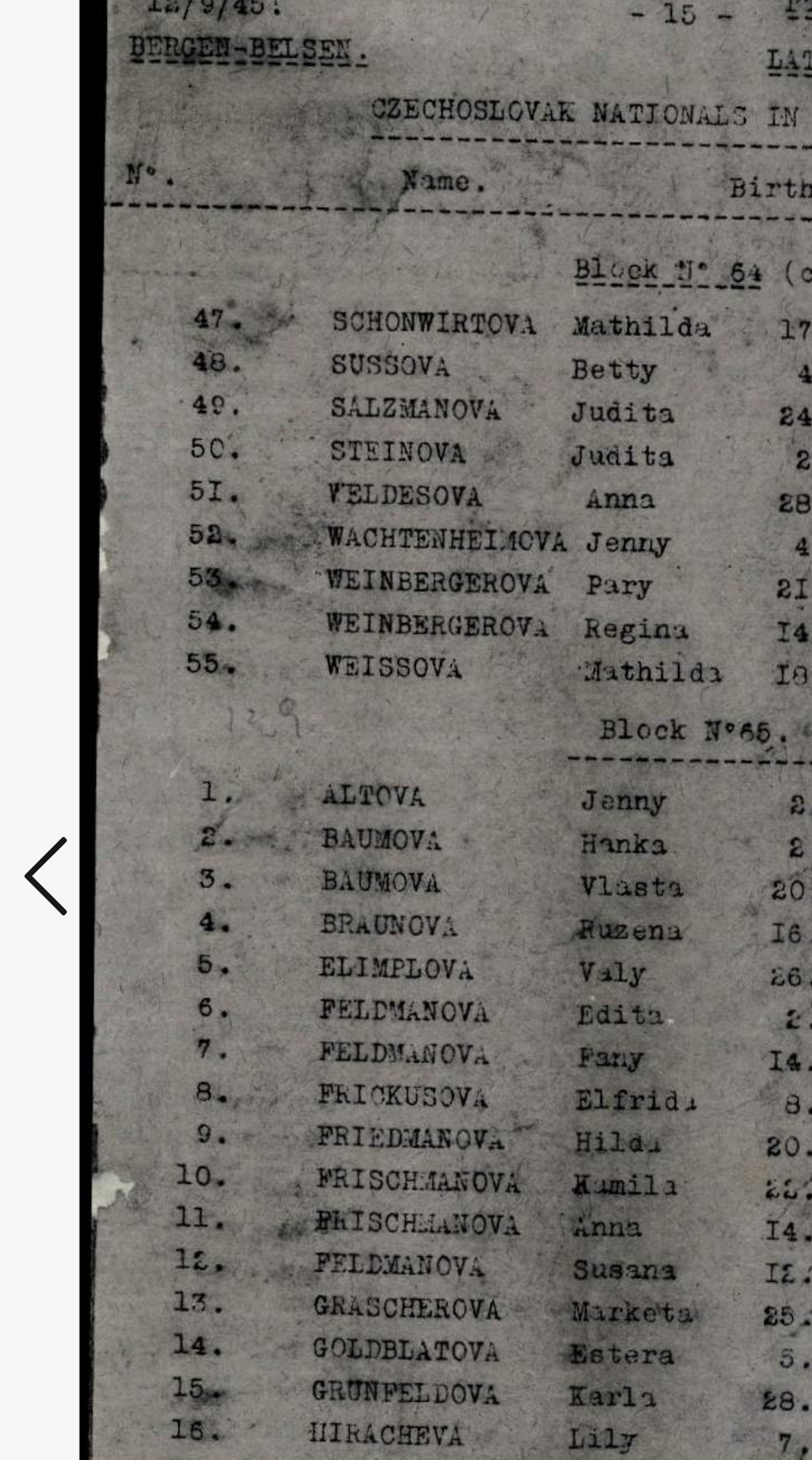
click at [121, 750] on icon at bounding box center [123, 742] width 19 height 40
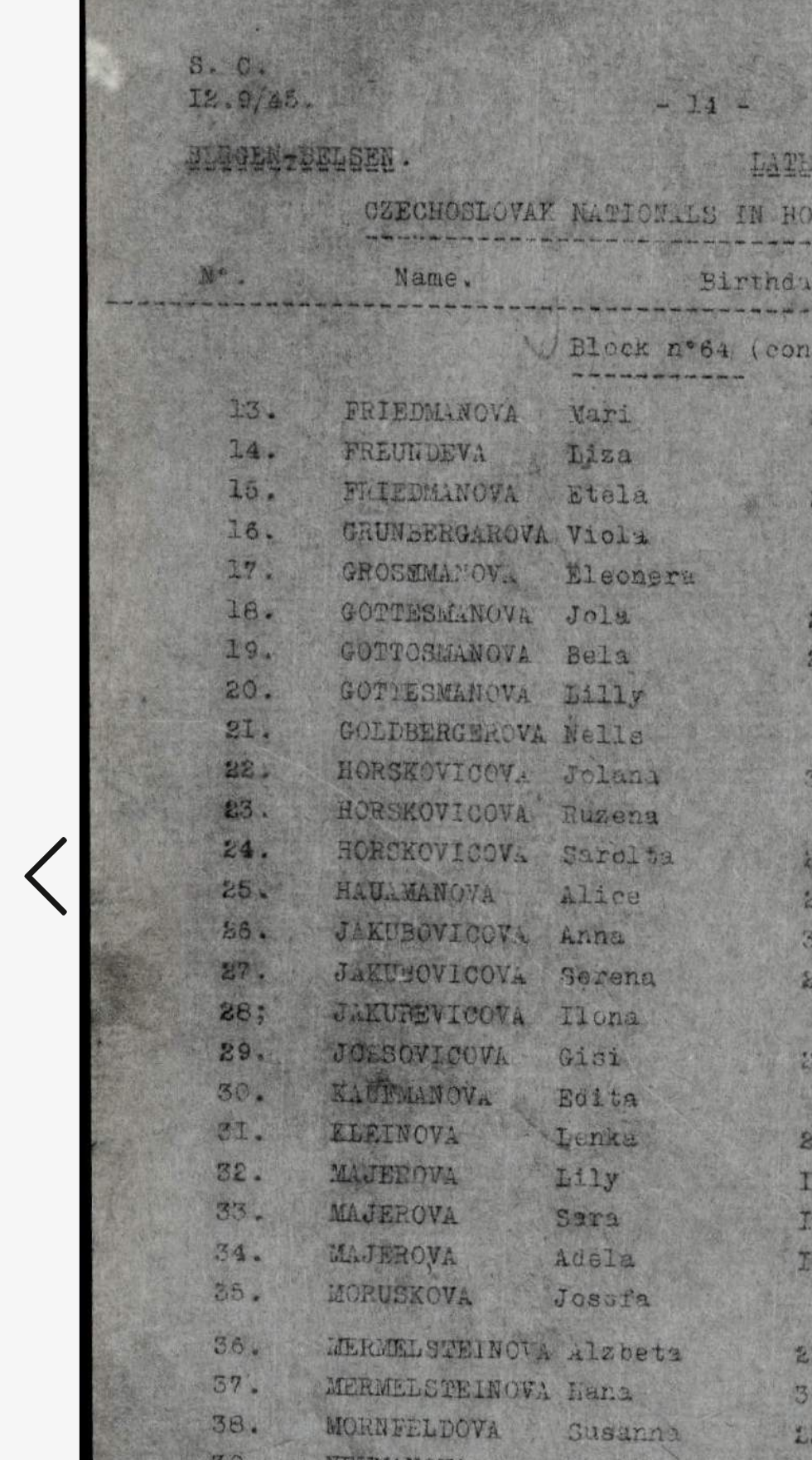
click at [120, 749] on icon at bounding box center [123, 742] width 19 height 40
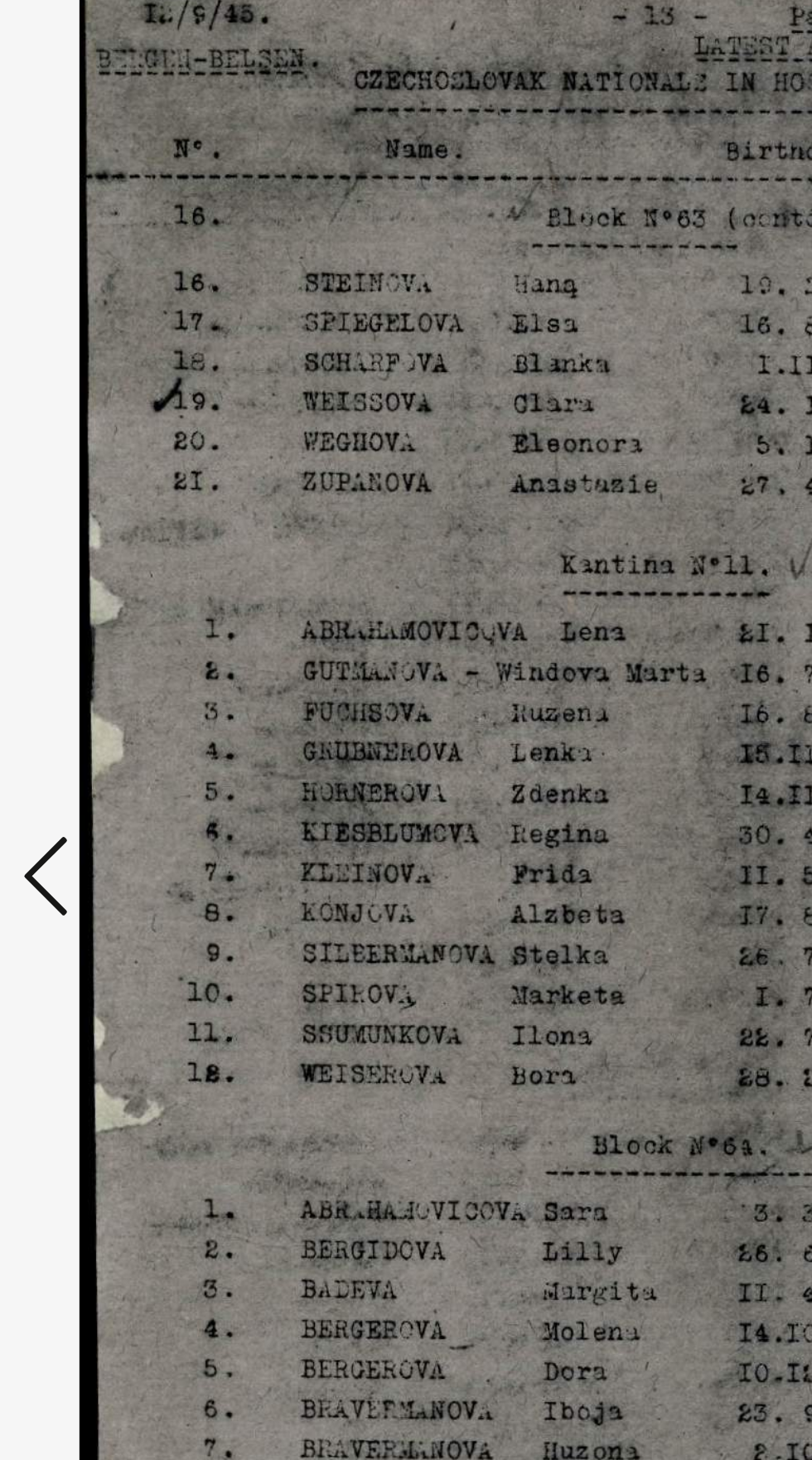
click at [119, 751] on icon at bounding box center [123, 742] width 19 height 40
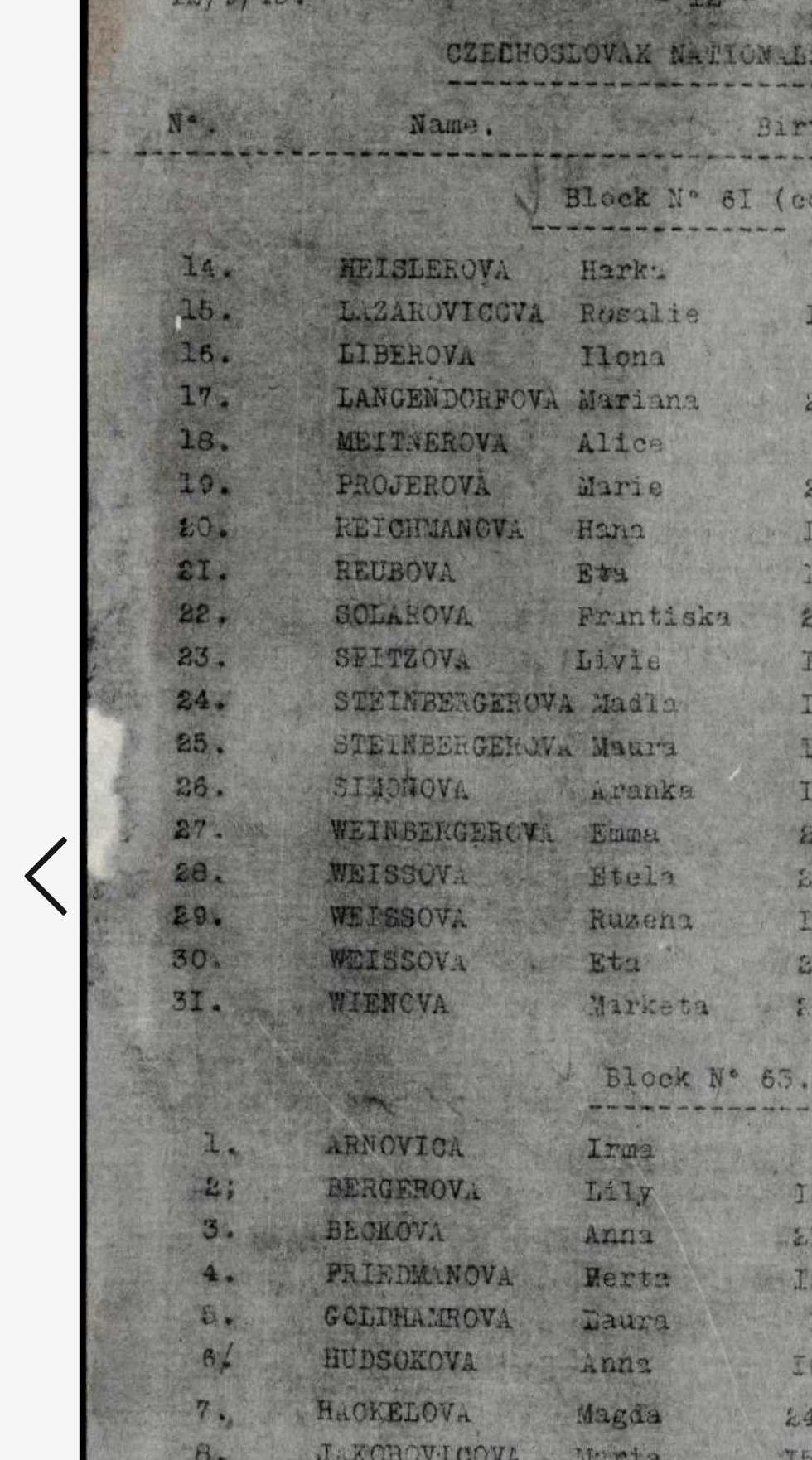
click at [116, 750] on icon at bounding box center [123, 742] width 19 height 40
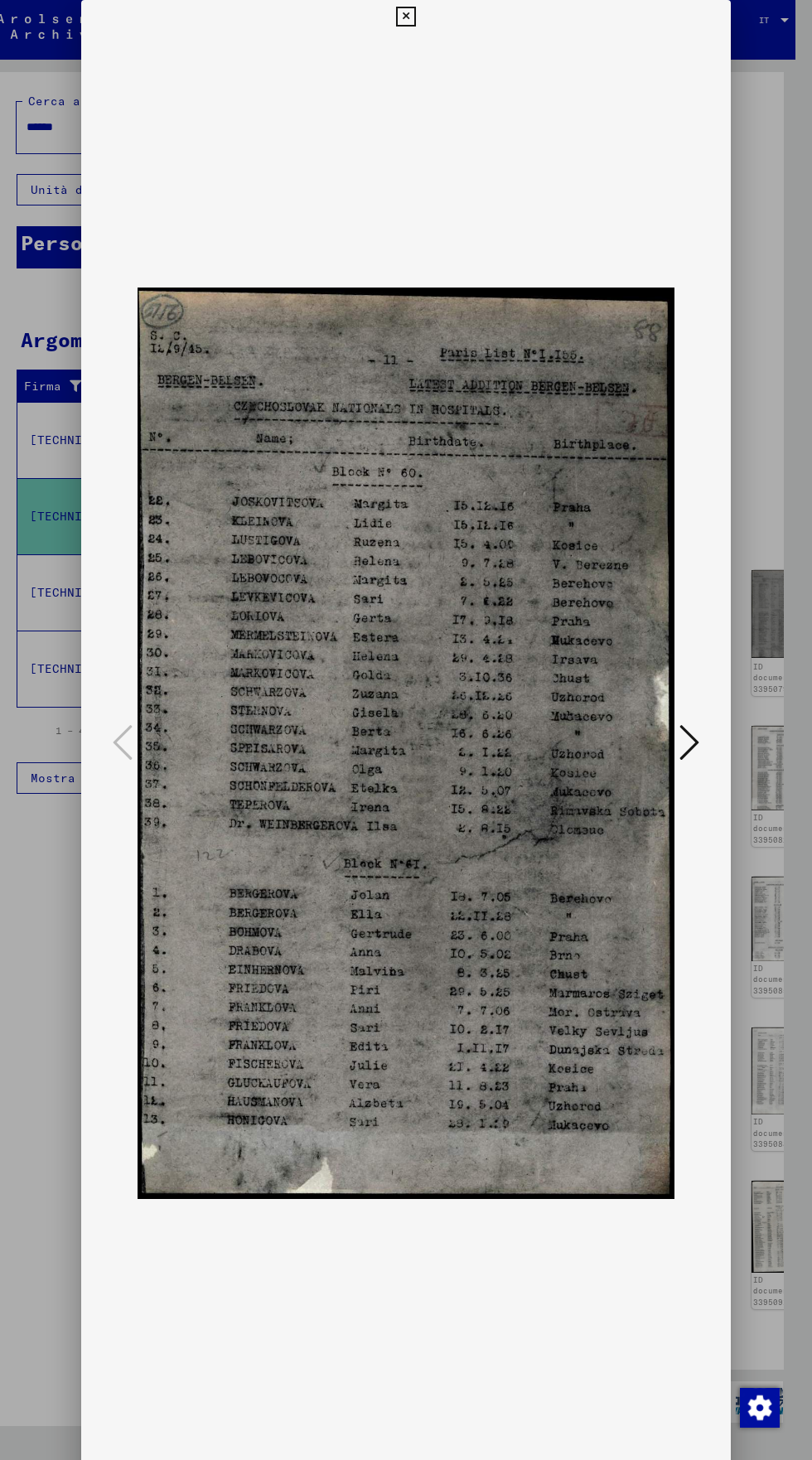
click at [406, 24] on icon at bounding box center [406, 17] width 19 height 19
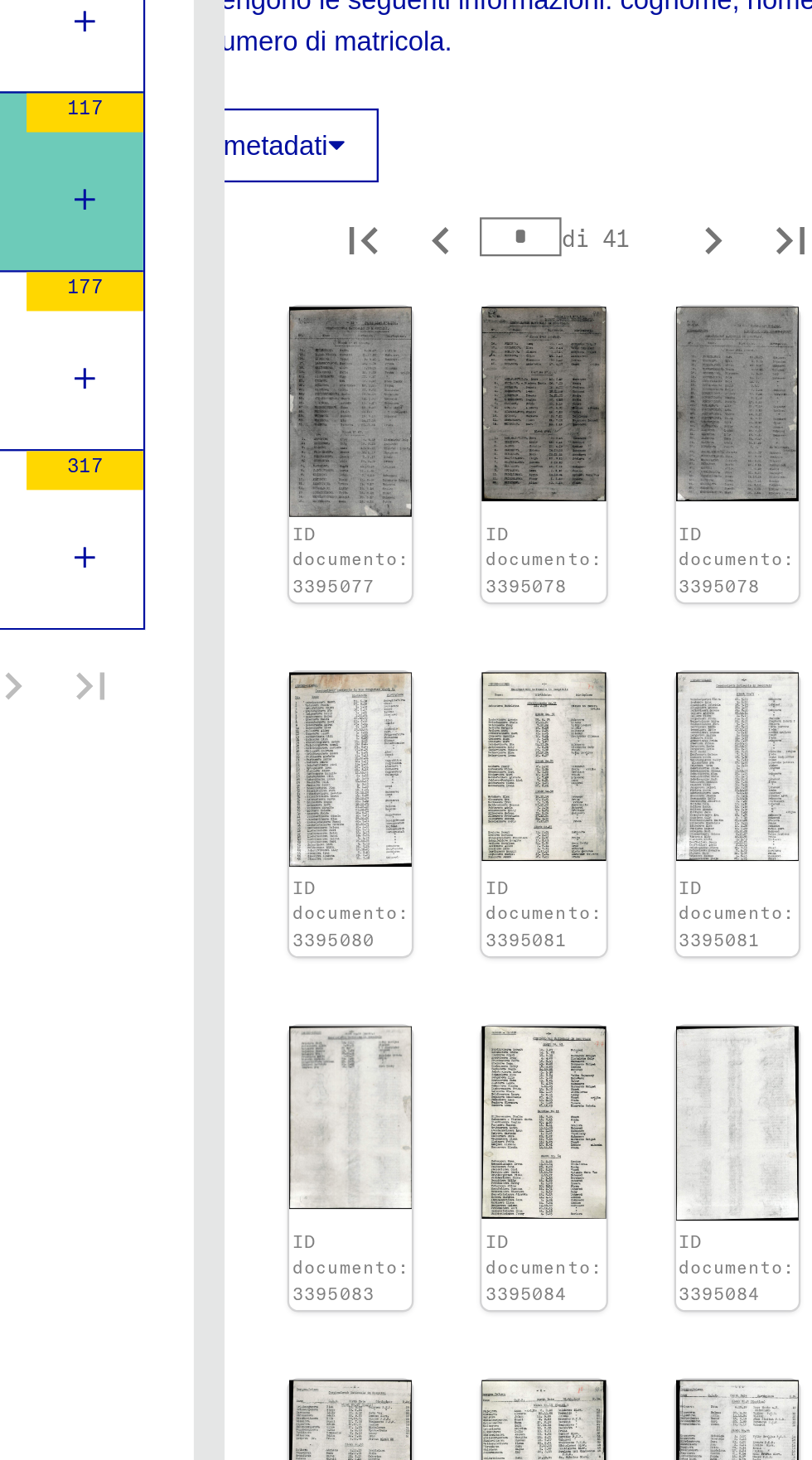
scroll to position [0, 31]
click at [477, 553] on icon "Pagina precedente" at bounding box center [488, 542] width 23 height 23
type input "*"
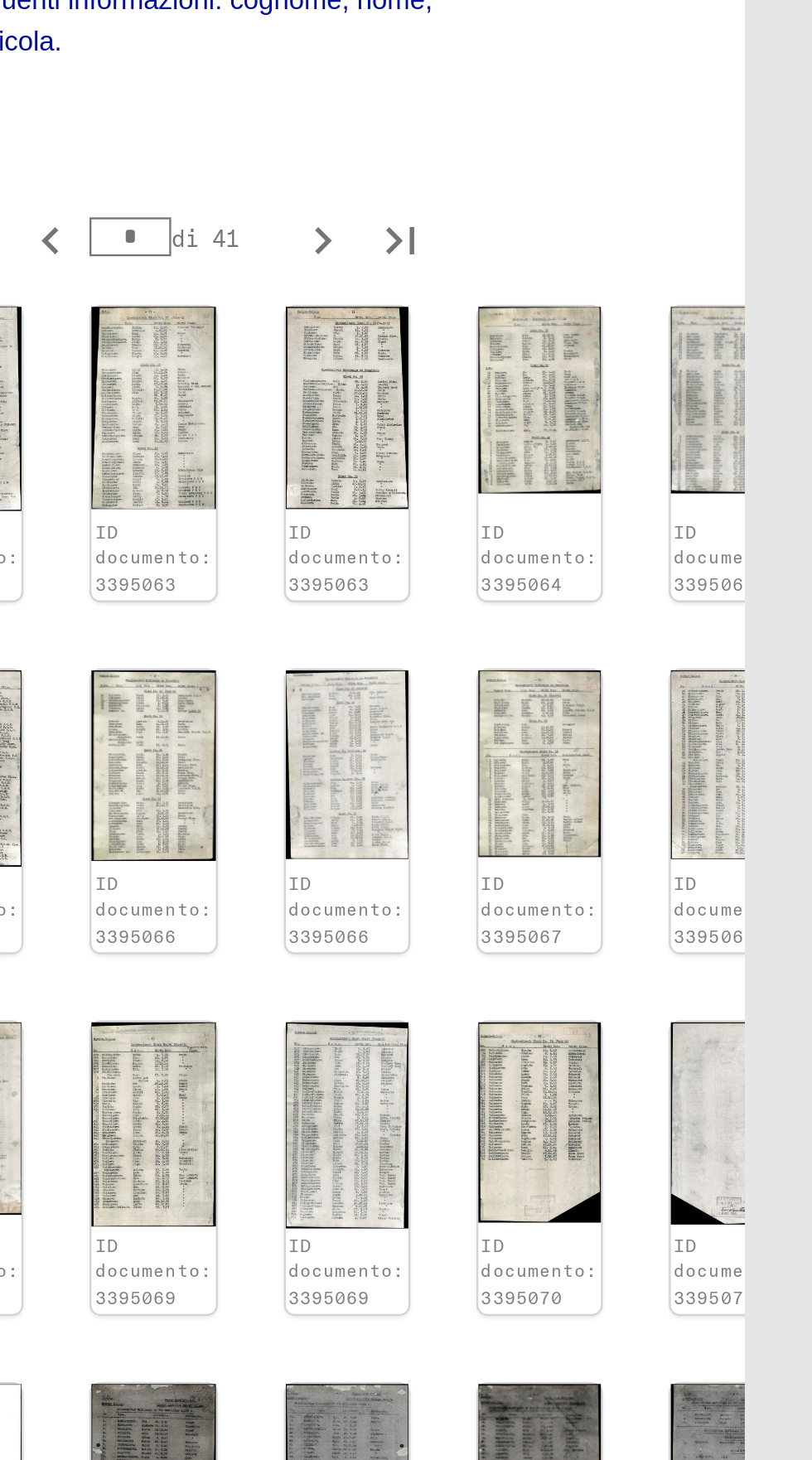
scroll to position [92, 31]
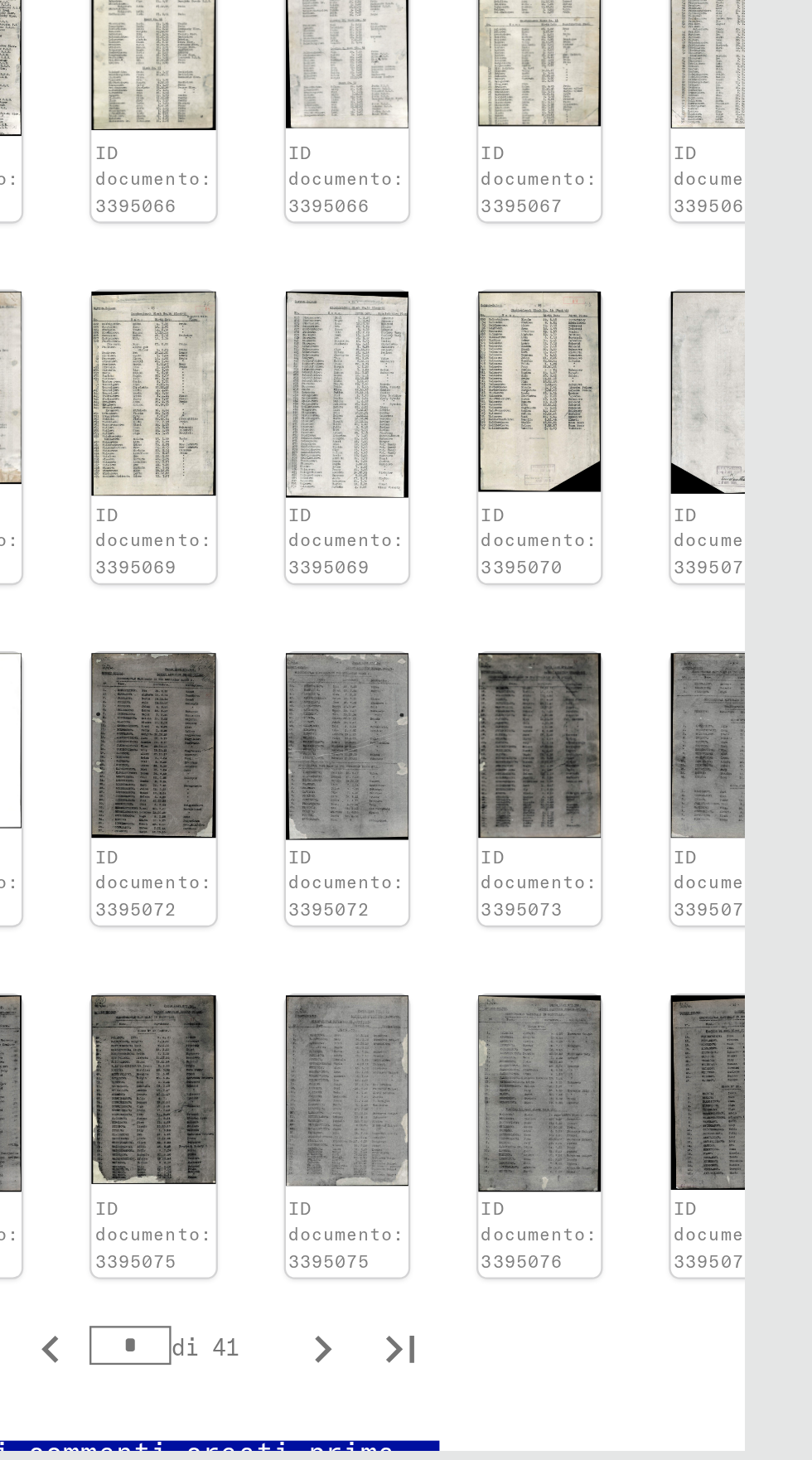
click at [752, 1175] on img at bounding box center [778, 1216] width 53 height 83
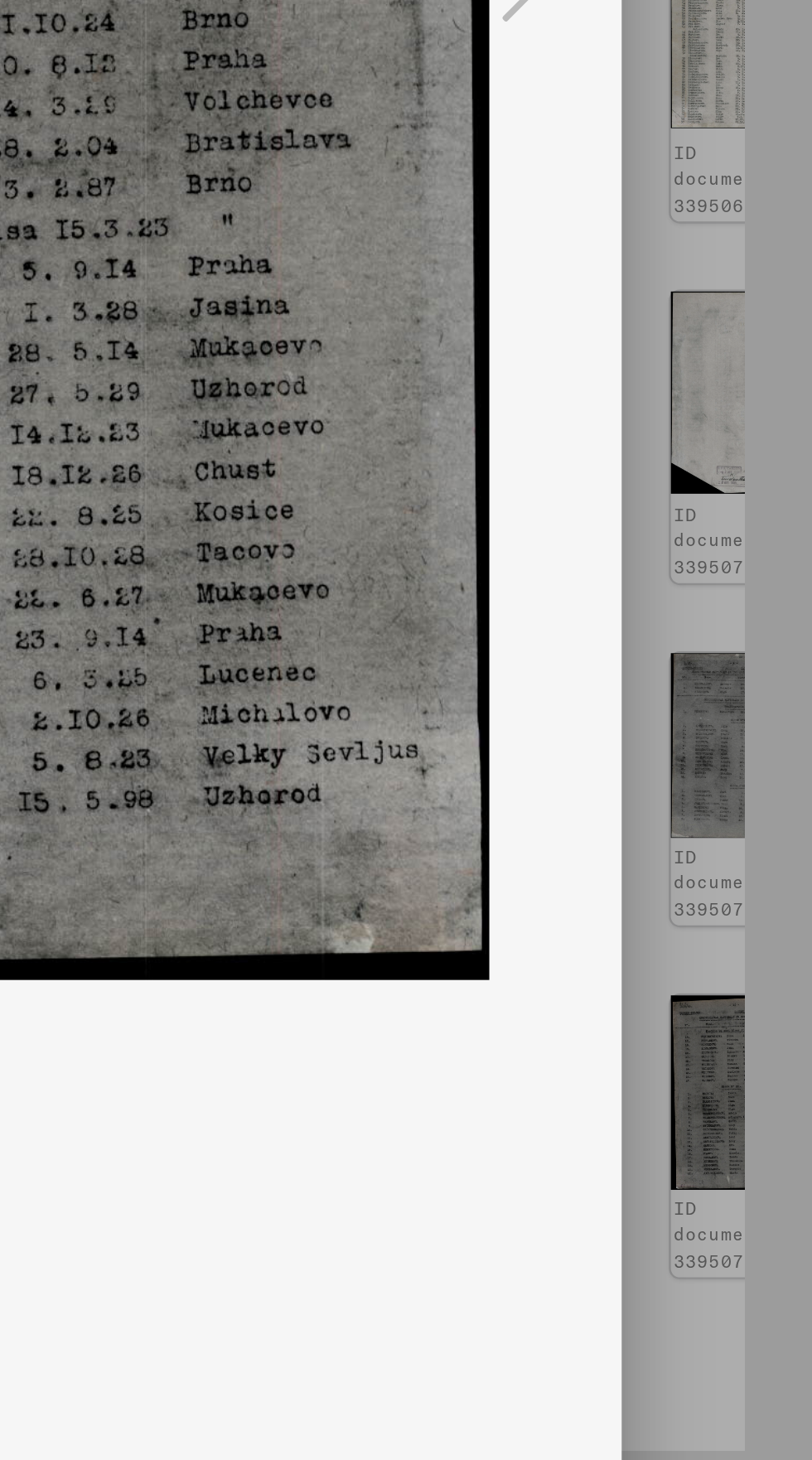
scroll to position [0, 0]
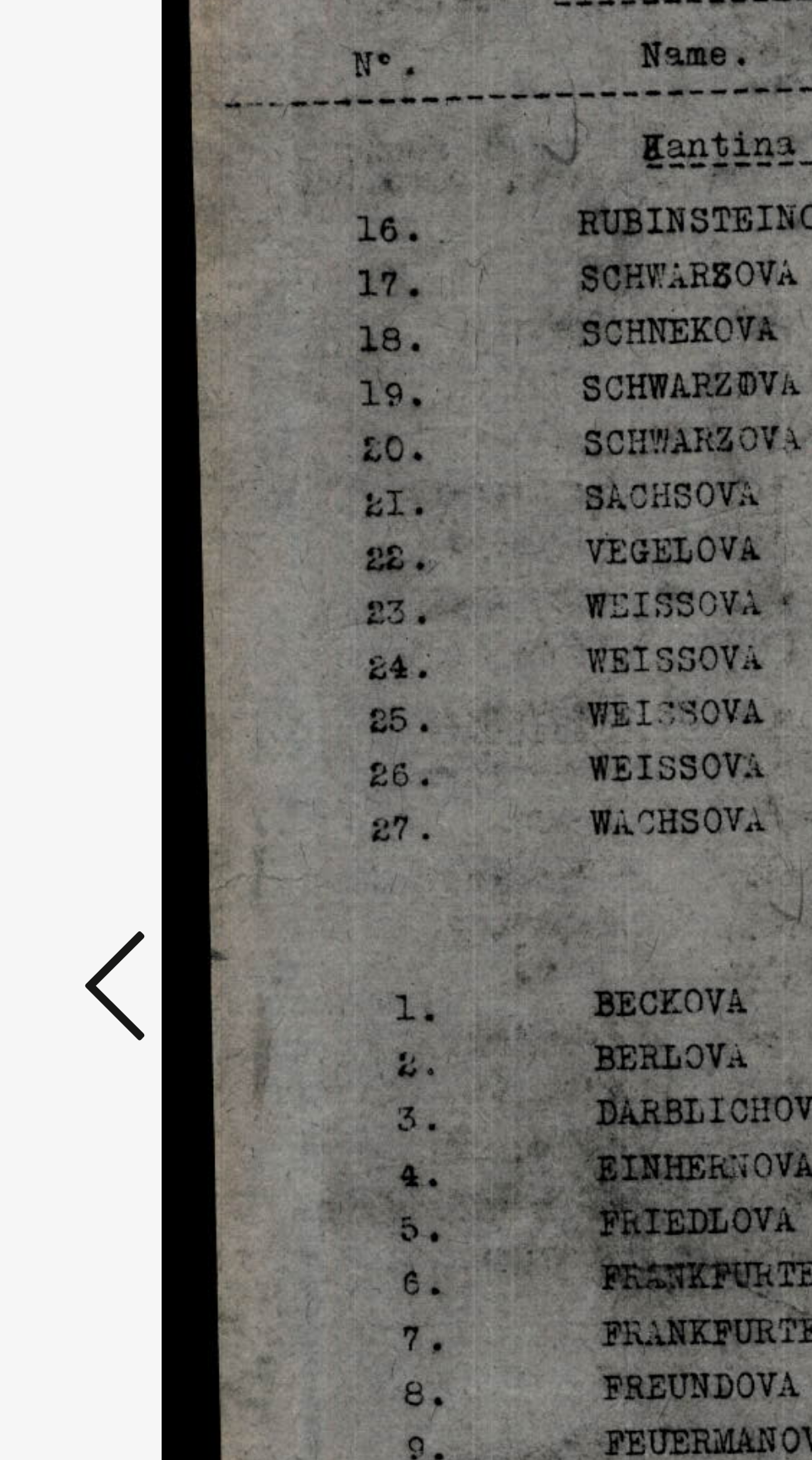
click at [118, 744] on icon at bounding box center [123, 742] width 19 height 40
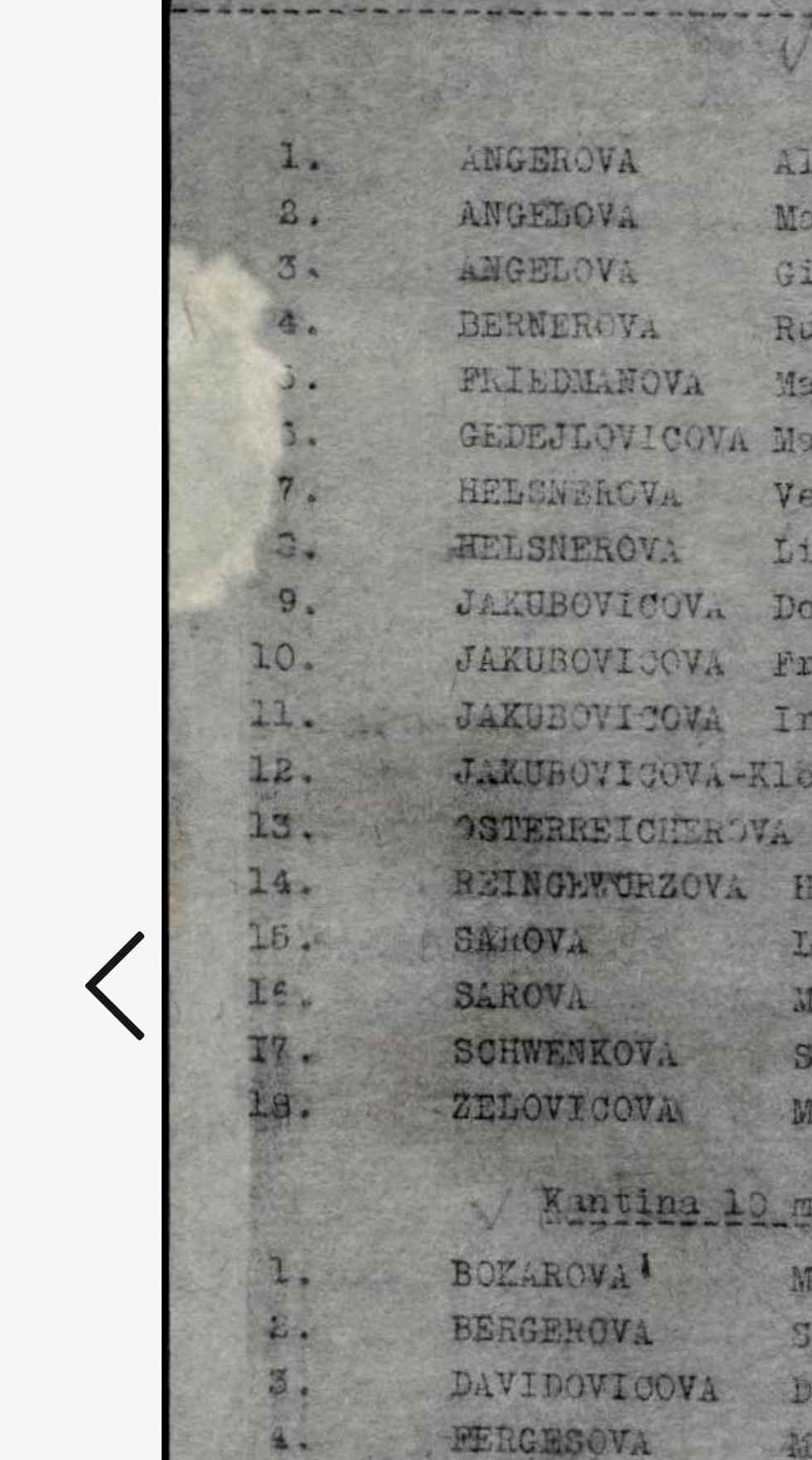
click at [117, 736] on icon at bounding box center [123, 742] width 19 height 40
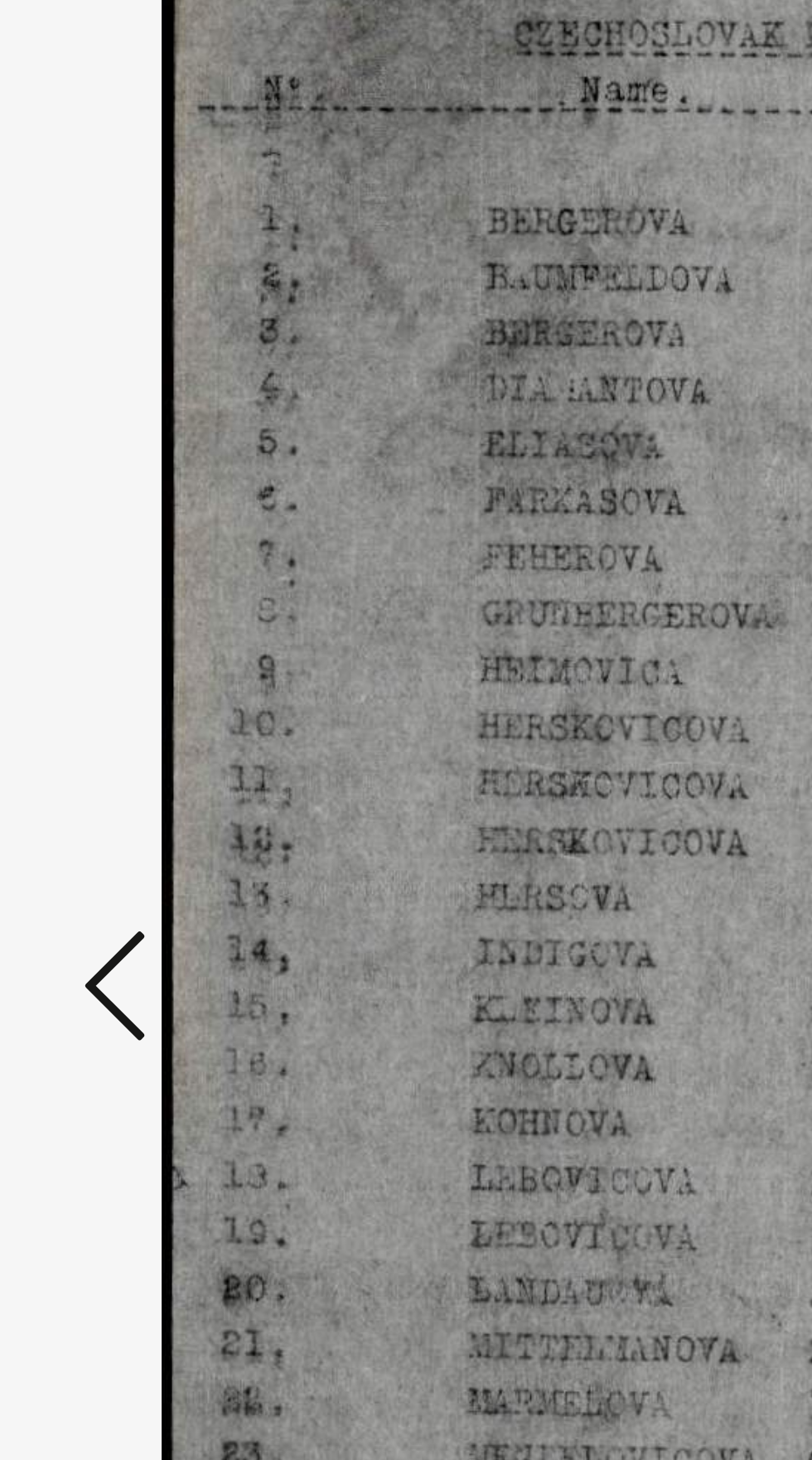
click at [113, 736] on icon at bounding box center [123, 742] width 19 height 40
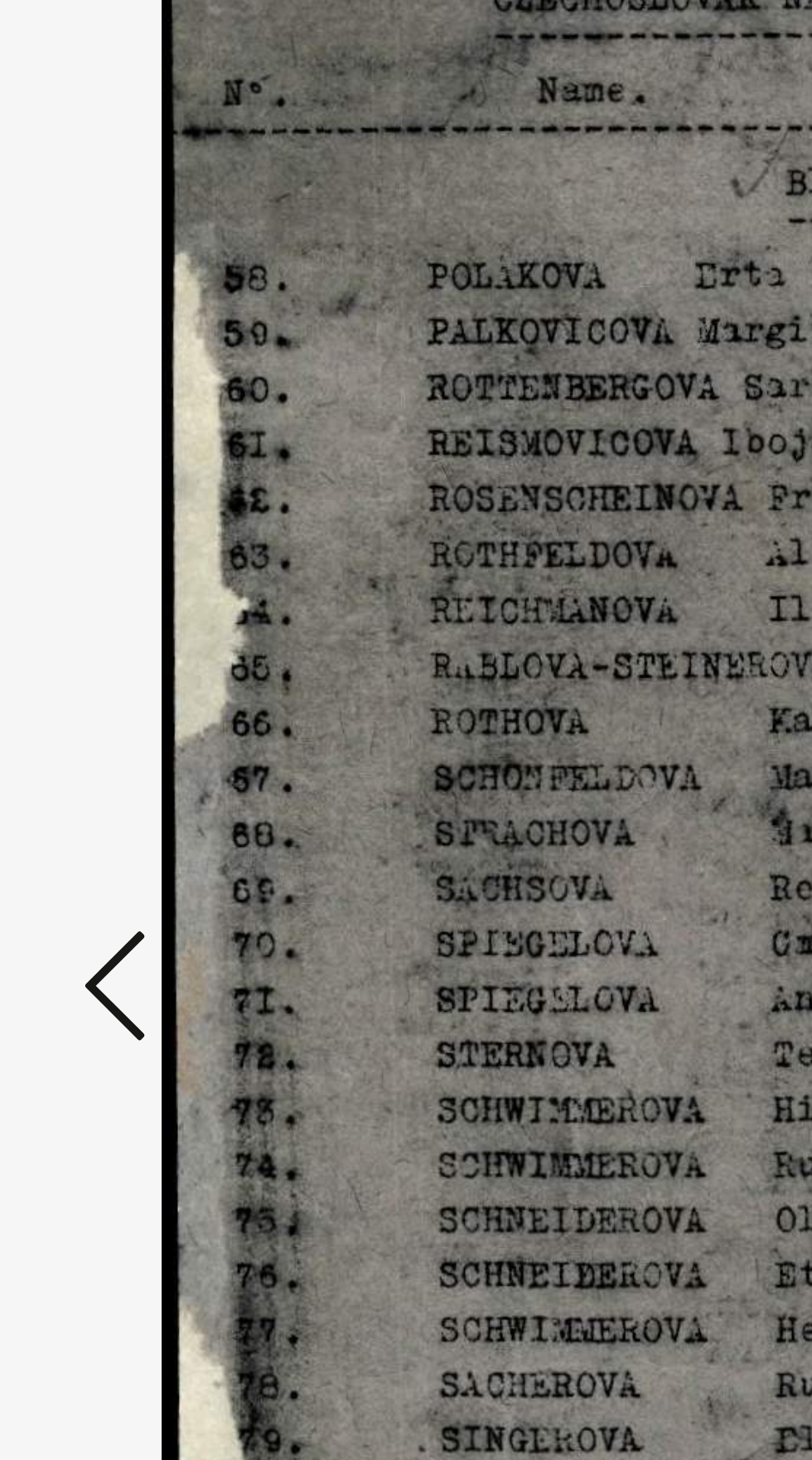
click at [113, 735] on icon at bounding box center [123, 742] width 19 height 40
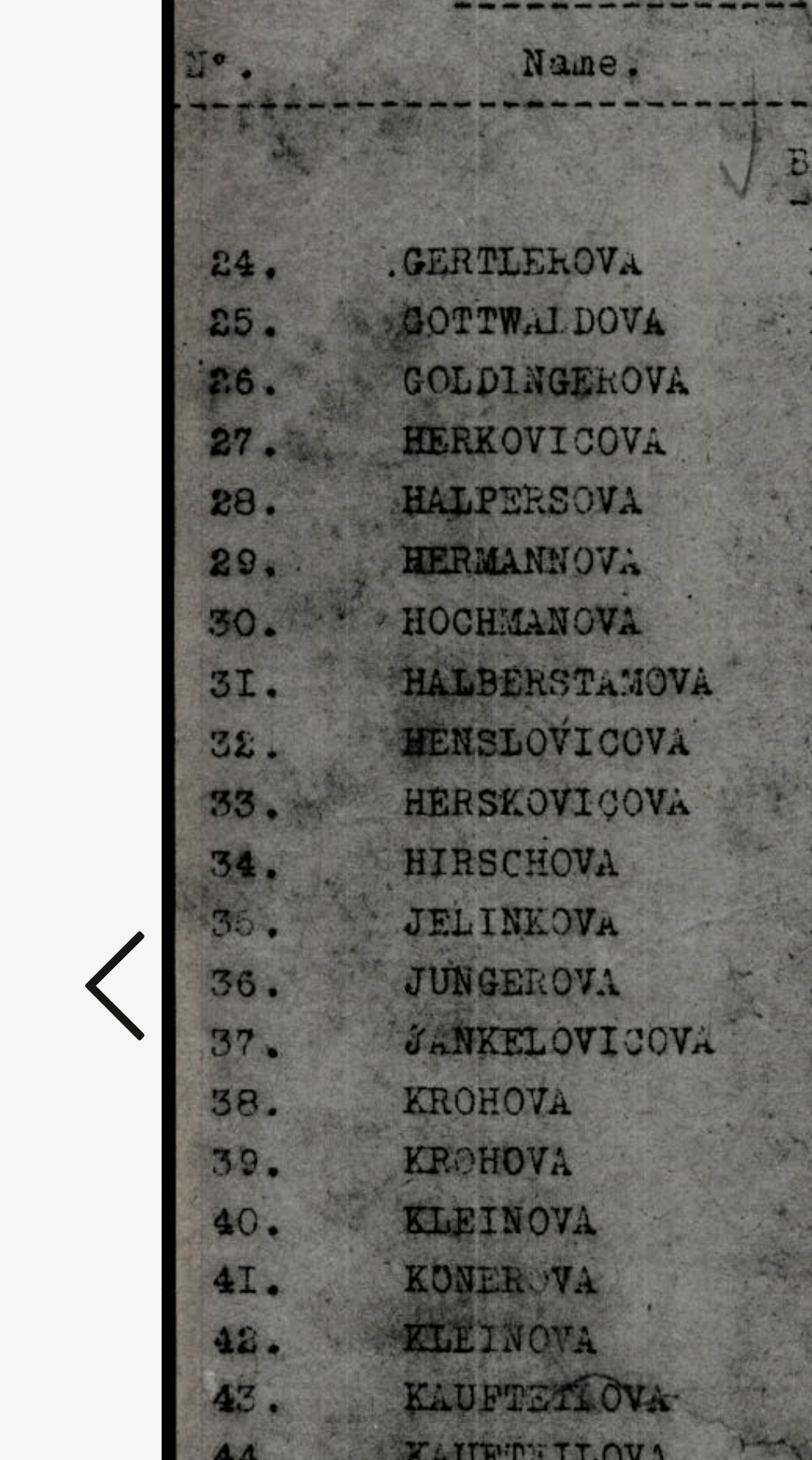
click at [114, 735] on icon at bounding box center [123, 742] width 19 height 40
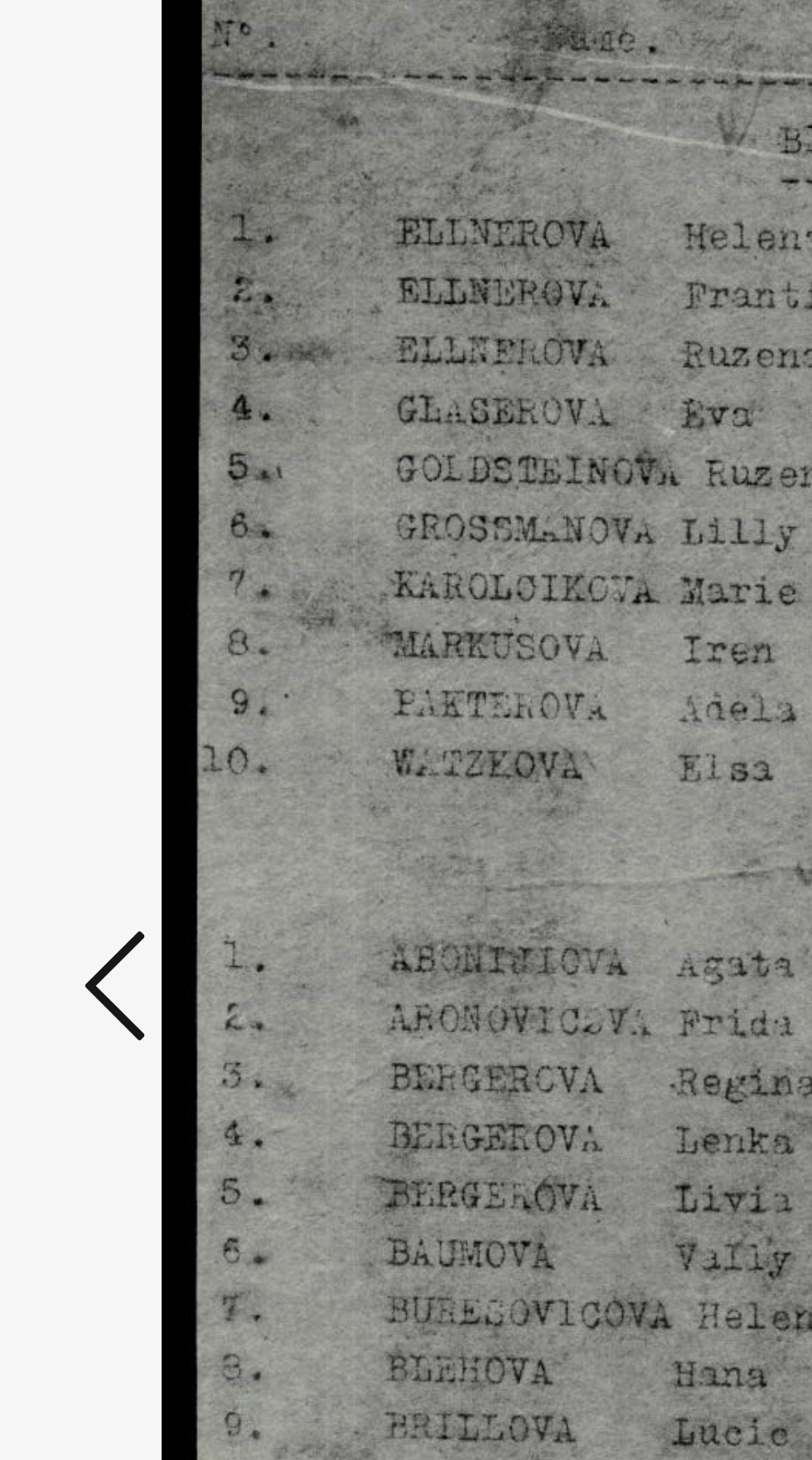
click at [115, 734] on icon at bounding box center [123, 742] width 19 height 40
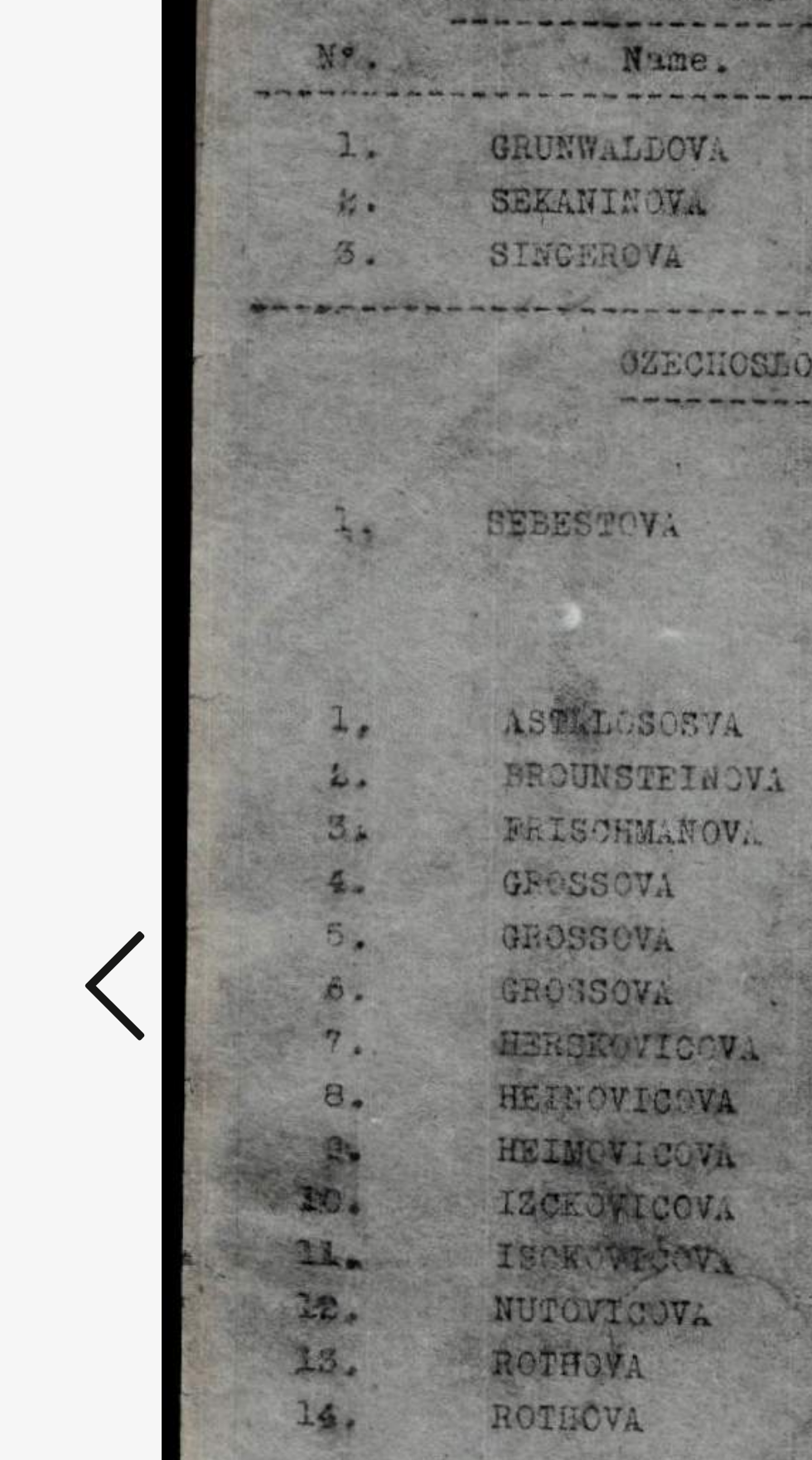
click at [117, 740] on icon at bounding box center [123, 742] width 19 height 40
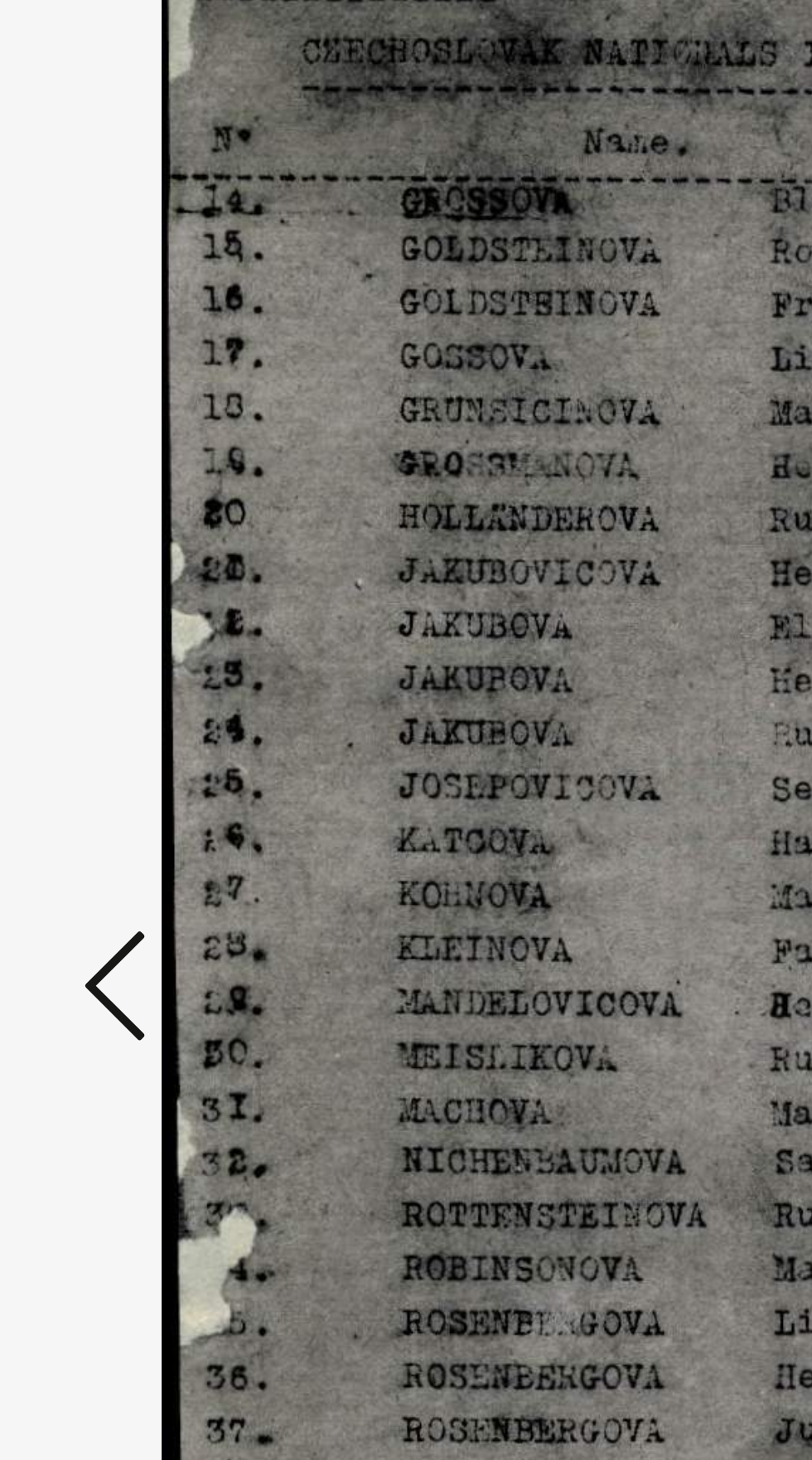
click at [117, 739] on icon at bounding box center [123, 742] width 19 height 40
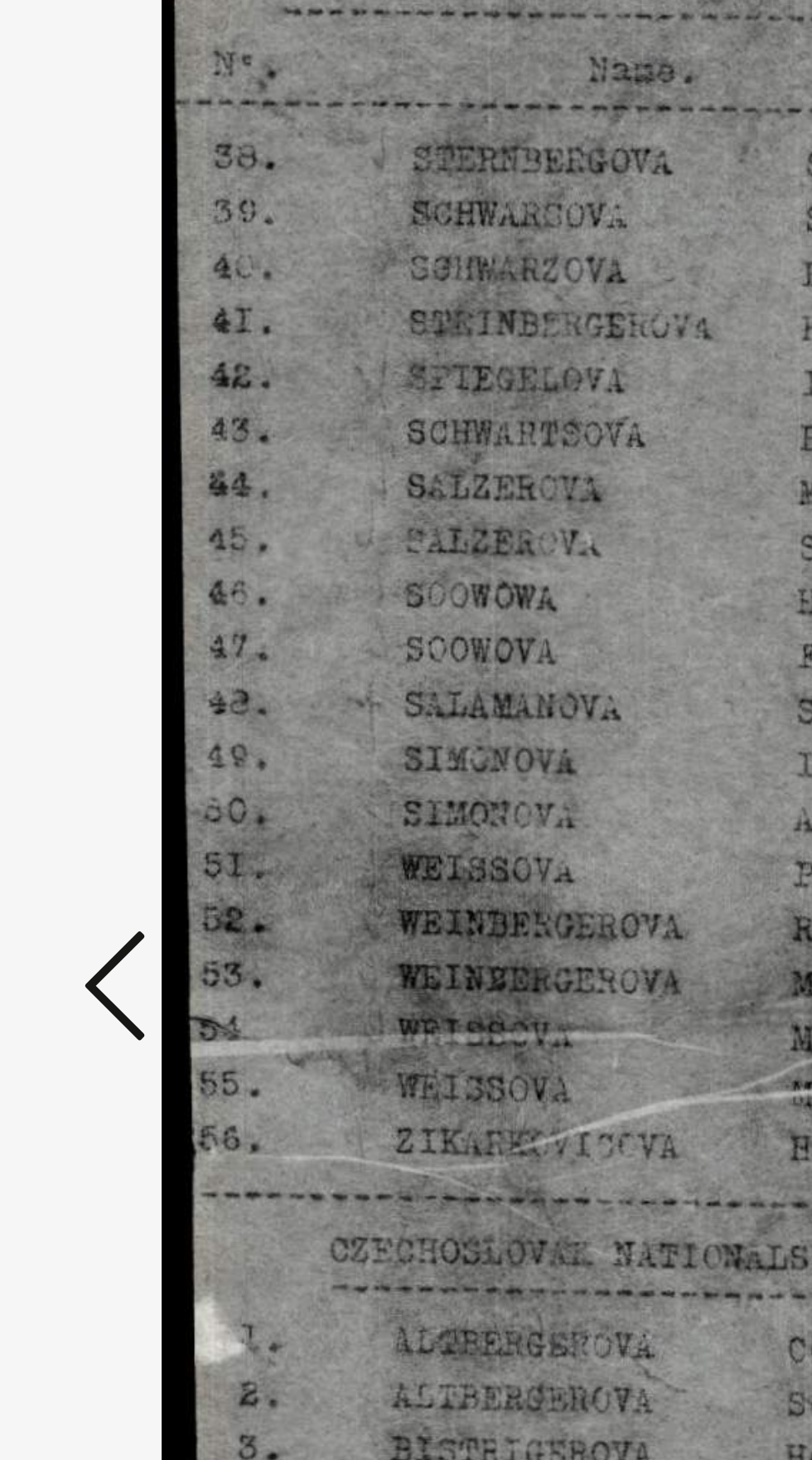
click at [121, 736] on icon at bounding box center [123, 742] width 19 height 40
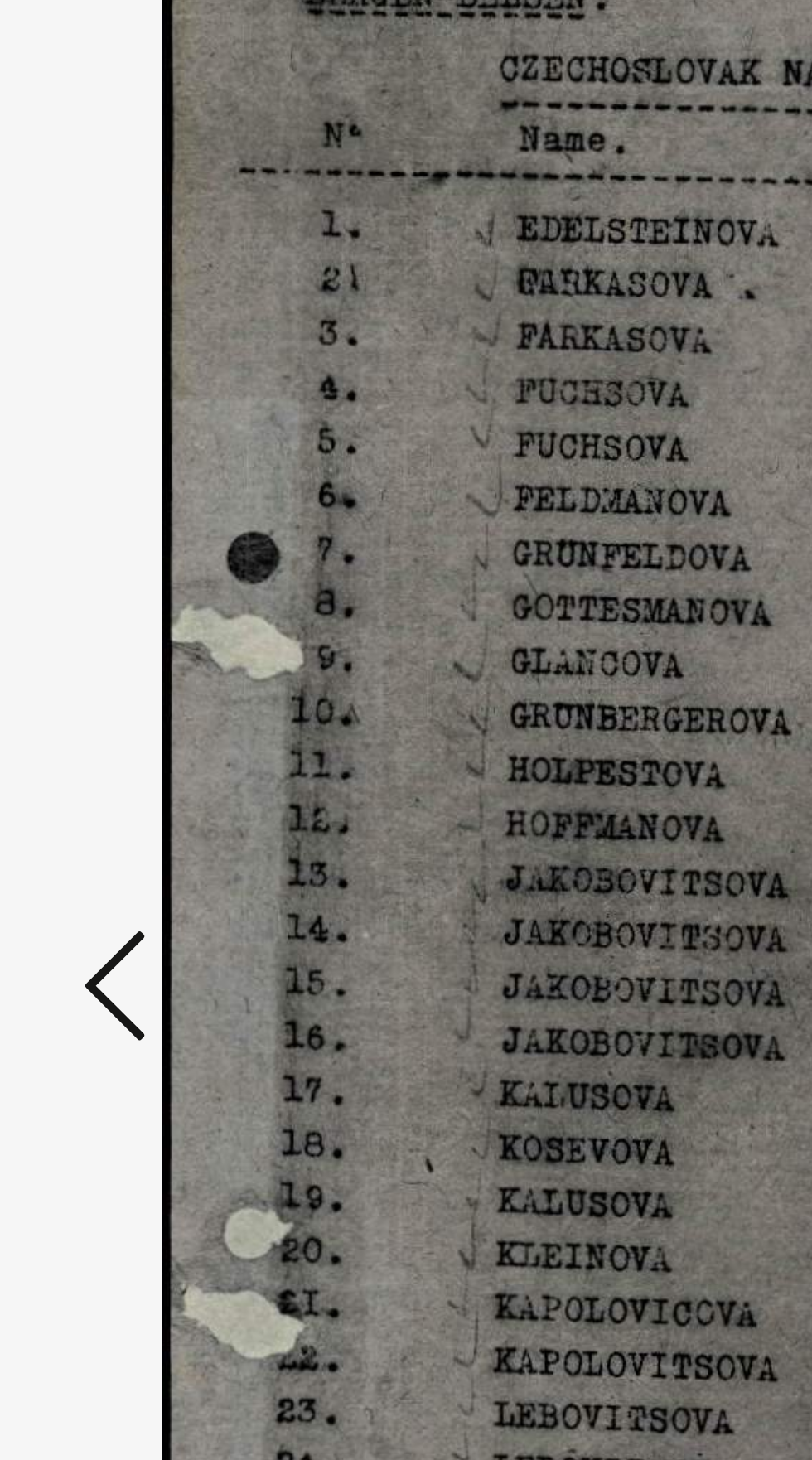
click at [124, 742] on icon at bounding box center [123, 742] width 19 height 40
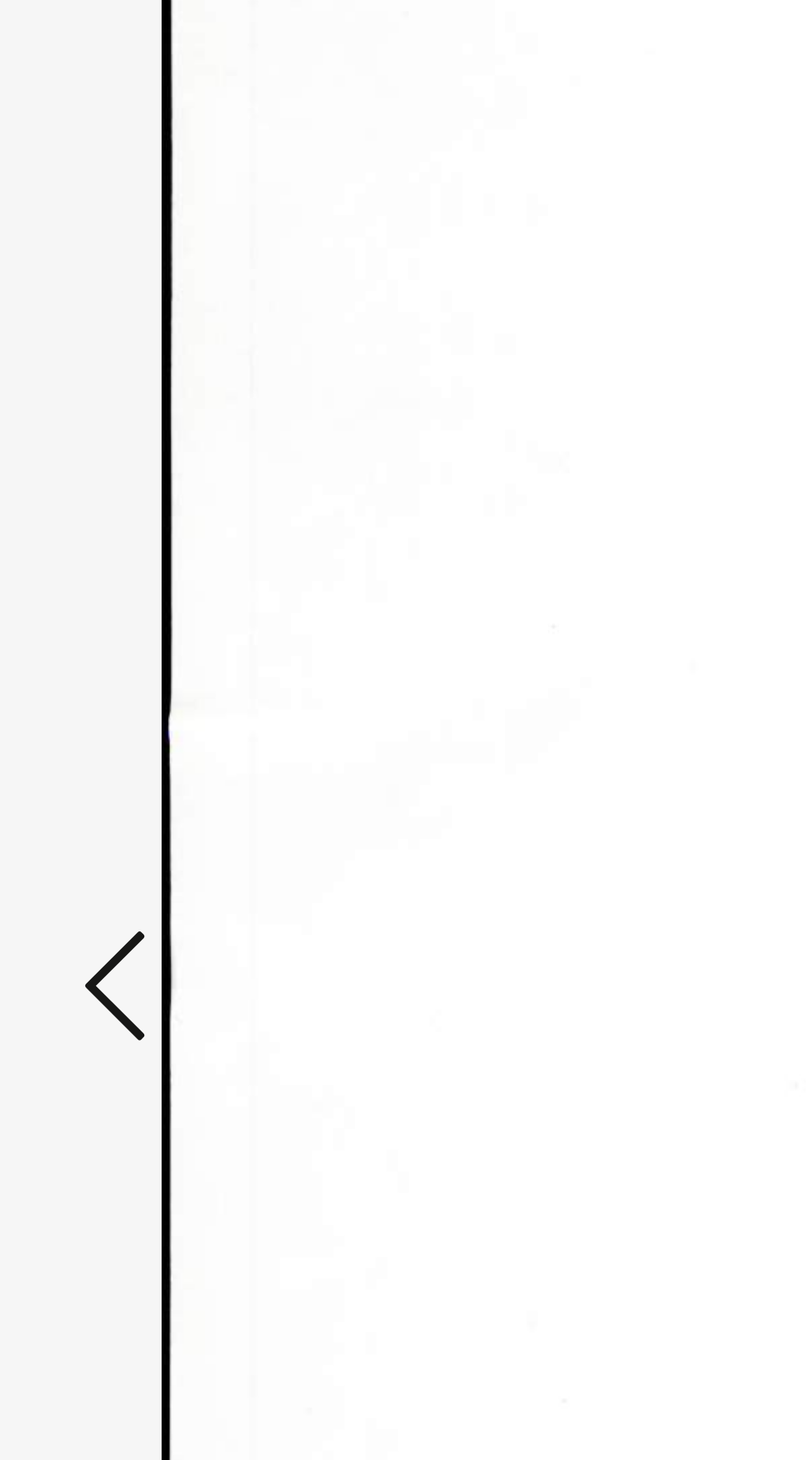
click at [117, 743] on icon at bounding box center [123, 742] width 19 height 40
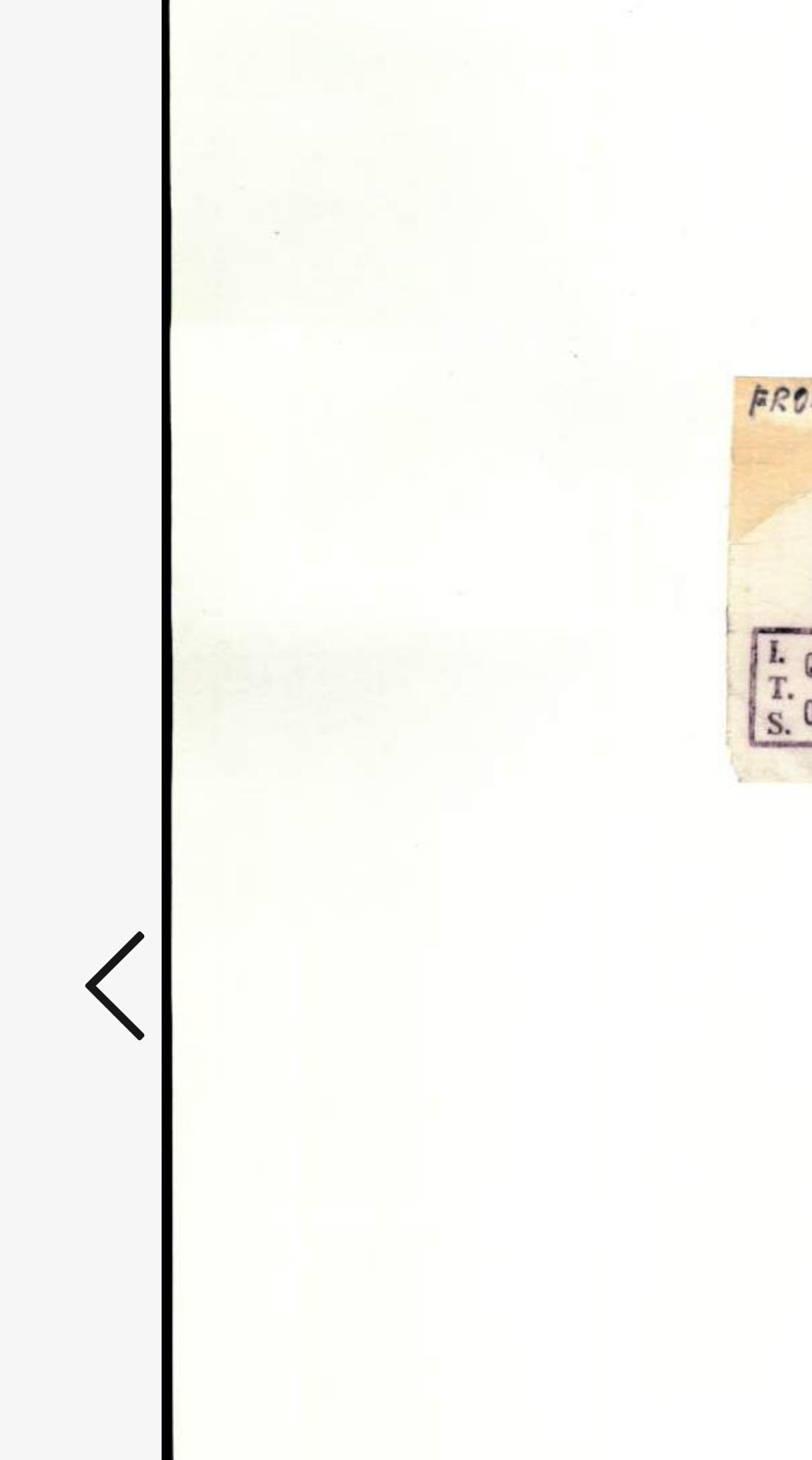
click at [116, 746] on icon at bounding box center [123, 742] width 19 height 40
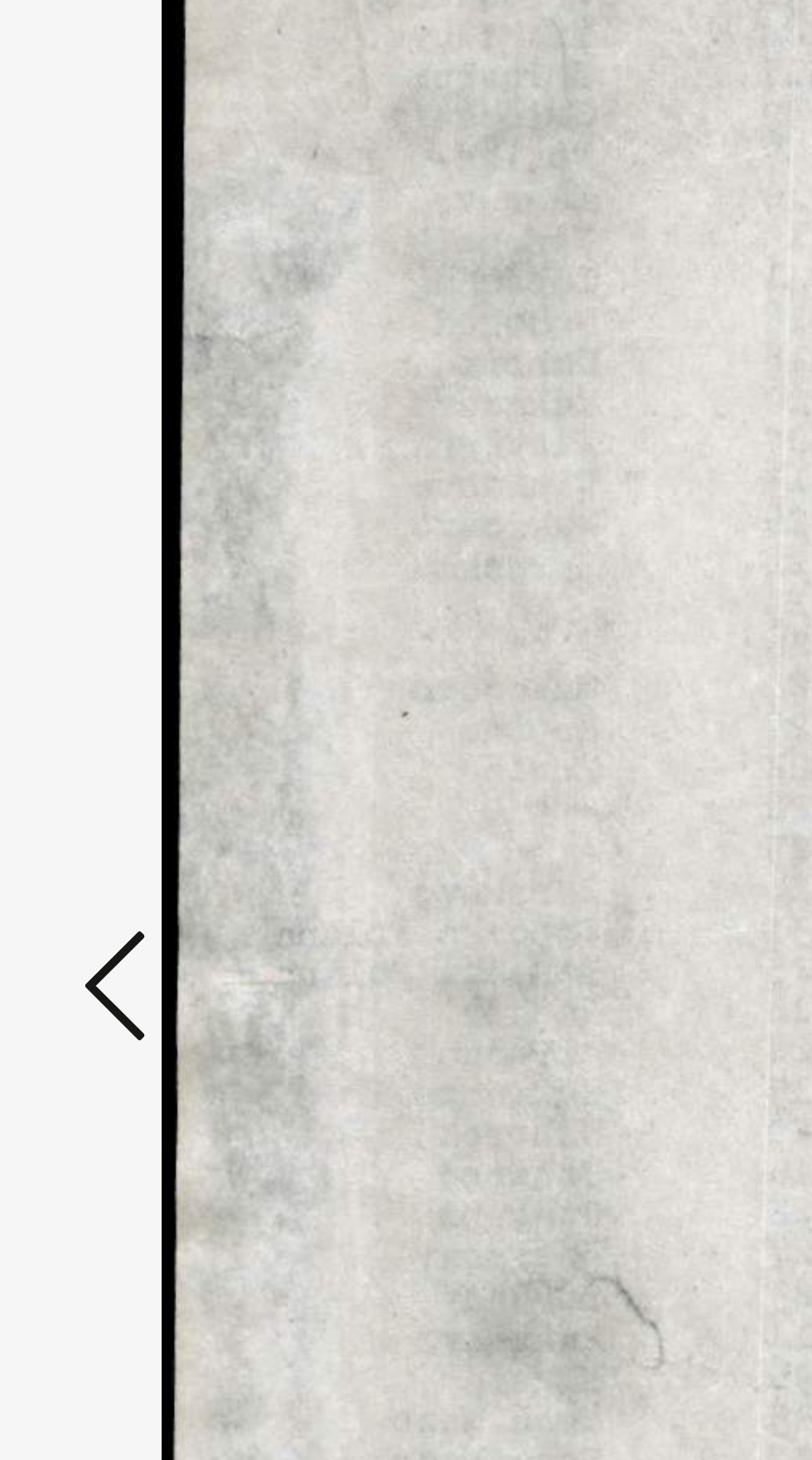
click at [117, 746] on icon at bounding box center [123, 742] width 19 height 40
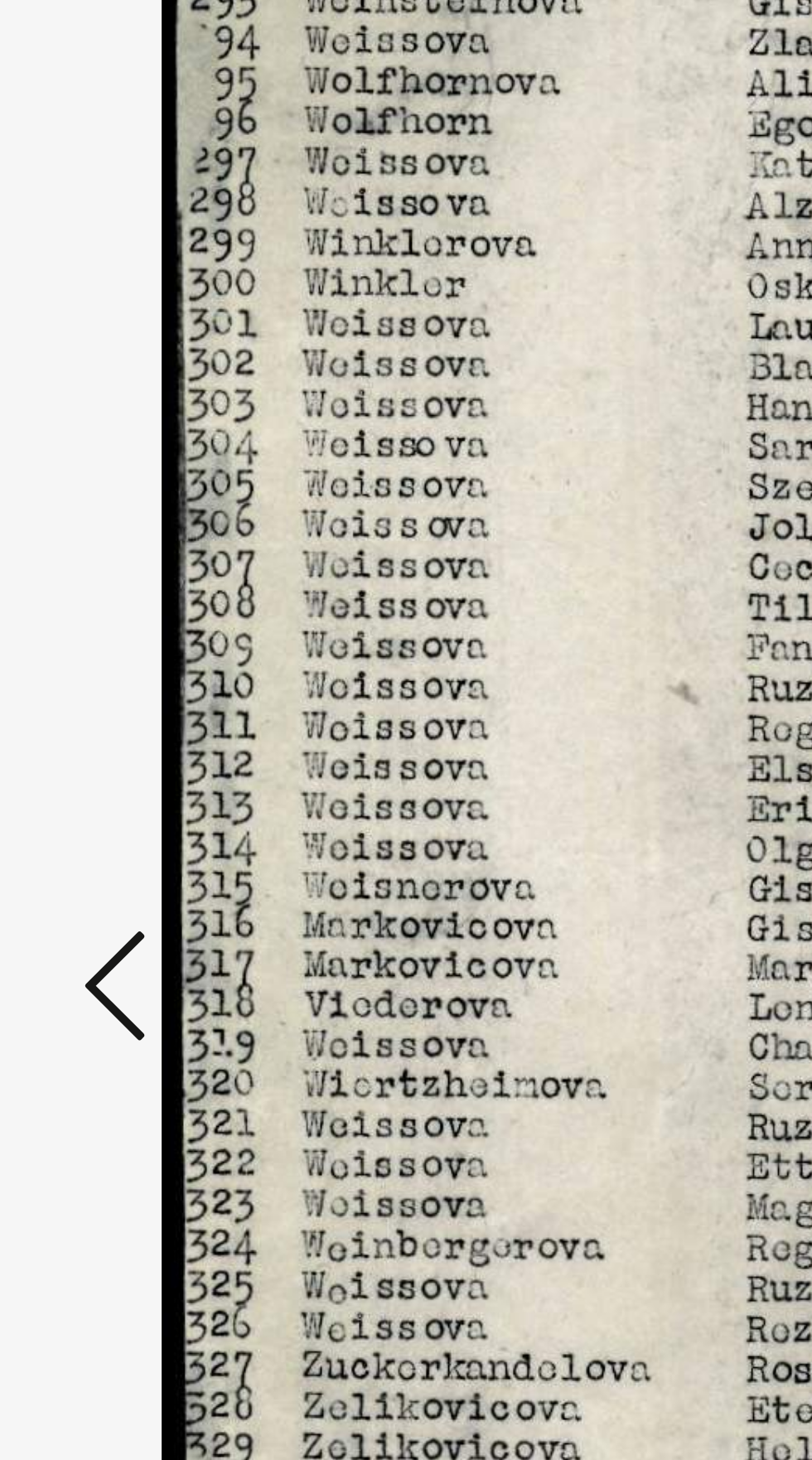
click at [118, 751] on icon at bounding box center [123, 742] width 19 height 40
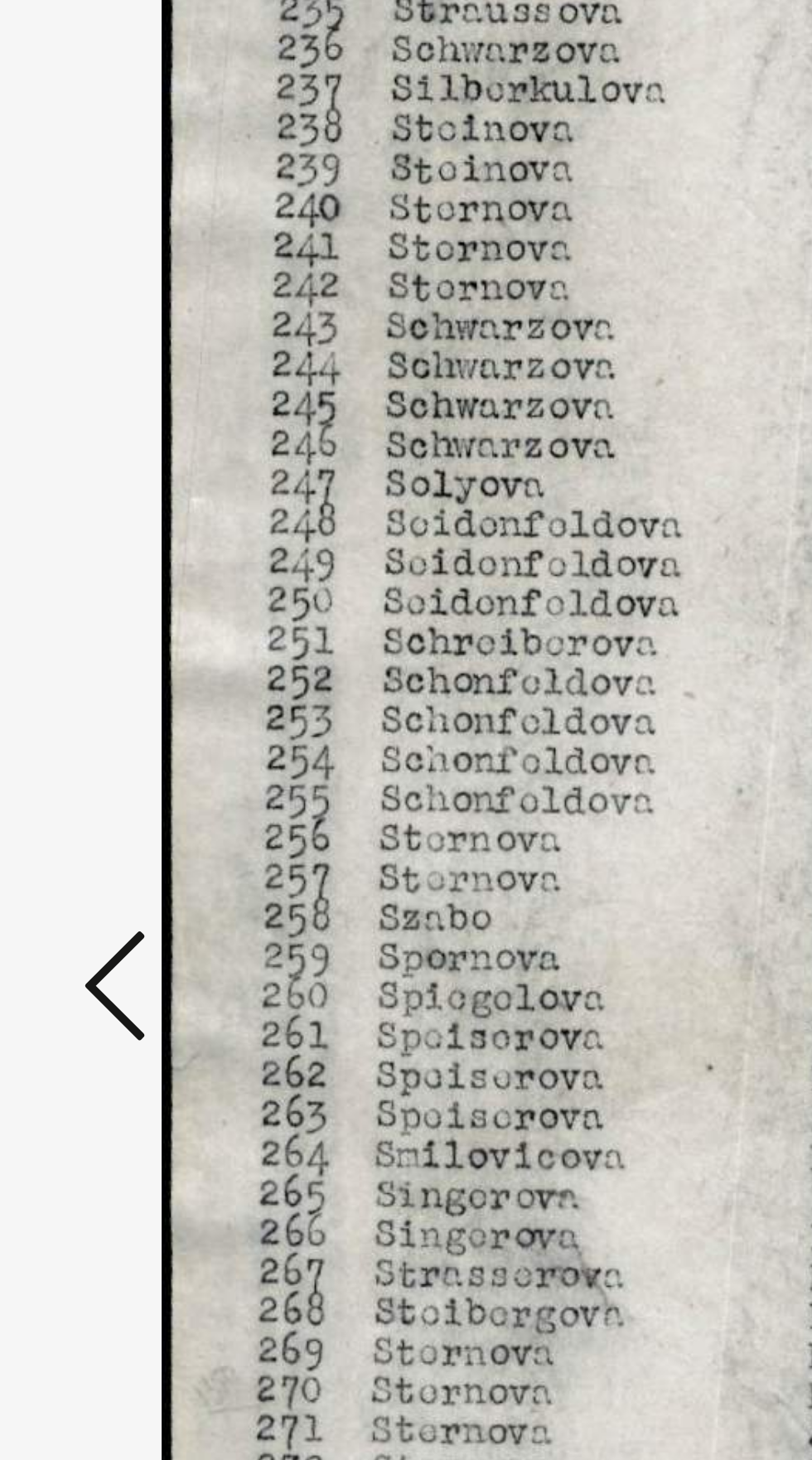
click at [121, 753] on icon at bounding box center [123, 742] width 19 height 40
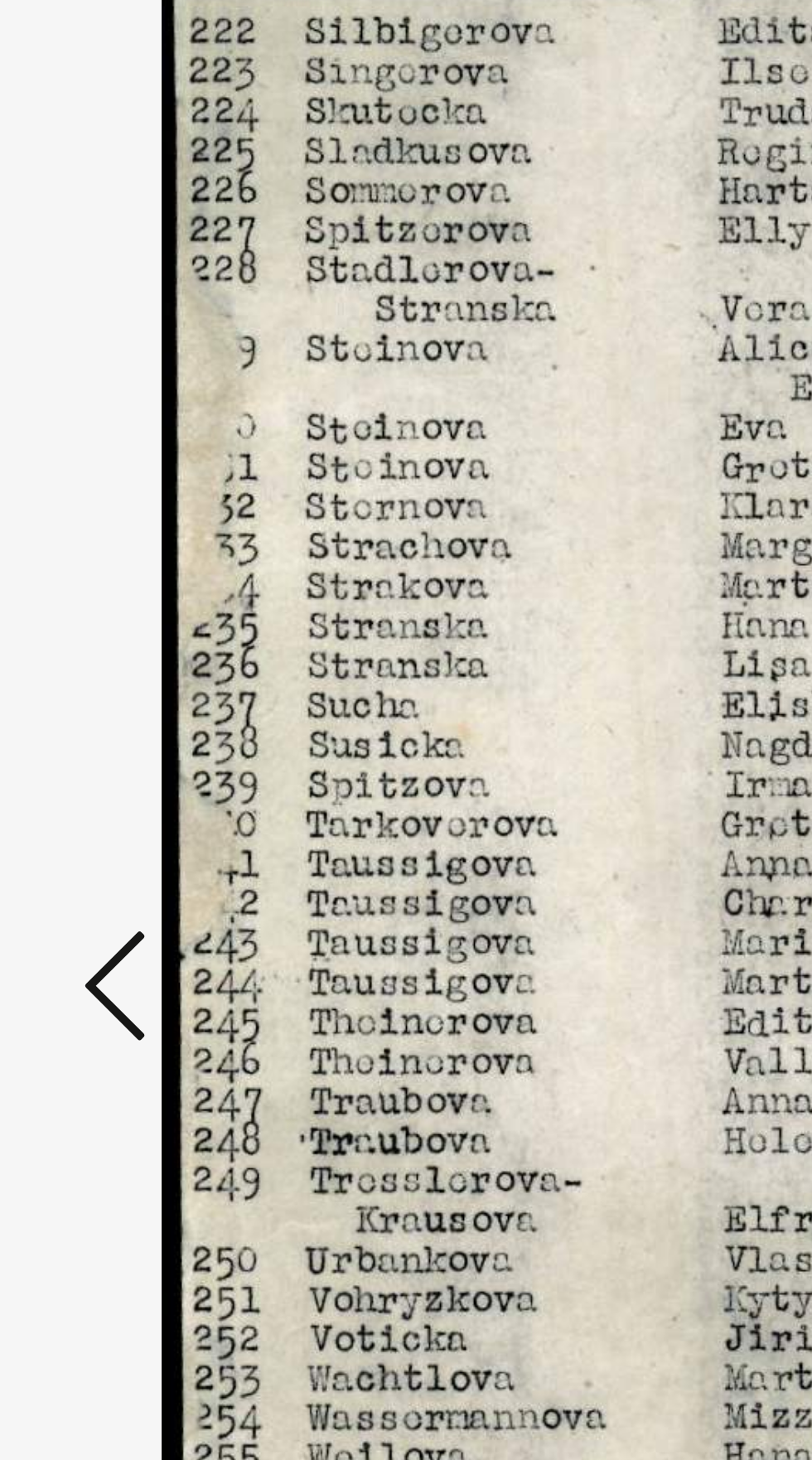
click at [121, 754] on icon at bounding box center [123, 742] width 19 height 40
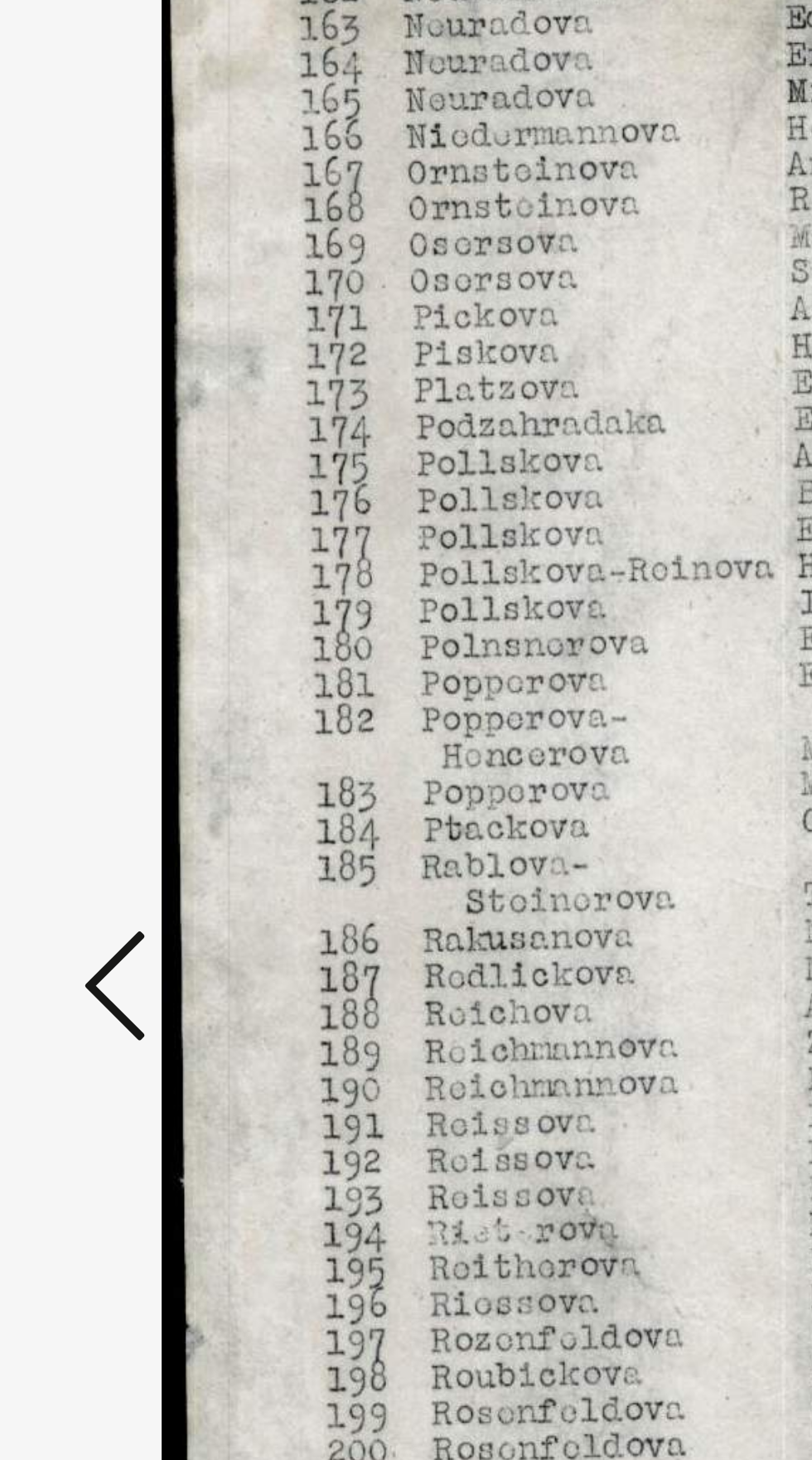
click at [118, 753] on icon at bounding box center [123, 742] width 19 height 40
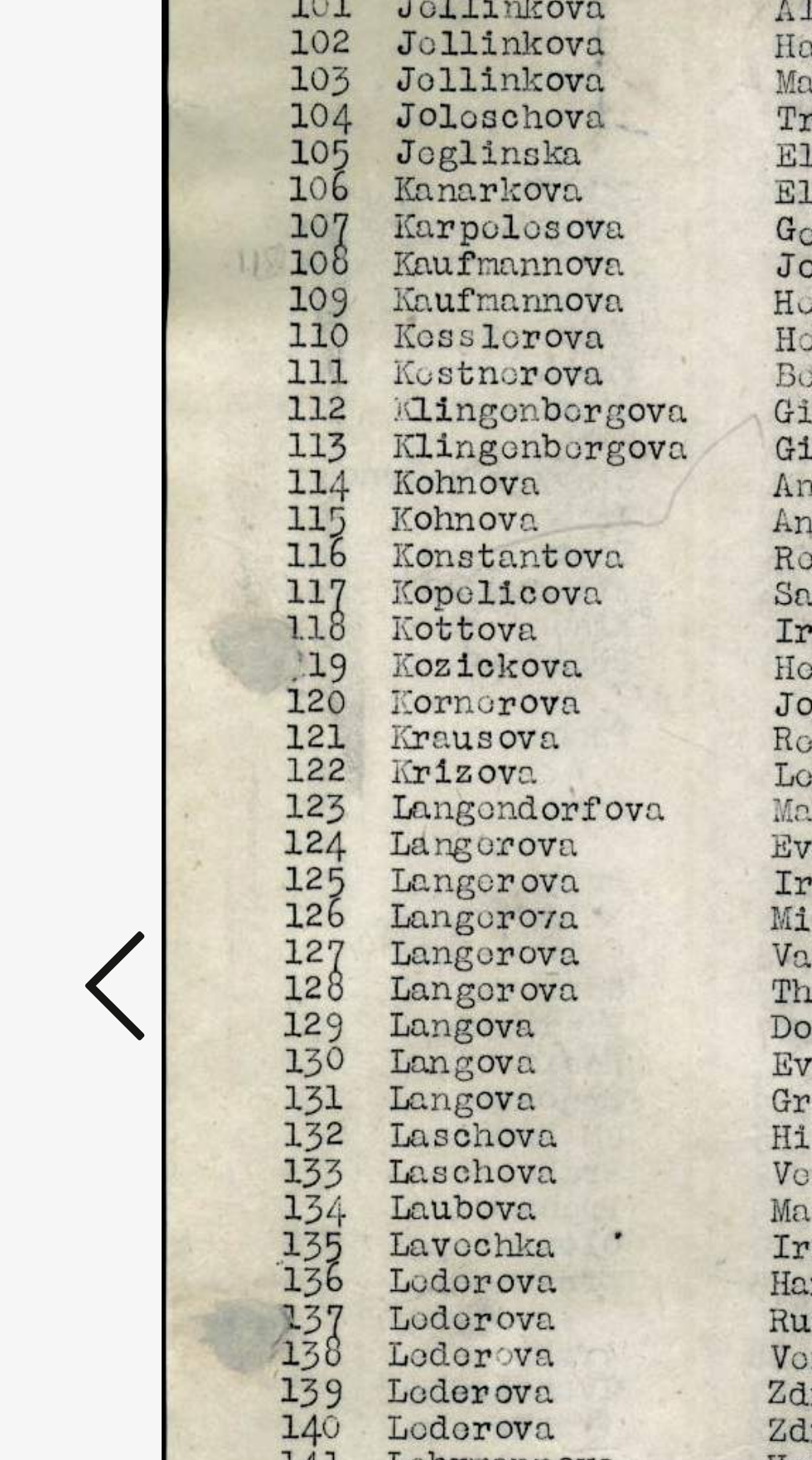
click at [121, 753] on icon at bounding box center [123, 742] width 19 height 40
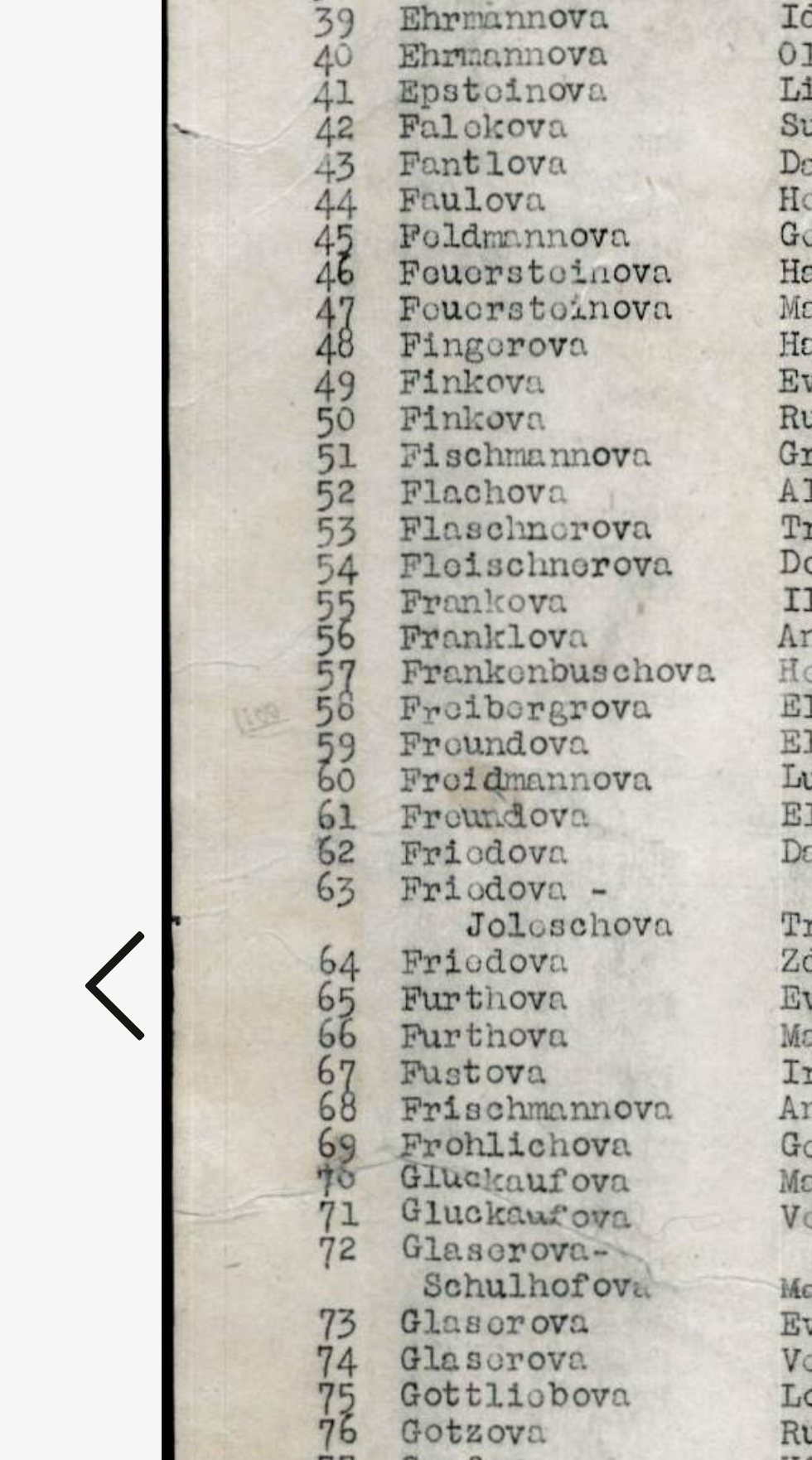
click at [121, 752] on icon at bounding box center [123, 742] width 19 height 40
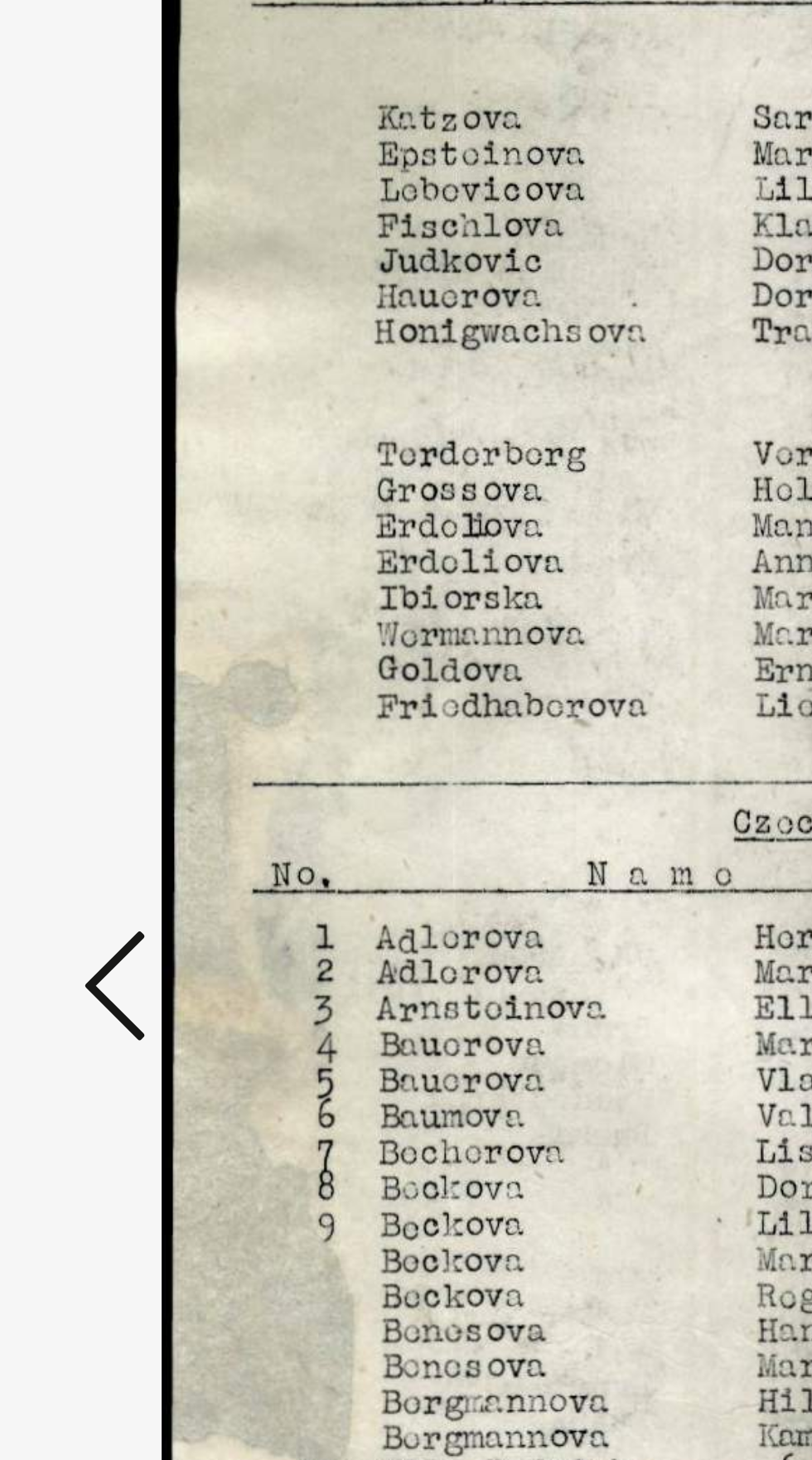
click at [120, 752] on icon at bounding box center [123, 742] width 19 height 40
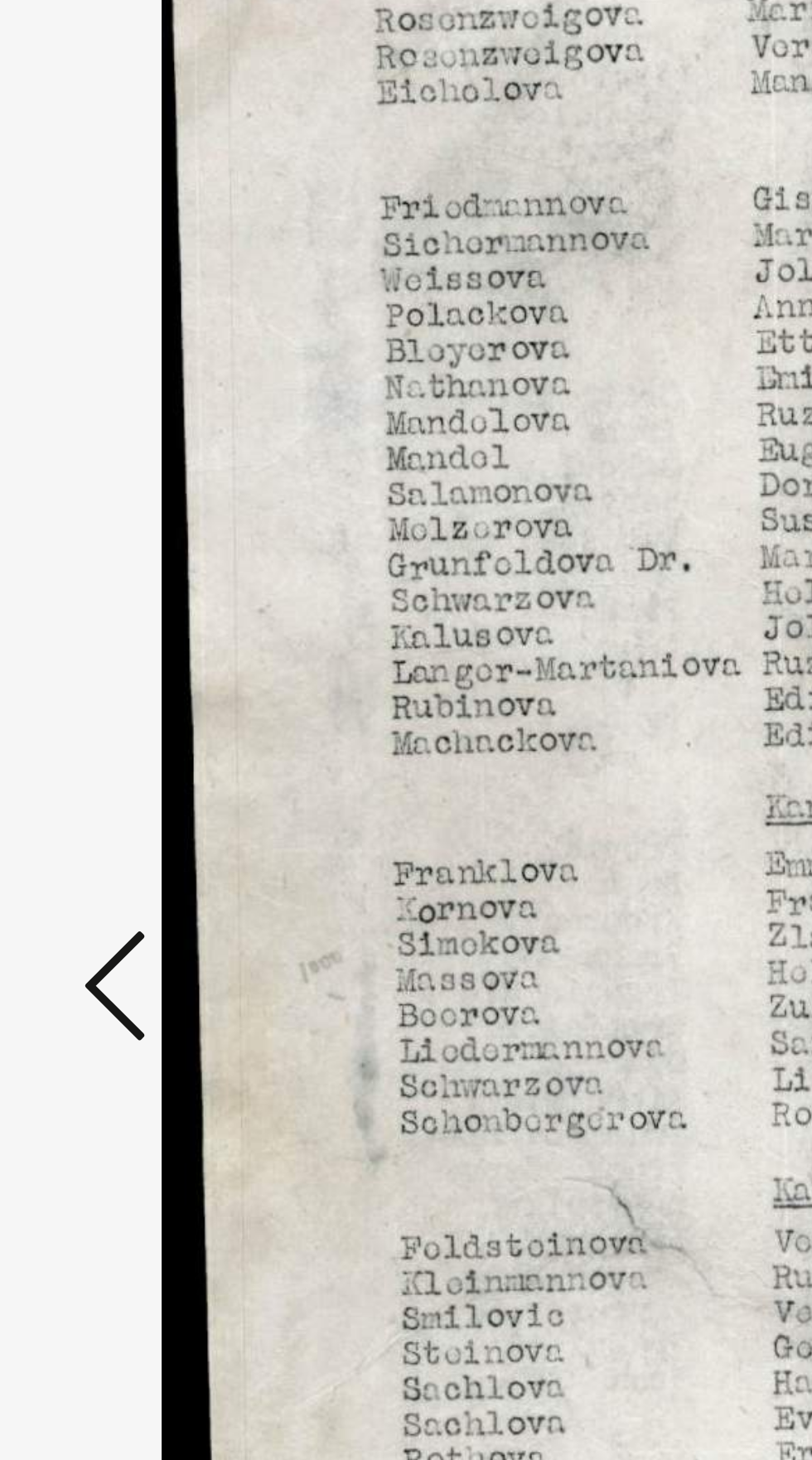
click at [121, 753] on icon at bounding box center [123, 742] width 19 height 40
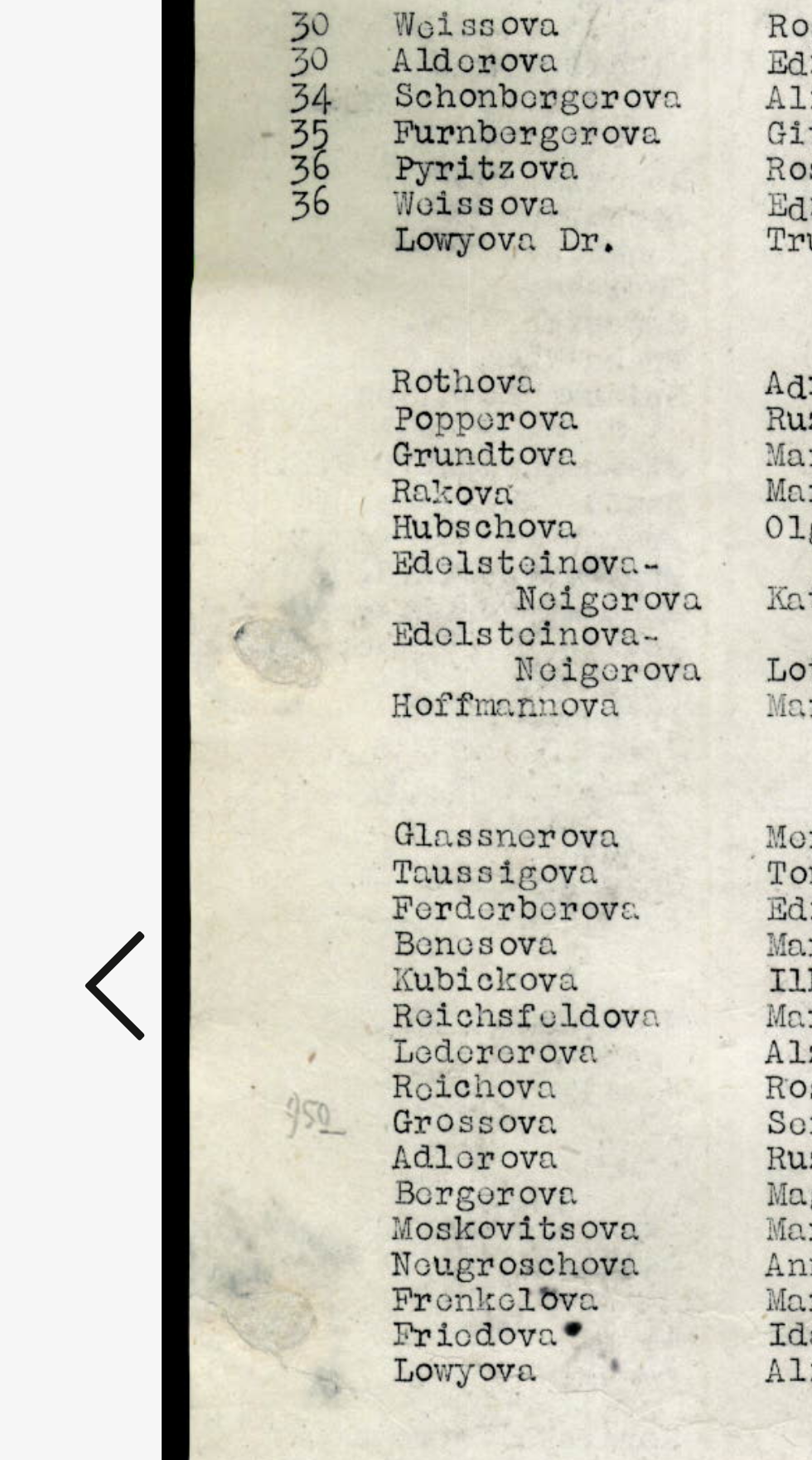
click at [123, 753] on icon at bounding box center [123, 742] width 19 height 40
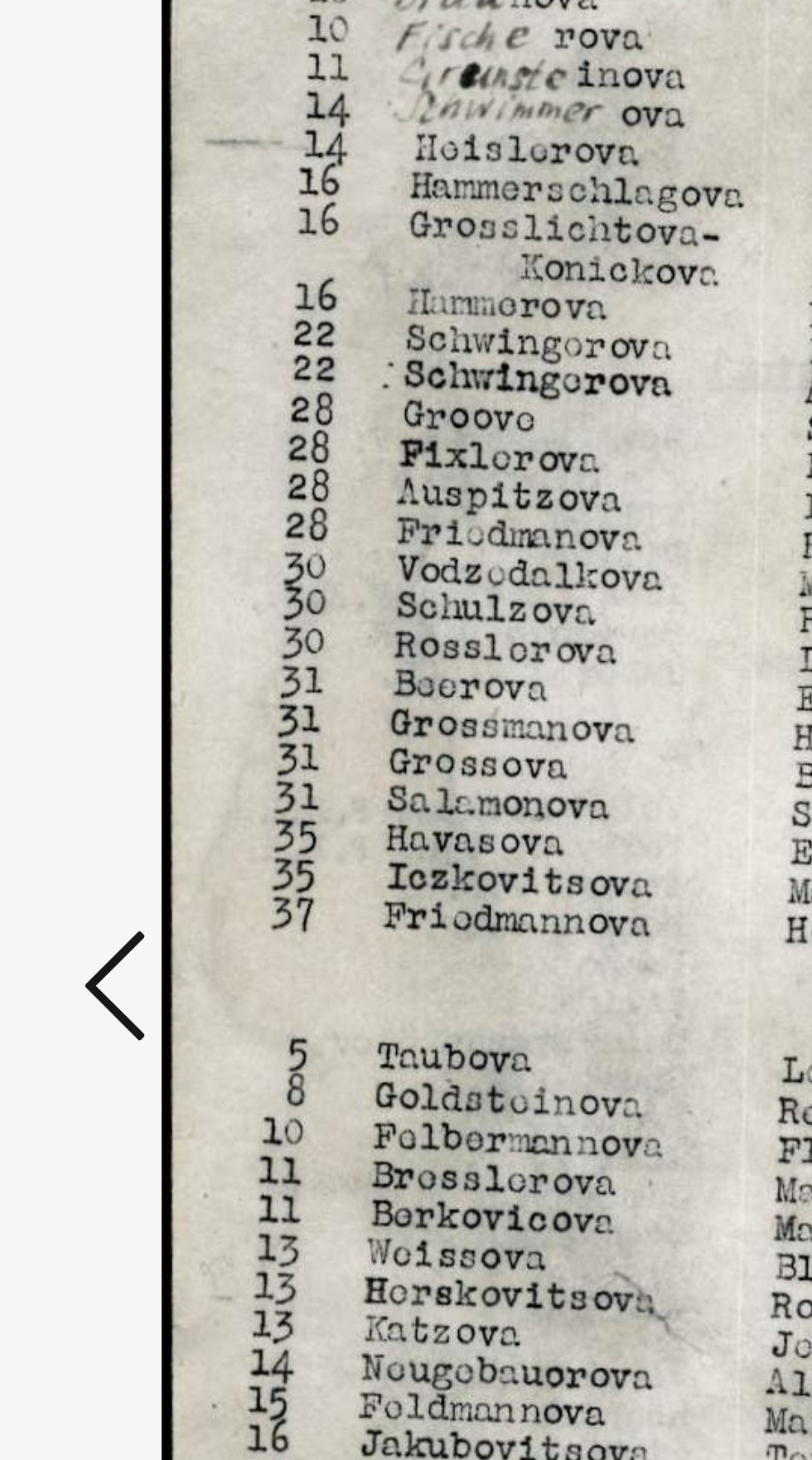
click at [121, 752] on icon at bounding box center [123, 742] width 19 height 40
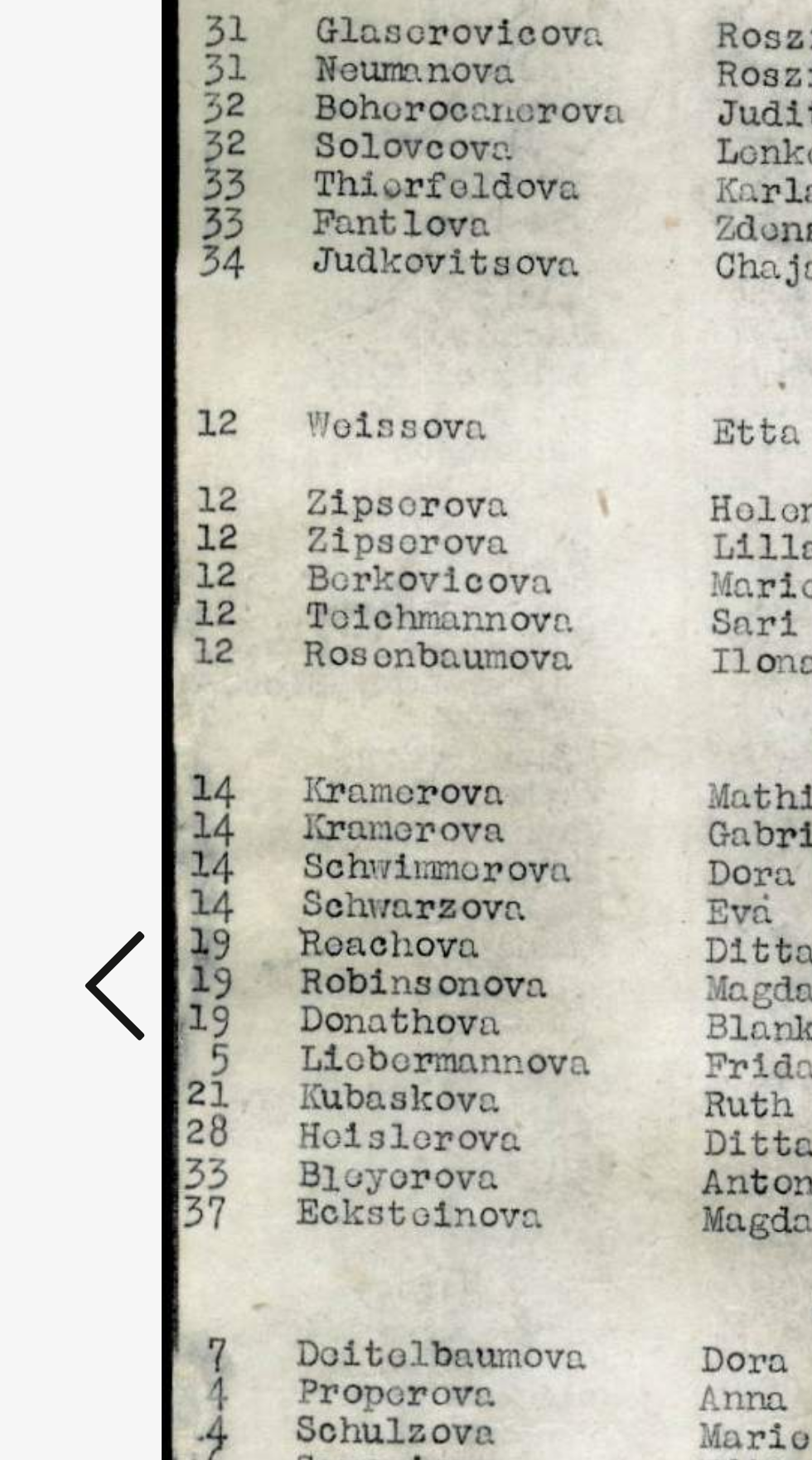
click at [123, 754] on icon at bounding box center [123, 742] width 19 height 40
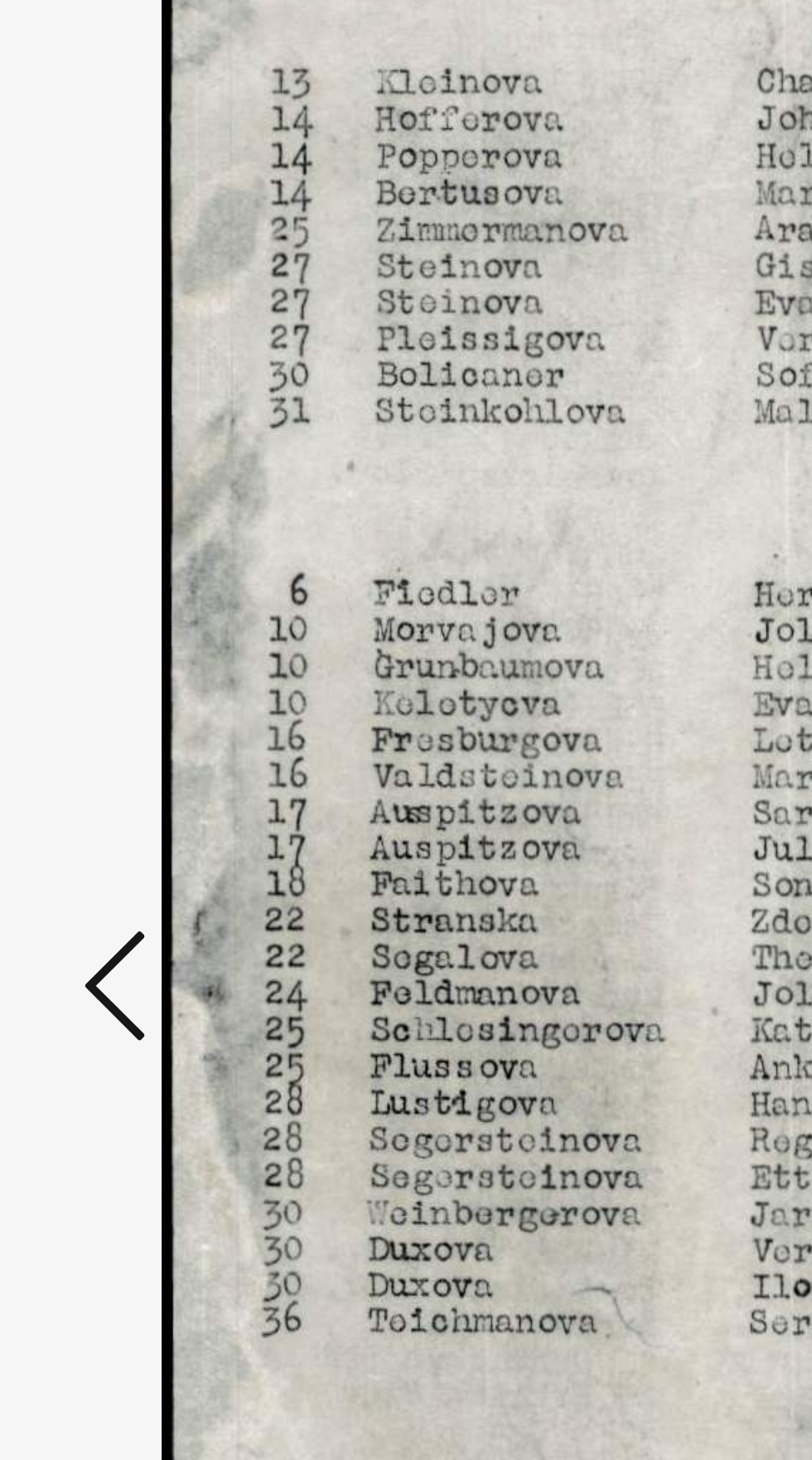
click at [122, 752] on icon at bounding box center [123, 742] width 19 height 40
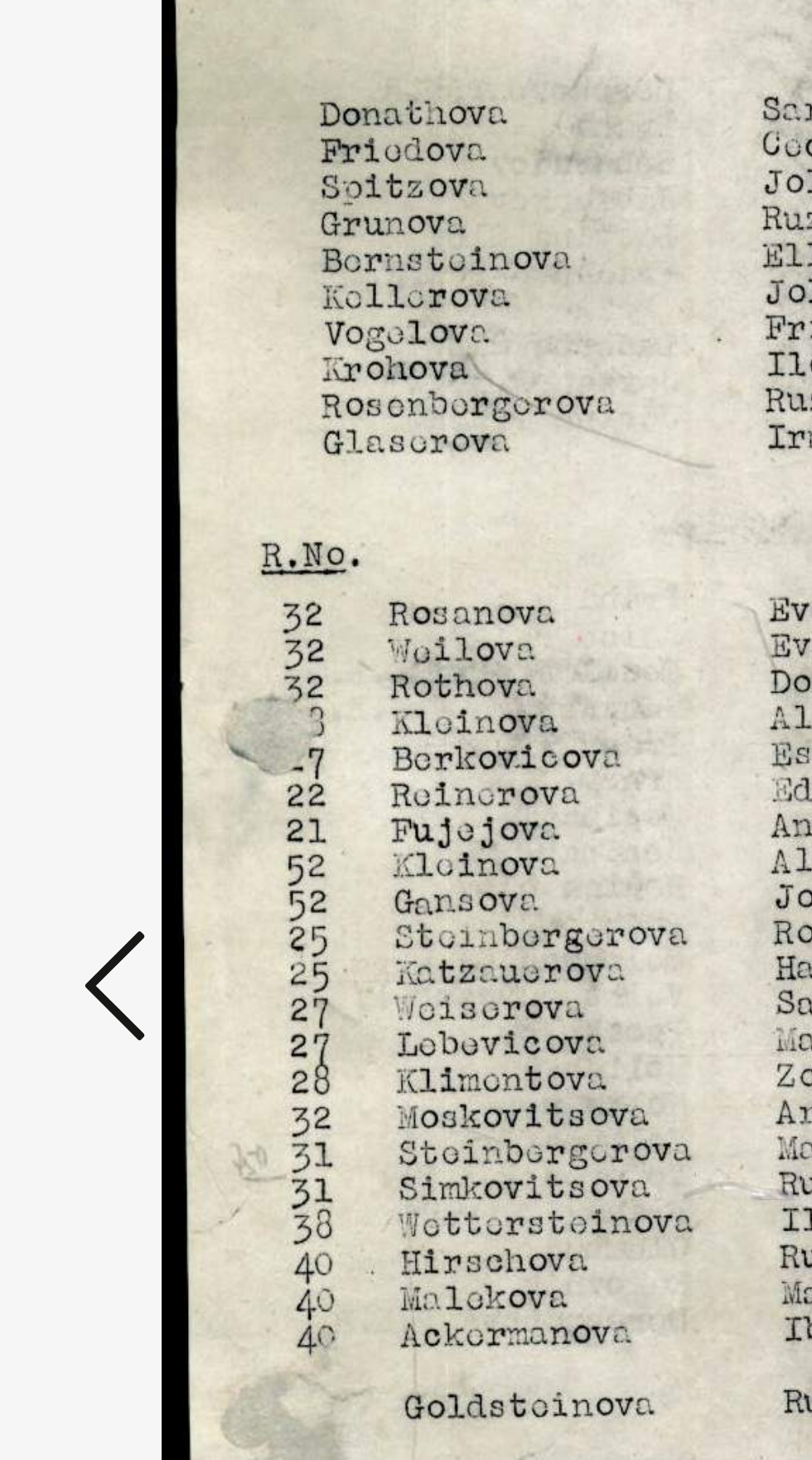
click at [123, 752] on icon at bounding box center [123, 742] width 19 height 40
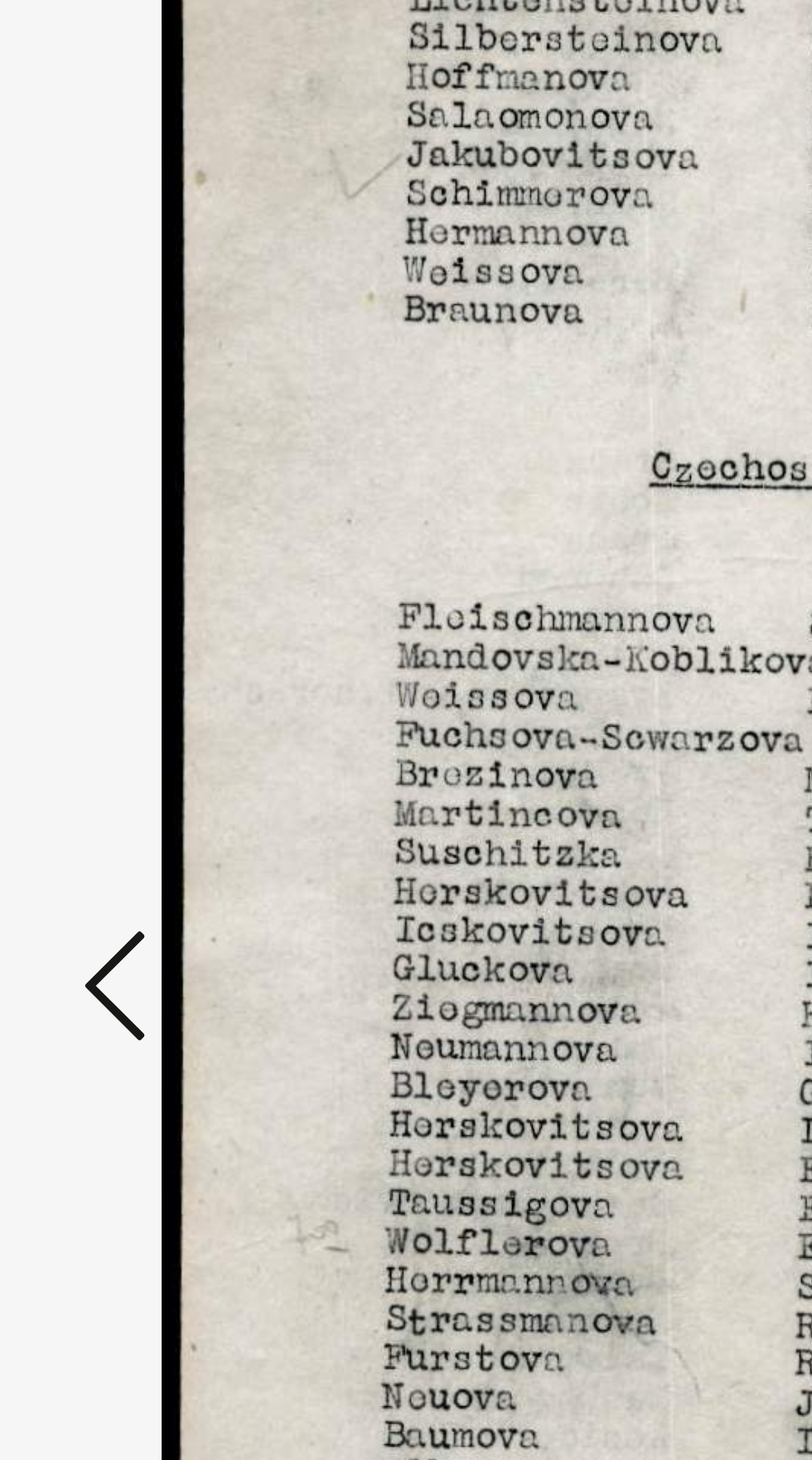
click at [124, 749] on icon at bounding box center [123, 742] width 19 height 40
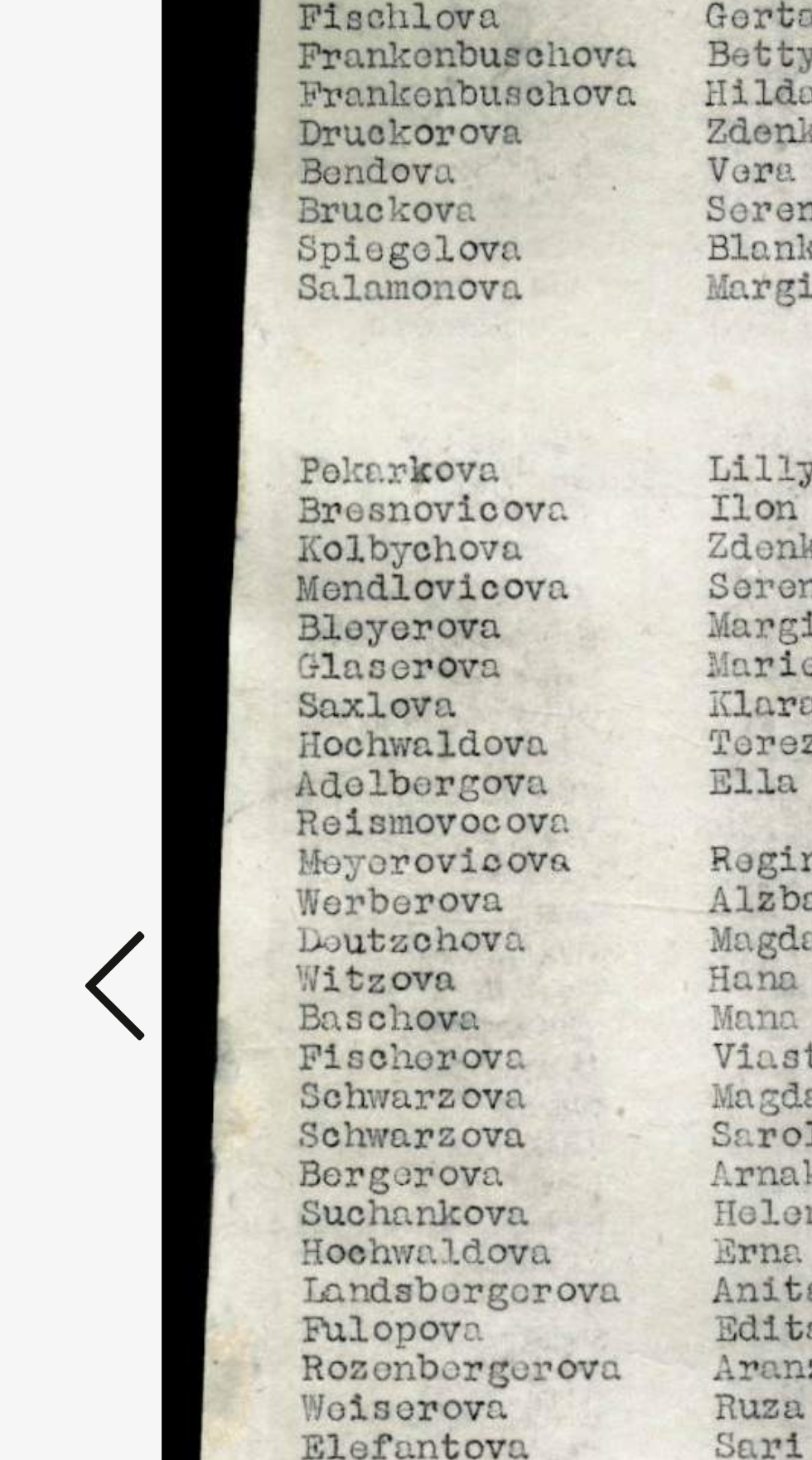
click at [123, 753] on icon at bounding box center [123, 742] width 19 height 40
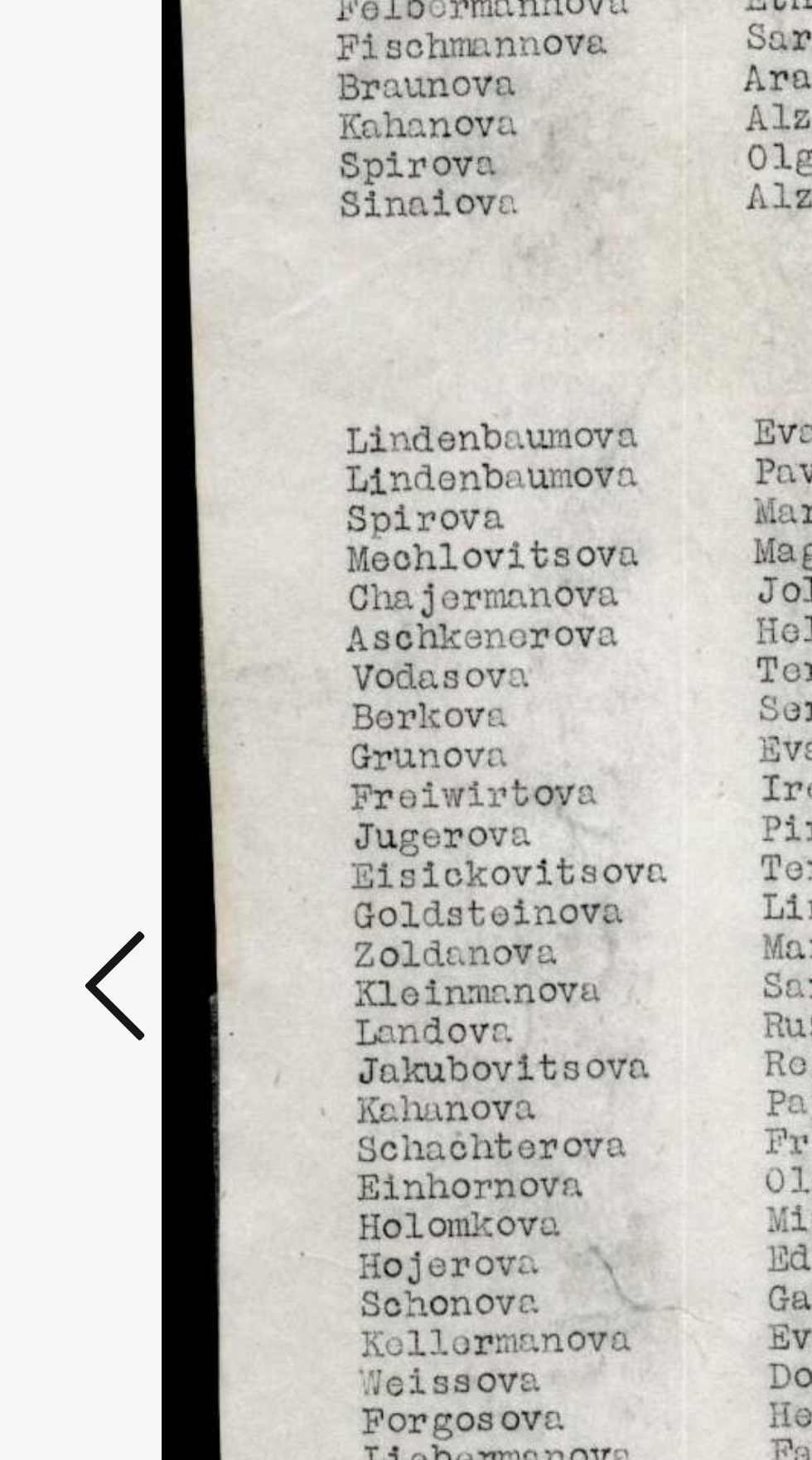
click at [120, 749] on icon at bounding box center [123, 742] width 19 height 40
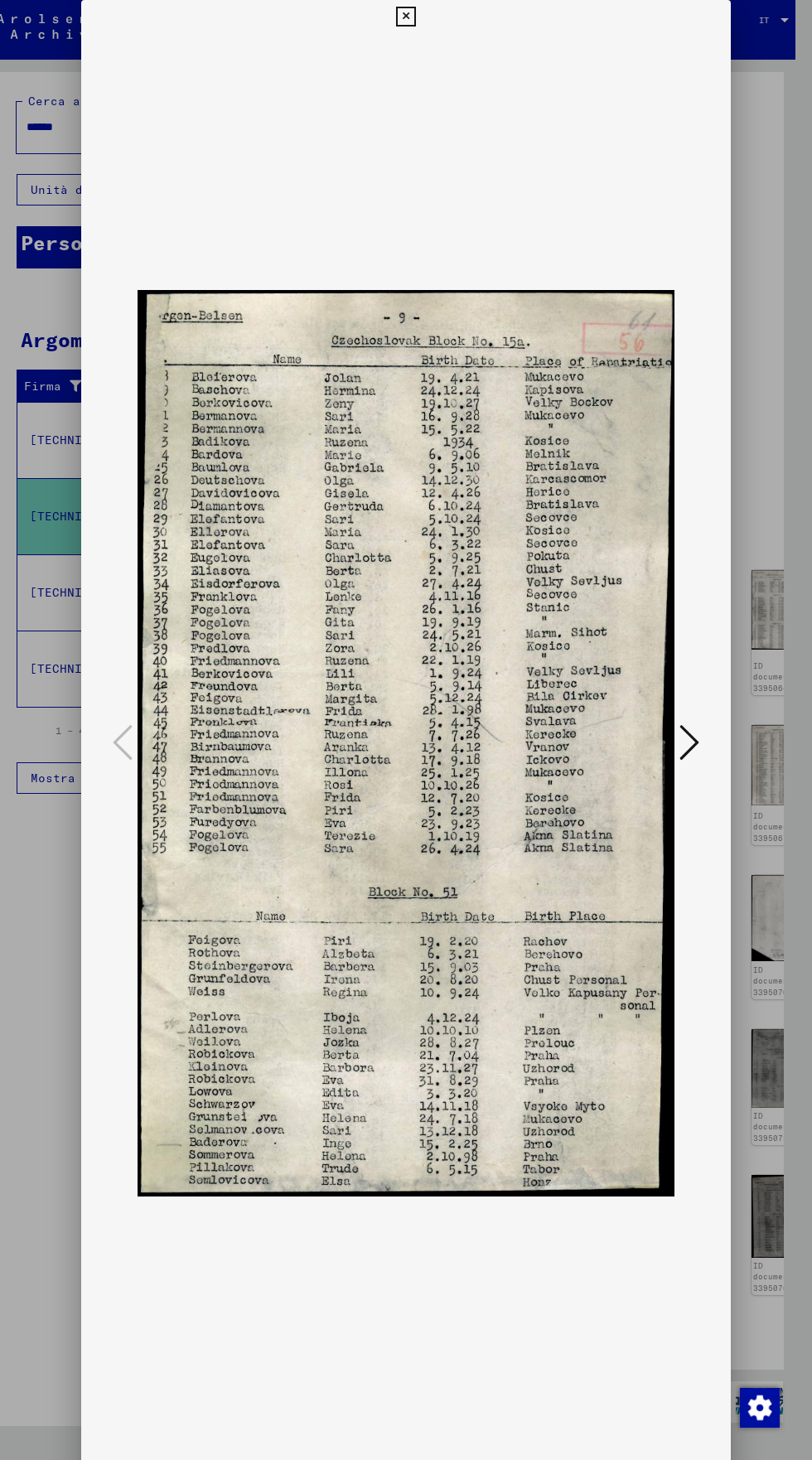
click at [609, 48] on img at bounding box center [406, 743] width 537 height 1420
click at [398, 17] on icon at bounding box center [406, 17] width 19 height 19
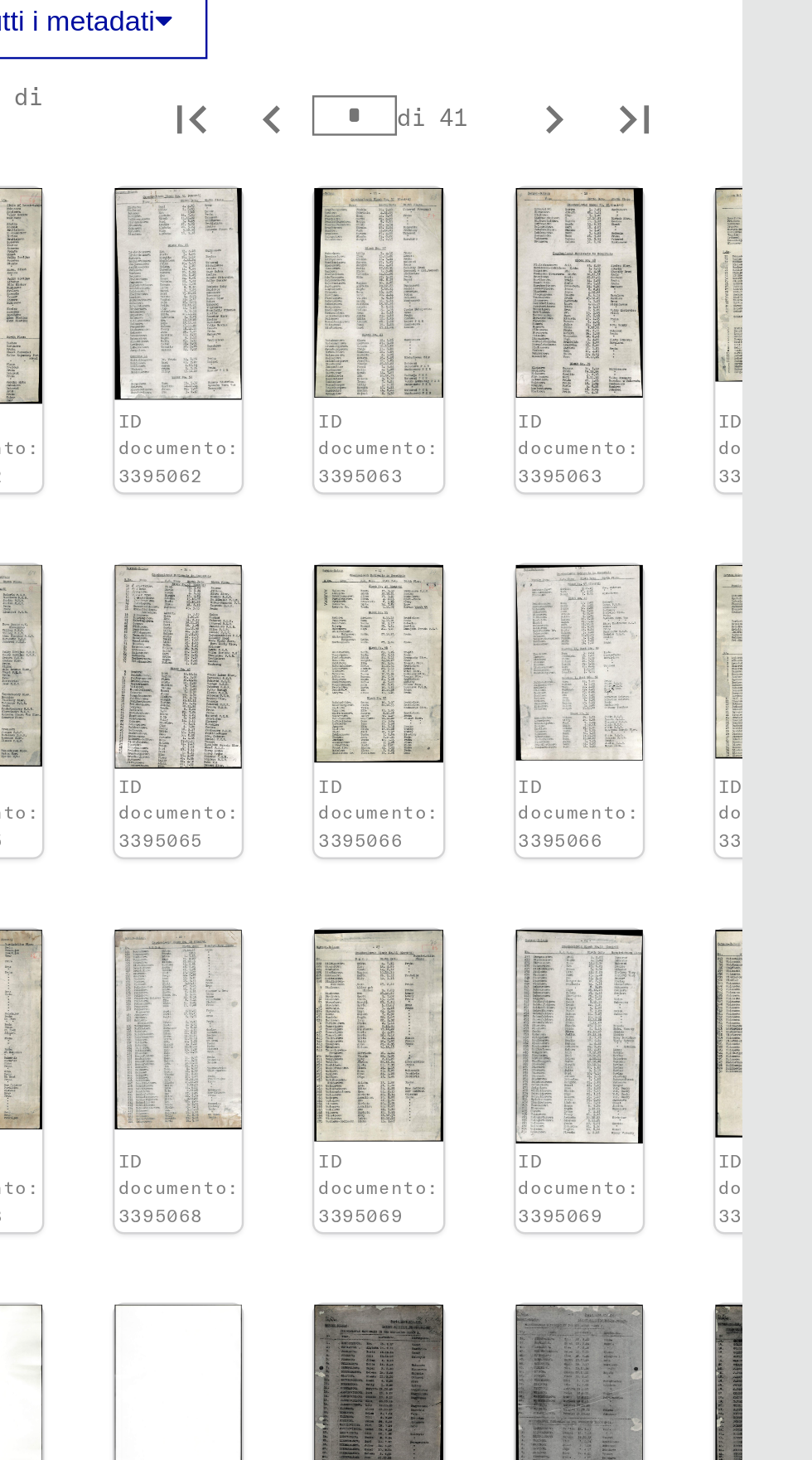
click at [579, 553] on icon "Pagina precedente" at bounding box center [590, 542] width 23 height 23
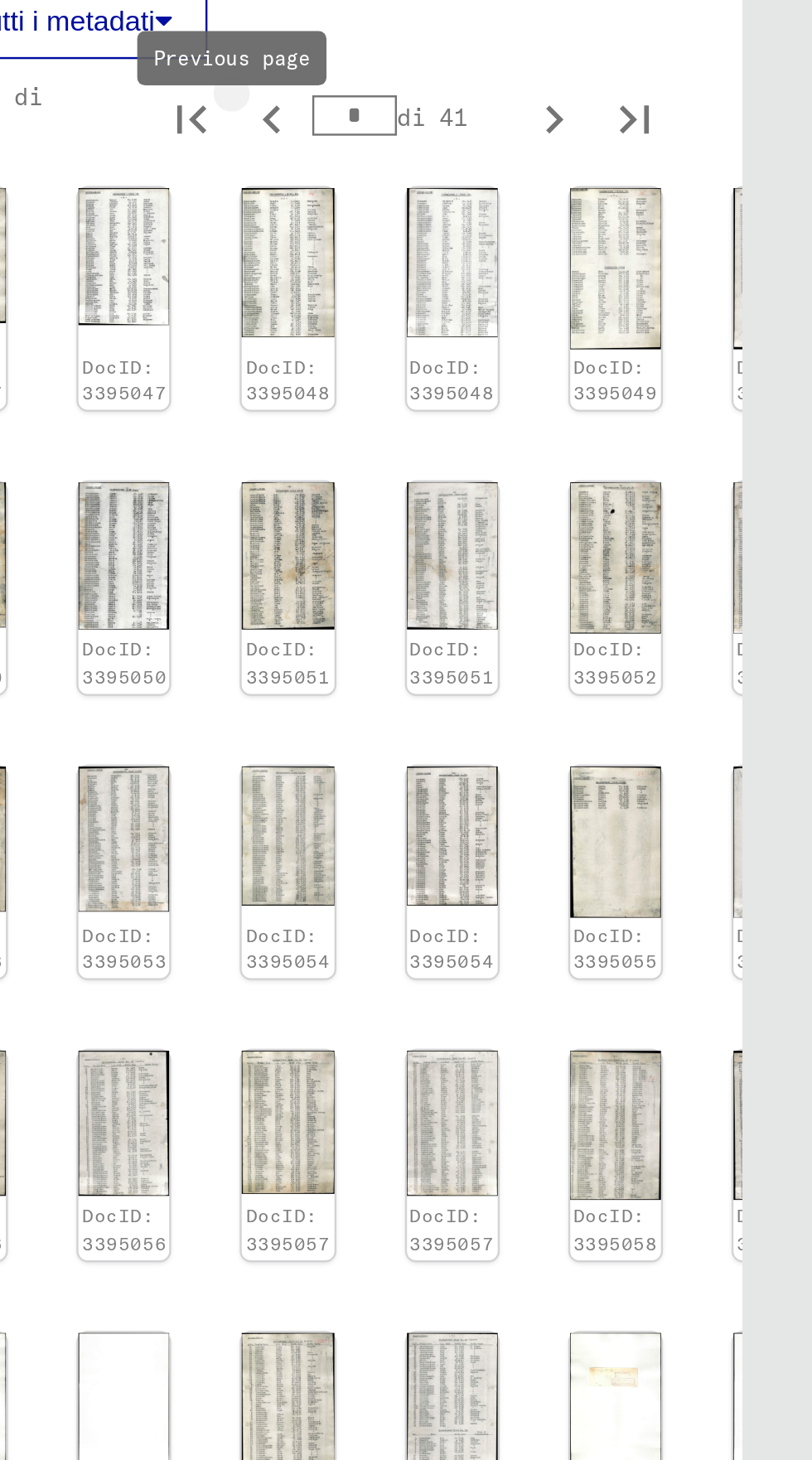
type input "*"
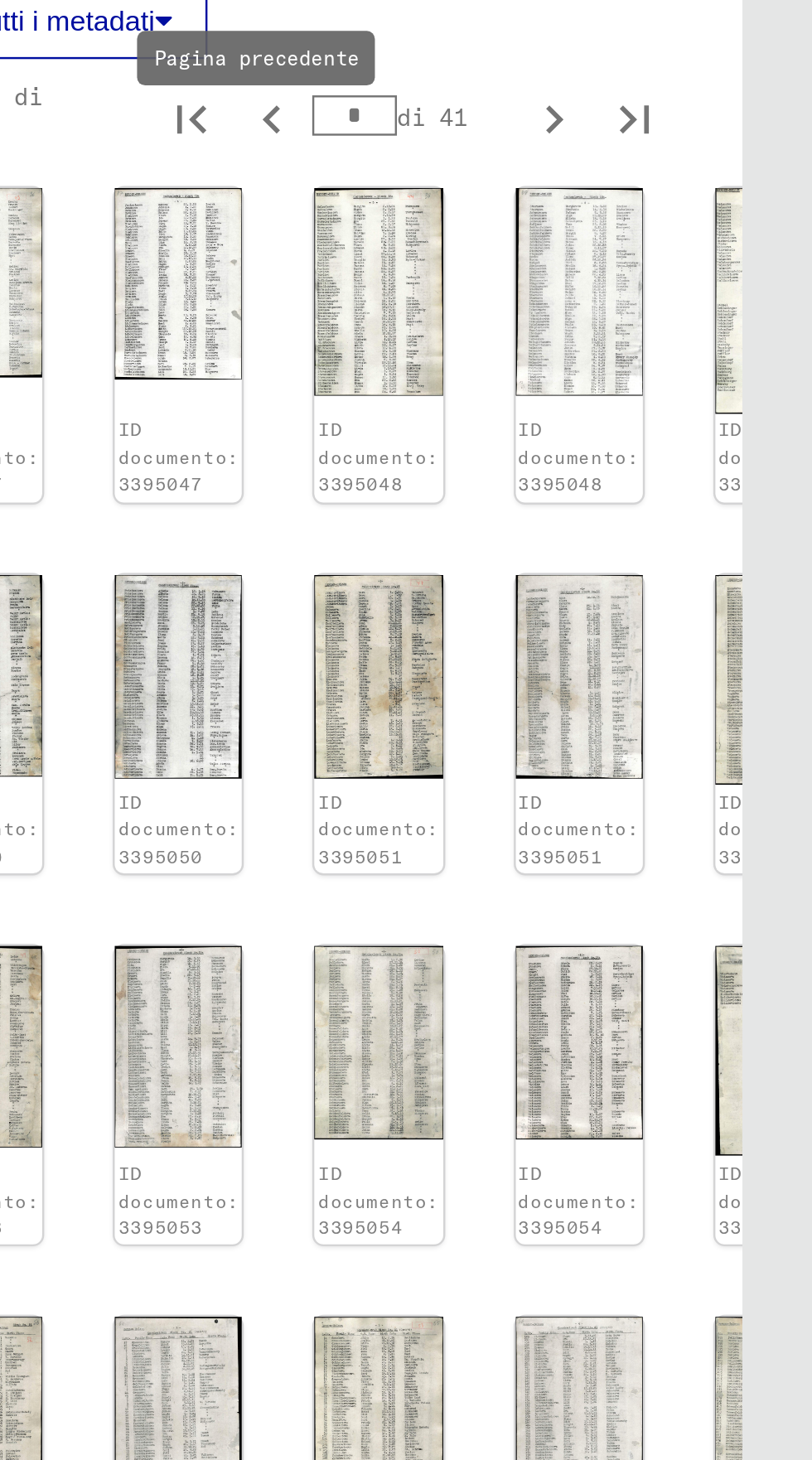
click at [607, 770] on img at bounding box center [633, 771] width 53 height 84
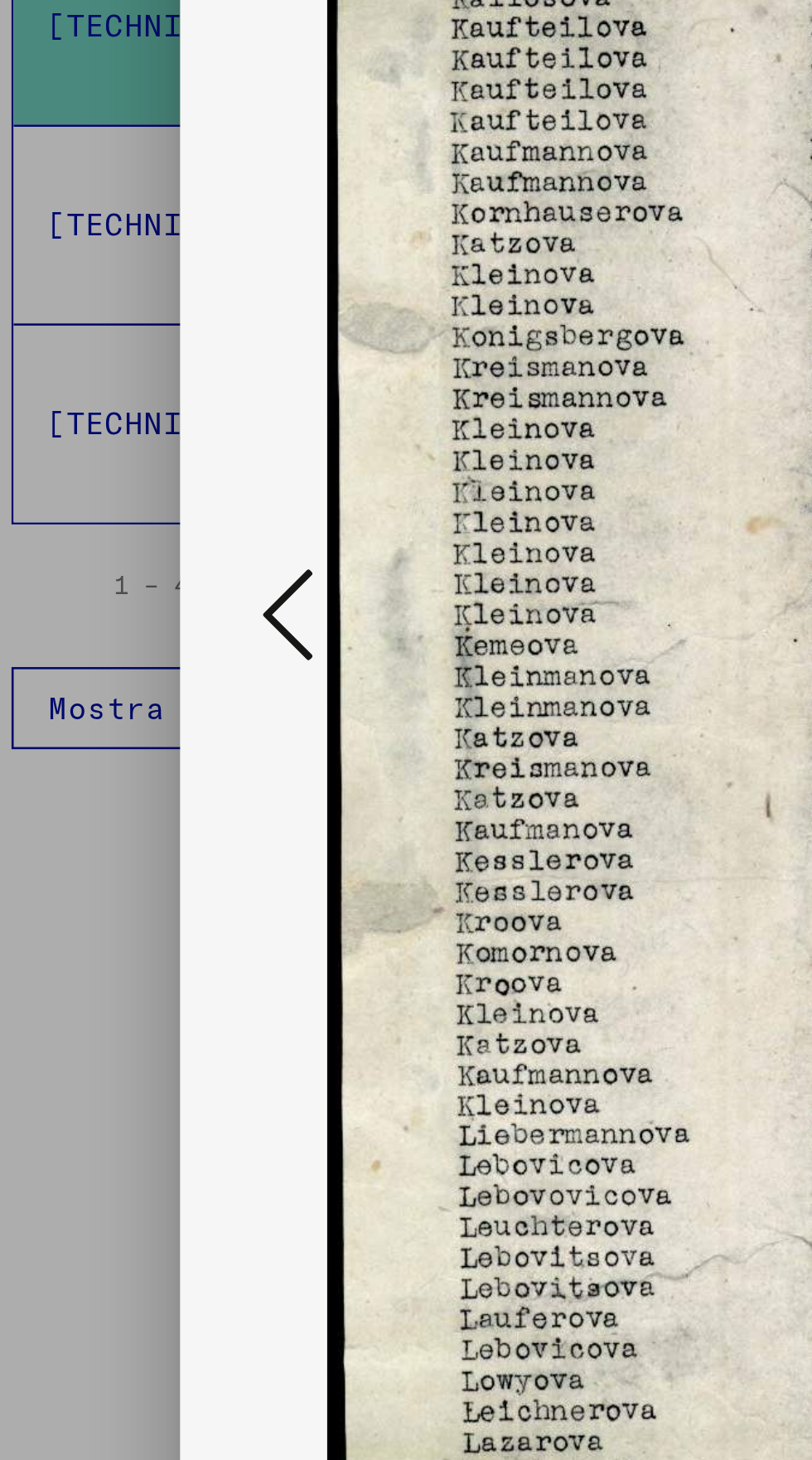
click at [115, 749] on icon at bounding box center [123, 742] width 19 height 40
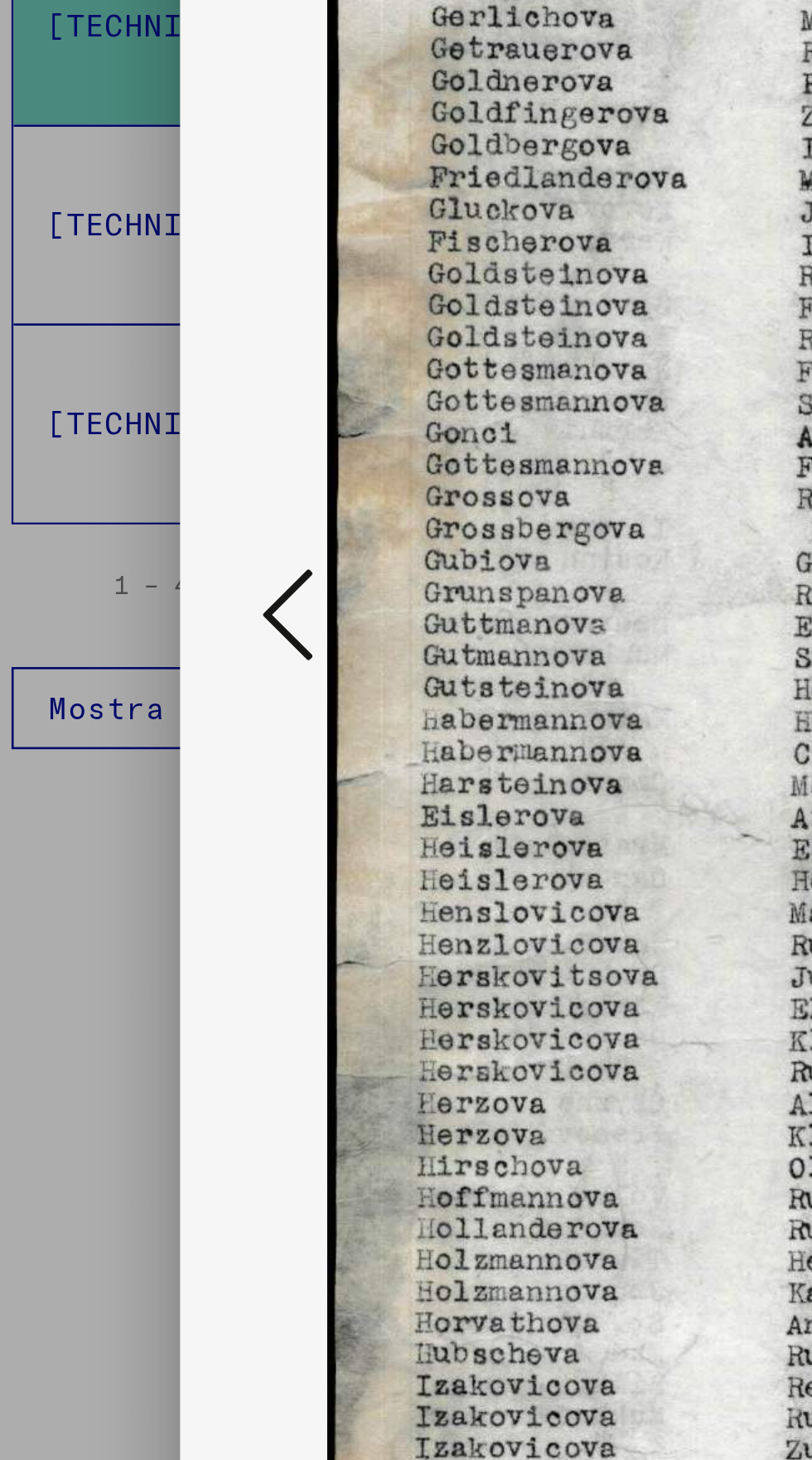
click at [110, 742] on button at bounding box center [123, 743] width 30 height 48
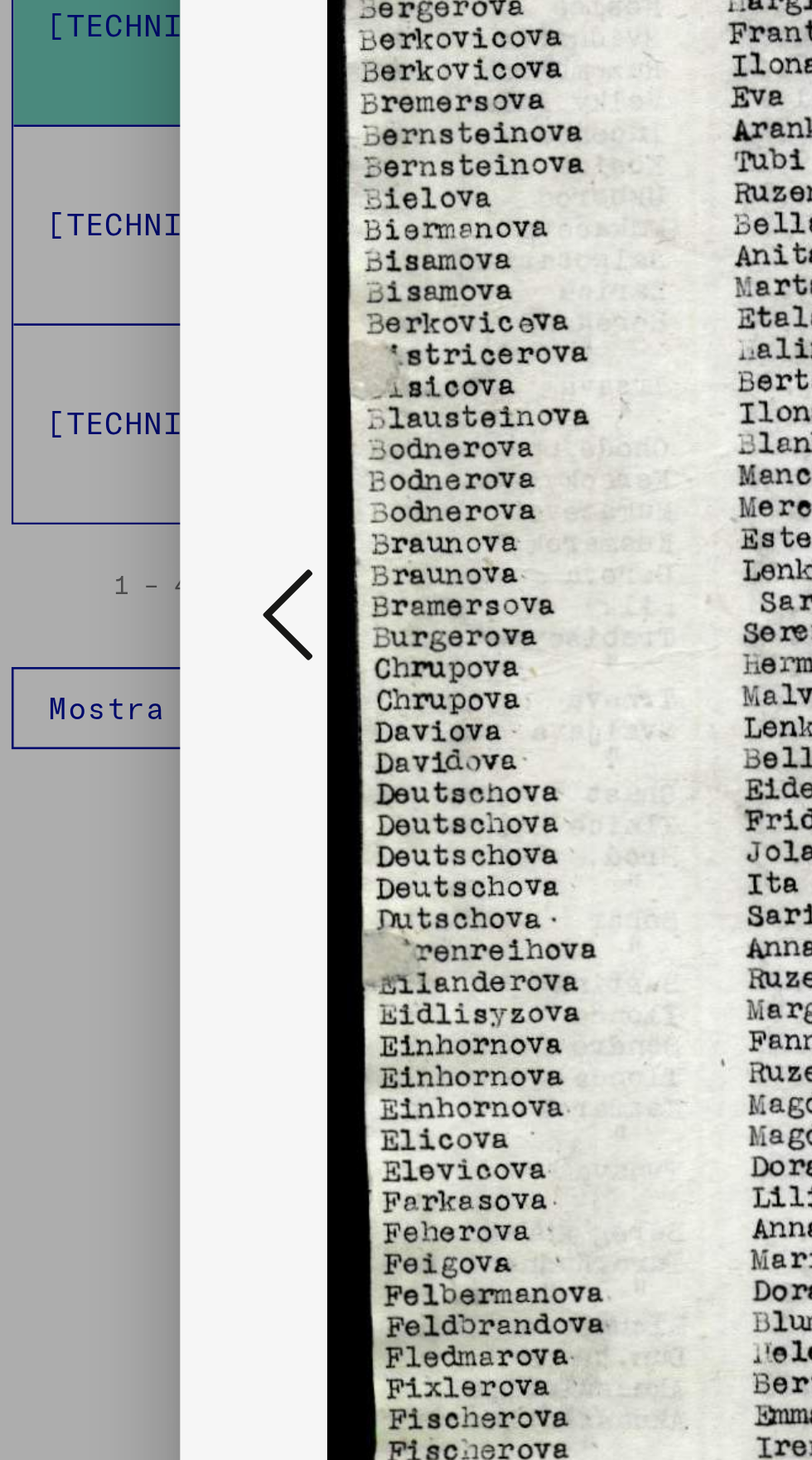
click at [112, 745] on button at bounding box center [123, 743] width 30 height 48
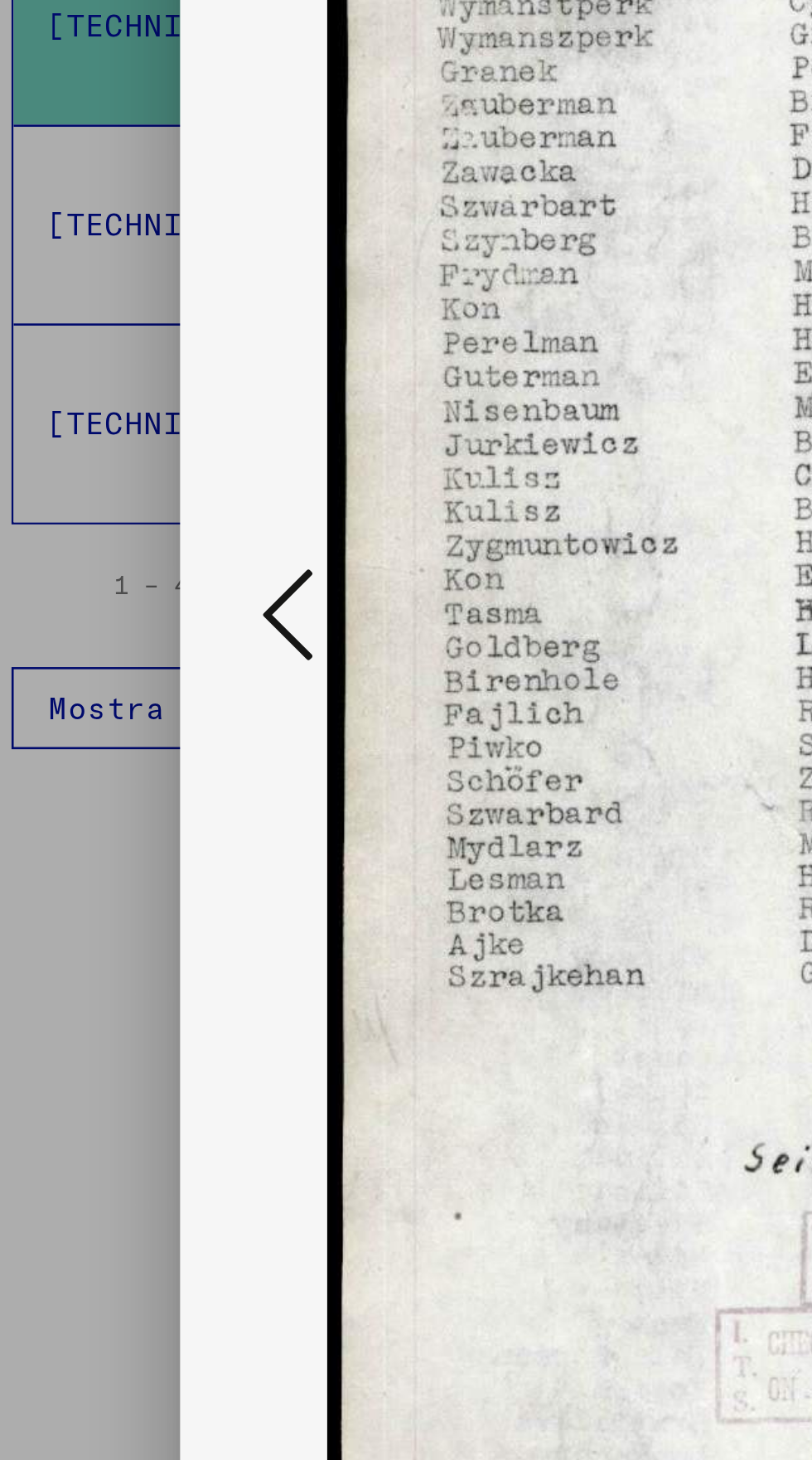
click at [109, 743] on button at bounding box center [123, 743] width 30 height 48
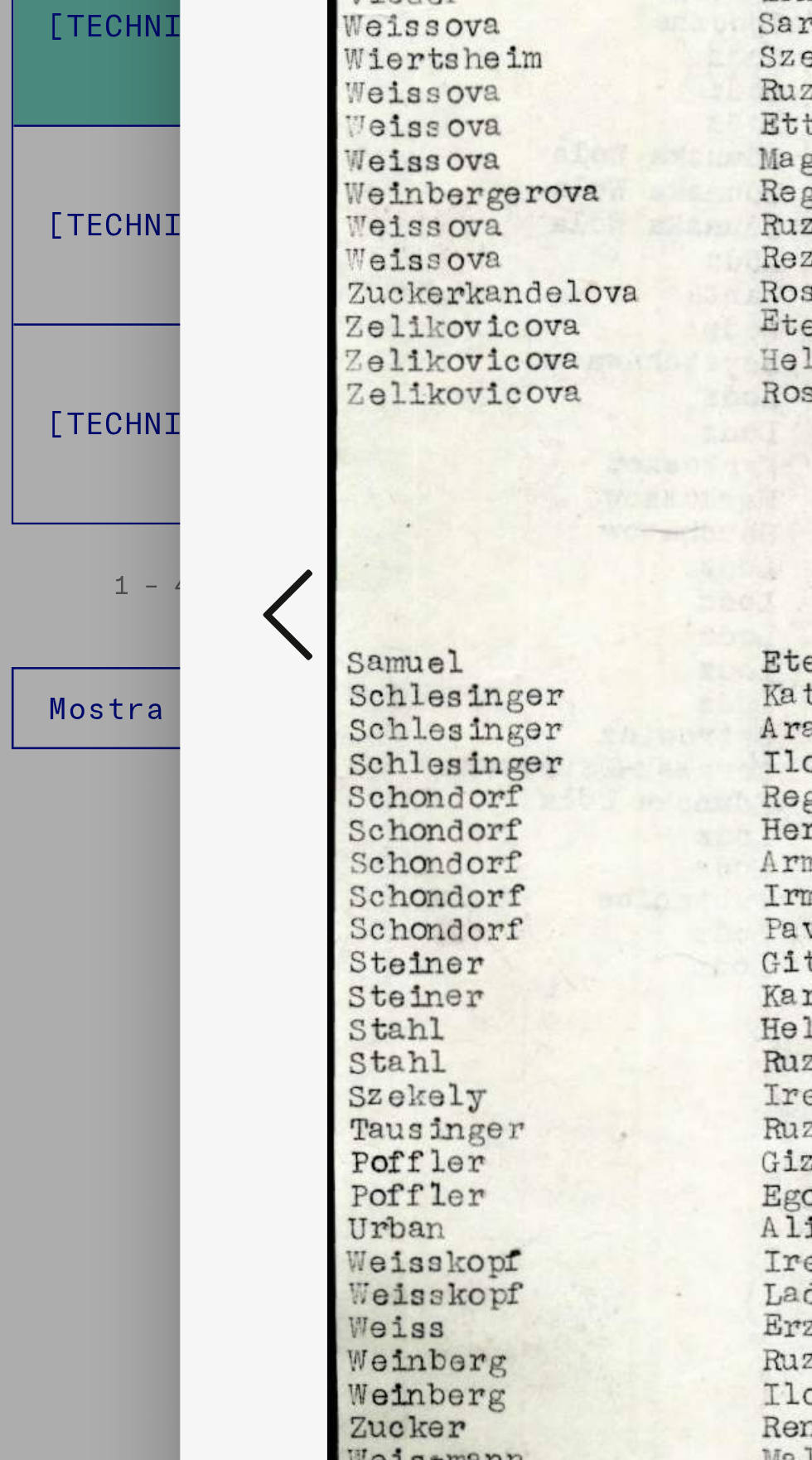
click at [114, 746] on icon at bounding box center [123, 742] width 19 height 40
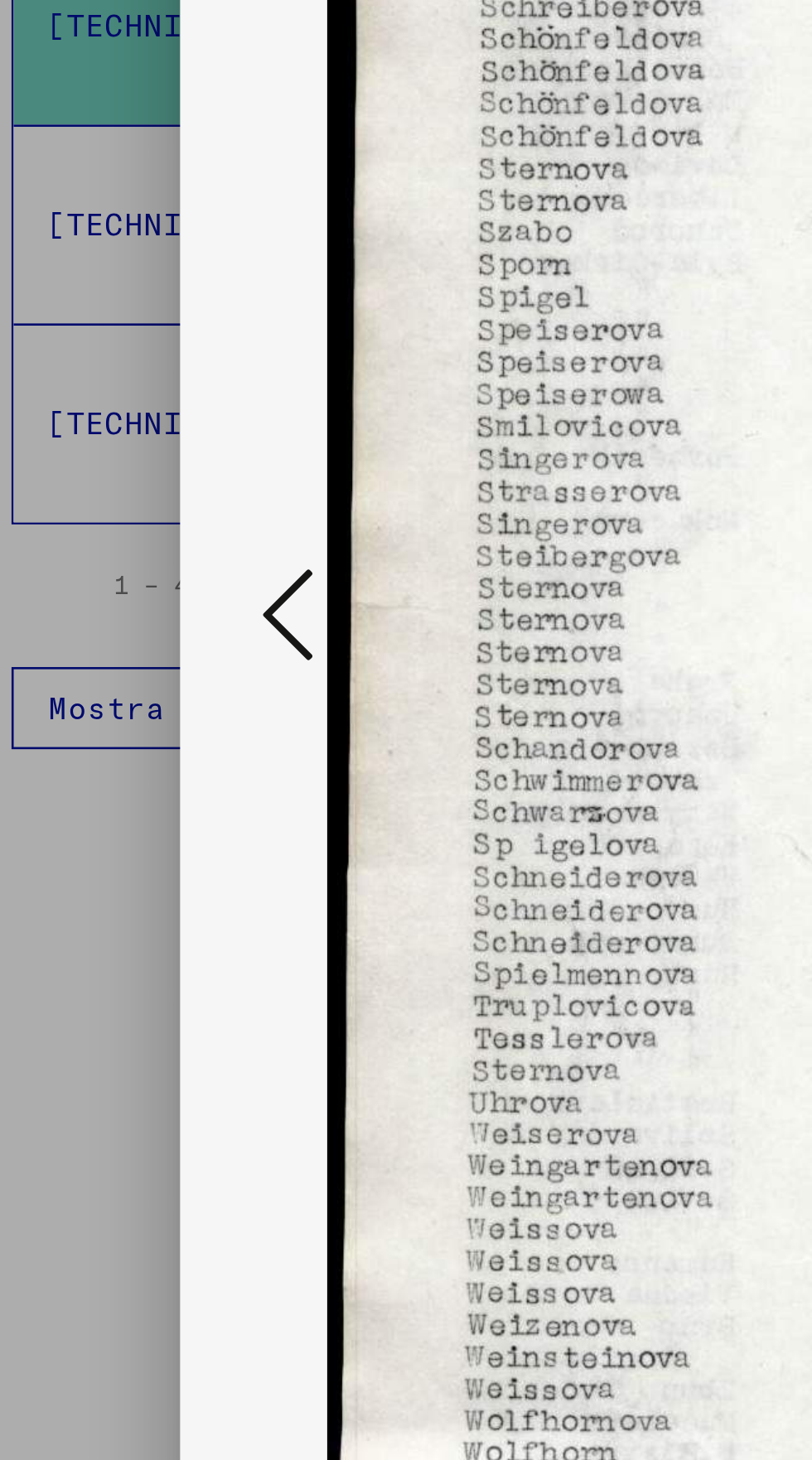
click at [110, 749] on button at bounding box center [123, 743] width 30 height 48
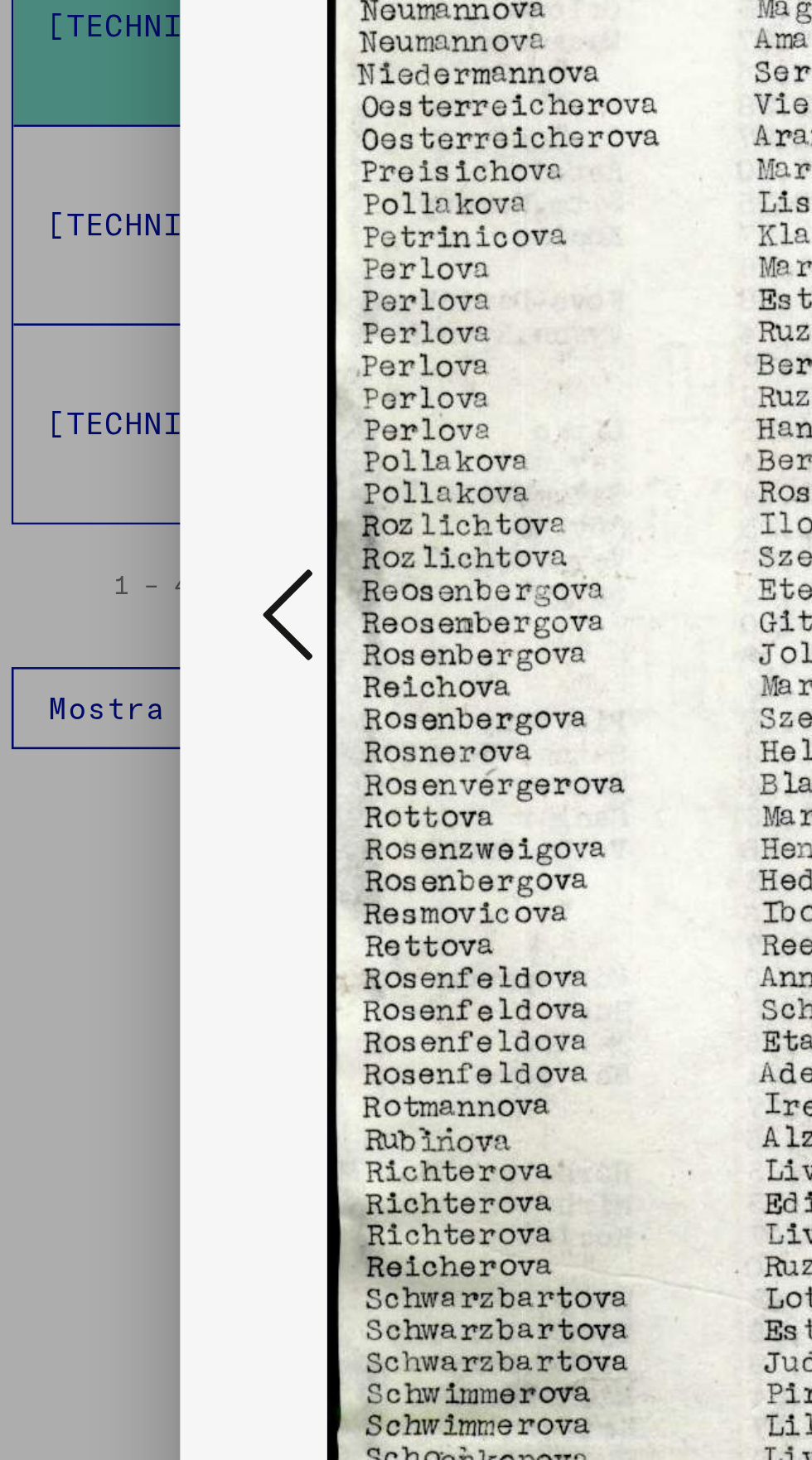
click at [110, 746] on button at bounding box center [123, 743] width 30 height 48
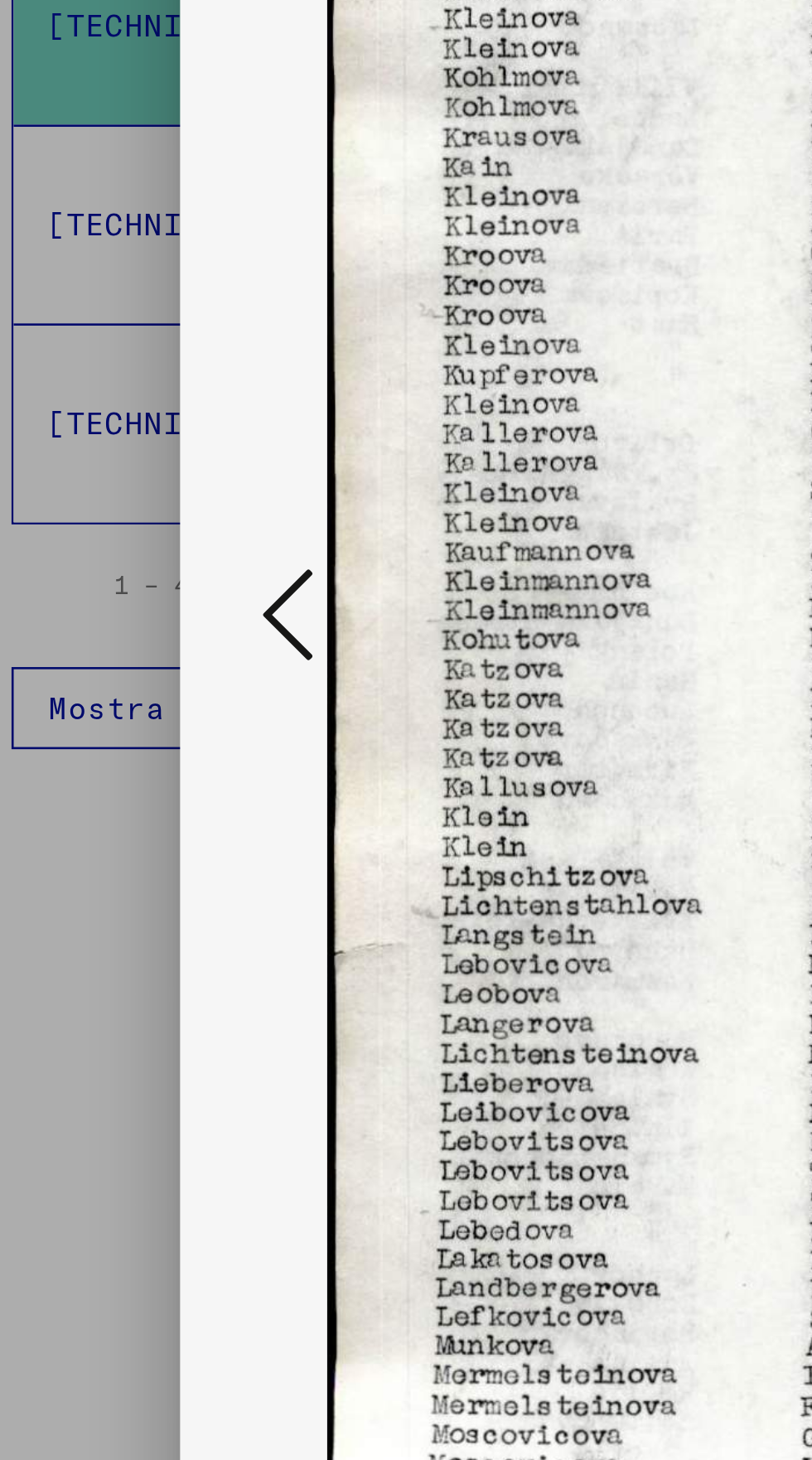
click at [109, 748] on button at bounding box center [123, 743] width 30 height 48
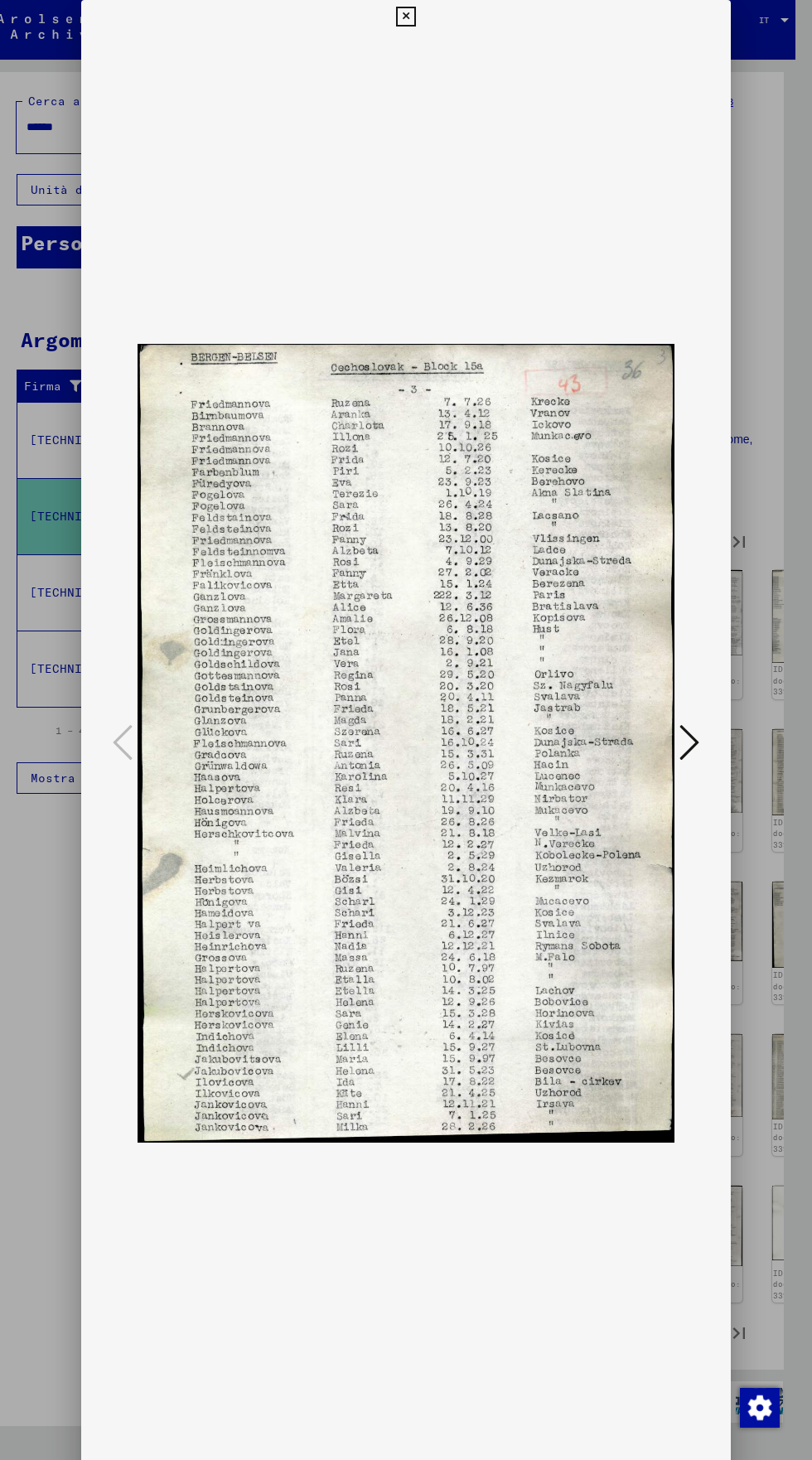
click at [406, 17] on icon at bounding box center [406, 17] width 19 height 19
